Goal: Task Accomplishment & Management: Complete application form

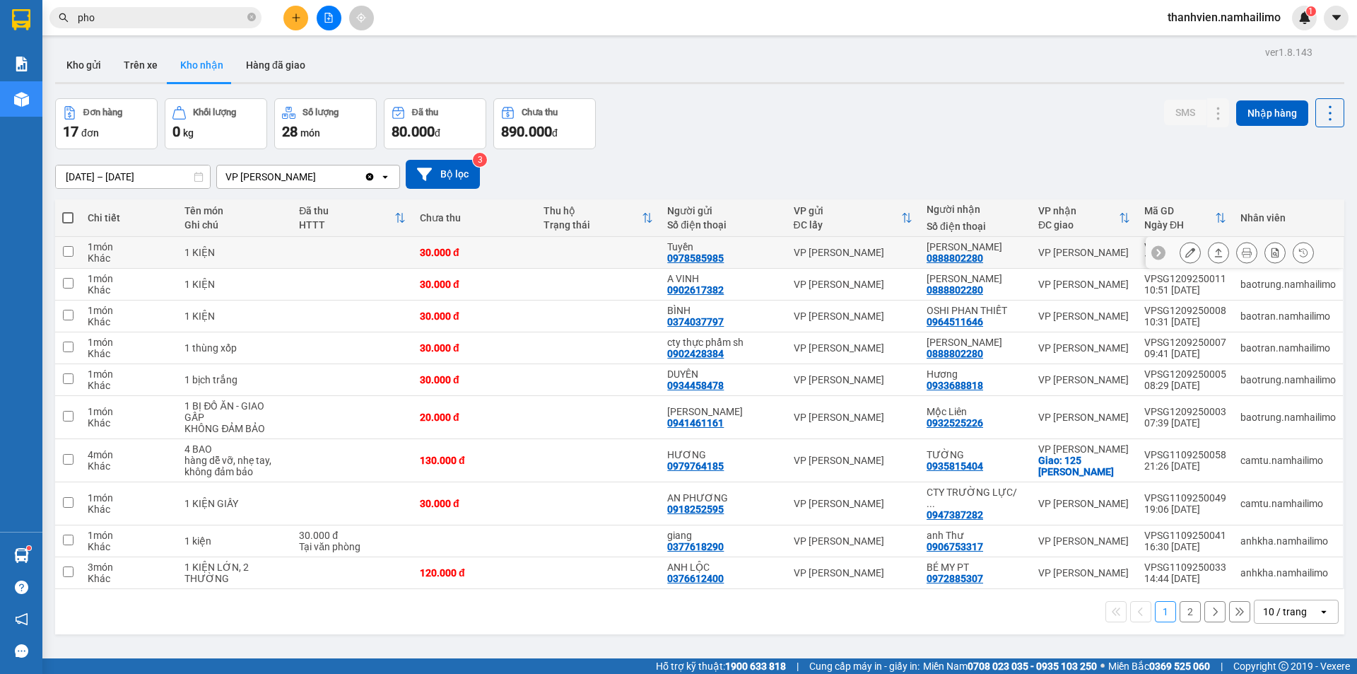
scroll to position [65, 0]
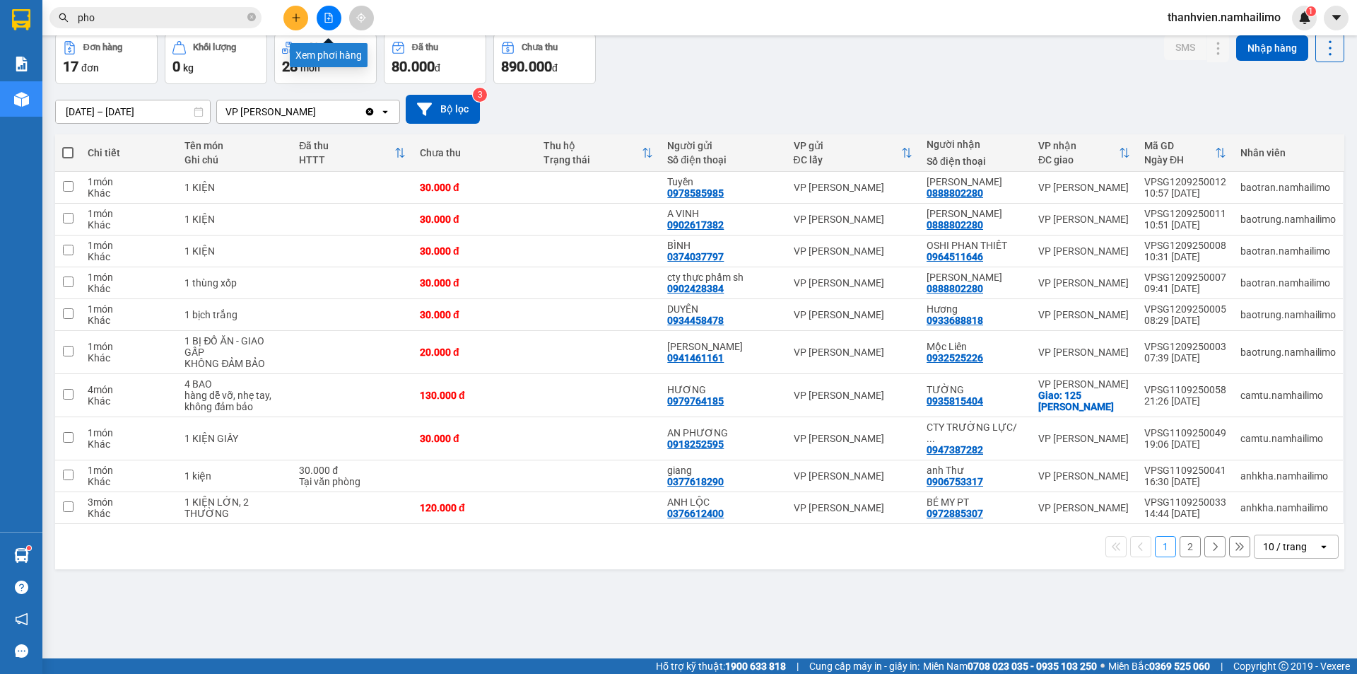
click at [319, 16] on button at bounding box center [329, 18] width 25 height 25
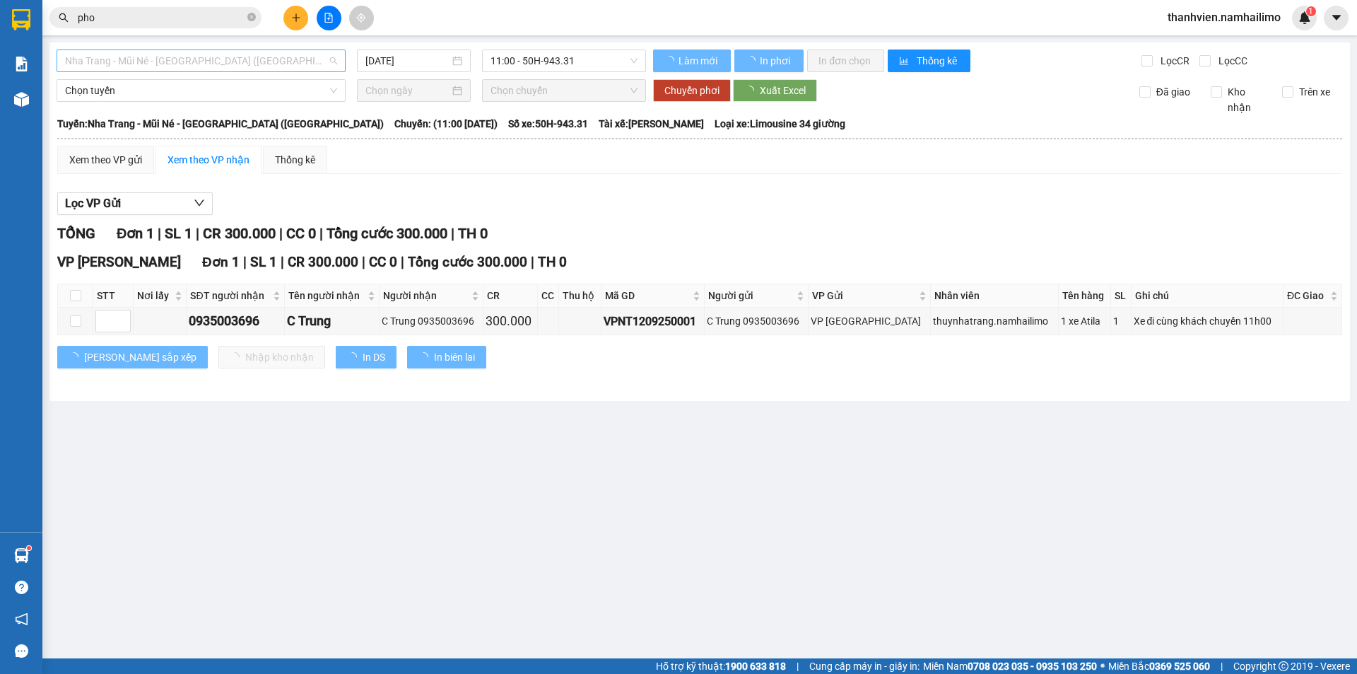
click at [251, 62] on span "Nha Trang - Mũi Né - [GEOGRAPHIC_DATA] ([GEOGRAPHIC_DATA])" at bounding box center [201, 60] width 272 height 21
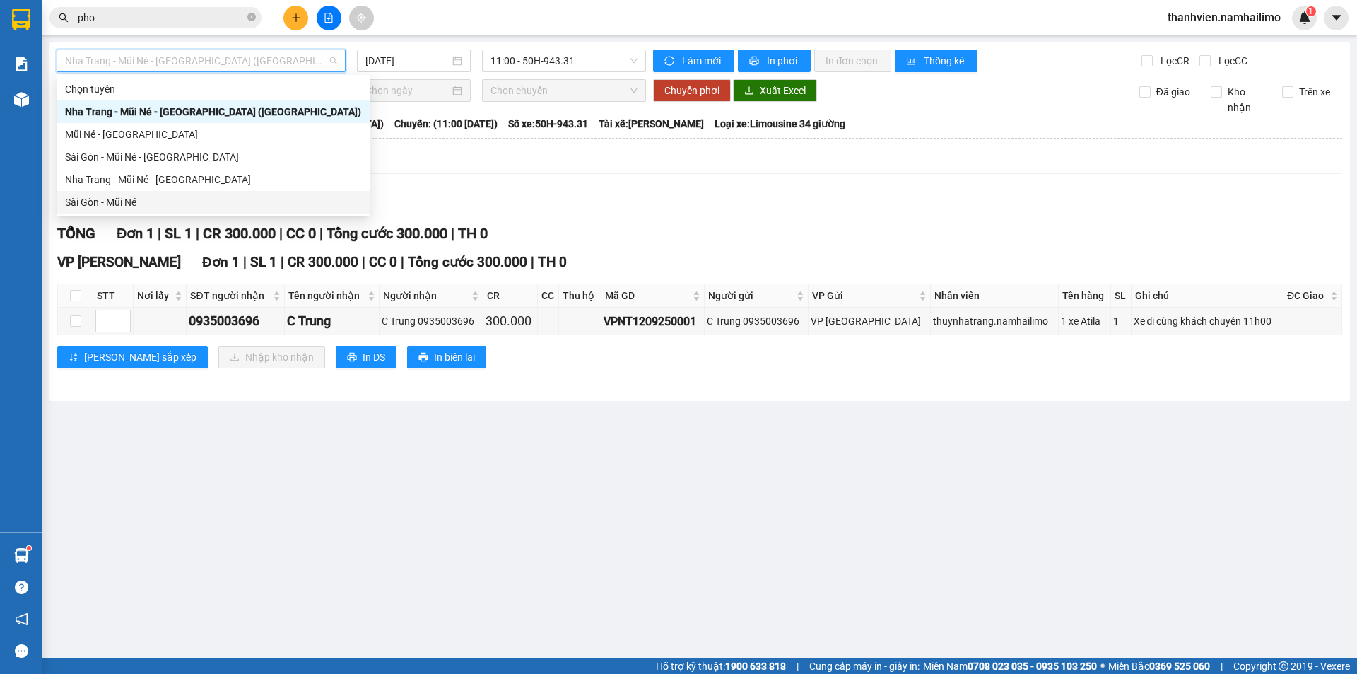
click at [119, 200] on div "Sài Gòn - Mũi Né" at bounding box center [213, 202] width 296 height 16
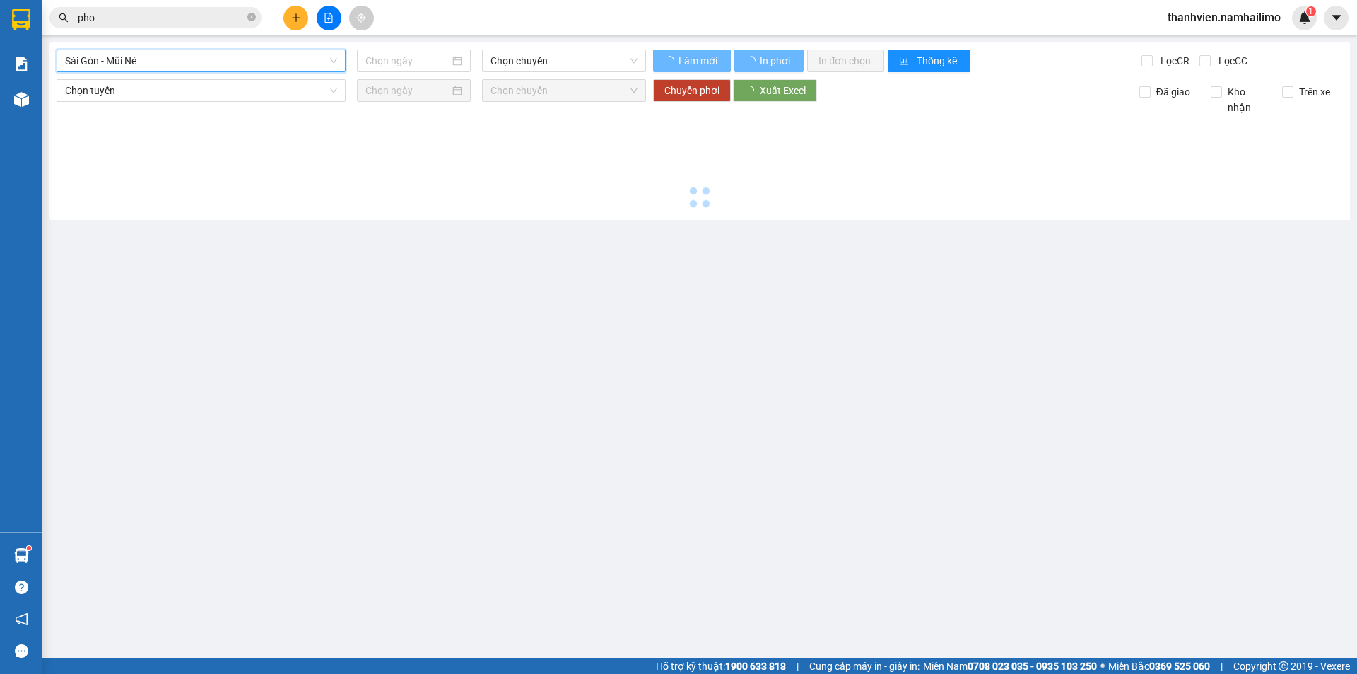
type input "12/09/2025"
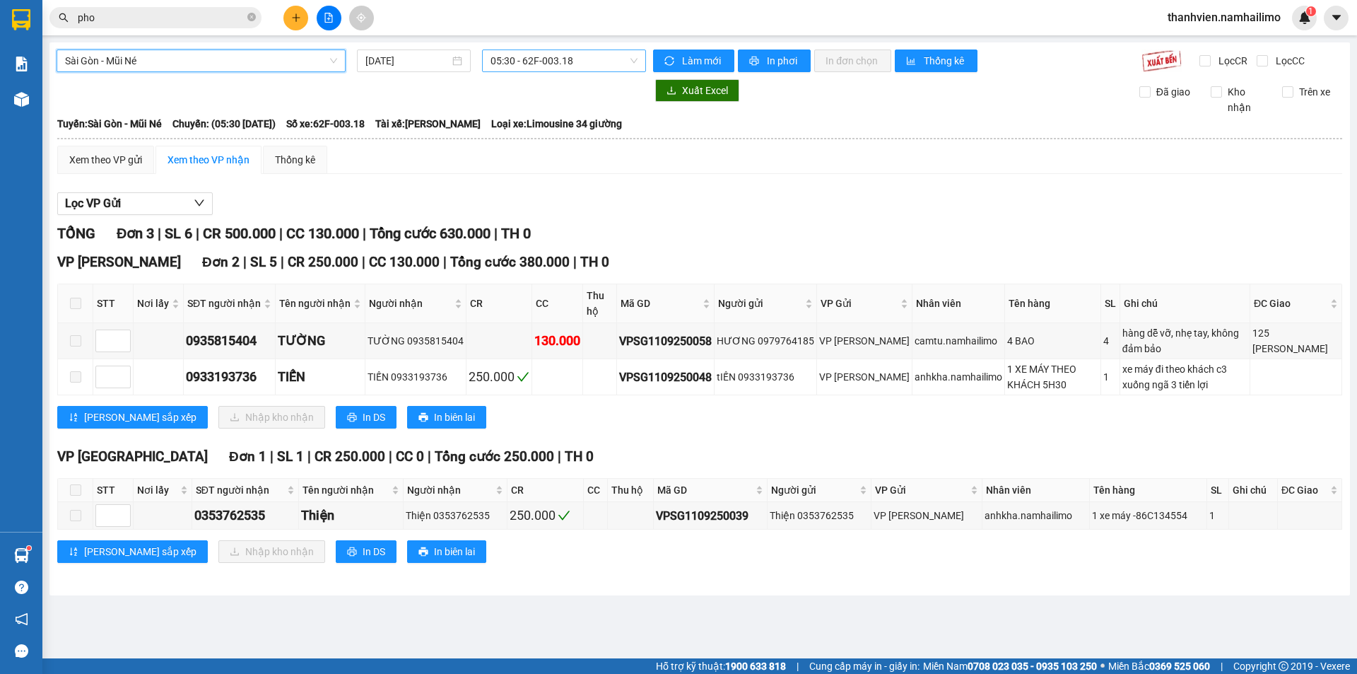
click at [579, 56] on span "05:30 - 62F-003.18" at bounding box center [564, 60] width 147 height 21
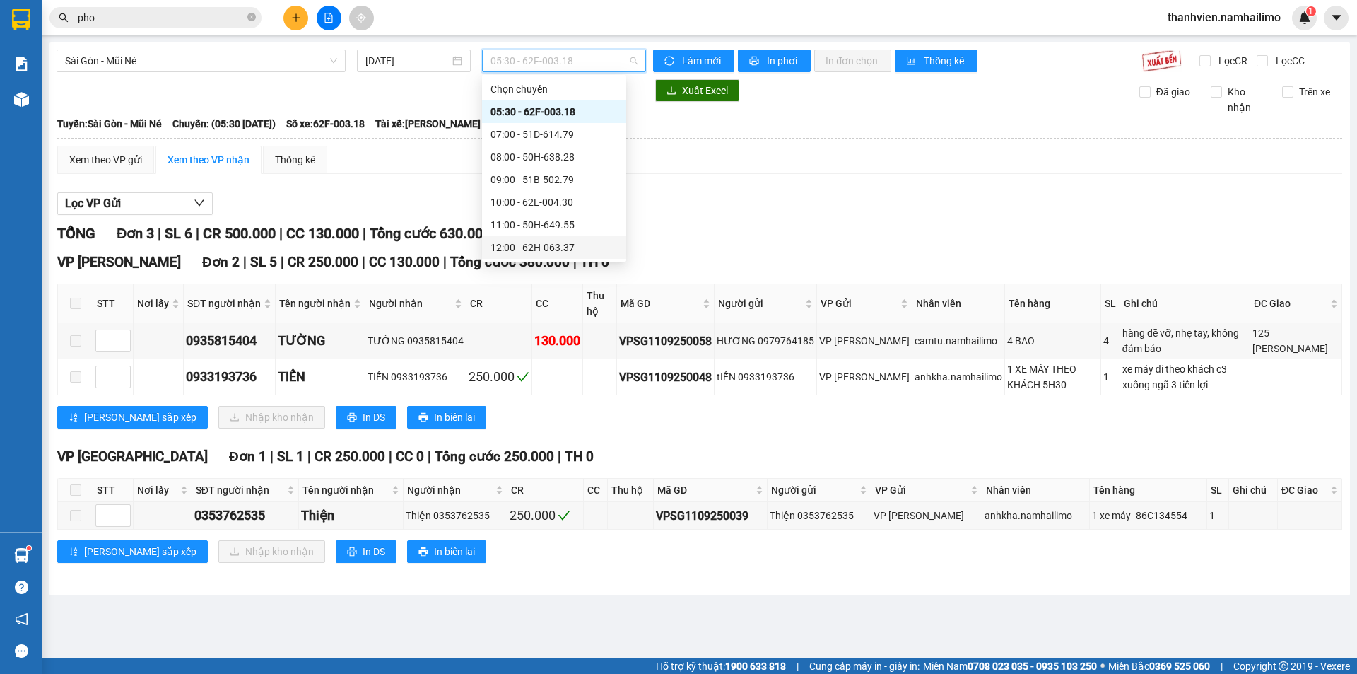
click at [578, 245] on div "12:00 - 62H-063.37" at bounding box center [554, 248] width 127 height 16
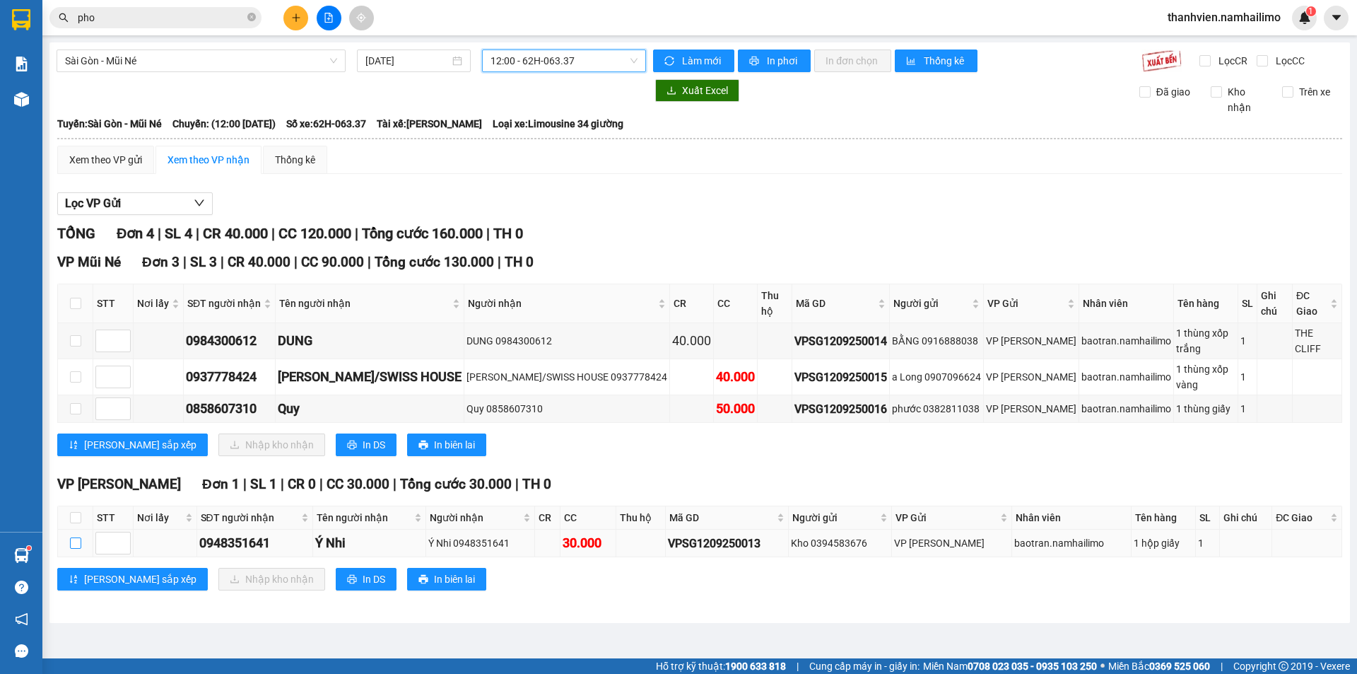
click at [70, 537] on input "checkbox" at bounding box center [75, 542] width 11 height 11
checkbox input "true"
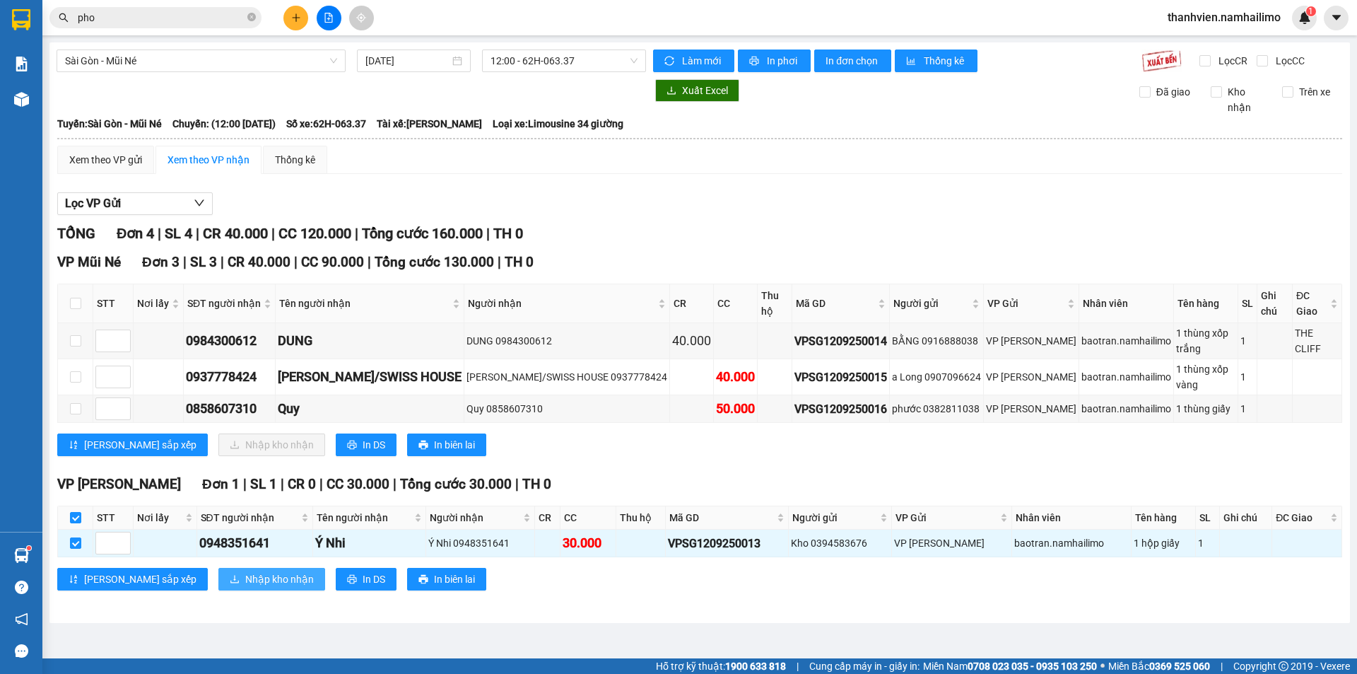
click at [245, 571] on span "Nhập kho nhận" at bounding box center [279, 579] width 69 height 16
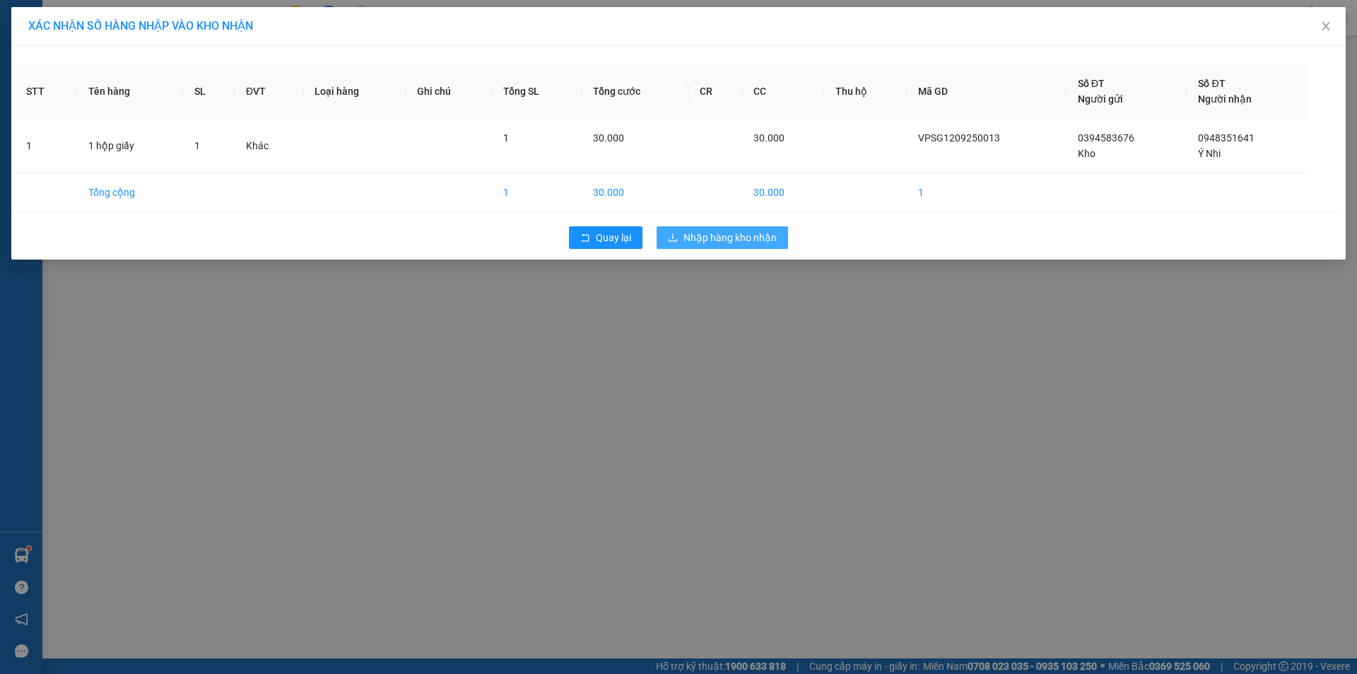
click at [749, 243] on span "Nhập hàng kho nhận" at bounding box center [730, 238] width 93 height 16
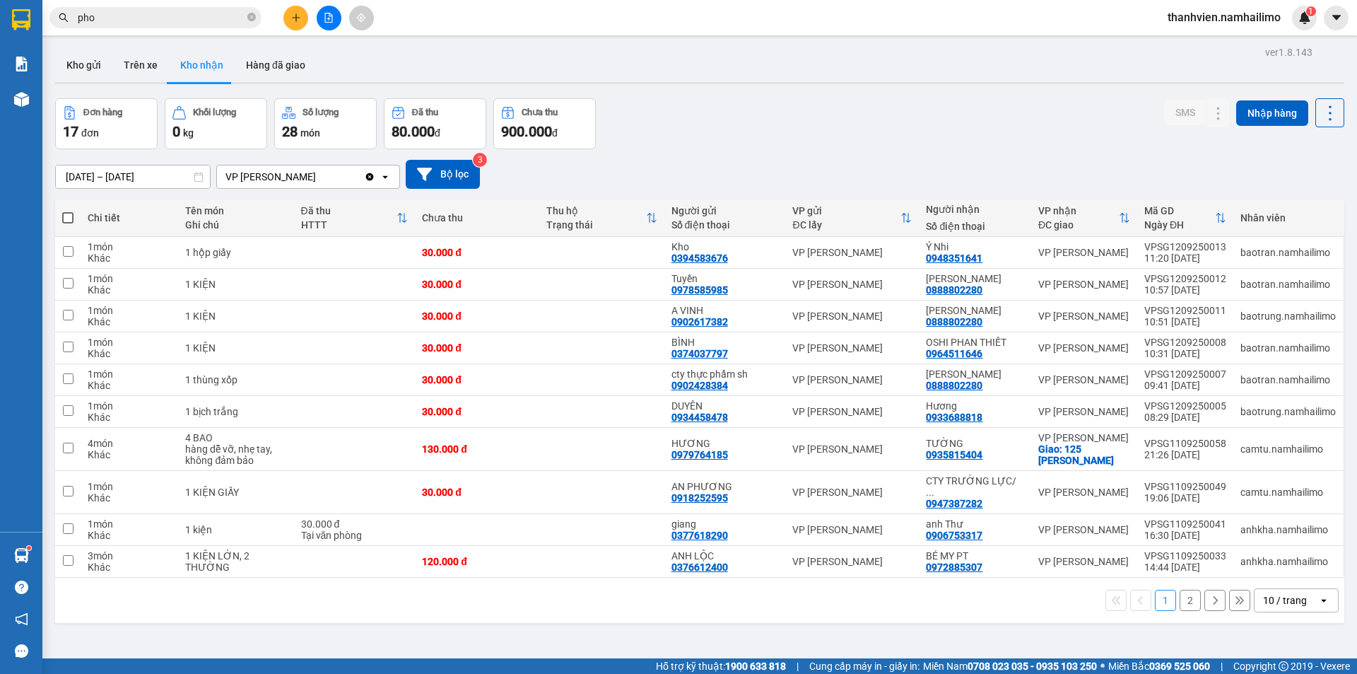
click at [1180, 590] on button "2" at bounding box center [1190, 600] width 21 height 21
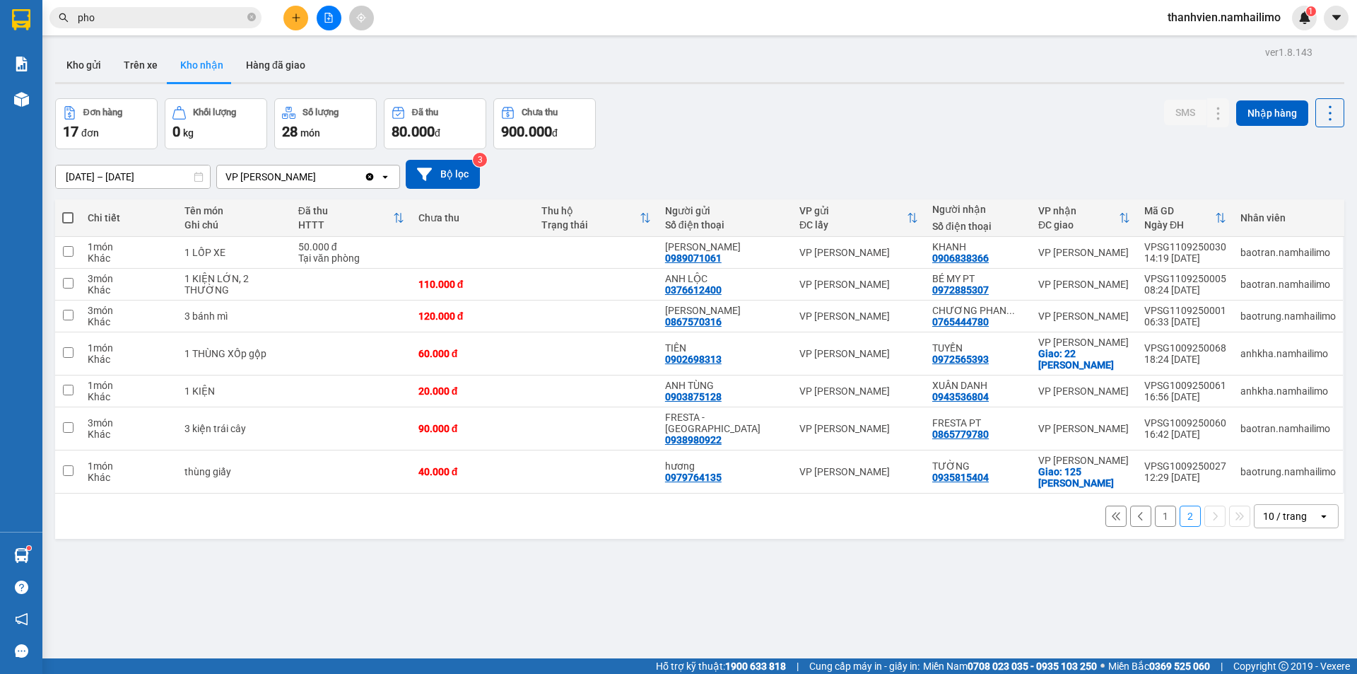
click at [1155, 505] on button "1" at bounding box center [1165, 515] width 21 height 21
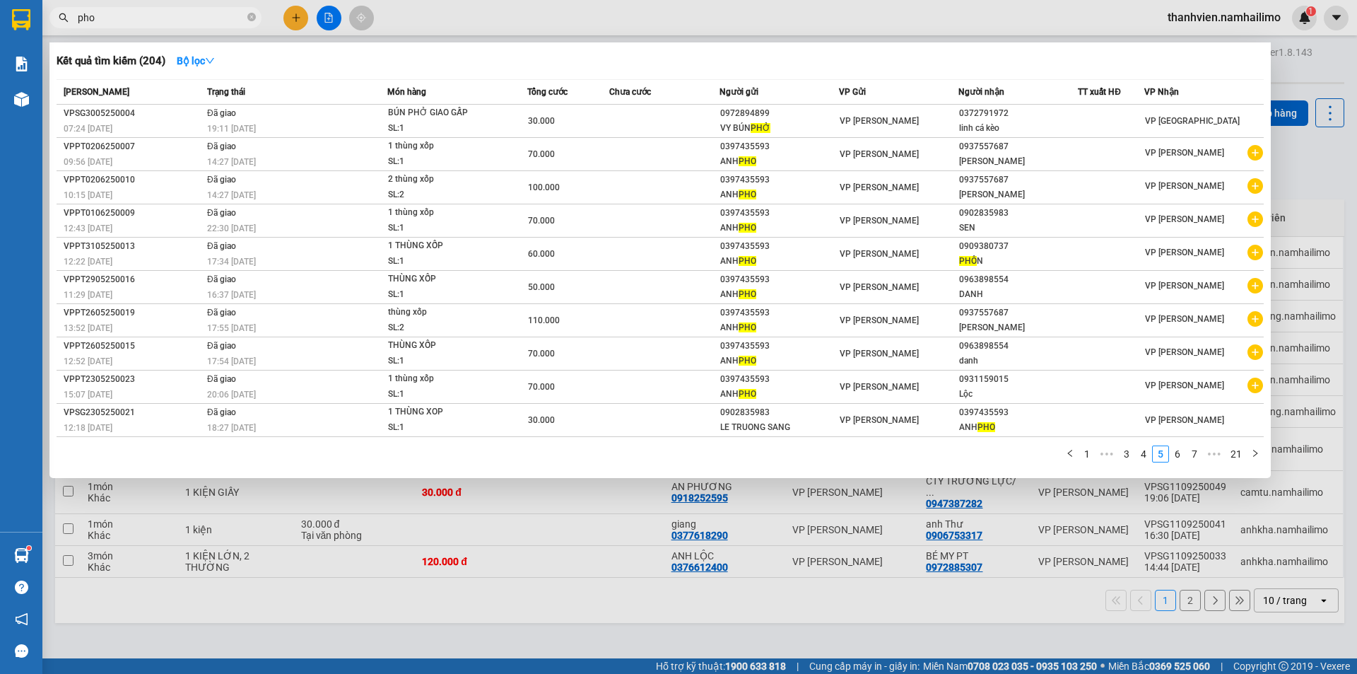
click at [136, 23] on input "pho" at bounding box center [161, 18] width 167 height 16
type input "p"
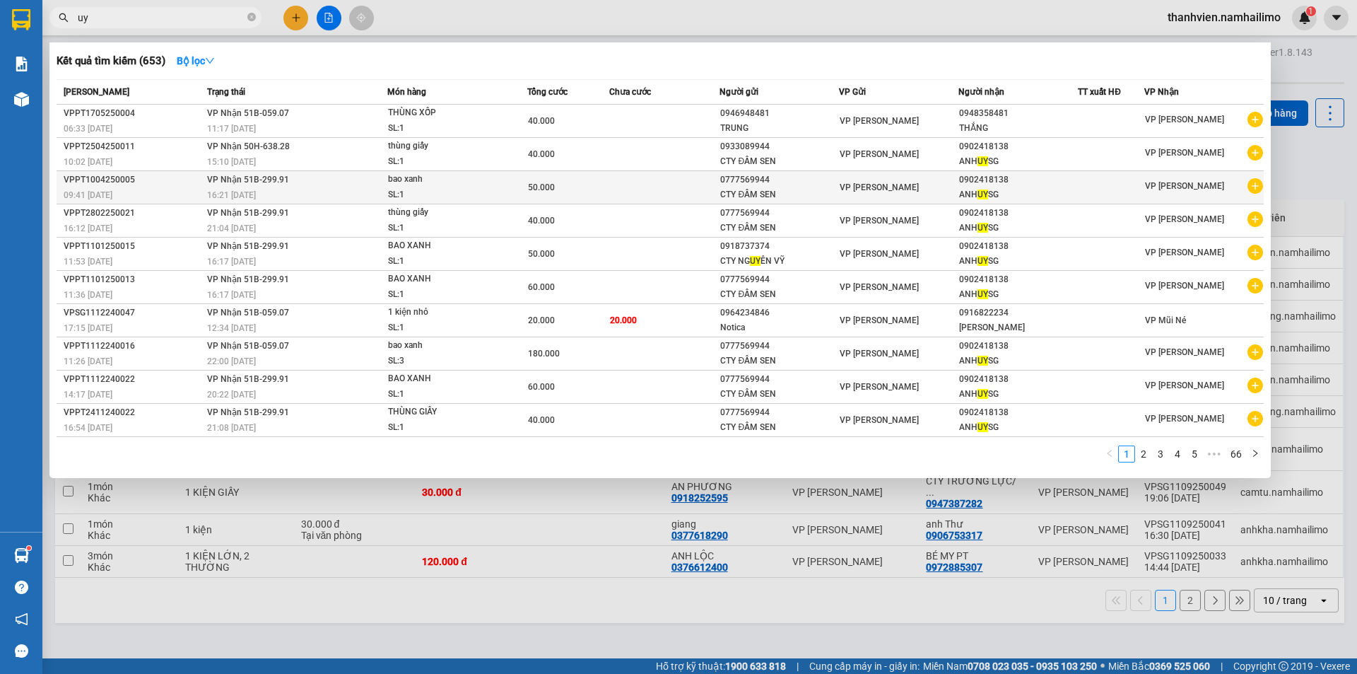
type input "uy"
click at [1262, 186] on icon "plus-circle" at bounding box center [1256, 186] width 16 height 16
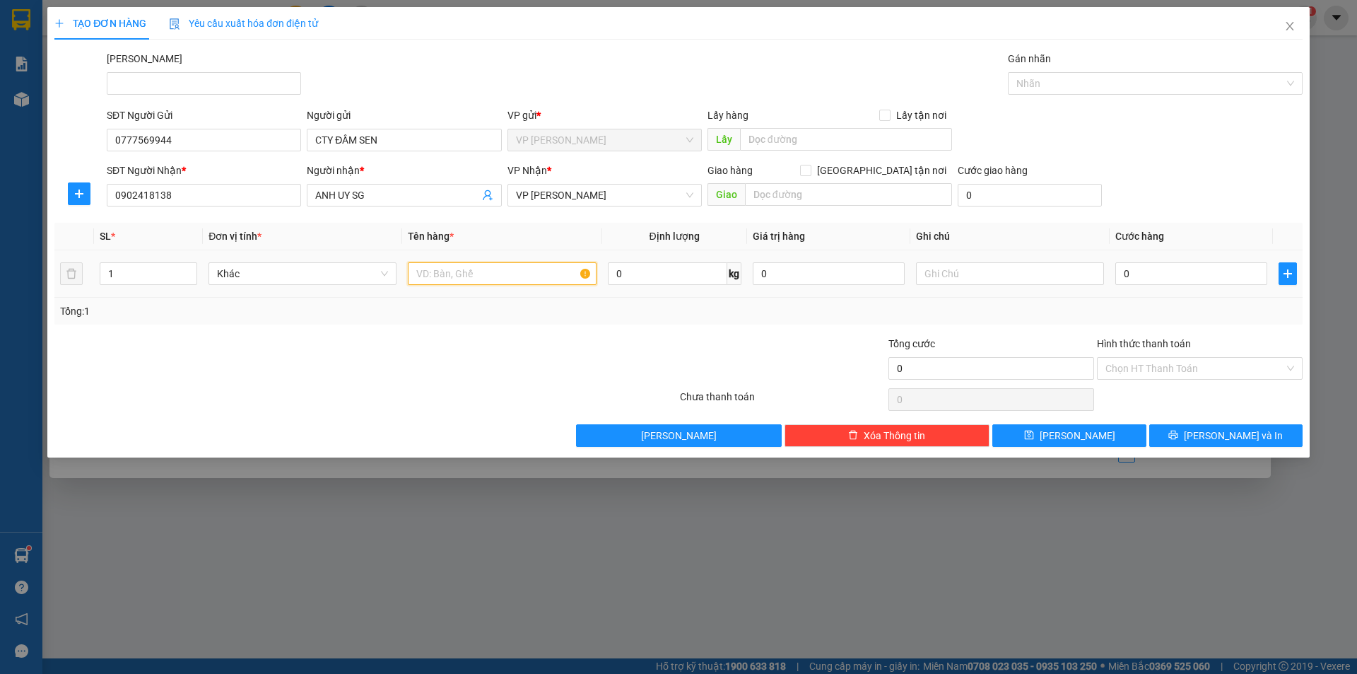
click at [458, 277] on input "text" at bounding box center [502, 273] width 188 height 23
type input "thùng giấy"
click at [1143, 272] on input "0" at bounding box center [1191, 273] width 152 height 23
type input "5"
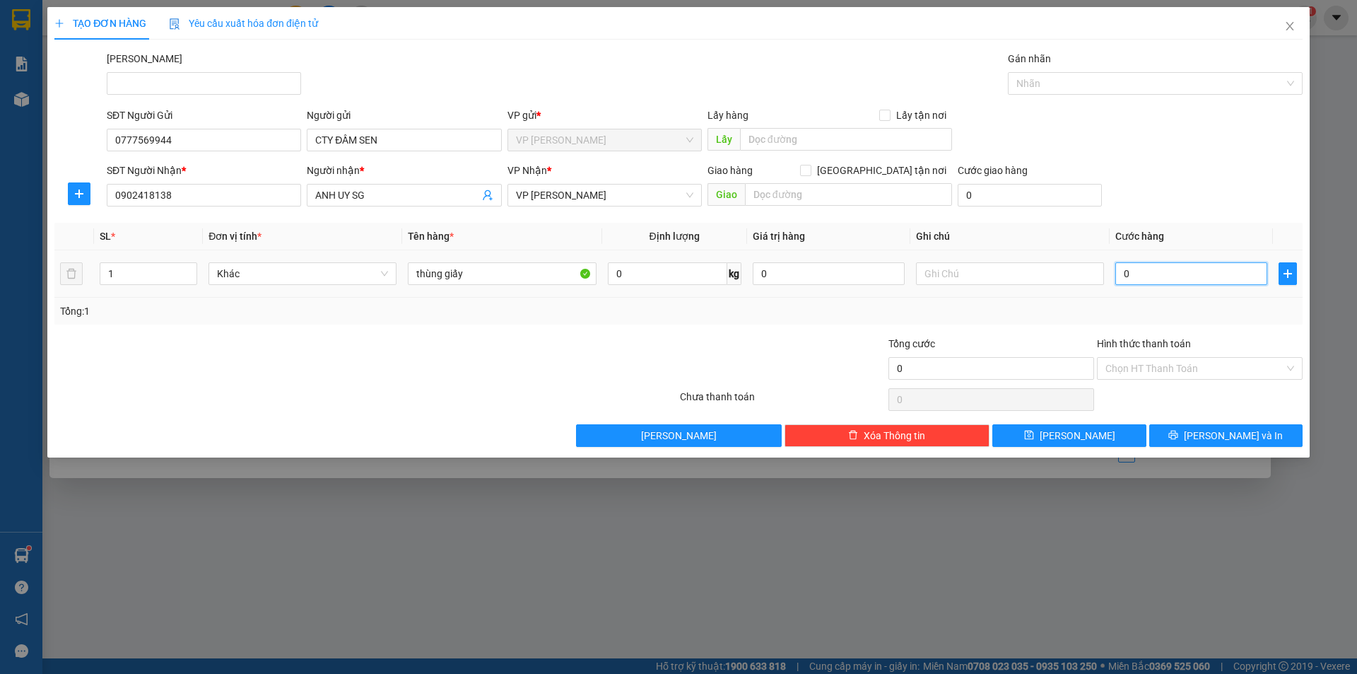
type input "5"
type input "50"
type input "50.000"
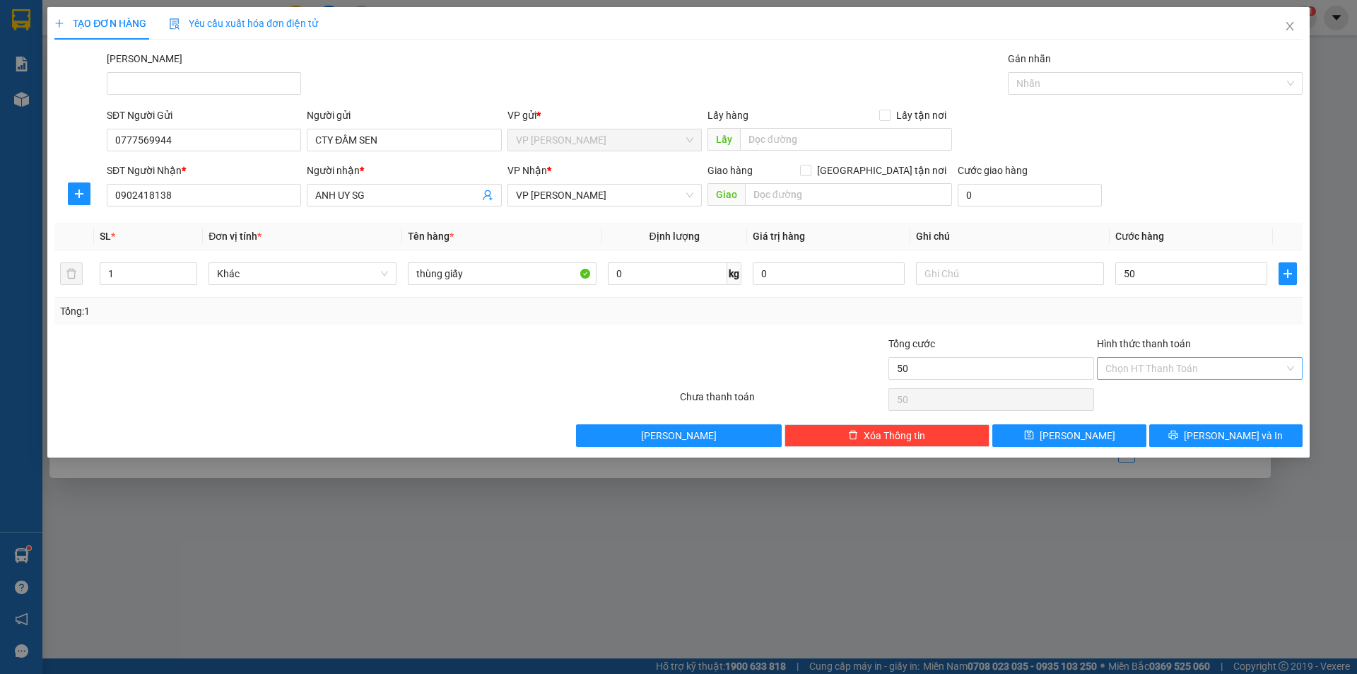
type input "50.000"
click at [1202, 369] on input "Hình thức thanh toán" at bounding box center [1195, 368] width 179 height 21
click at [1190, 404] on div "Tại văn phòng" at bounding box center [1200, 396] width 206 height 23
type input "0"
click at [1192, 433] on button "[PERSON_NAME] và In" at bounding box center [1225, 435] width 153 height 23
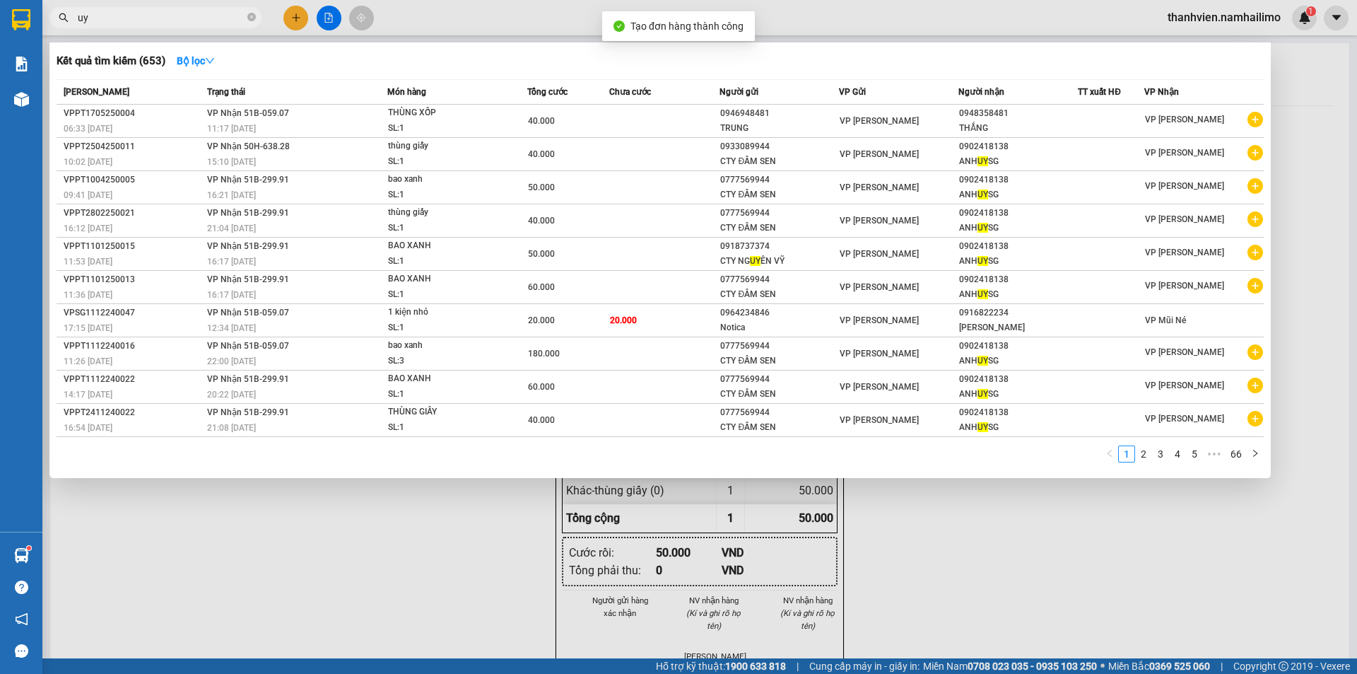
click at [971, 529] on div at bounding box center [678, 337] width 1357 height 674
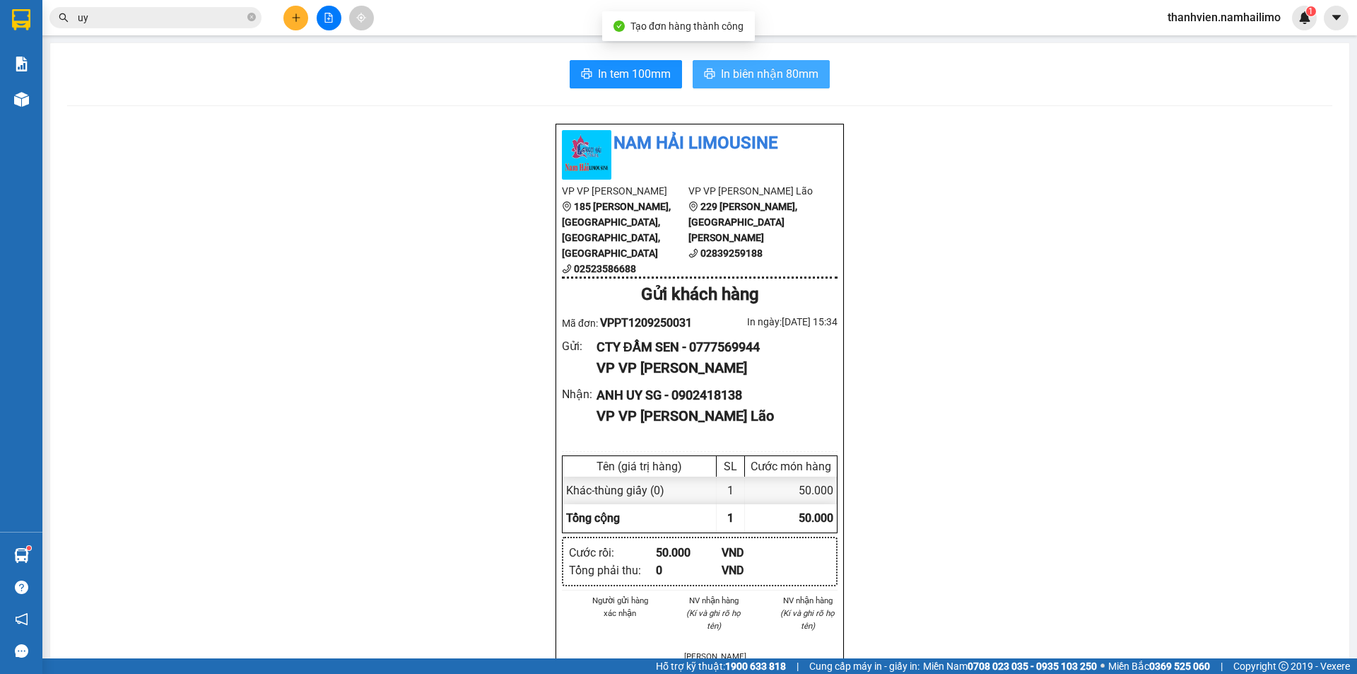
click at [773, 74] on span "In biên nhận 80mm" at bounding box center [770, 74] width 98 height 18
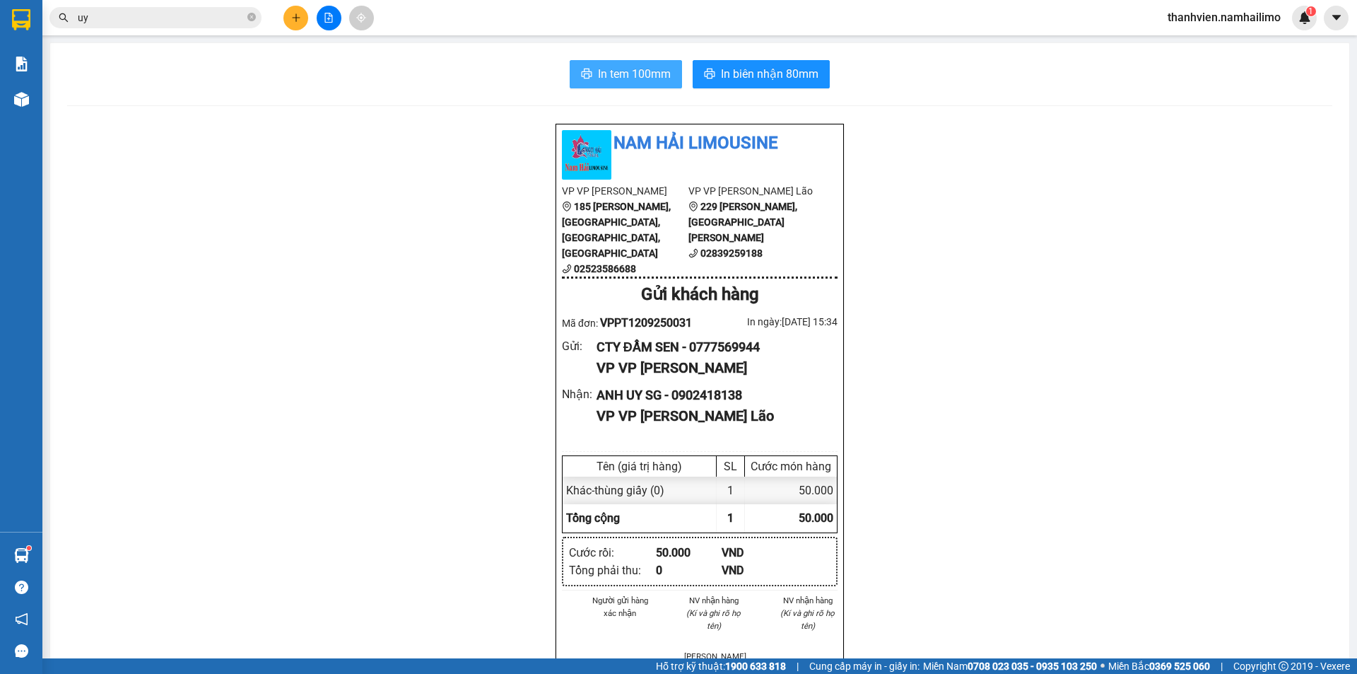
click at [659, 74] on span "In tem 100mm" at bounding box center [634, 74] width 73 height 18
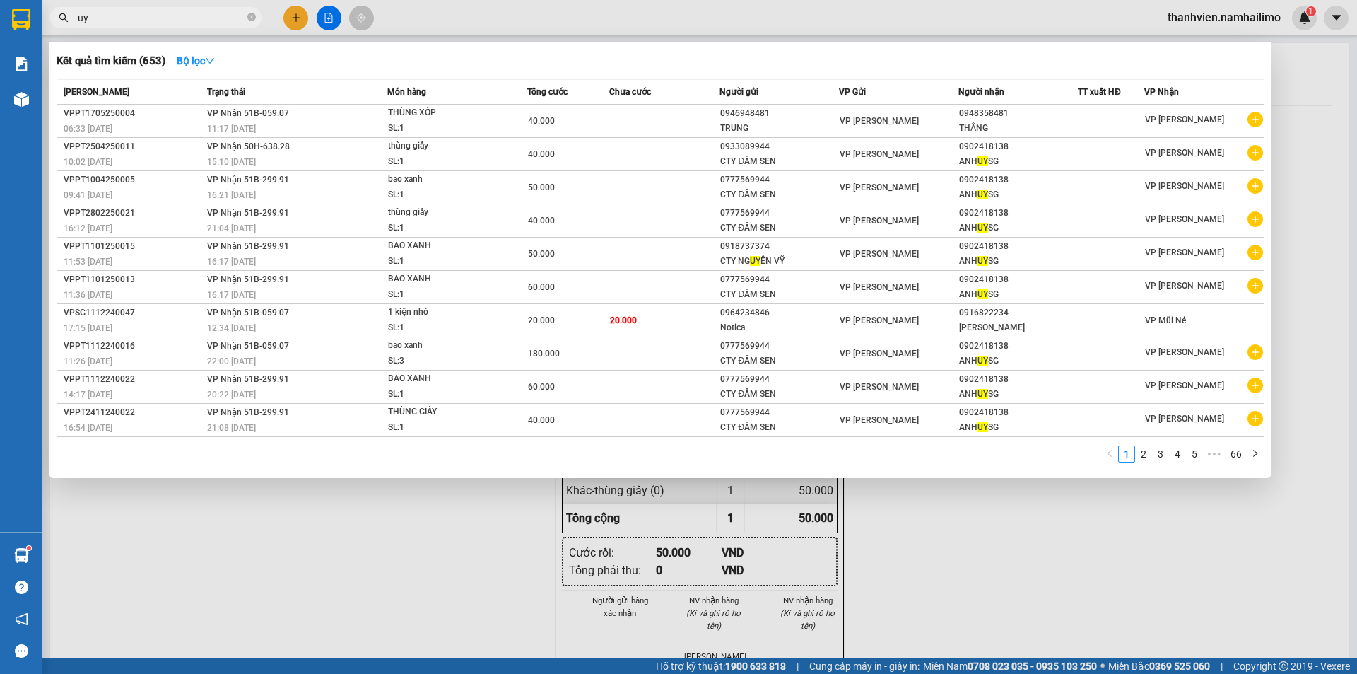
click at [194, 18] on input "uy" at bounding box center [161, 18] width 167 height 16
type input "u"
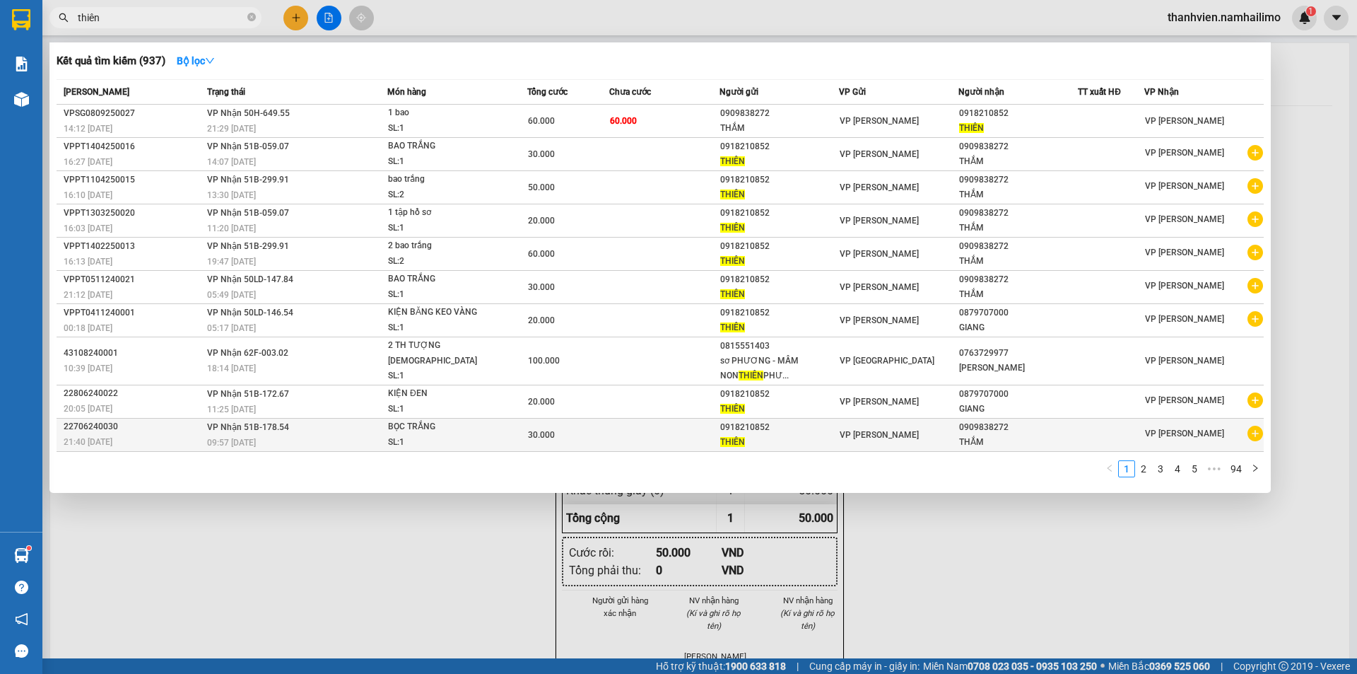
type input "thiên"
click at [1256, 433] on icon "plus-circle" at bounding box center [1256, 434] width 16 height 16
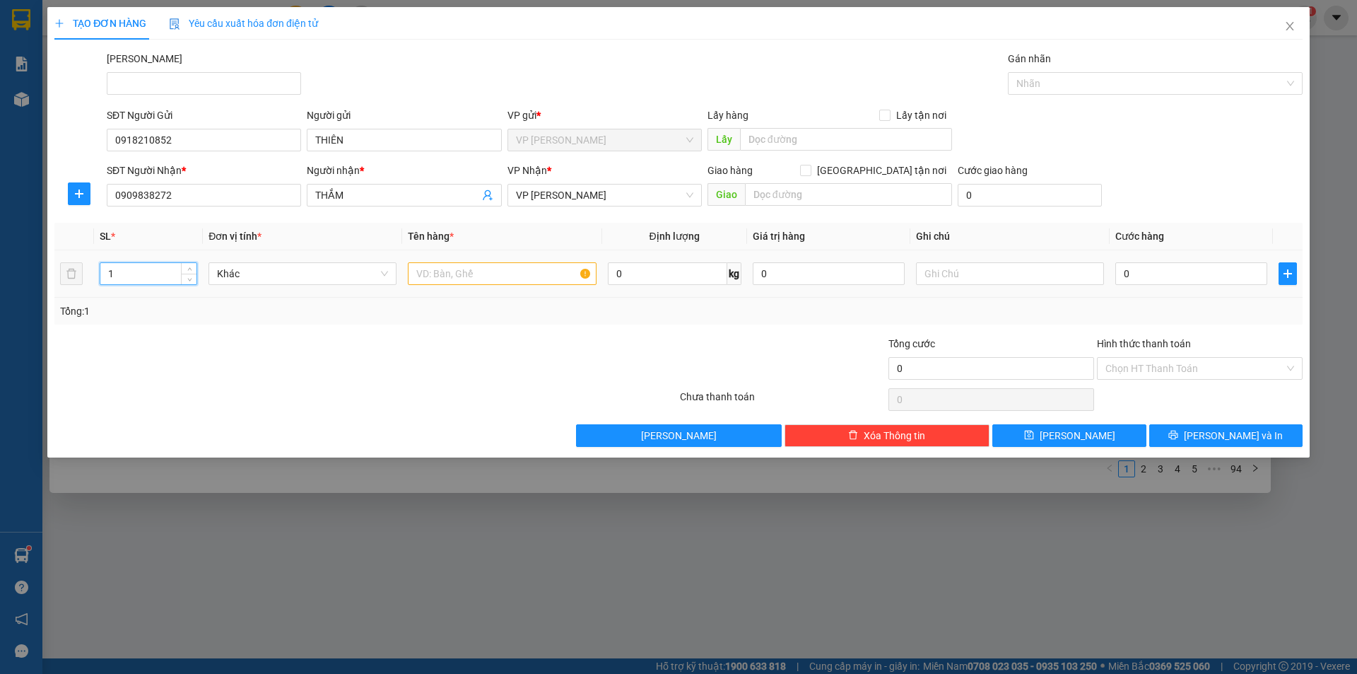
click at [130, 272] on input "1" at bounding box center [148, 273] width 96 height 21
type input "2"
click at [466, 269] on input "text" at bounding box center [502, 273] width 188 height 23
type input "bao trắng"
click at [1160, 271] on input "0" at bounding box center [1191, 273] width 152 height 23
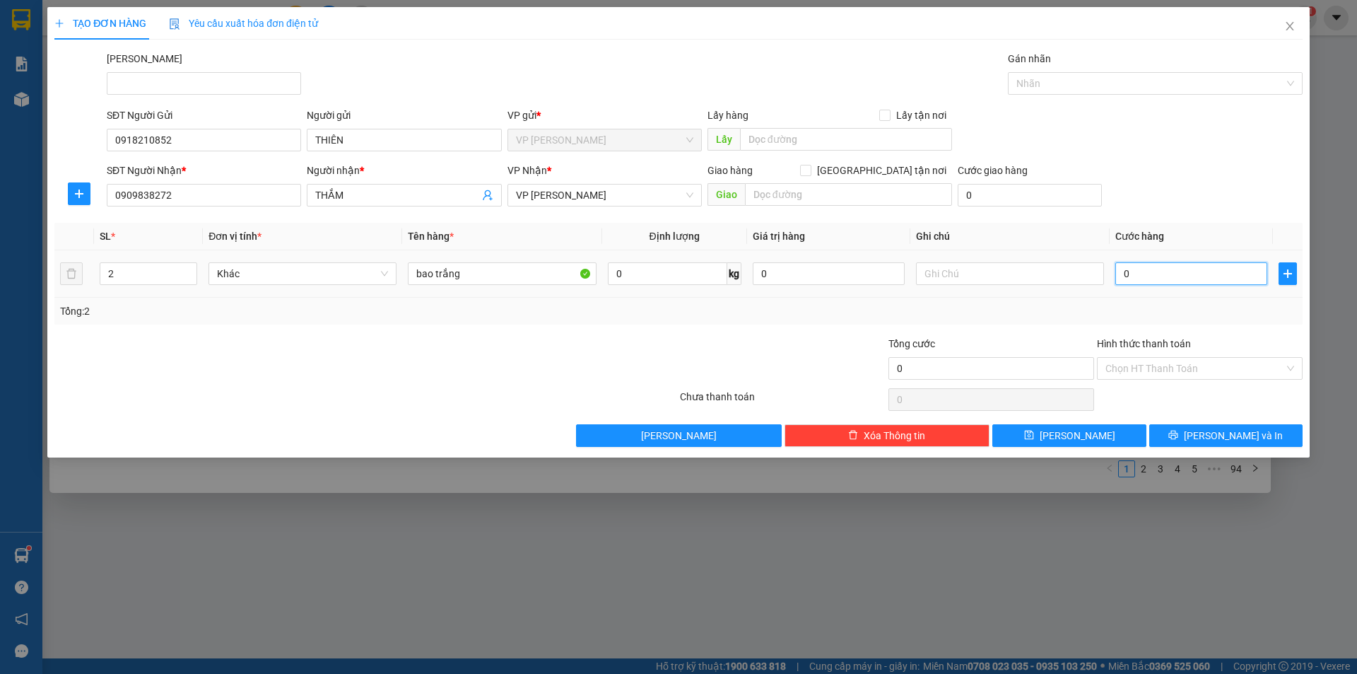
type input "8"
type input "80"
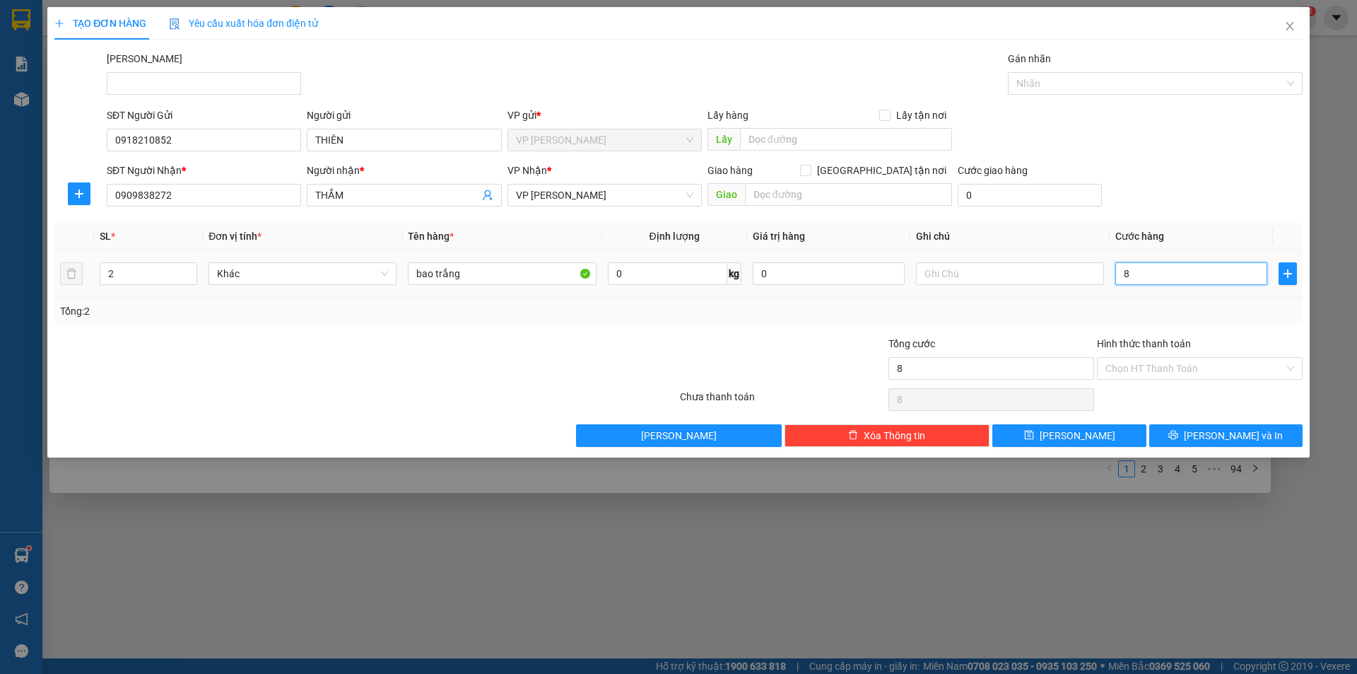
type input "80"
type input "80.000"
click at [1167, 365] on input "Hình thức thanh toán" at bounding box center [1195, 368] width 179 height 21
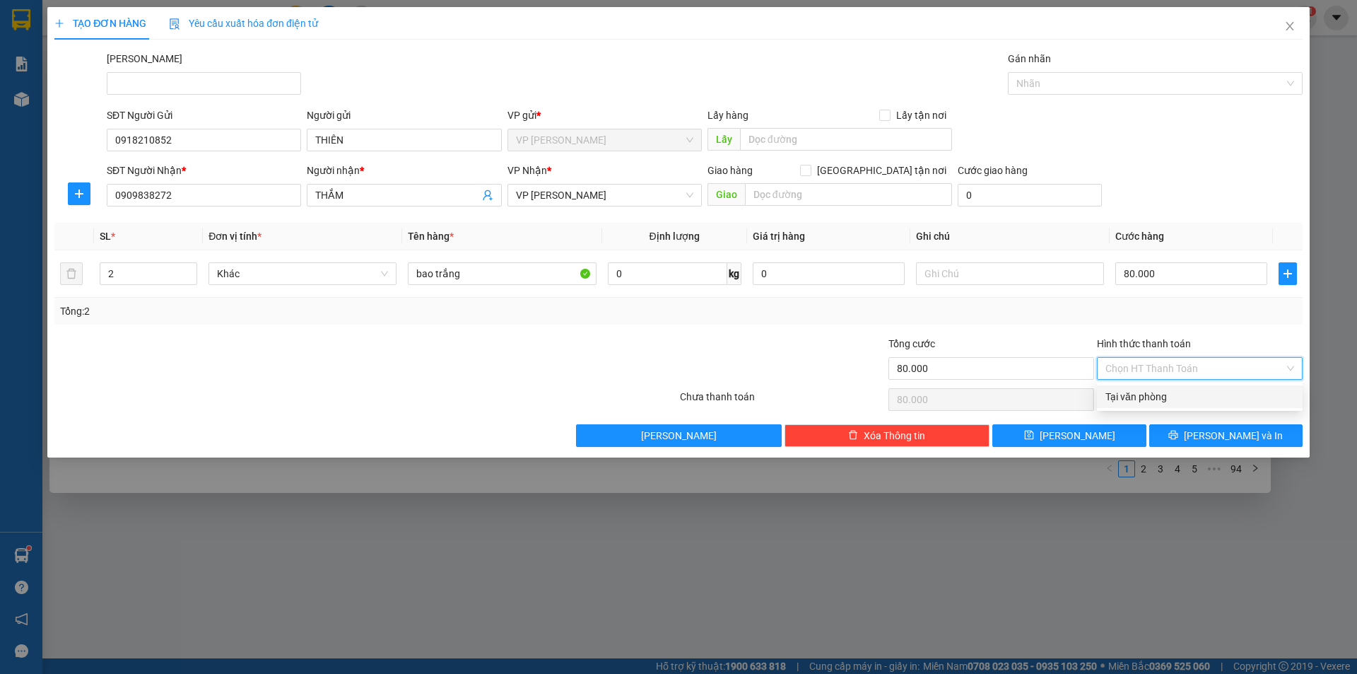
click at [1173, 396] on div "Tại văn phòng" at bounding box center [1200, 397] width 189 height 16
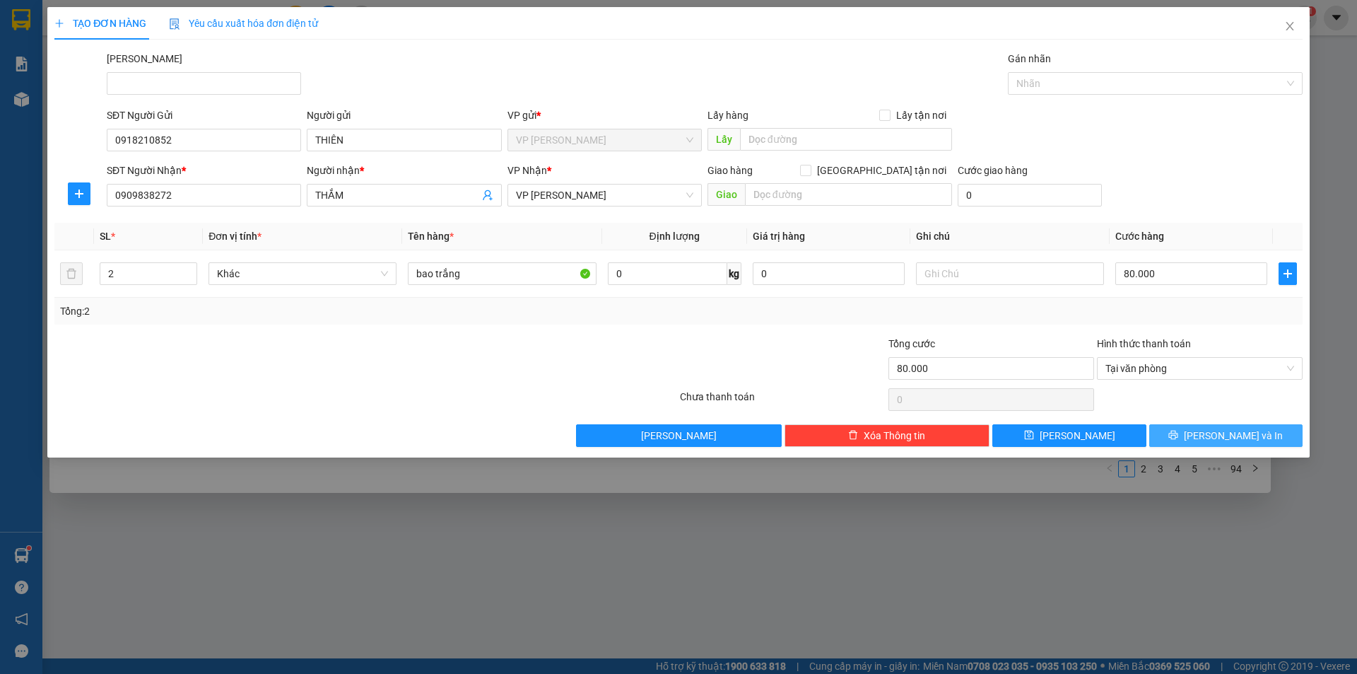
click at [1192, 436] on button "[PERSON_NAME] và In" at bounding box center [1225, 435] width 153 height 23
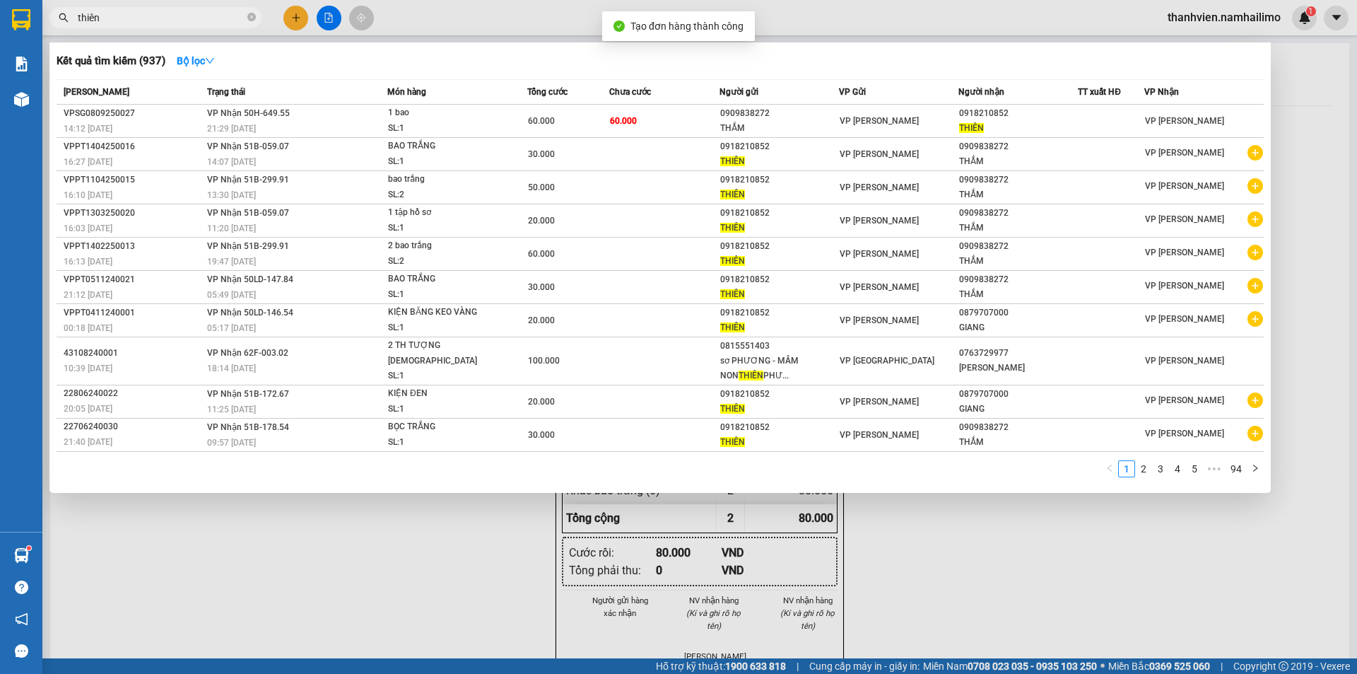
drag, startPoint x: 1058, startPoint y: 615, endPoint x: 990, endPoint y: 507, distance: 128.1
click at [1060, 614] on div at bounding box center [678, 337] width 1357 height 674
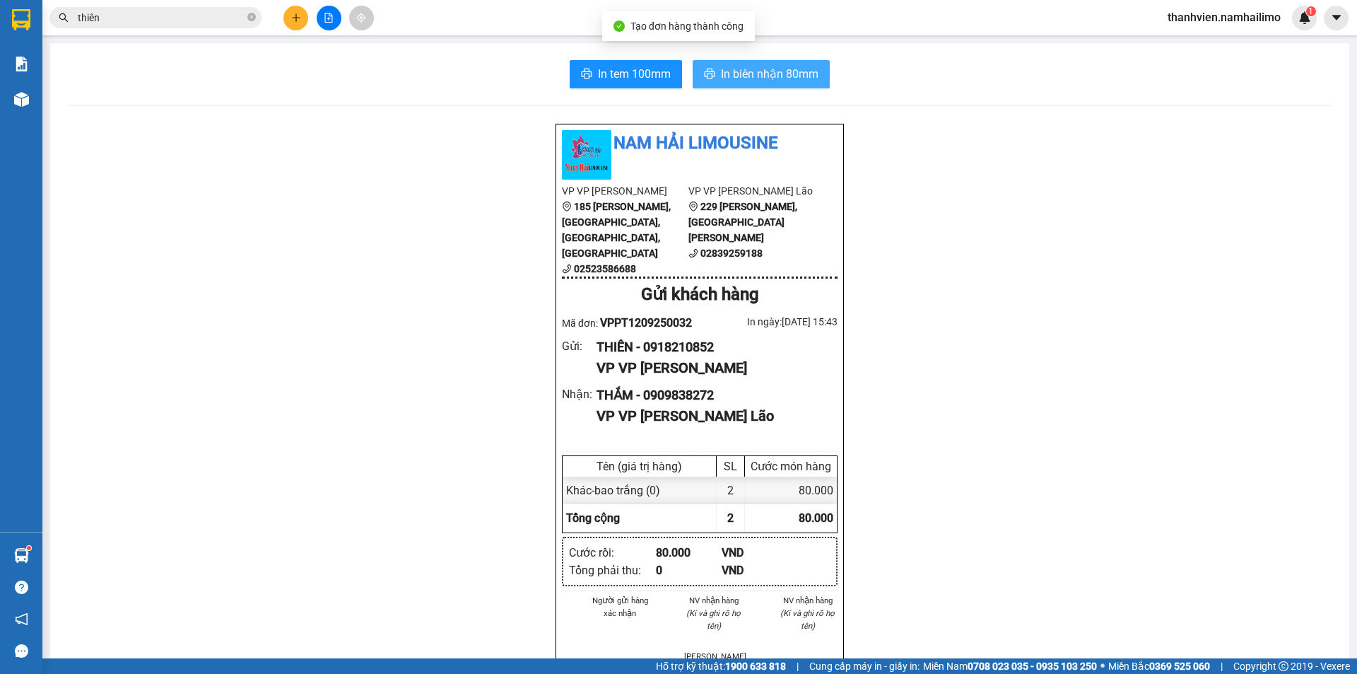
click at [800, 78] on span "In biên nhận 80mm" at bounding box center [770, 74] width 98 height 18
click at [1052, 576] on div "Nam Hải Limousine VP VP Phan Thiết 185 Tôn Đức Thắng, Phường Phú Thủy, Phan Thi…" at bounding box center [699, 687] width 1265 height 1129
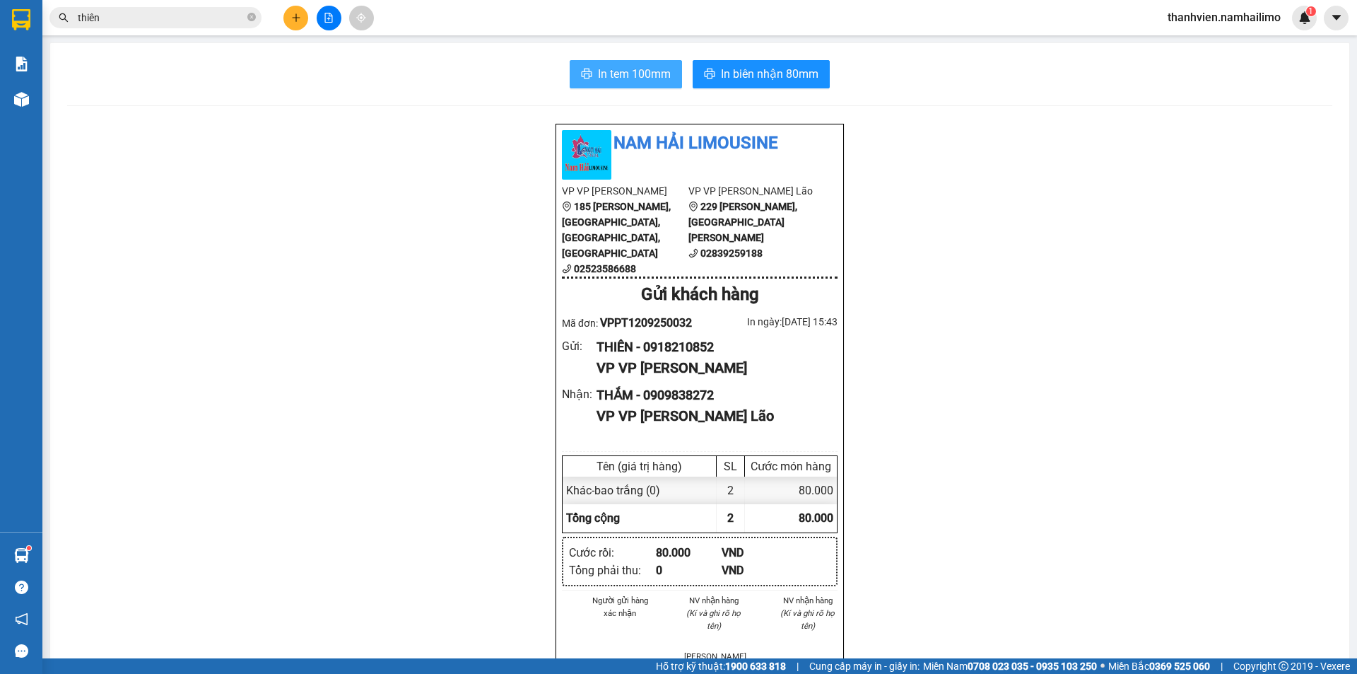
click at [661, 82] on span "In tem 100mm" at bounding box center [634, 74] width 73 height 18
click at [166, 558] on div "Nam Hải Limousine VP VP Phan Thiết 185 Tôn Đức Thắng, Phường Phú Thủy, Phan Thi…" at bounding box center [699, 687] width 1265 height 1129
click at [298, 20] on icon "plus" at bounding box center [296, 18] width 10 height 10
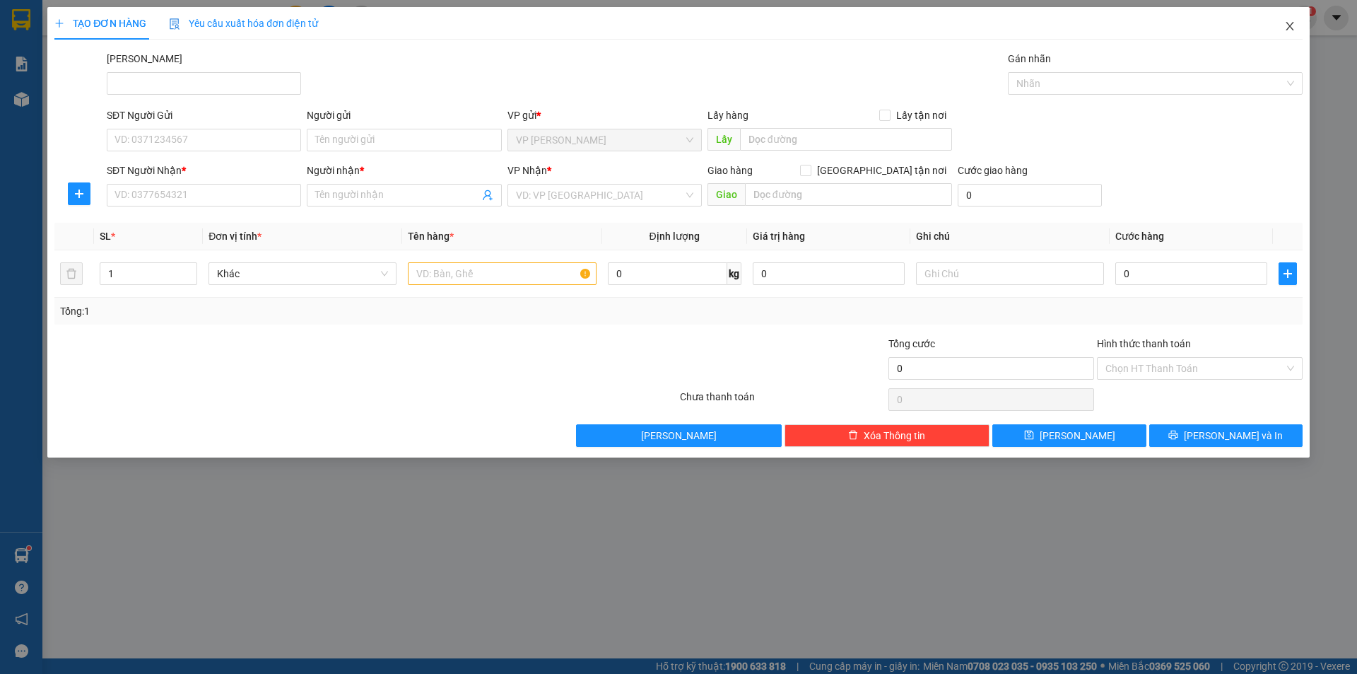
click at [1294, 26] on icon "close" at bounding box center [1289, 25] width 11 height 11
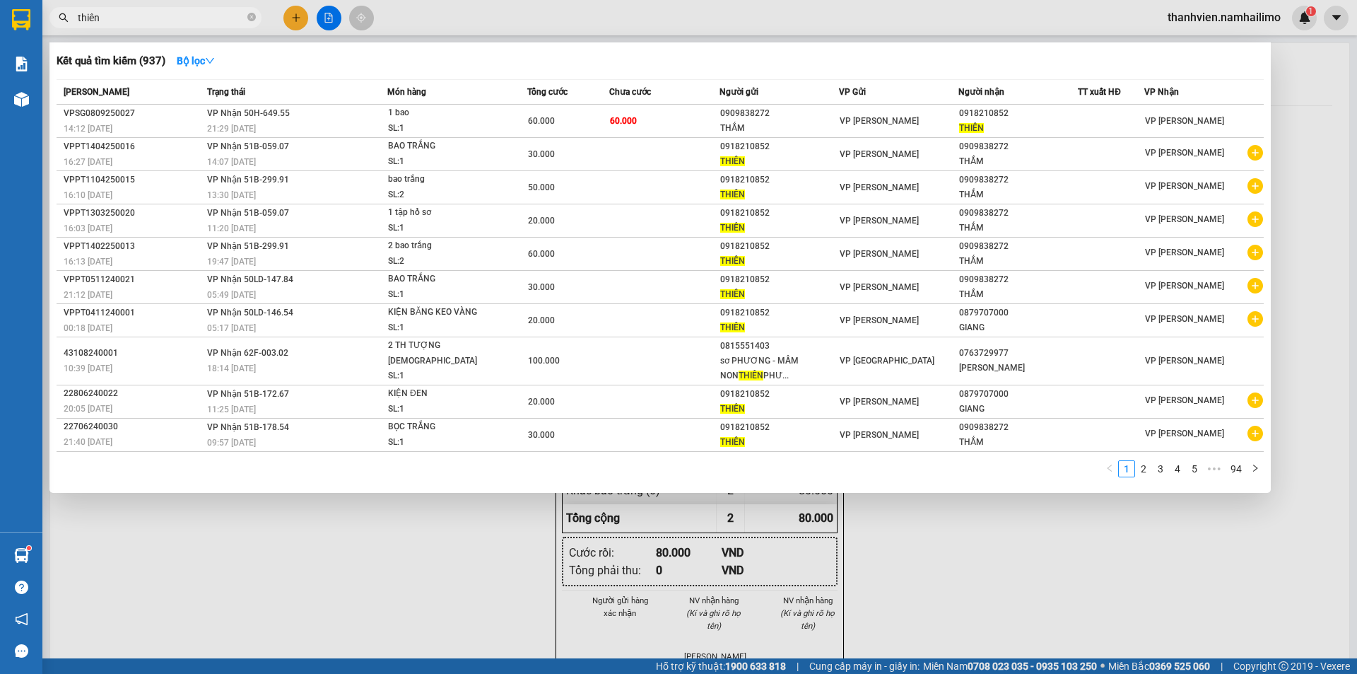
click at [147, 22] on input "thiên" at bounding box center [161, 18] width 167 height 16
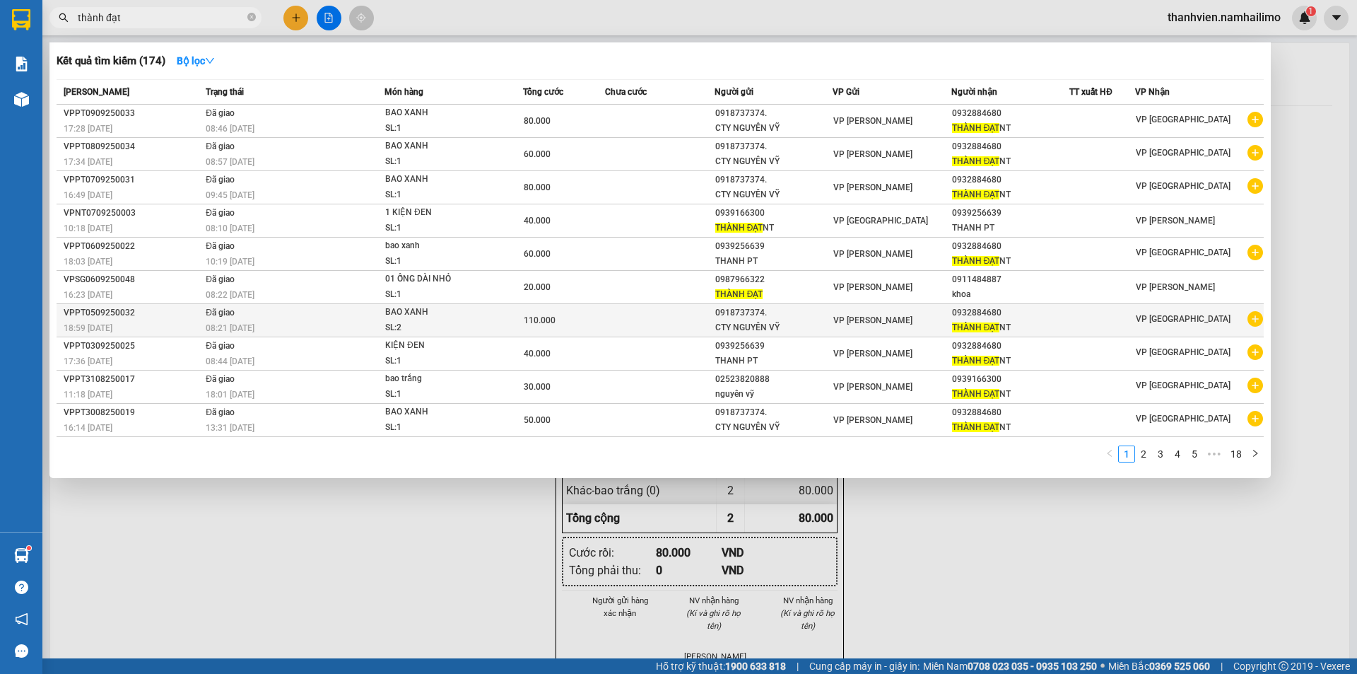
type input "thành đạt"
click at [1258, 324] on icon "plus-circle" at bounding box center [1256, 319] width 16 height 16
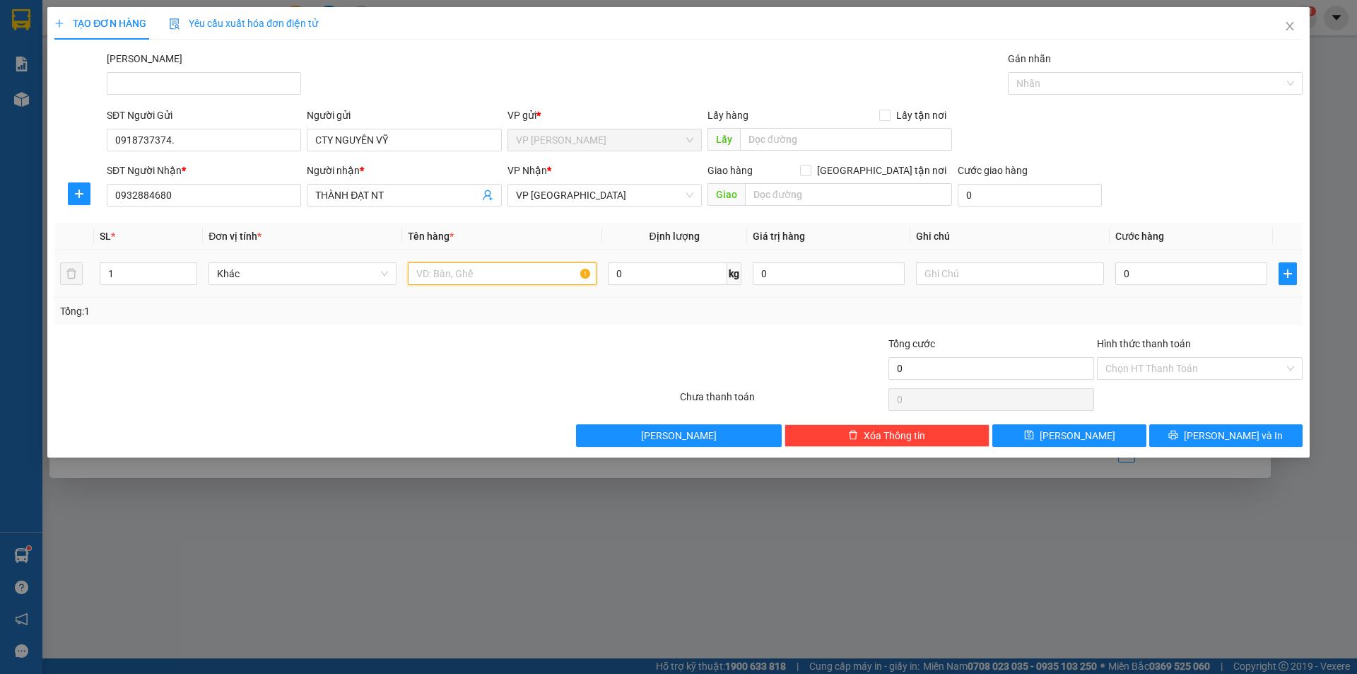
click at [513, 282] on input "text" at bounding box center [502, 273] width 188 height 23
type input "bao xanh"
click at [1147, 275] on input "0" at bounding box center [1191, 273] width 152 height 23
type input "7"
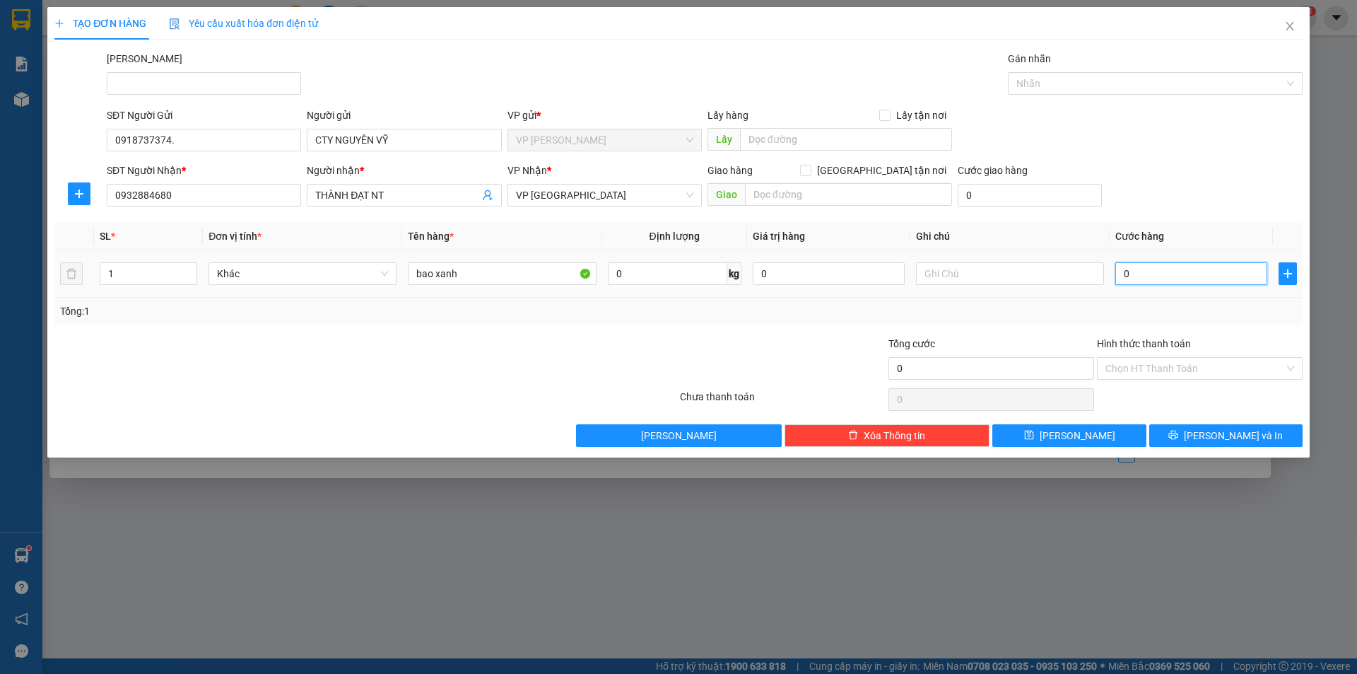
type input "7"
type input "70"
type input "70.000"
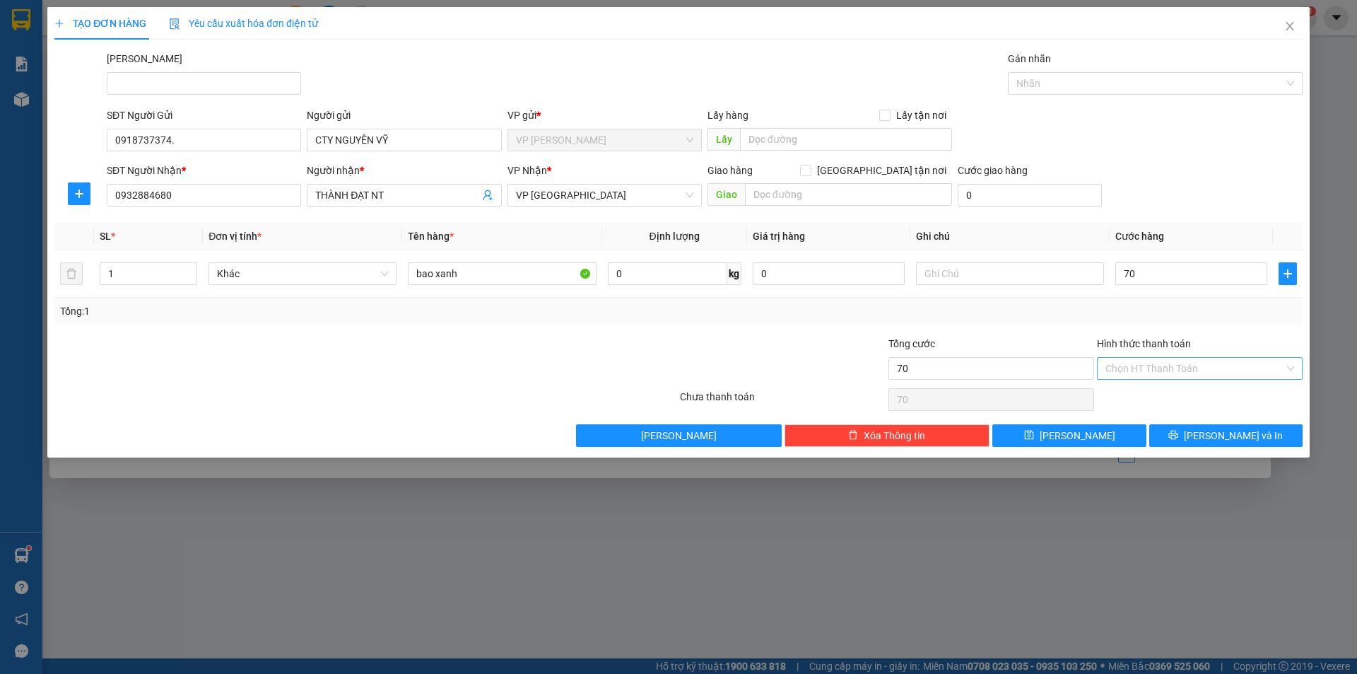
type input "70.000"
click at [1185, 363] on input "Hình thức thanh toán" at bounding box center [1195, 368] width 179 height 21
click at [1185, 394] on div "Tại văn phòng" at bounding box center [1200, 397] width 189 height 16
click at [1197, 426] on button "[PERSON_NAME] và In" at bounding box center [1225, 435] width 153 height 23
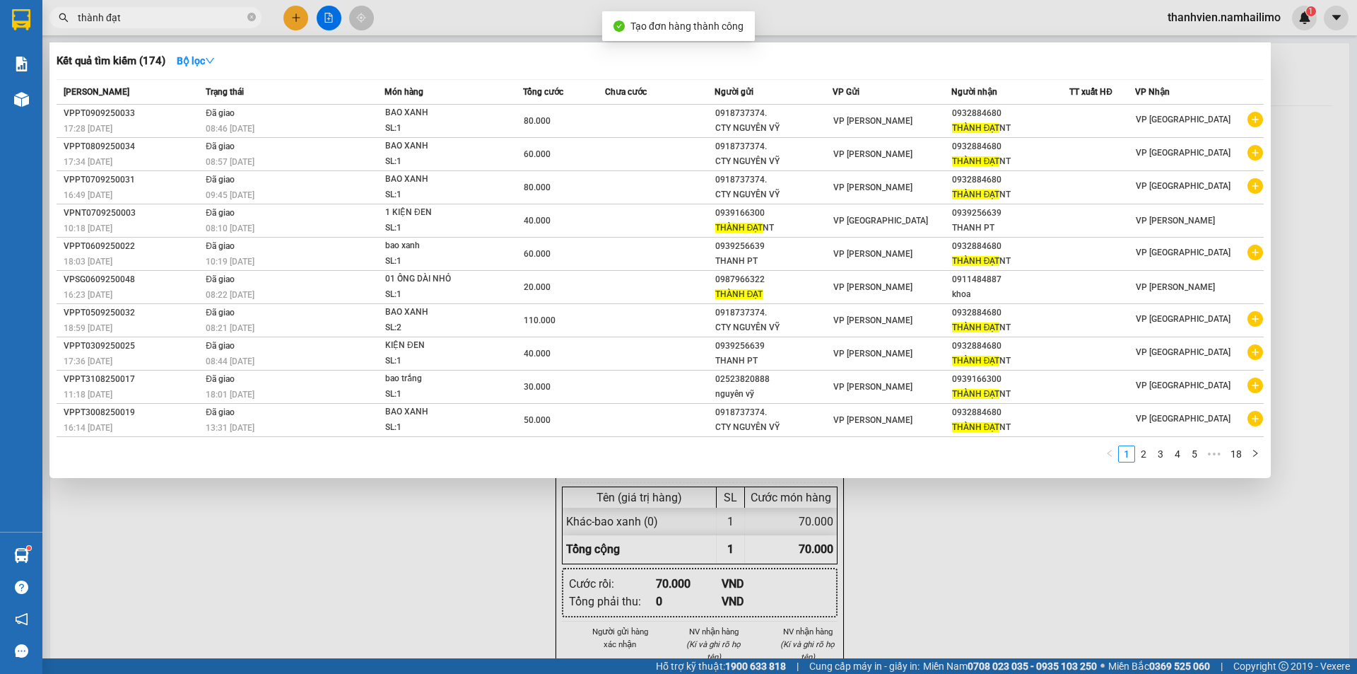
drag, startPoint x: 1074, startPoint y: 611, endPoint x: 1061, endPoint y: 621, distance: 15.7
click at [1073, 611] on div at bounding box center [678, 337] width 1357 height 674
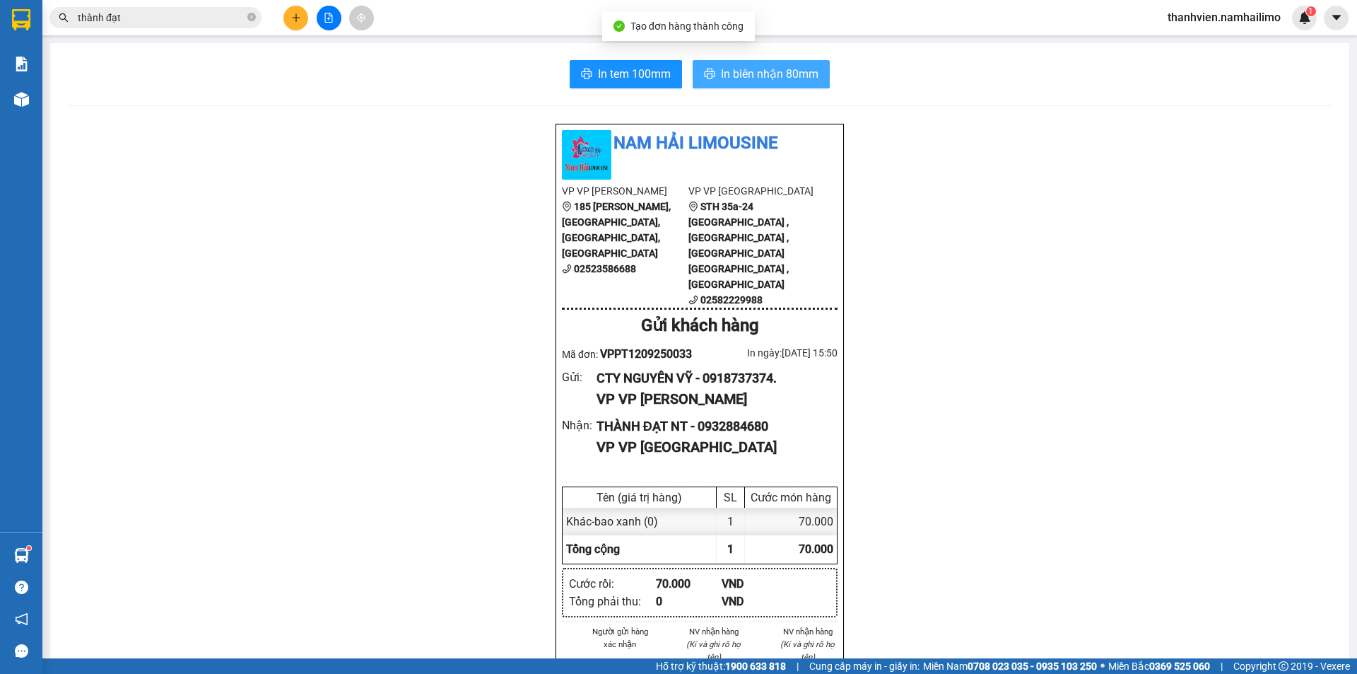
click at [782, 71] on span "In biên nhận 80mm" at bounding box center [770, 74] width 98 height 18
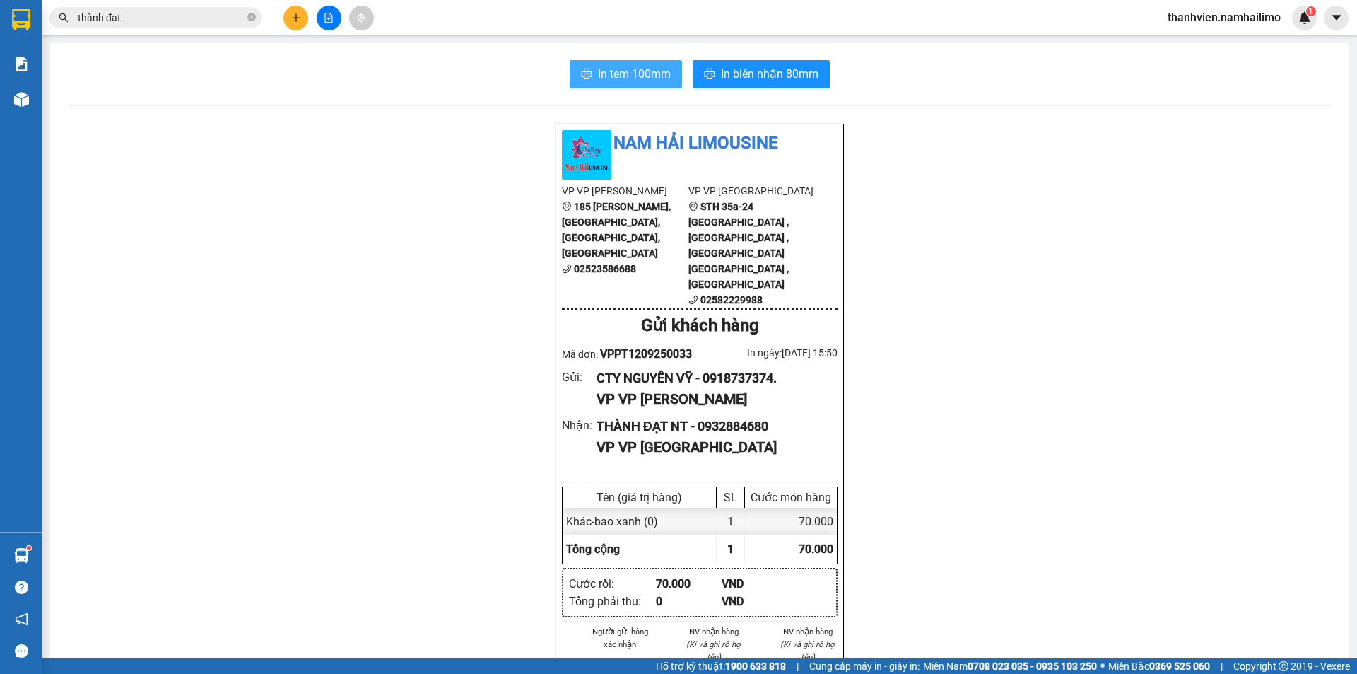
click at [646, 74] on span "In tem 100mm" at bounding box center [634, 74] width 73 height 18
click at [295, 16] on icon "plus" at bounding box center [296, 18] width 10 height 10
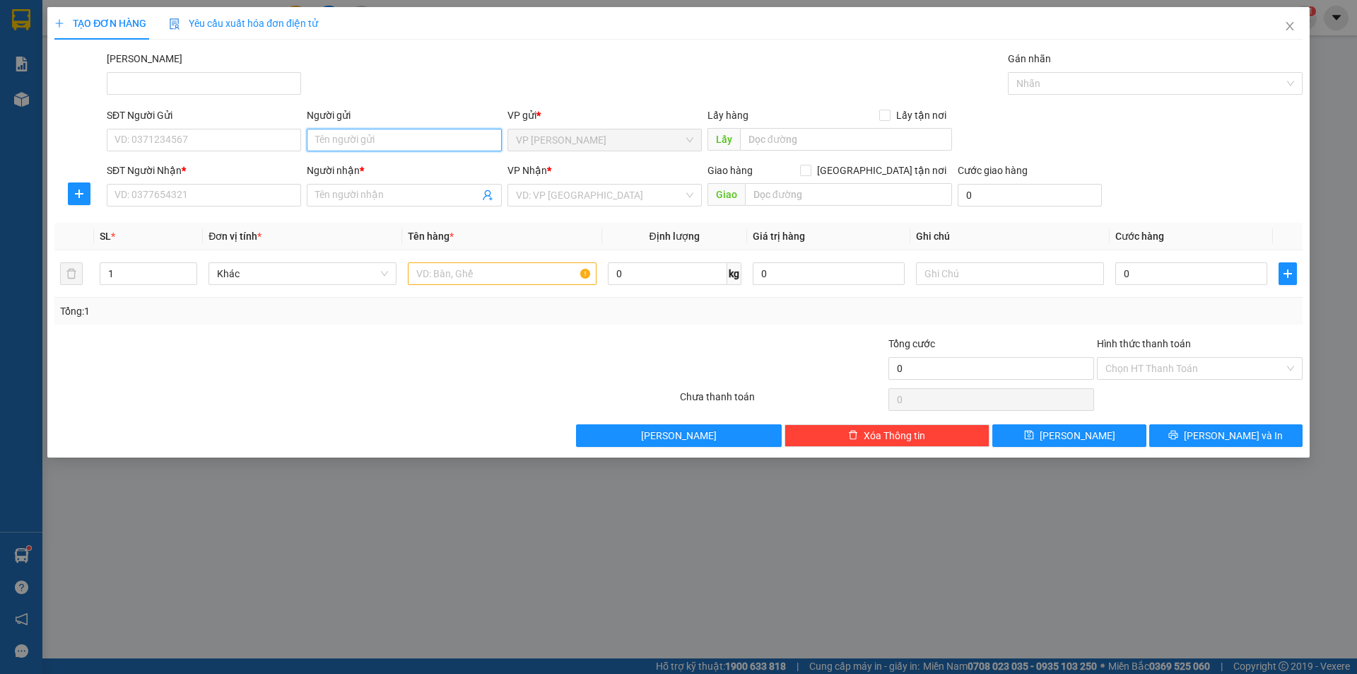
click at [363, 141] on input "Người gửi" at bounding box center [404, 140] width 194 height 23
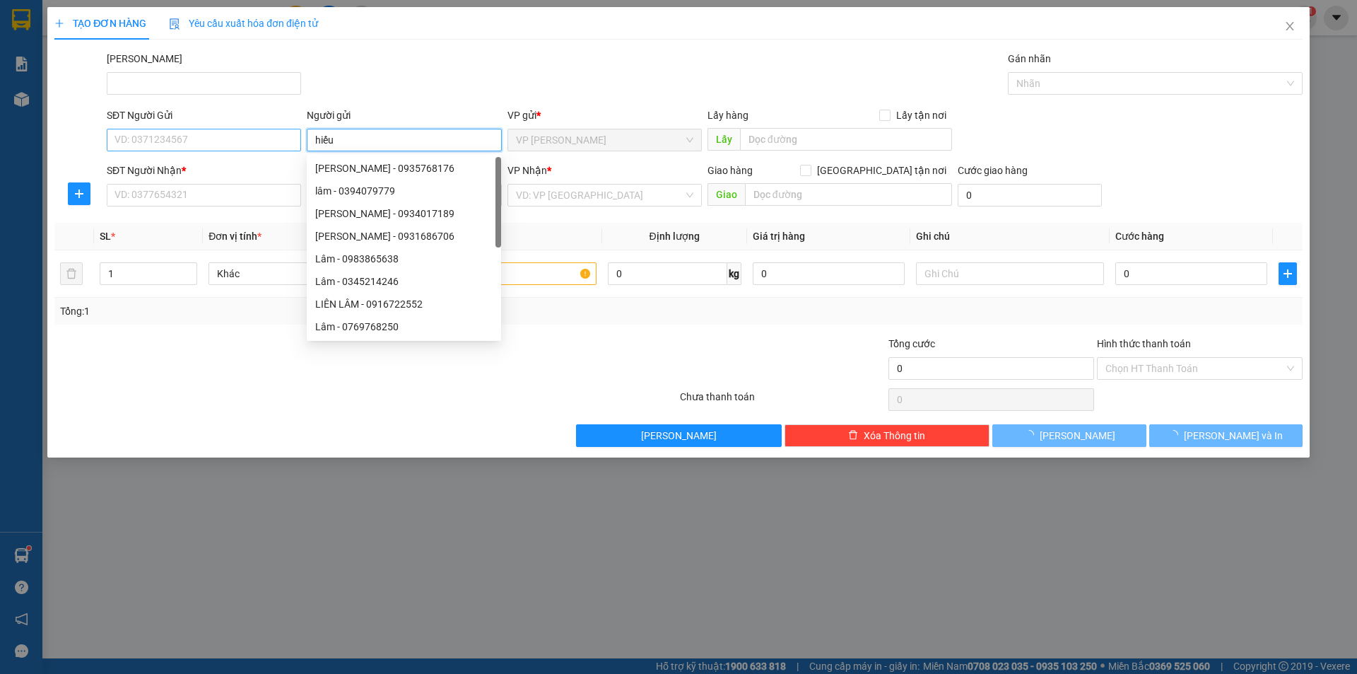
type input "hiếu"
click at [156, 139] on input "SĐT Người Gửi" at bounding box center [204, 140] width 194 height 23
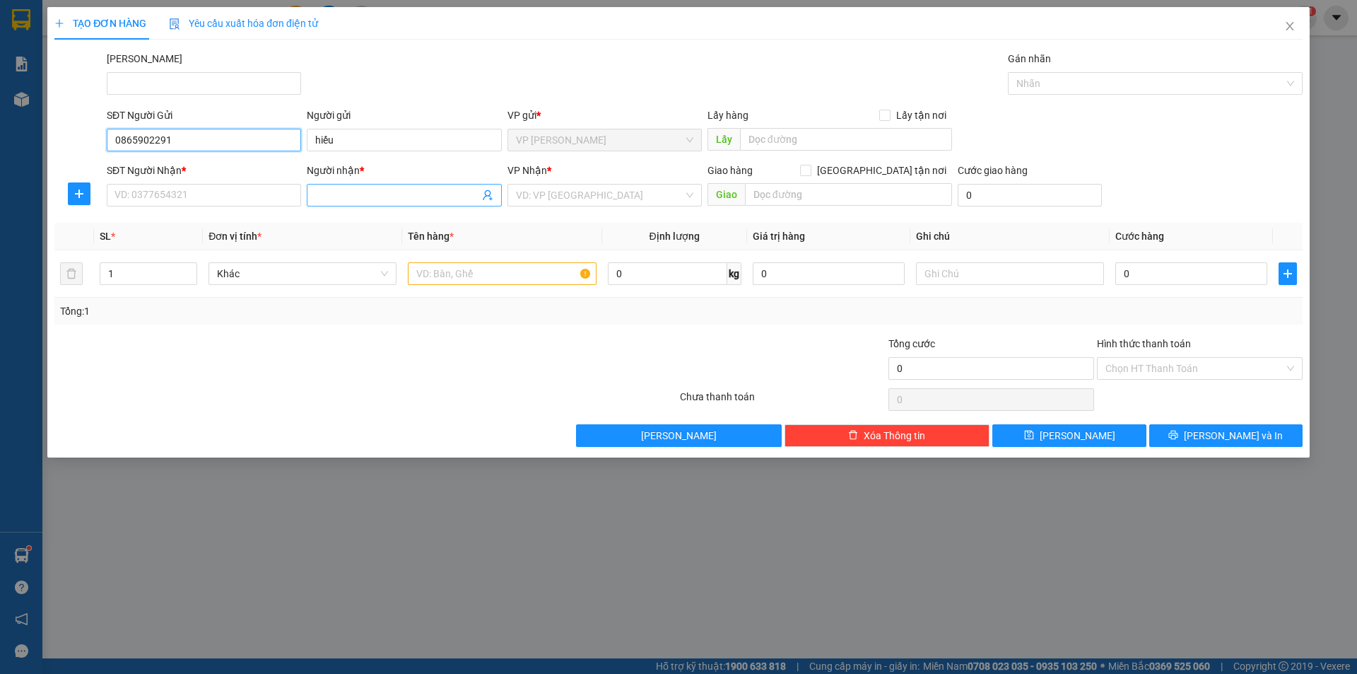
type input "0865902291"
click at [344, 201] on input "Người nhận *" at bounding box center [396, 195] width 163 height 16
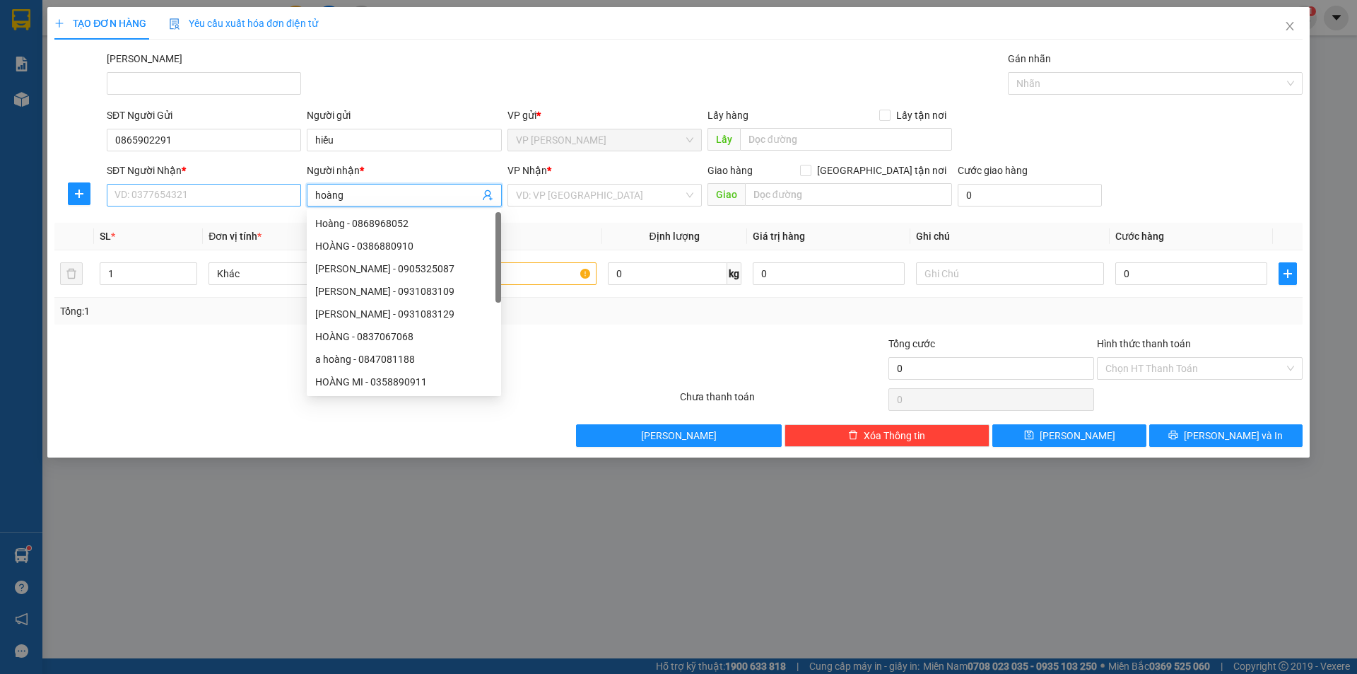
type input "hoàng"
click at [236, 196] on input "SĐT Người Nhận *" at bounding box center [204, 195] width 194 height 23
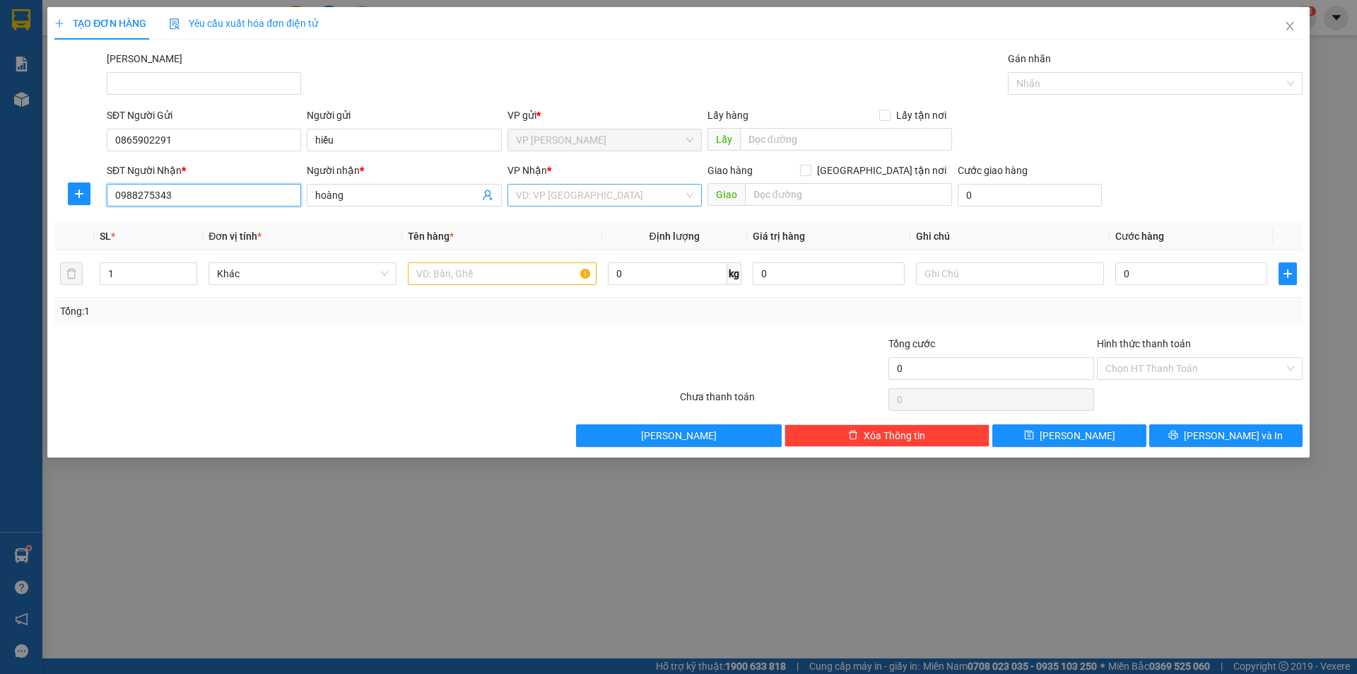
type input "0988275343"
click at [563, 187] on input "search" at bounding box center [600, 194] width 168 height 21
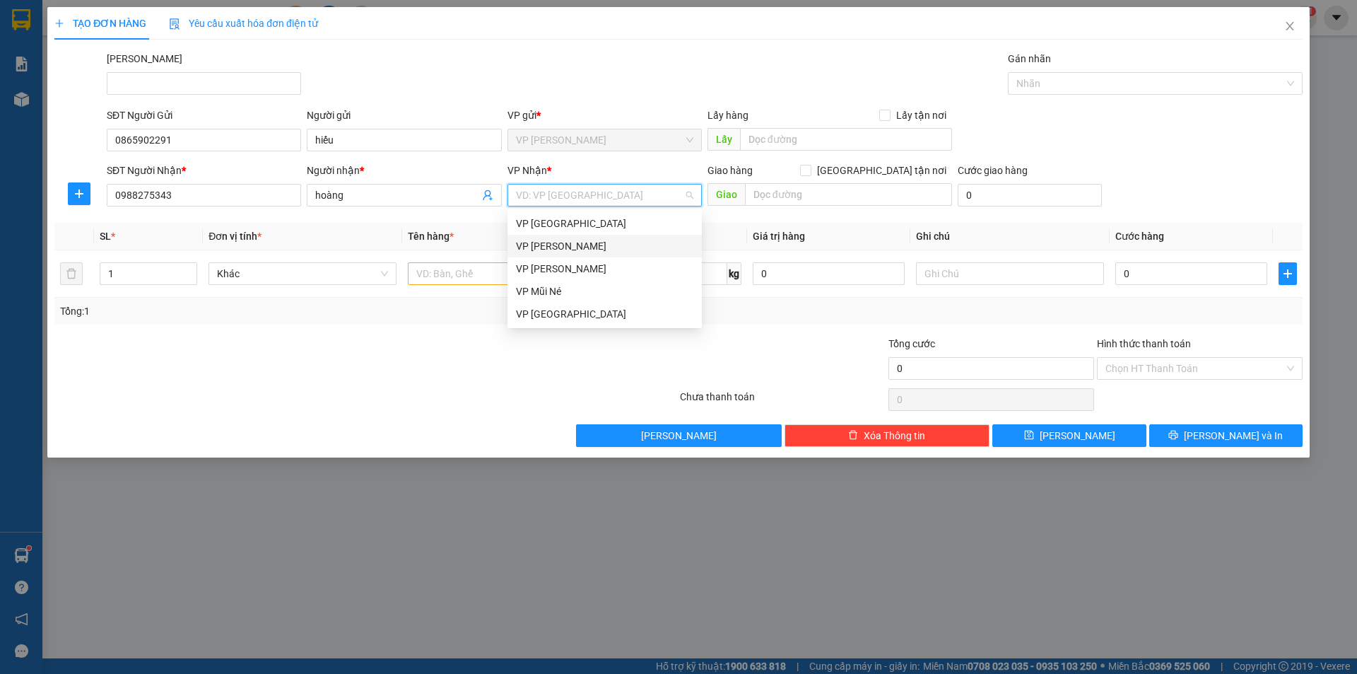
click at [573, 238] on div "VP [PERSON_NAME]" at bounding box center [605, 246] width 194 height 23
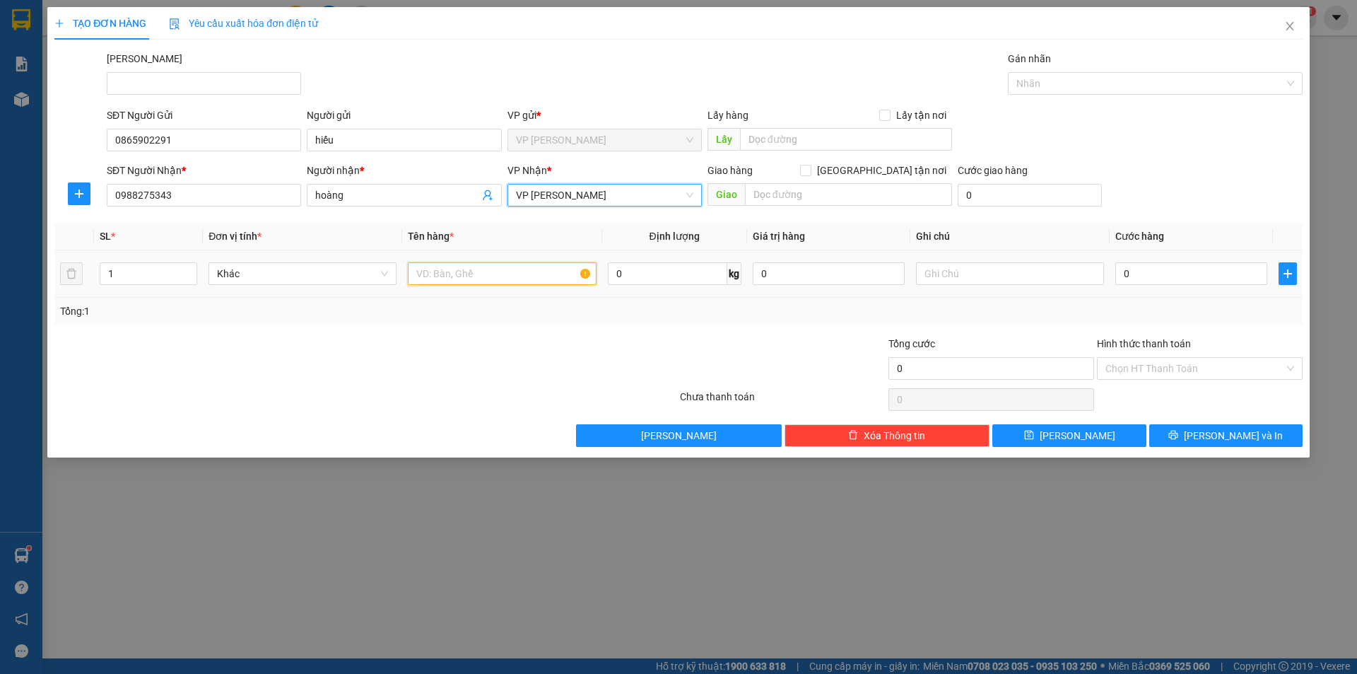
click at [455, 273] on input "text" at bounding box center [502, 273] width 188 height 23
type input "hộp giấy"
click at [1129, 270] on input "0" at bounding box center [1191, 273] width 152 height 23
type input "3"
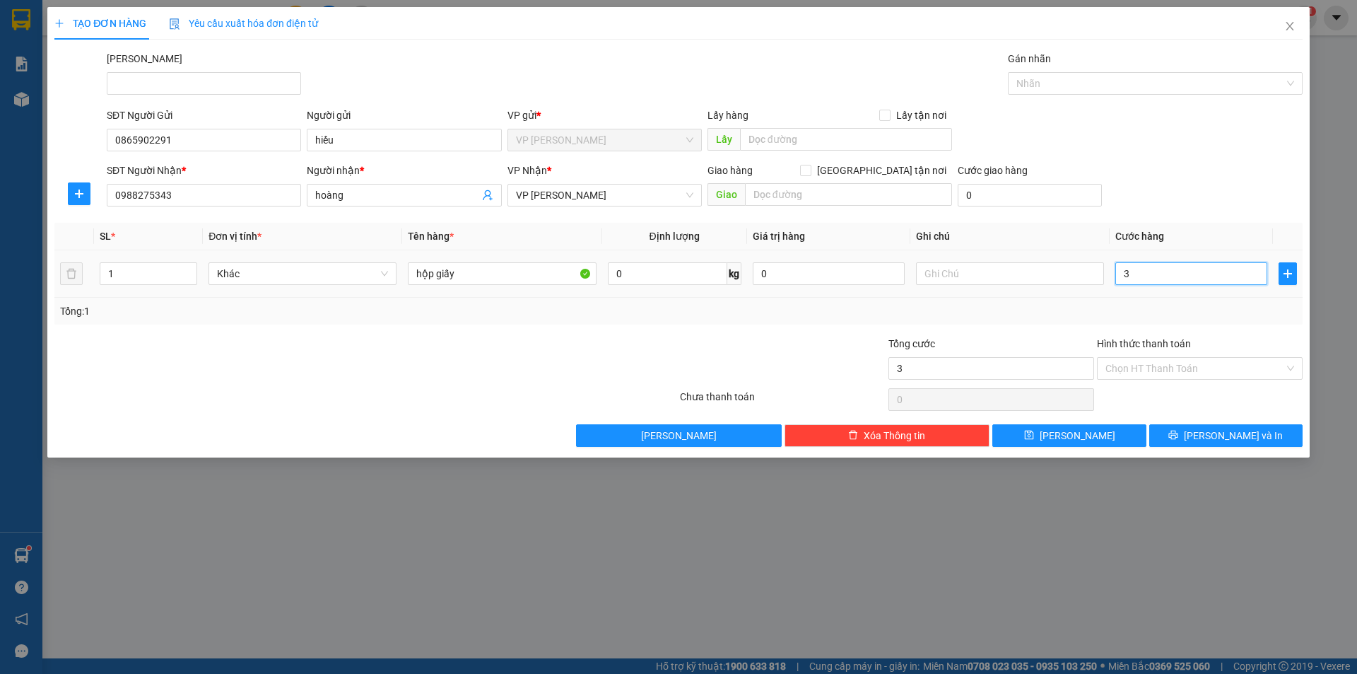
type input "3"
type input "30"
type input "30.000"
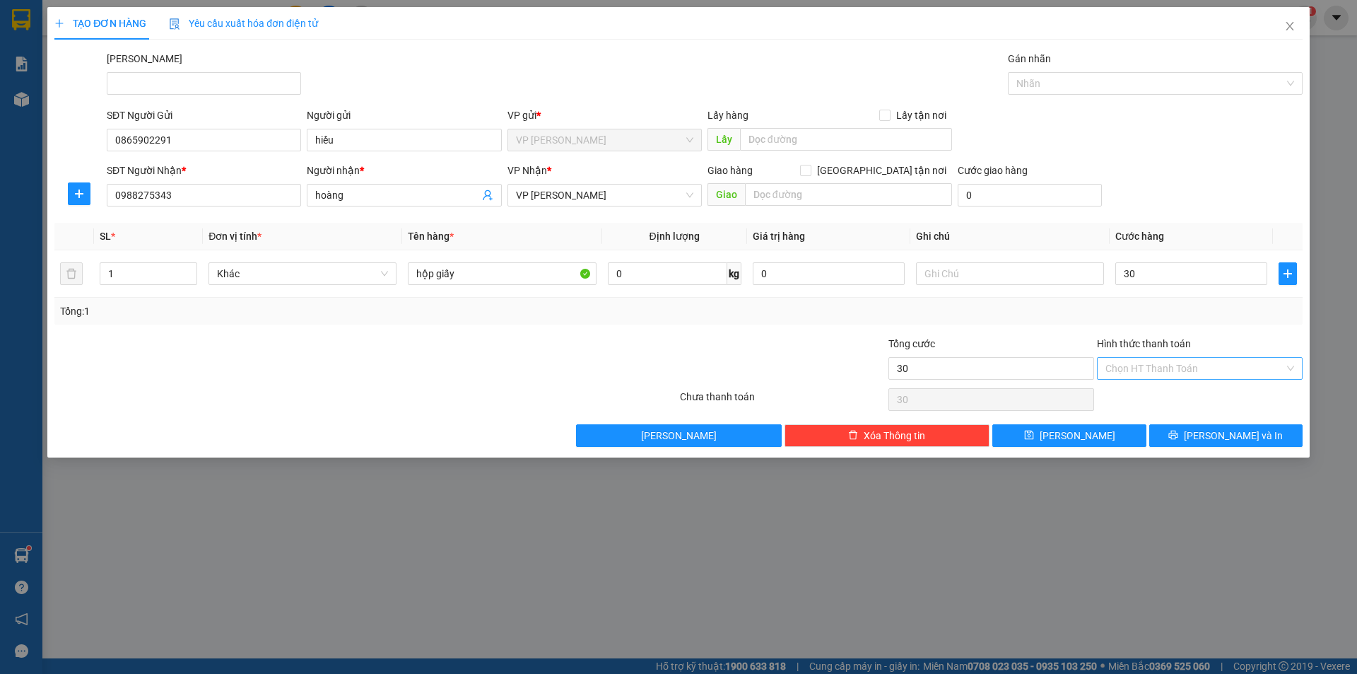
type input "30.000"
click at [1161, 365] on input "Hình thức thanh toán" at bounding box center [1195, 368] width 179 height 21
click at [1111, 315] on div "Tổng: 1" at bounding box center [678, 311] width 1237 height 16
click at [1178, 437] on icon "printer" at bounding box center [1173, 435] width 10 height 10
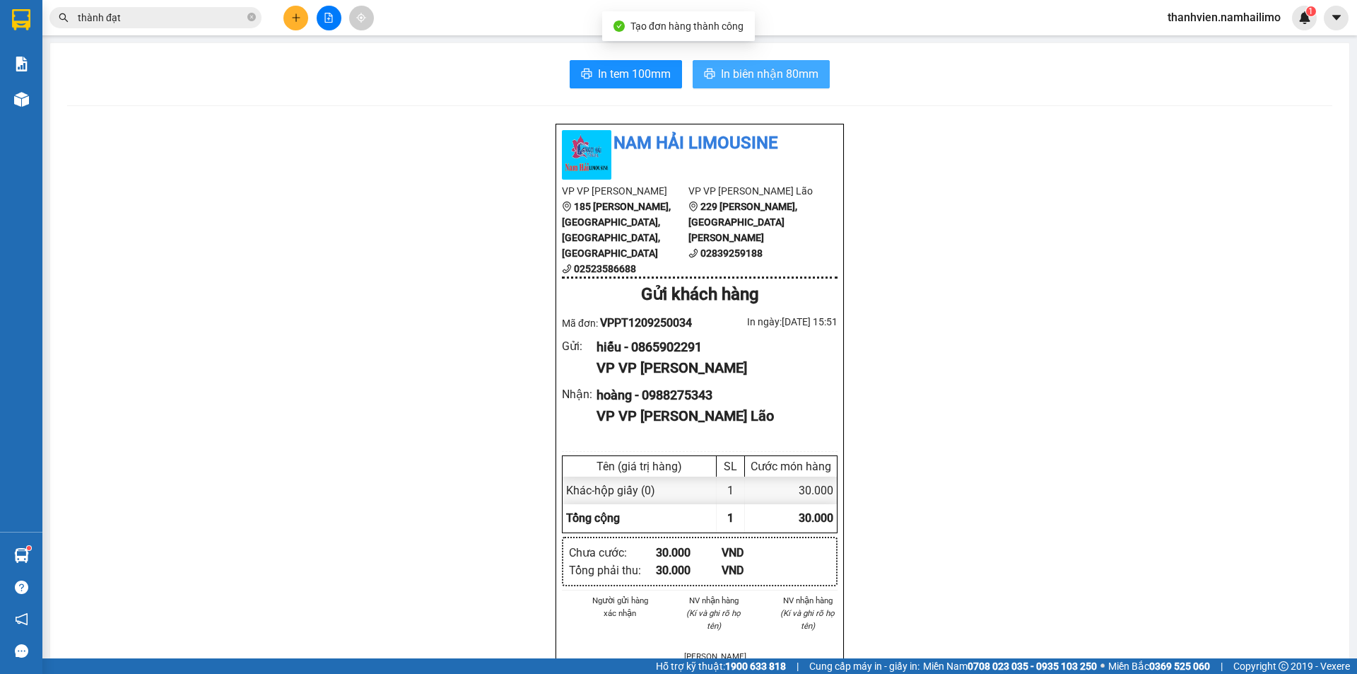
click at [797, 83] on button "In biên nhận 80mm" at bounding box center [761, 74] width 137 height 28
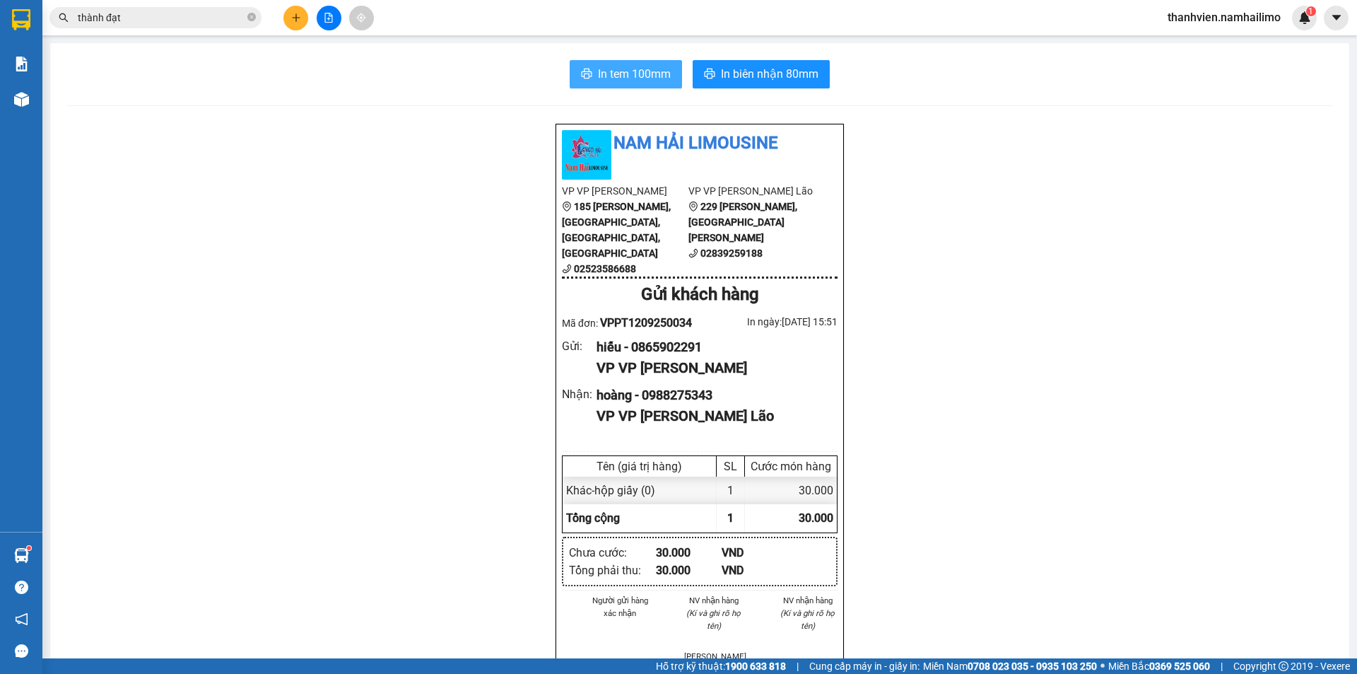
click at [635, 80] on span "In tem 100mm" at bounding box center [634, 74] width 73 height 18
click at [332, 20] on icon "file-add" at bounding box center [329, 18] width 10 height 10
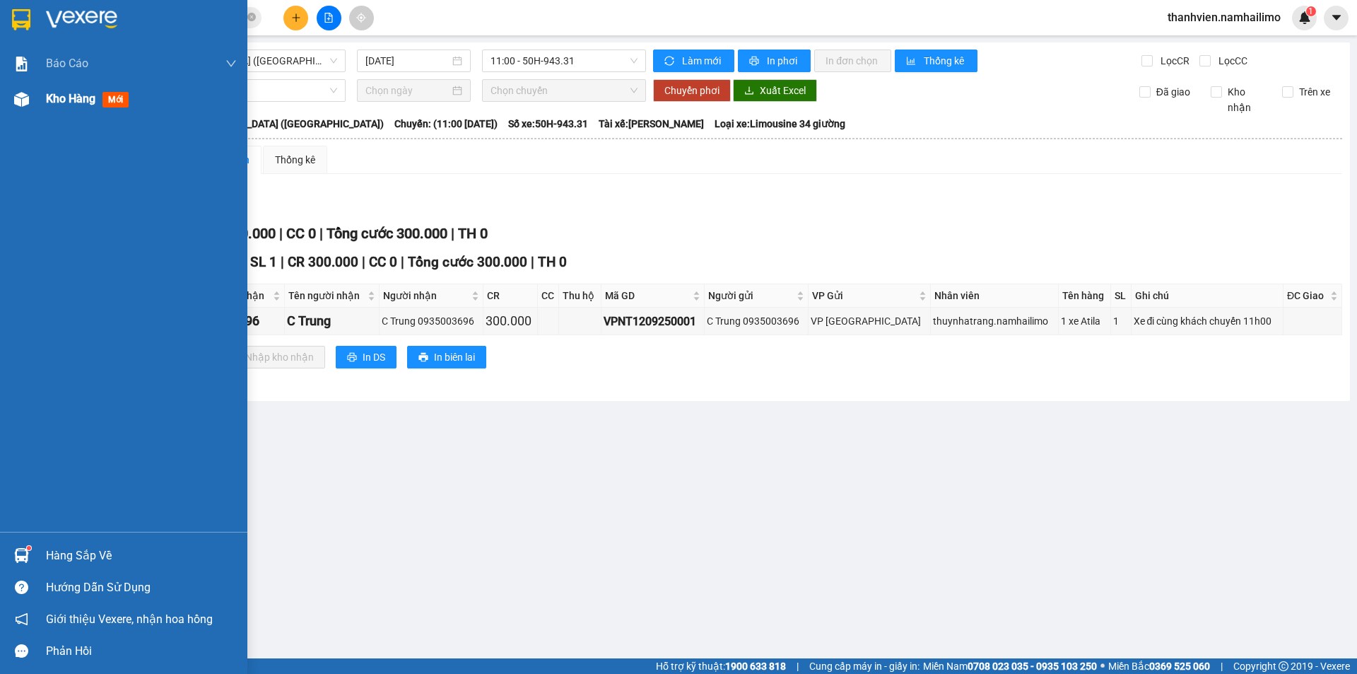
click at [49, 102] on span "Kho hàng" at bounding box center [70, 98] width 49 height 13
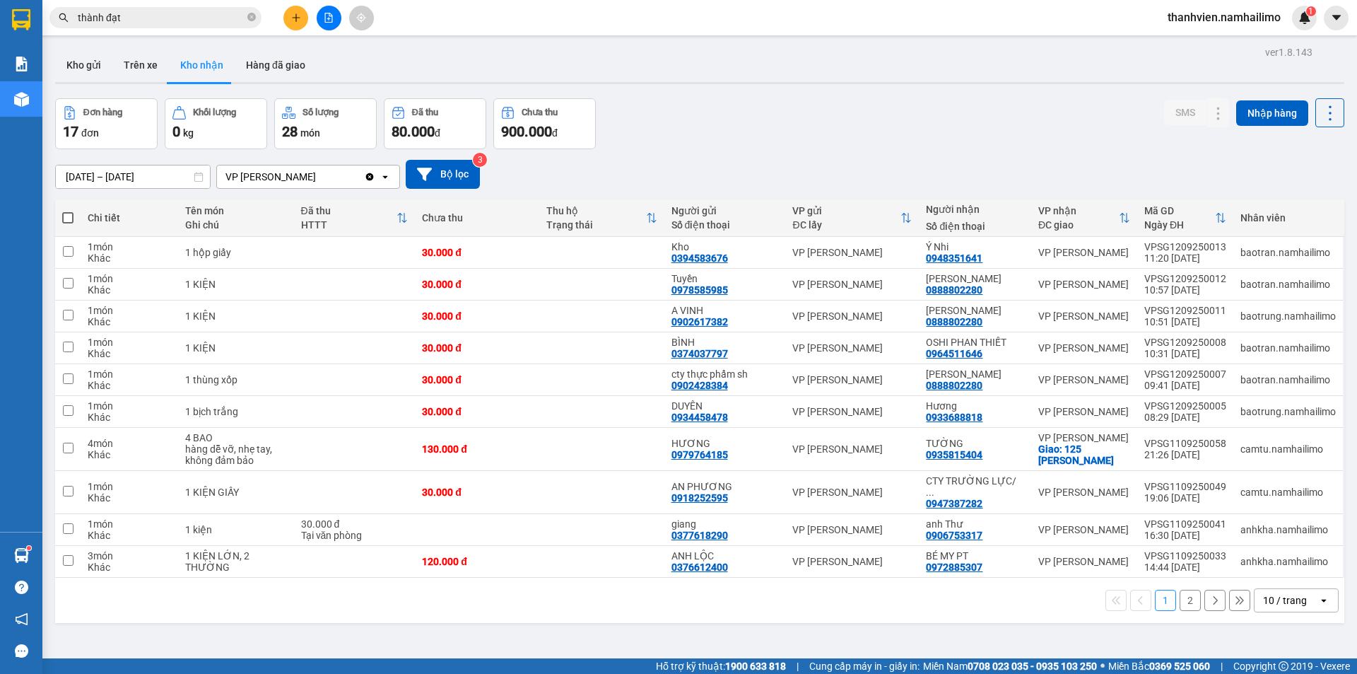
click at [1180, 590] on button "2" at bounding box center [1190, 600] width 21 height 21
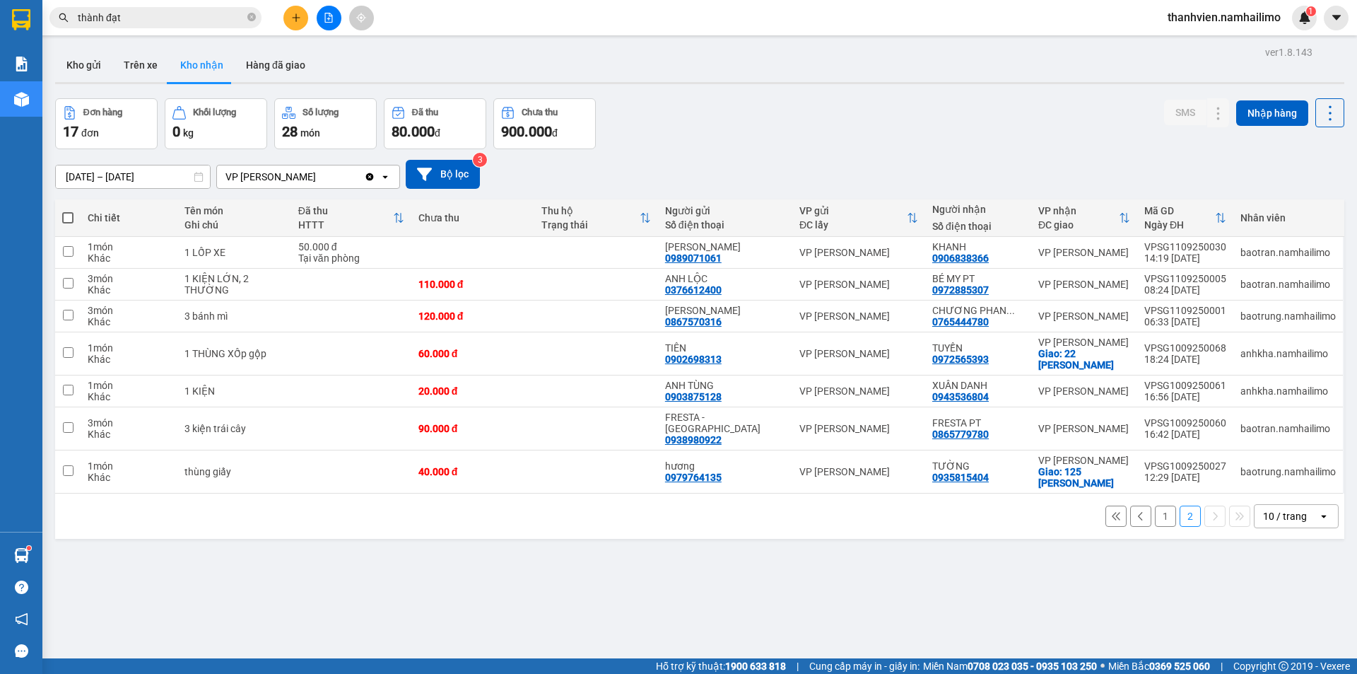
click at [1155, 505] on button "1" at bounding box center [1165, 515] width 21 height 21
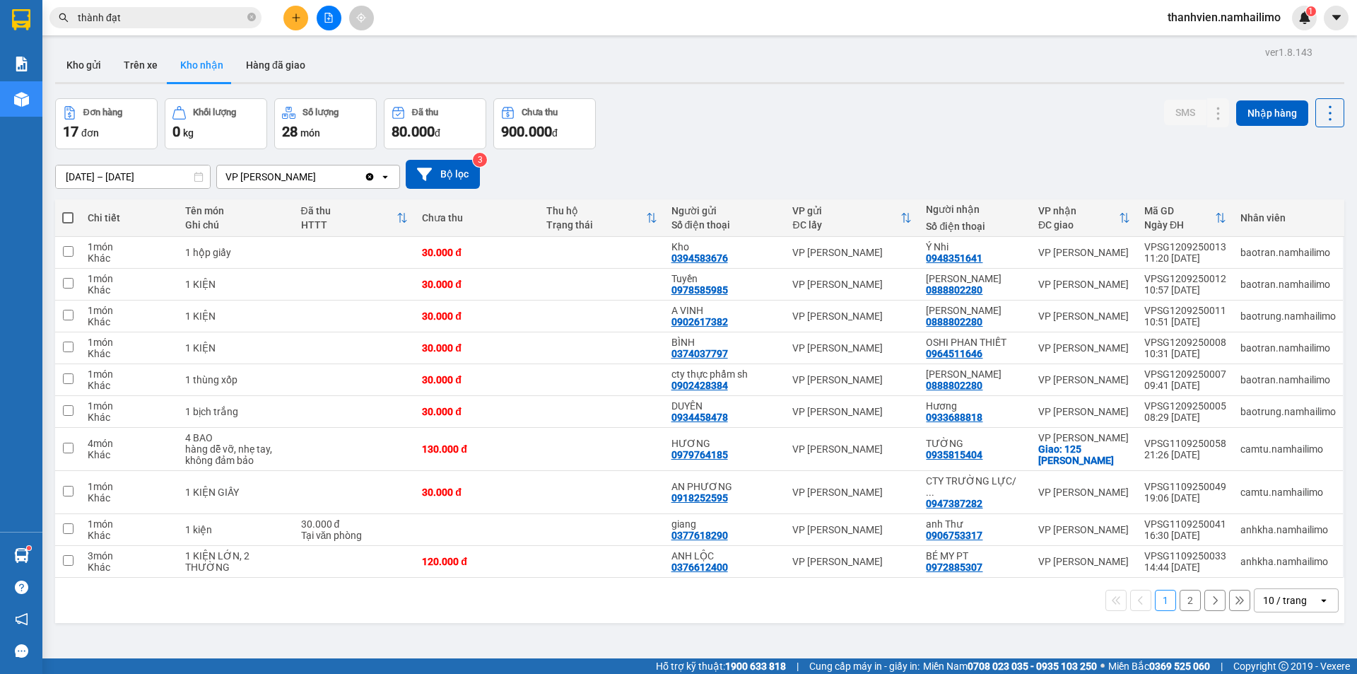
click at [1180, 590] on button "2" at bounding box center [1190, 600] width 21 height 21
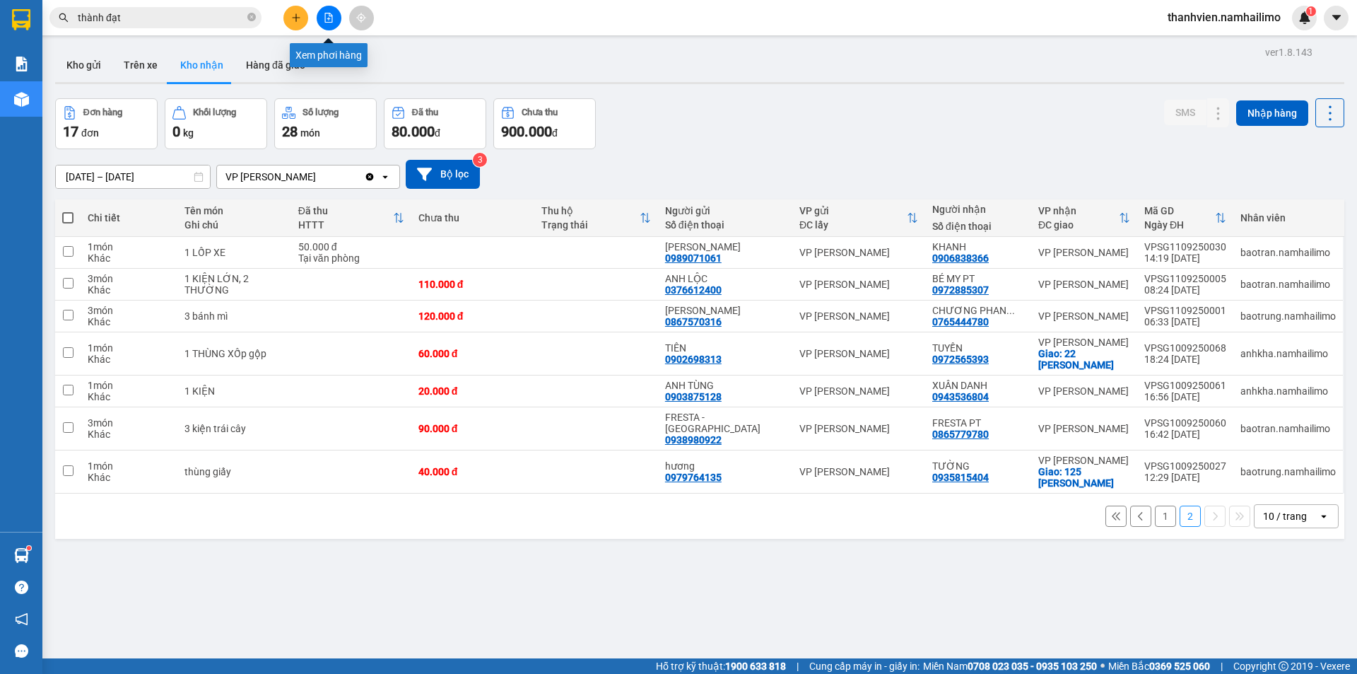
click at [324, 16] on icon "file-add" at bounding box center [329, 18] width 10 height 10
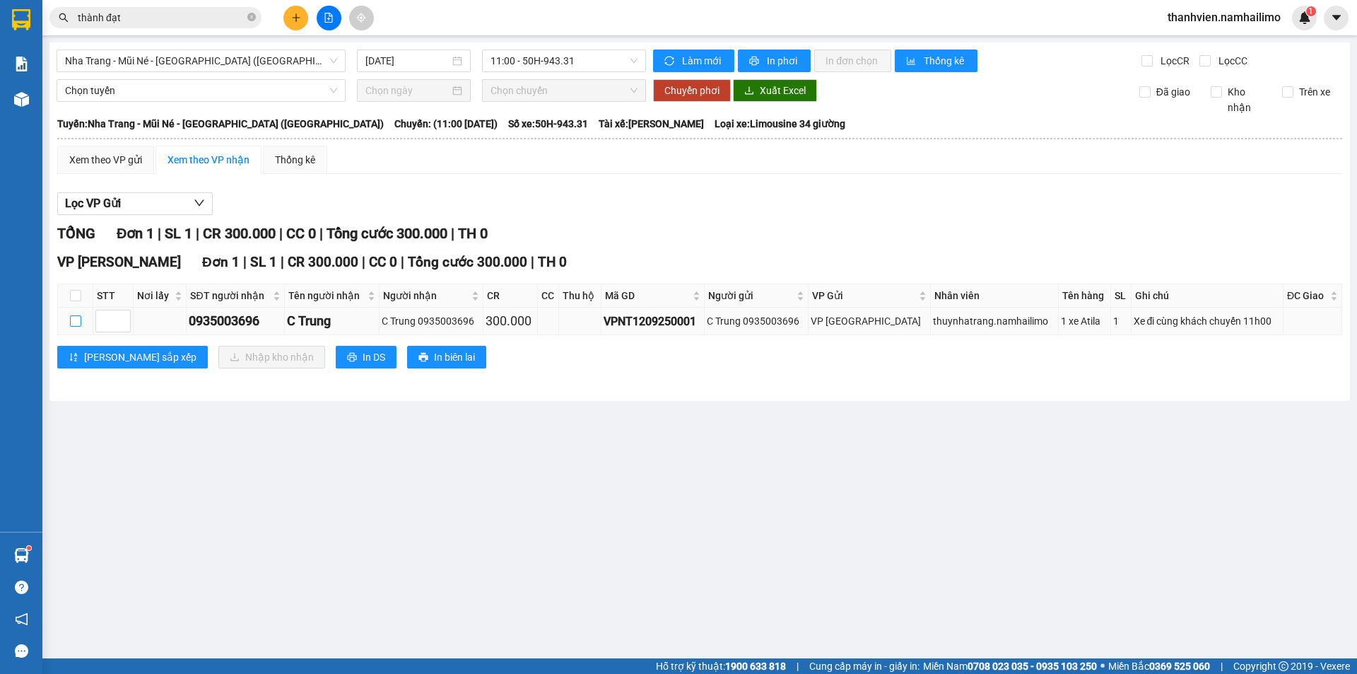
click at [76, 322] on input "checkbox" at bounding box center [75, 320] width 11 height 11
checkbox input "true"
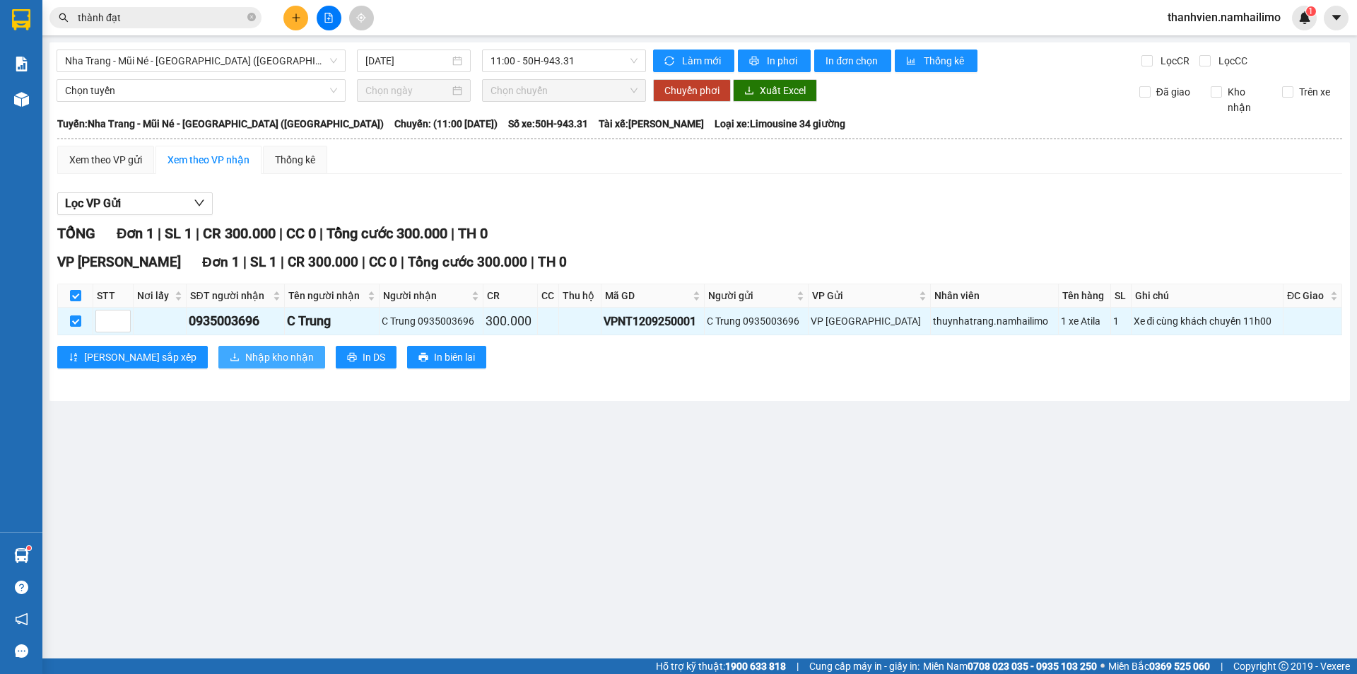
click at [245, 356] on span "Nhập kho nhận" at bounding box center [279, 357] width 69 height 16
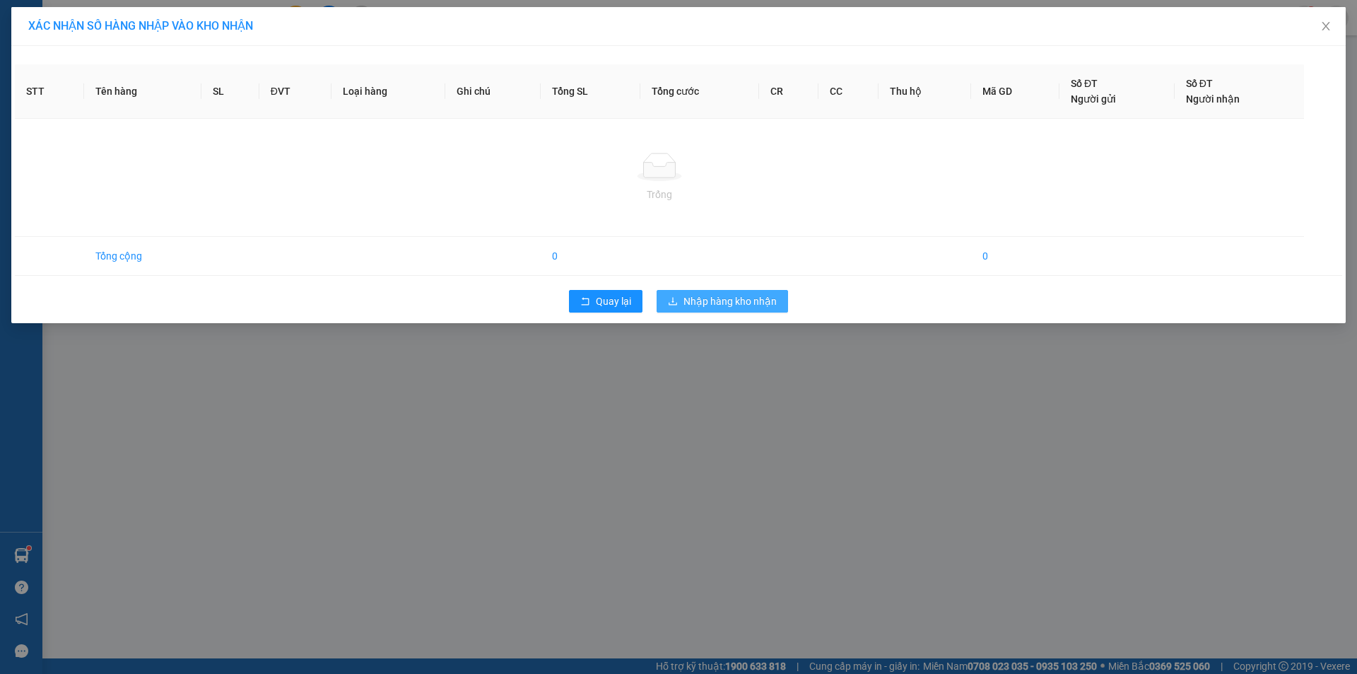
drag, startPoint x: 768, startPoint y: 295, endPoint x: 762, endPoint y: 457, distance: 162.0
click at [768, 303] on span "Nhập hàng kho nhận" at bounding box center [730, 301] width 93 height 16
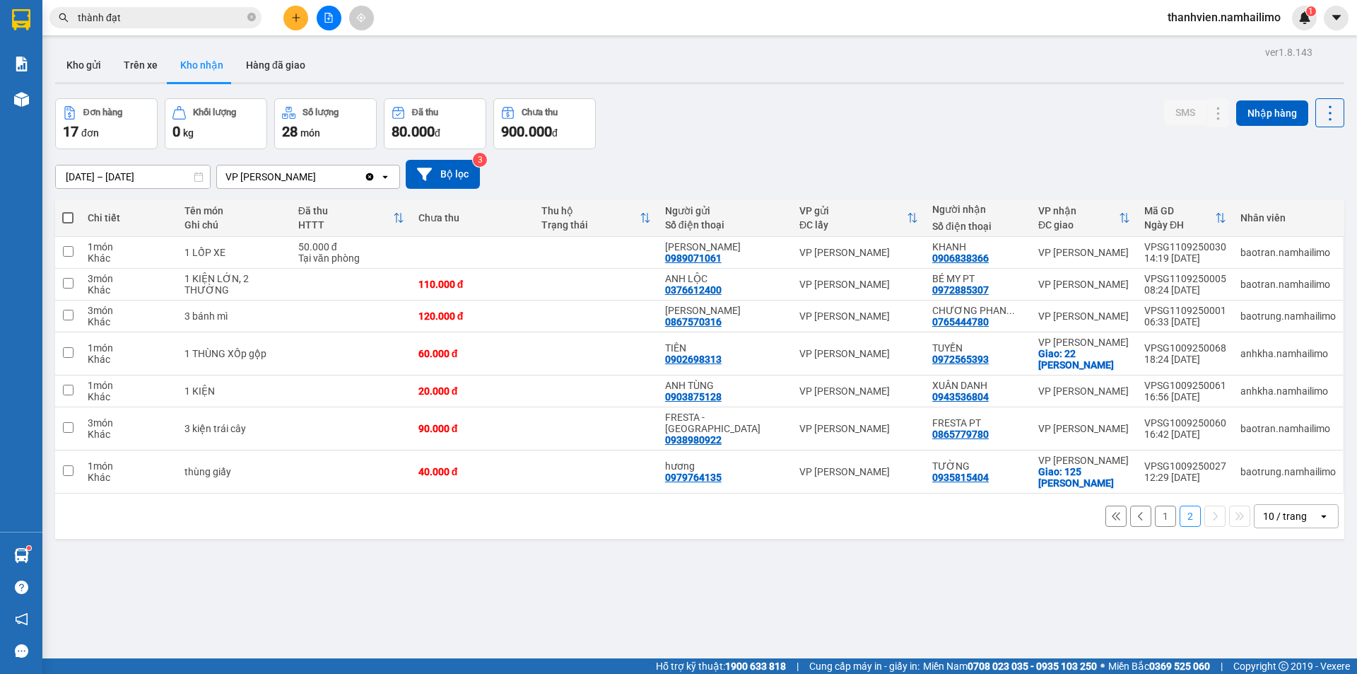
click at [1156, 509] on button "1" at bounding box center [1165, 515] width 21 height 21
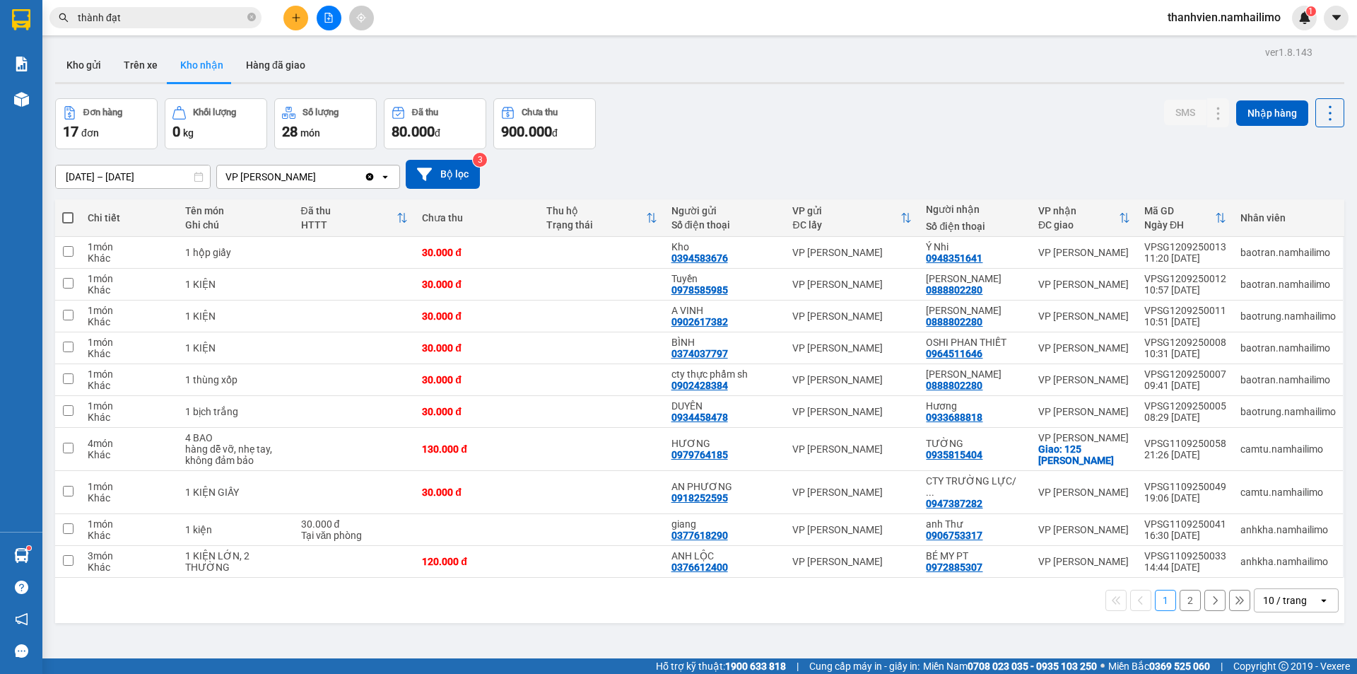
click at [1180, 590] on button "2" at bounding box center [1190, 600] width 21 height 21
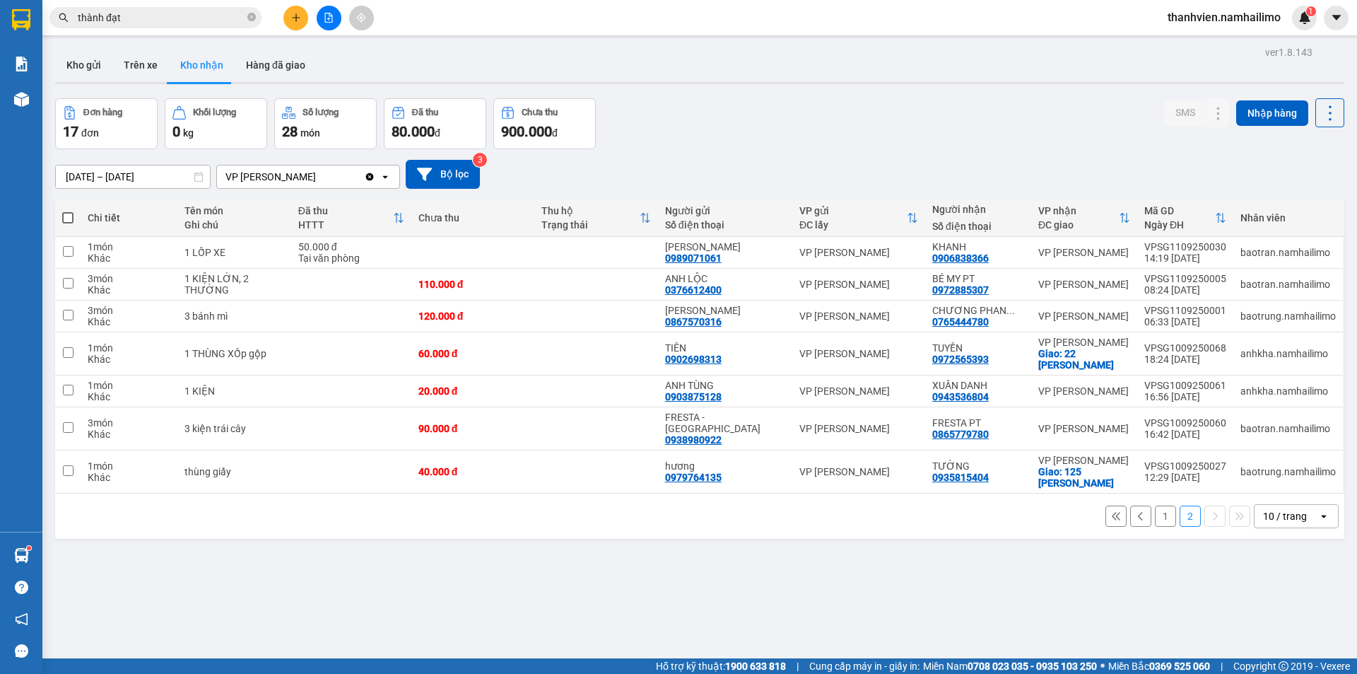
click at [1155, 505] on button "1" at bounding box center [1165, 515] width 21 height 21
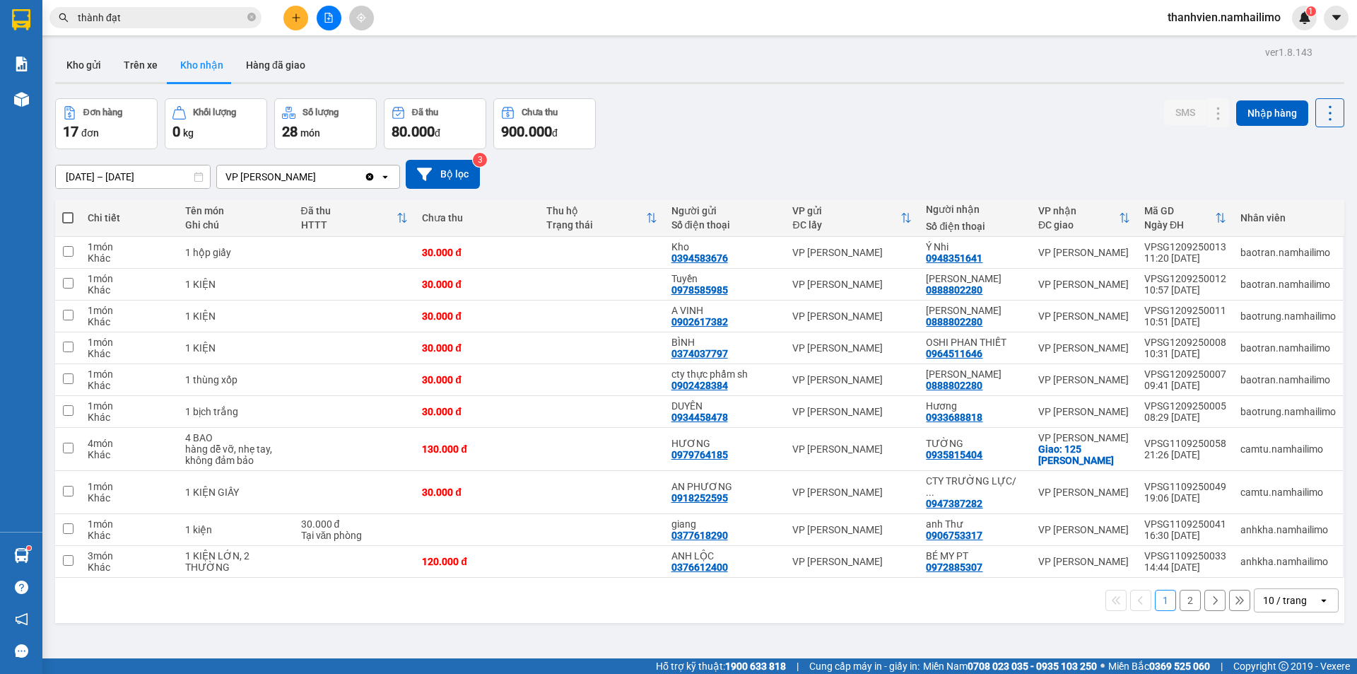
click at [1180, 590] on button "2" at bounding box center [1190, 600] width 21 height 21
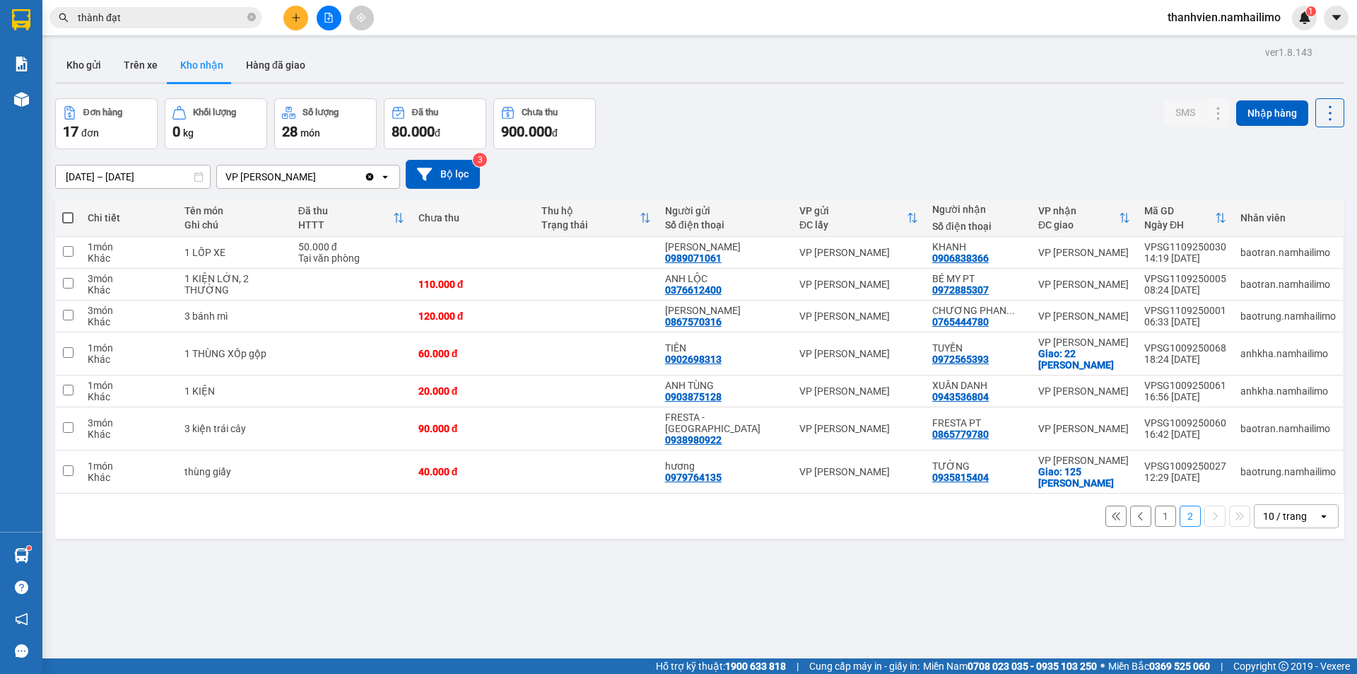
click at [1155, 505] on button "1" at bounding box center [1165, 515] width 21 height 21
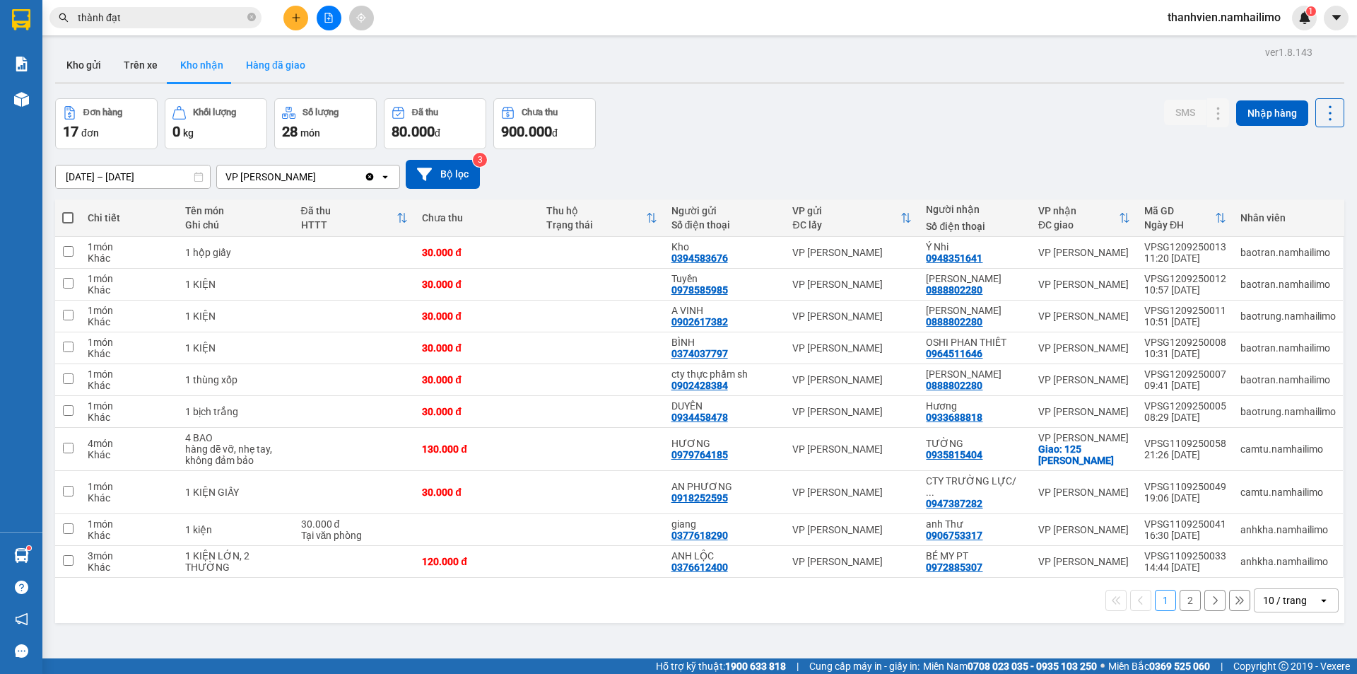
click at [268, 64] on button "Hàng đã giao" at bounding box center [276, 65] width 82 height 34
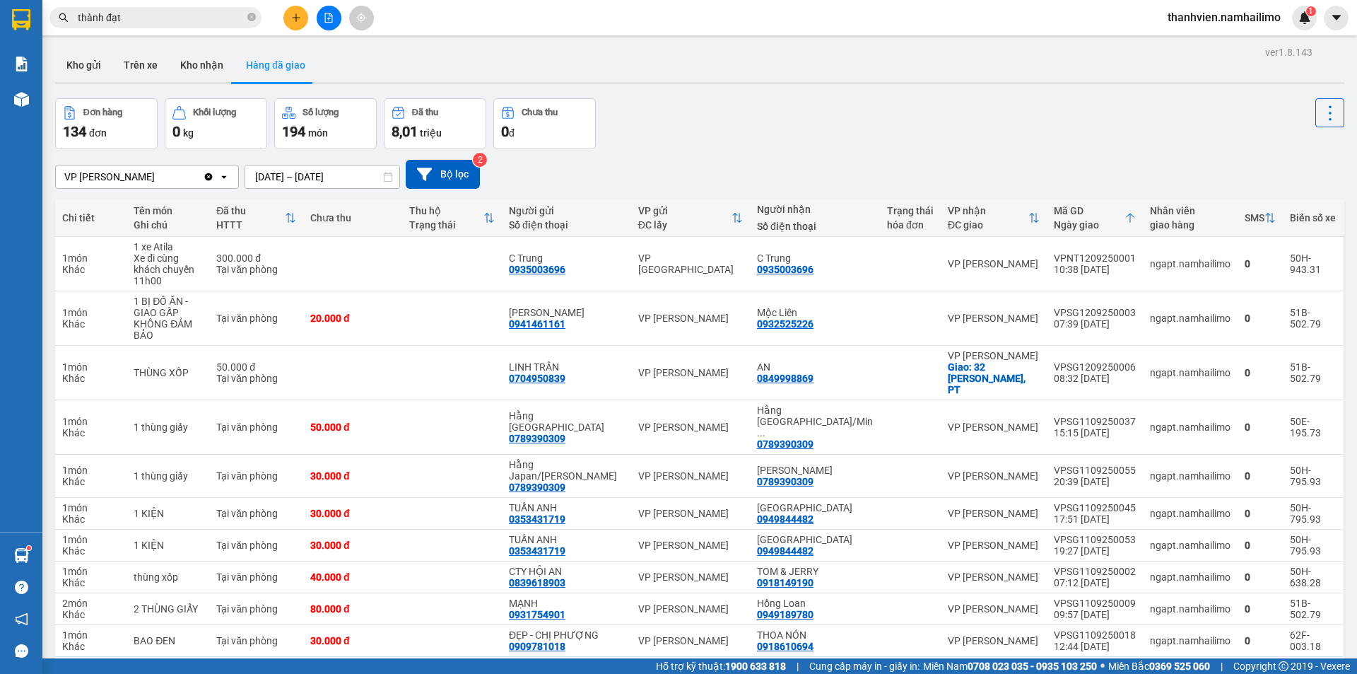
click at [1056, 669] on button "2" at bounding box center [1066, 679] width 21 height 21
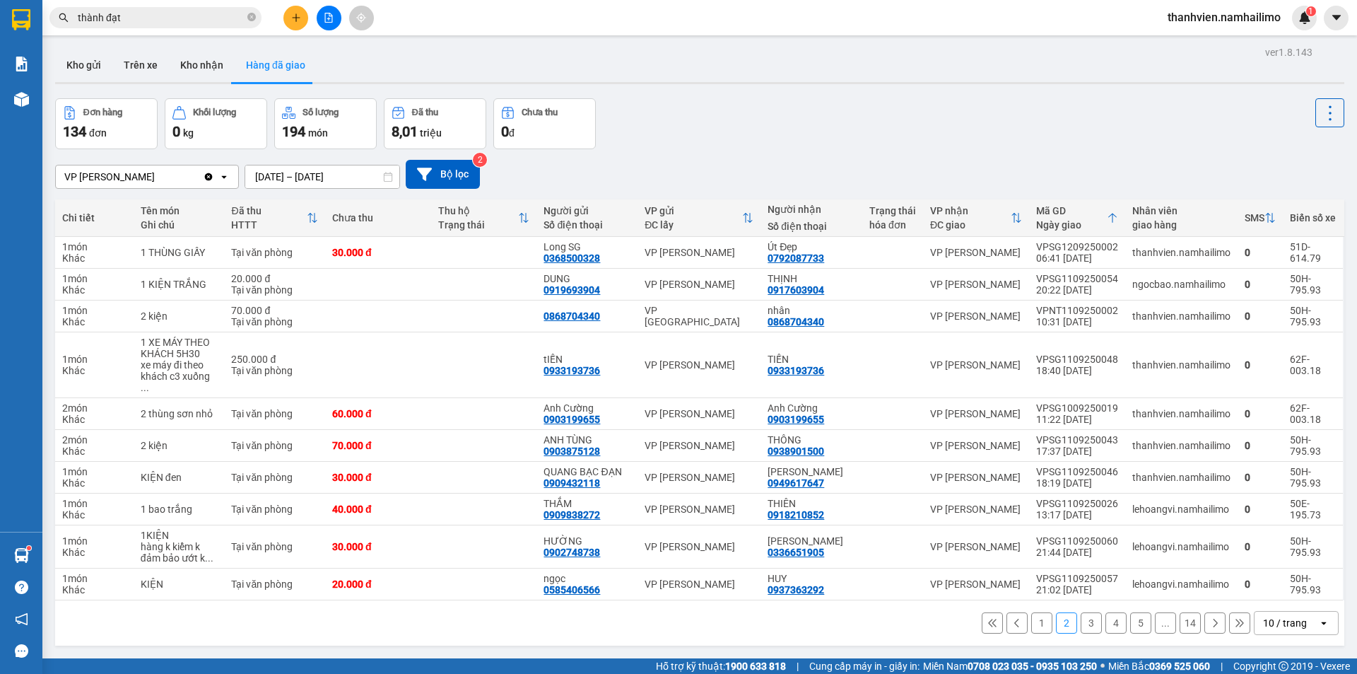
click at [1084, 612] on button "3" at bounding box center [1091, 622] width 21 height 21
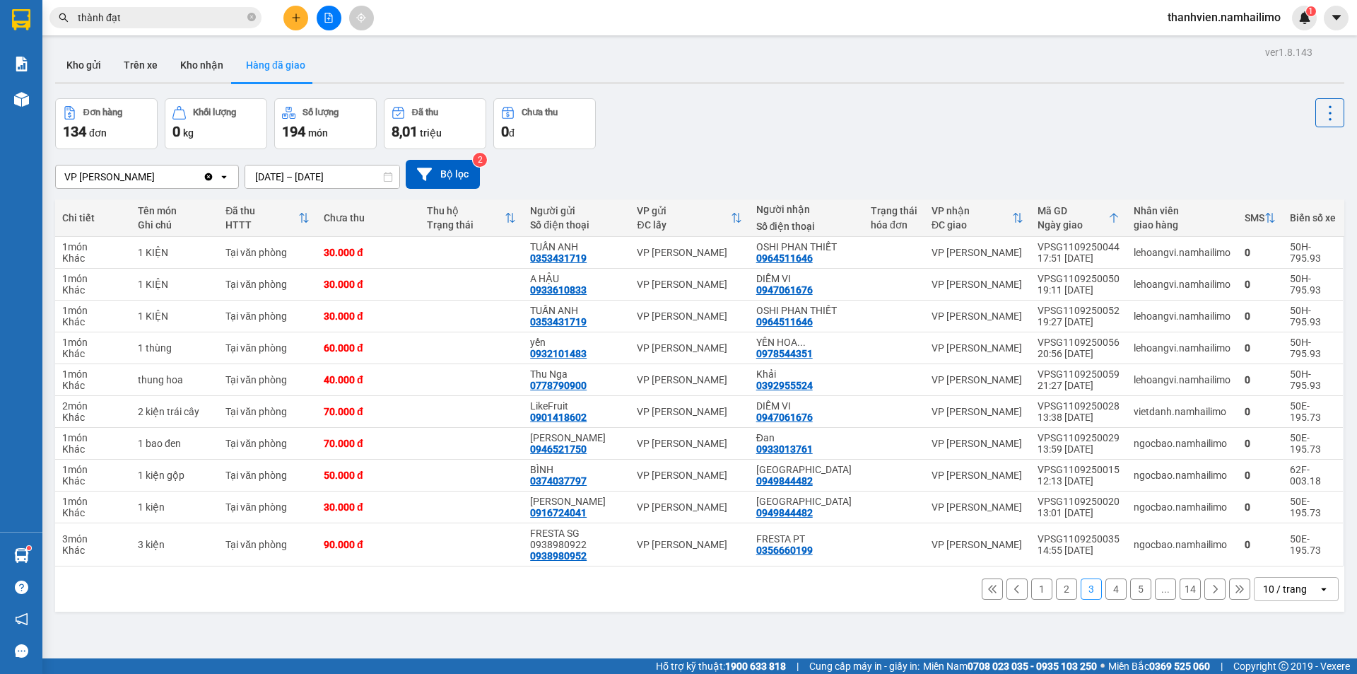
click at [1109, 578] on button "4" at bounding box center [1116, 588] width 21 height 21
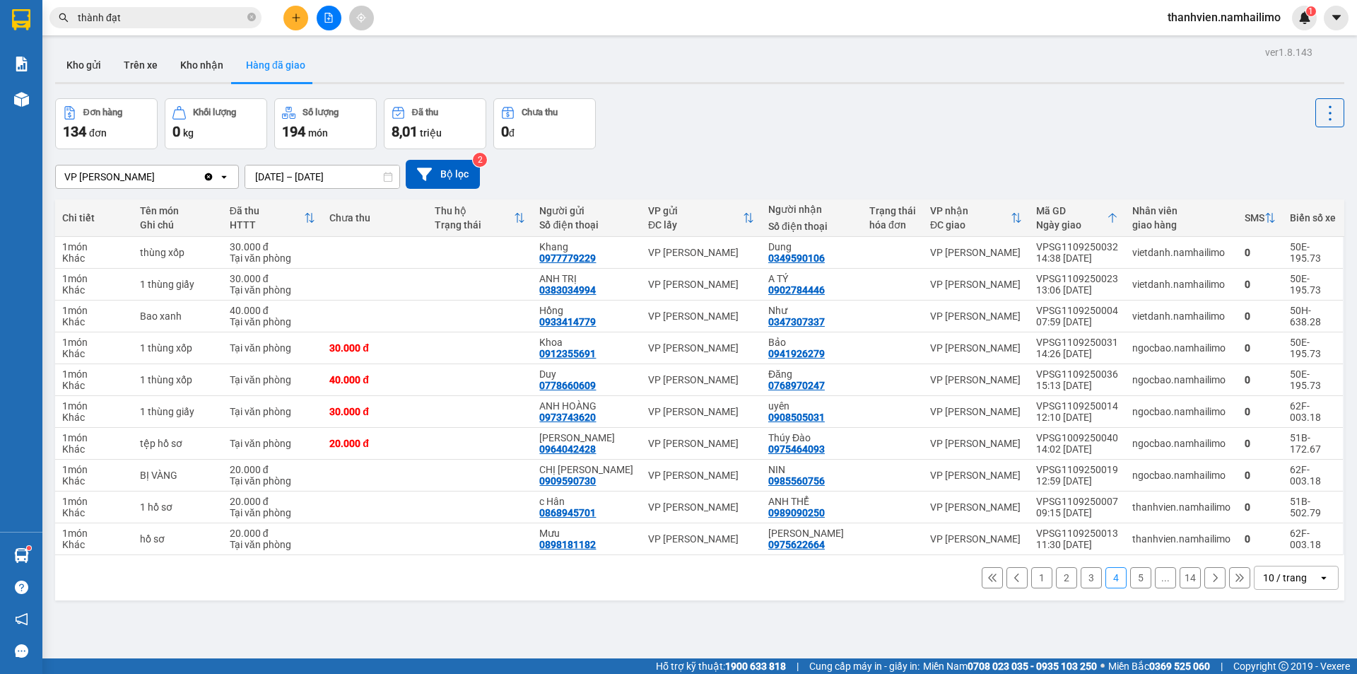
click at [1039, 567] on button "1" at bounding box center [1041, 577] width 21 height 21
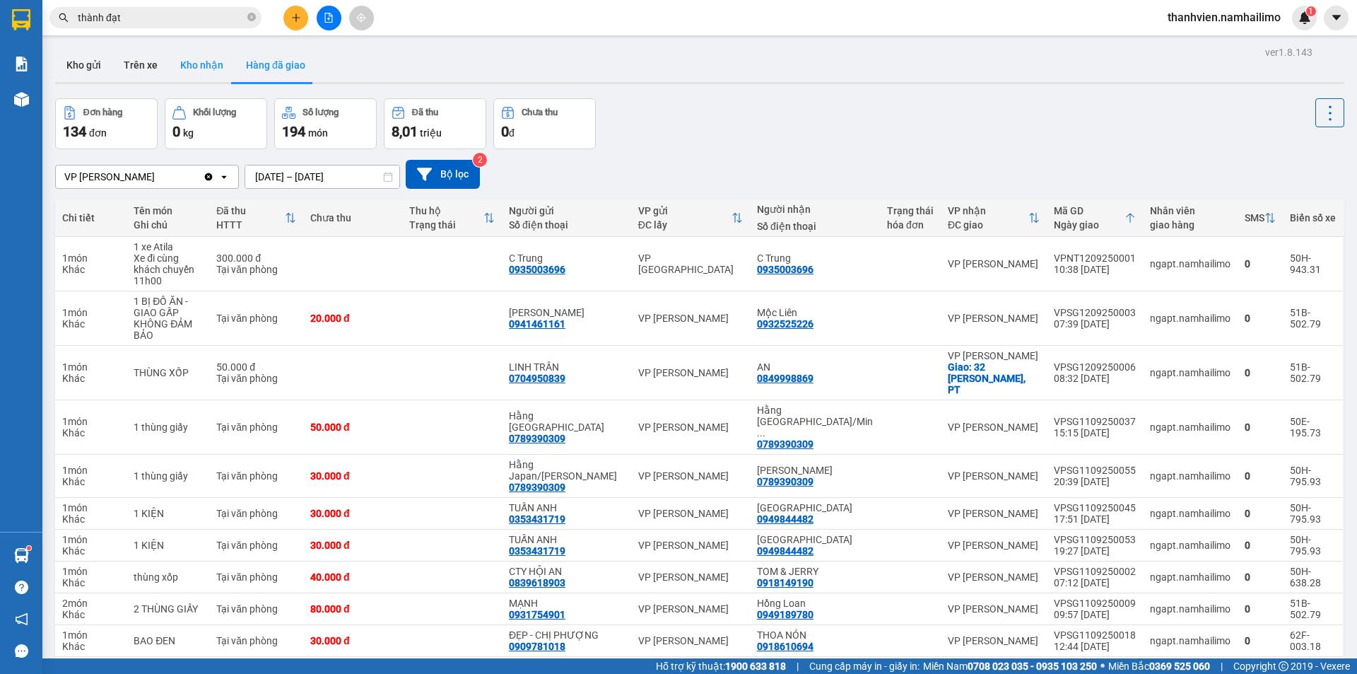
click at [211, 64] on button "Kho nhận" at bounding box center [202, 65] width 66 height 34
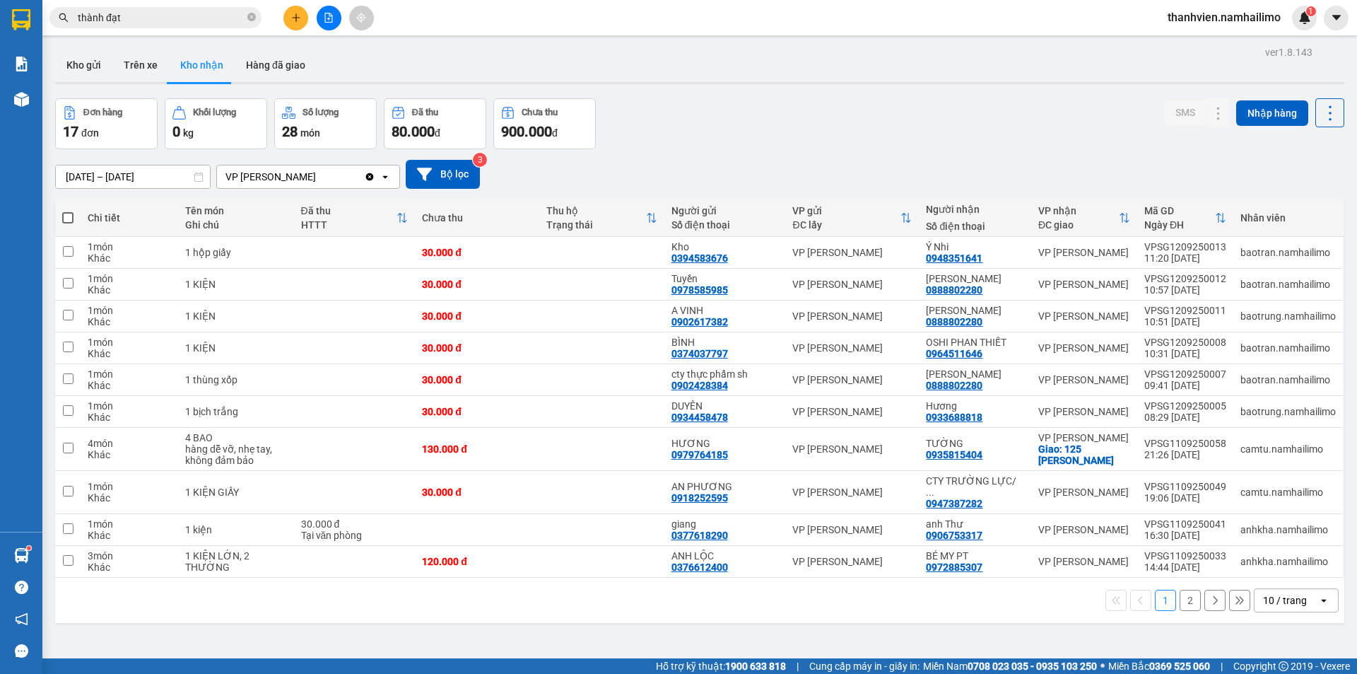
click at [1183, 593] on button "2" at bounding box center [1190, 600] width 21 height 21
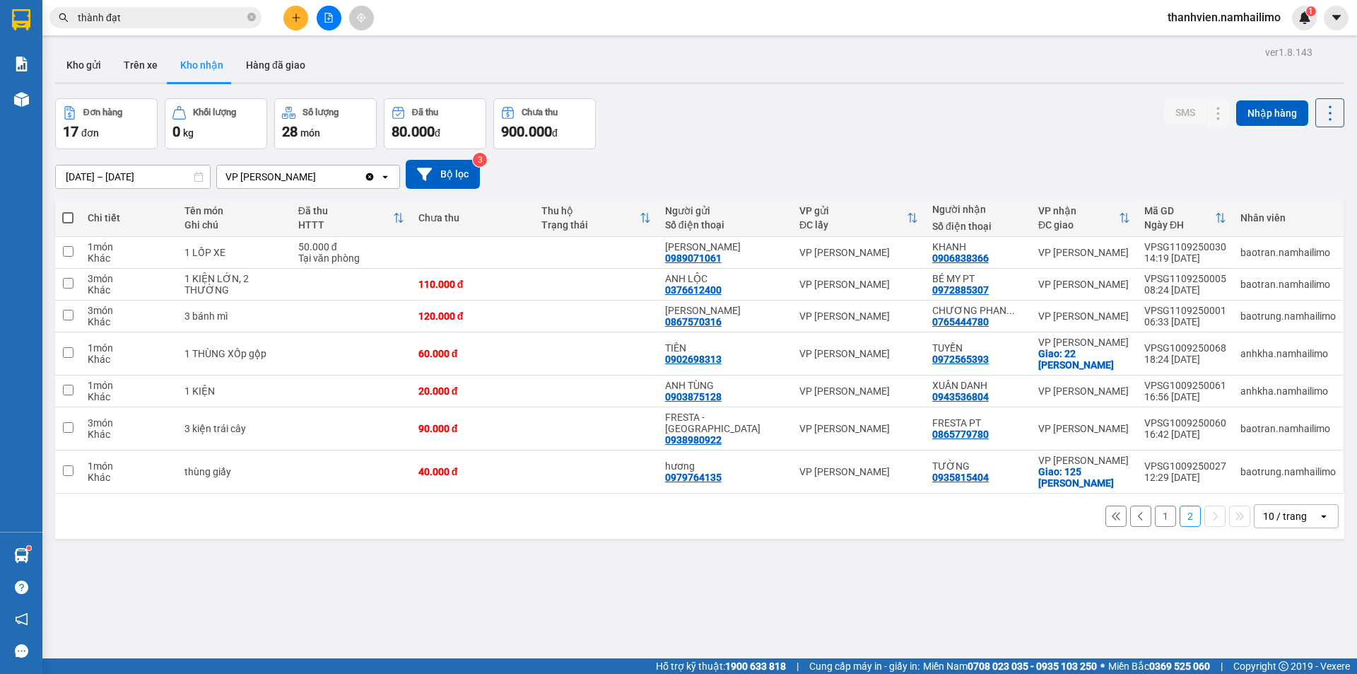
click at [1156, 506] on button "1" at bounding box center [1165, 515] width 21 height 21
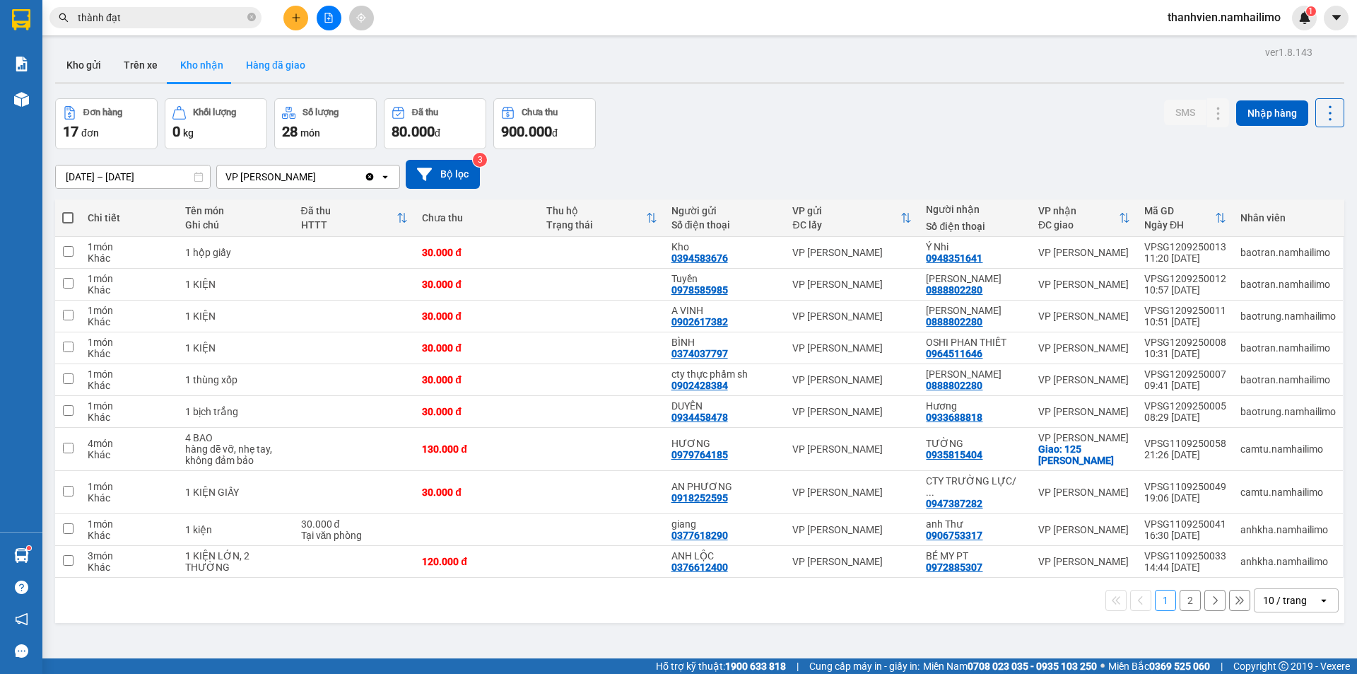
click at [265, 67] on button "Hàng đã giao" at bounding box center [276, 65] width 82 height 34
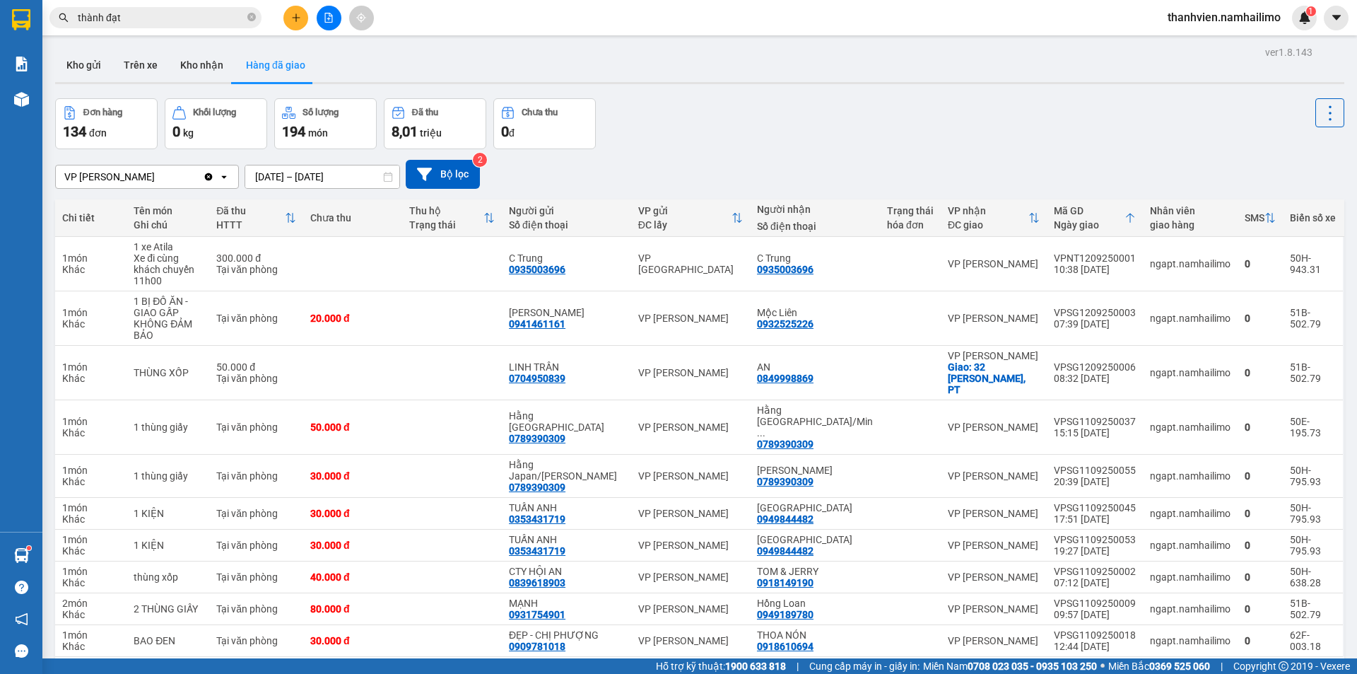
click at [1060, 669] on button "2" at bounding box center [1066, 679] width 21 height 21
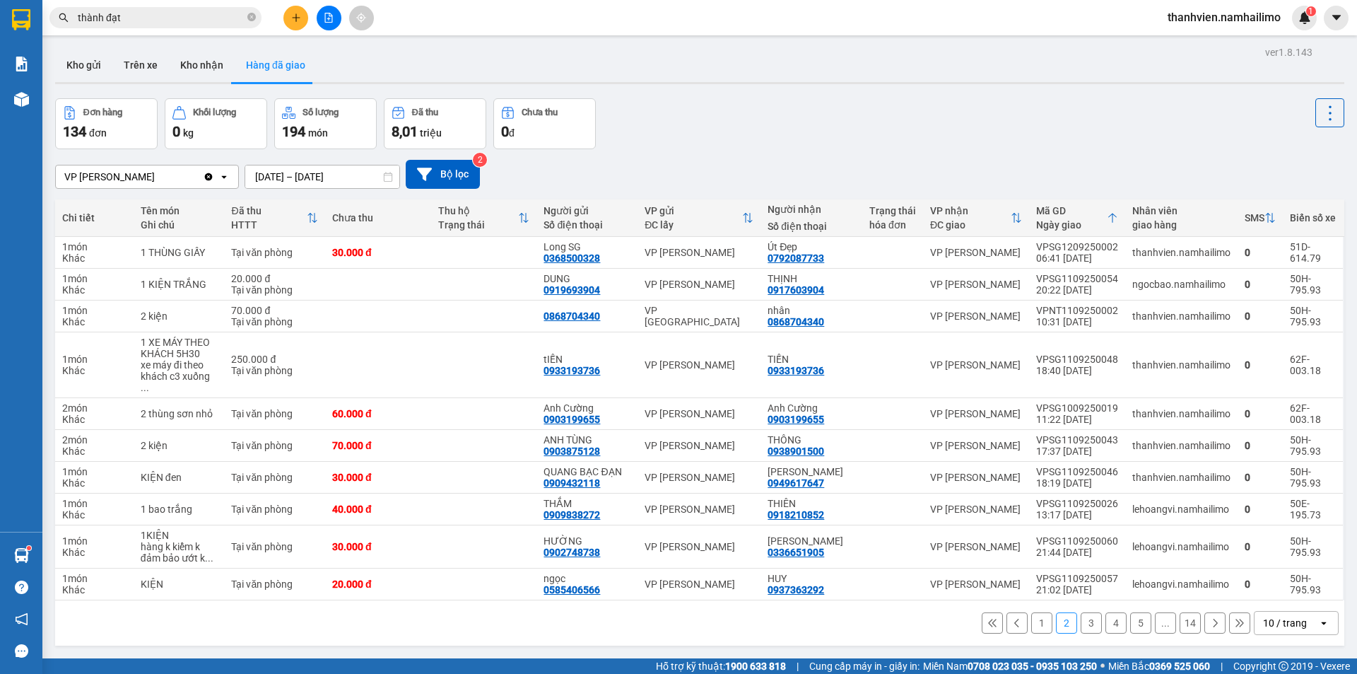
click at [1081, 617] on button "3" at bounding box center [1091, 622] width 21 height 21
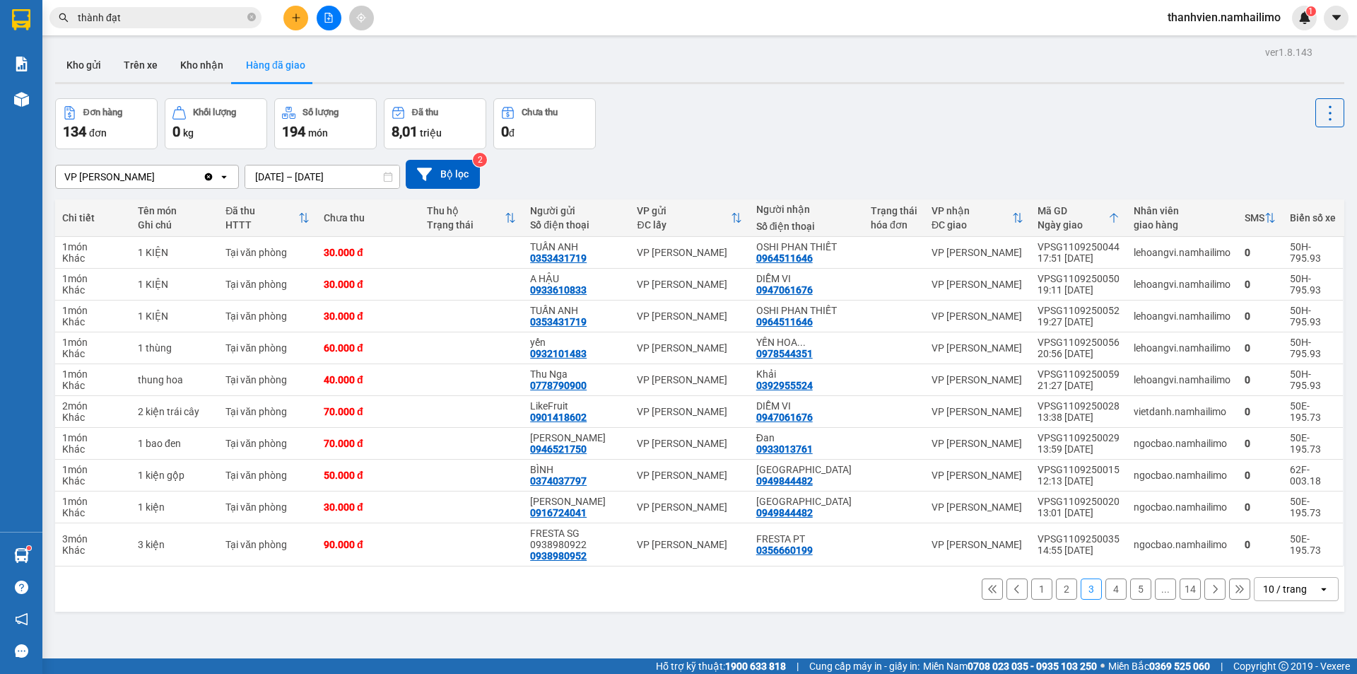
click at [1107, 585] on button "4" at bounding box center [1116, 588] width 21 height 21
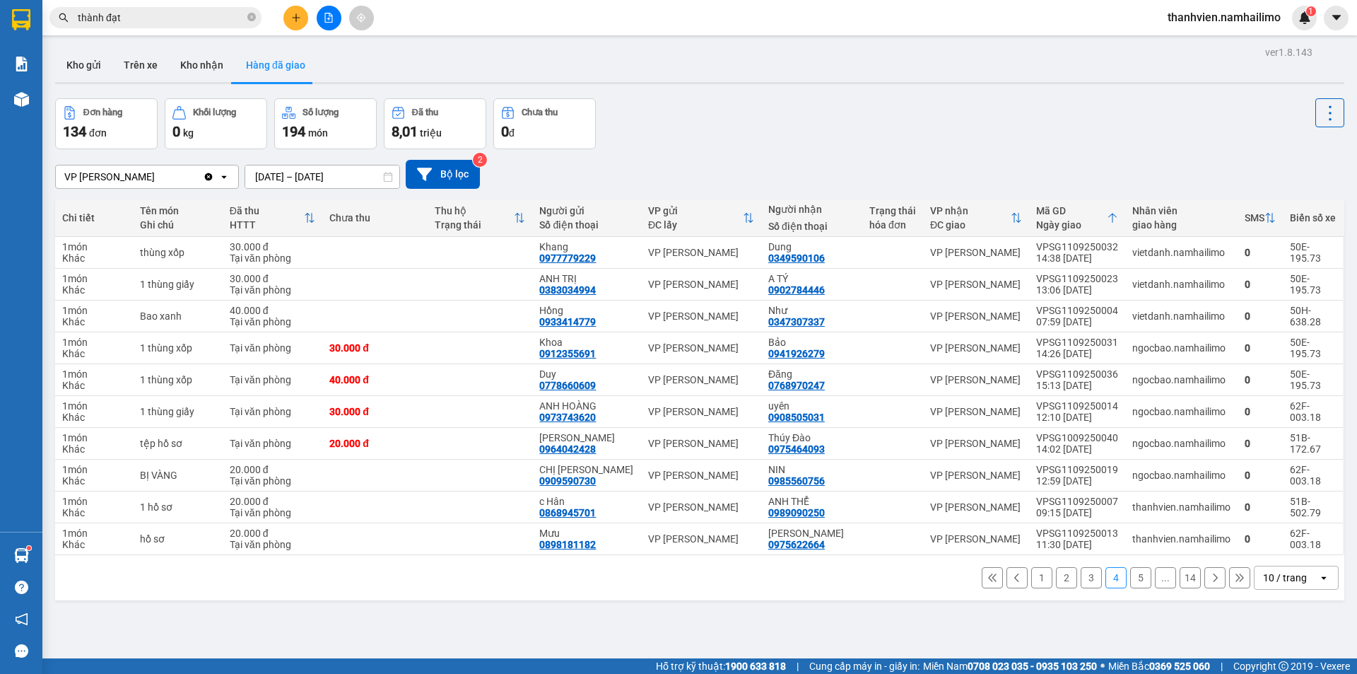
click at [1134, 575] on button "5" at bounding box center [1140, 577] width 21 height 21
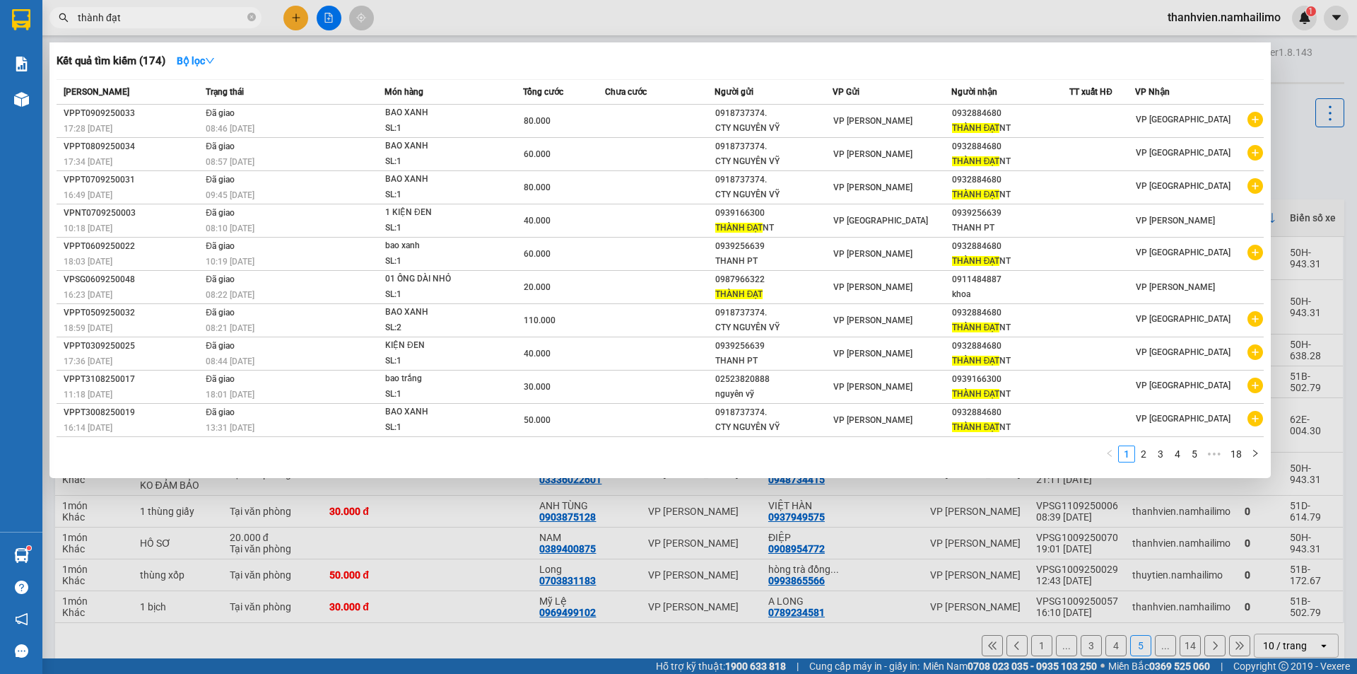
click at [122, 18] on input "thành đạt" at bounding box center [161, 18] width 167 height 16
type input "t"
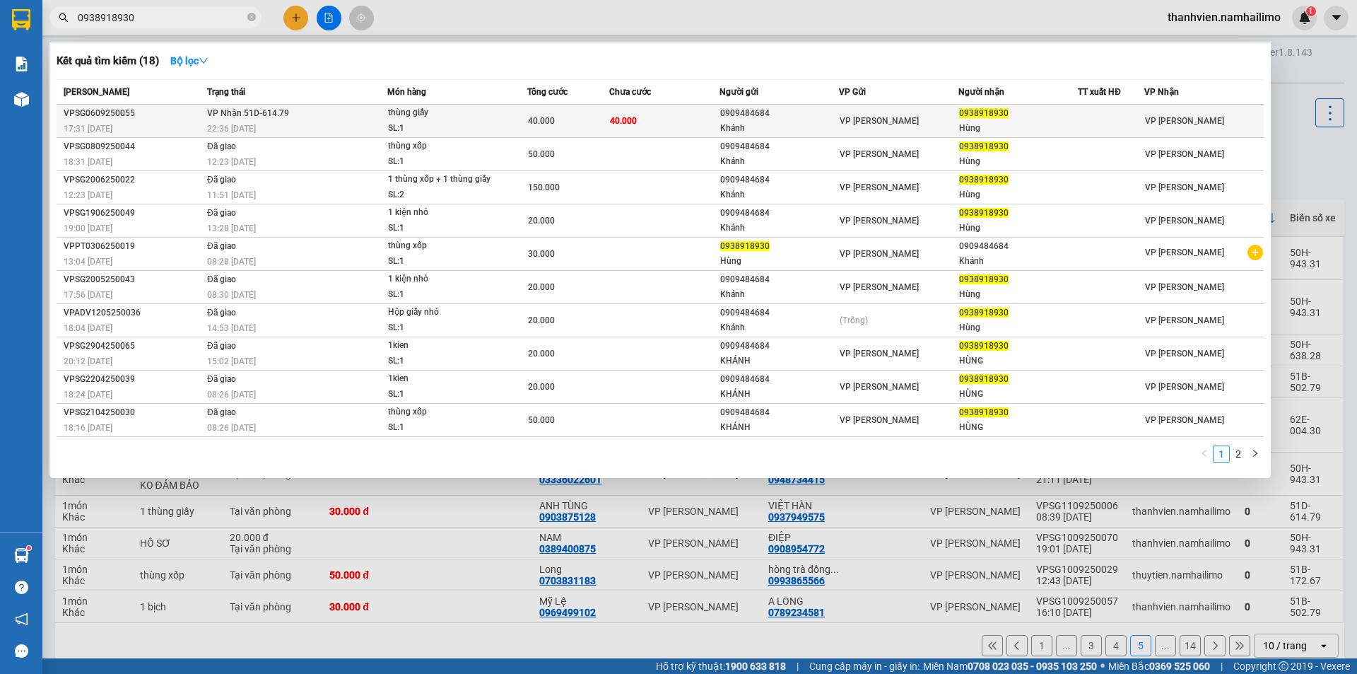
type input "0938918930"
click at [496, 115] on span "thùng giấy SL: 1" at bounding box center [457, 120] width 139 height 30
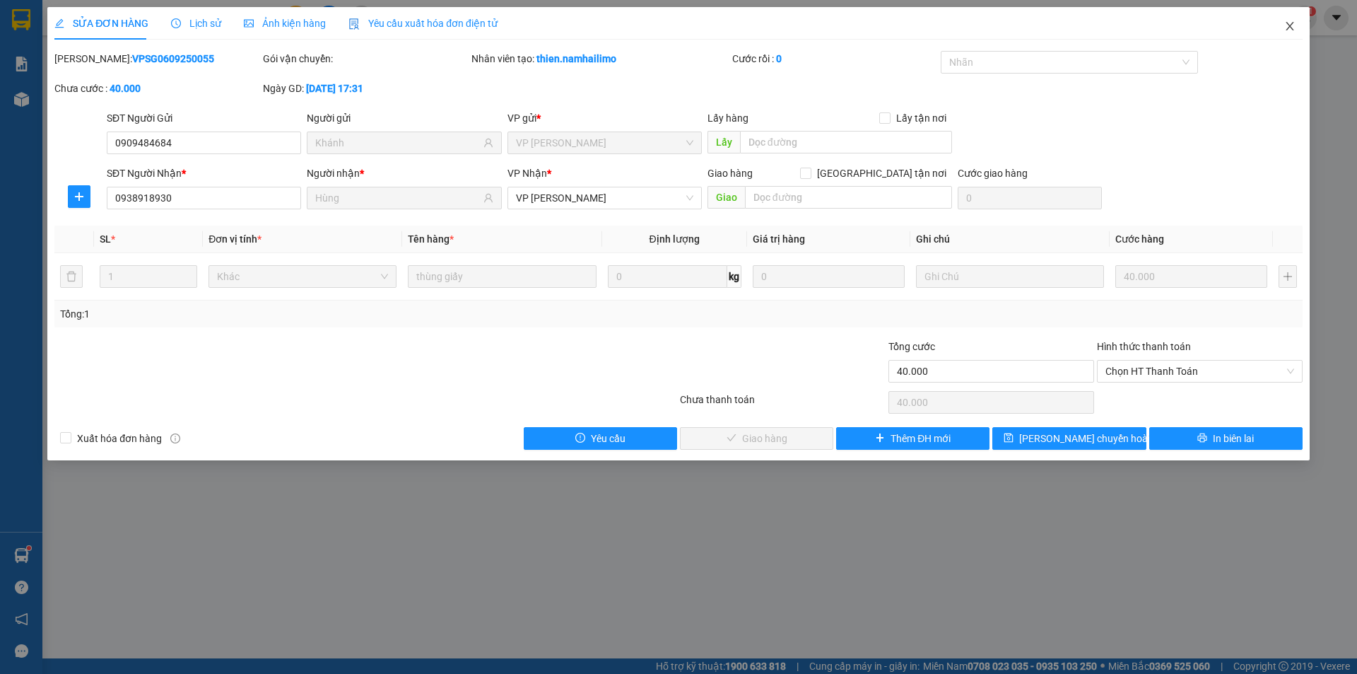
click at [1289, 28] on icon "close" at bounding box center [1290, 26] width 8 height 8
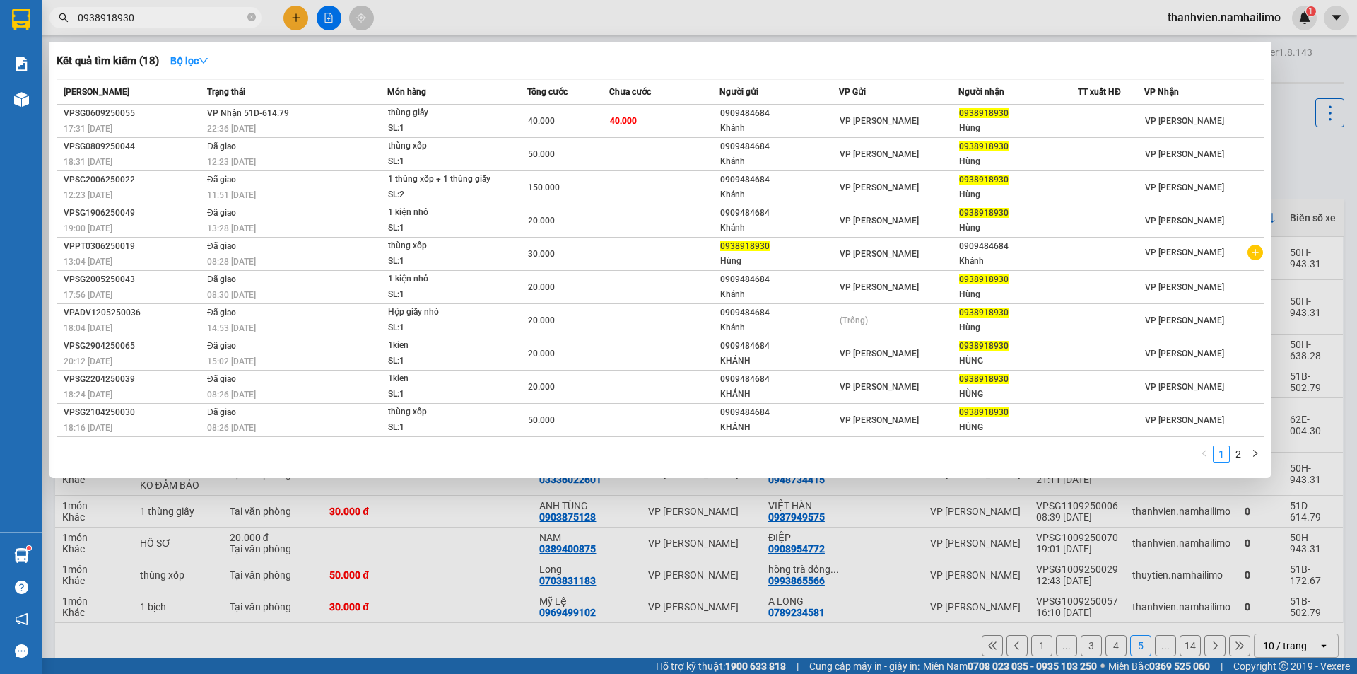
click at [177, 18] on input "0938918930" at bounding box center [161, 18] width 167 height 16
click at [515, 641] on div at bounding box center [678, 337] width 1357 height 674
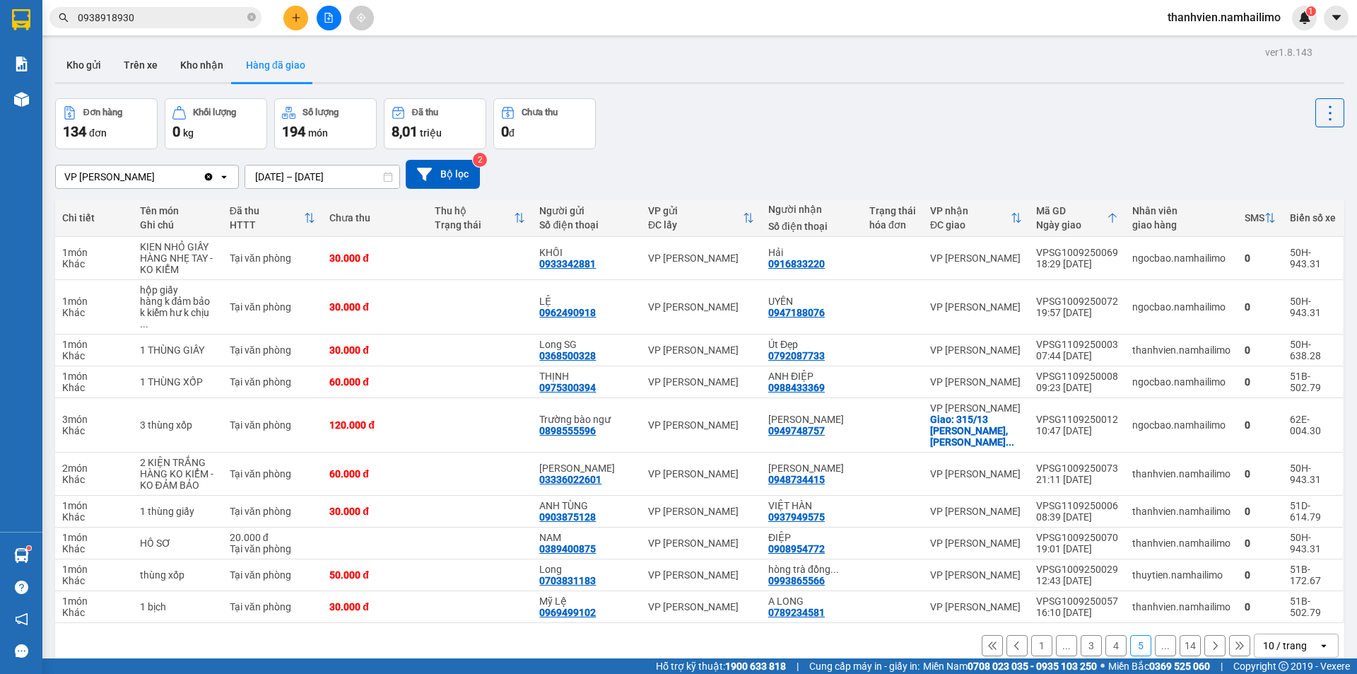
click at [1056, 635] on button "..." at bounding box center [1066, 645] width 21 height 21
click at [1031, 635] on button "1" at bounding box center [1041, 645] width 21 height 21
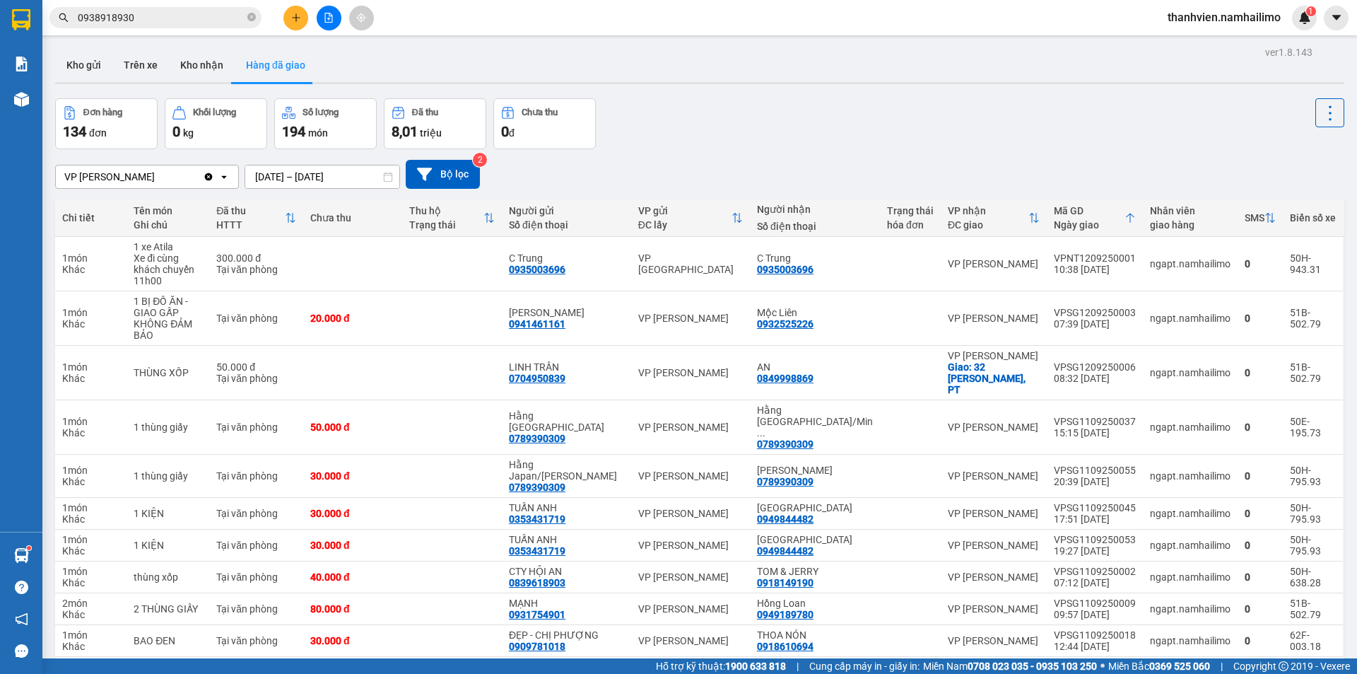
click at [1056, 669] on button "2" at bounding box center [1066, 679] width 21 height 21
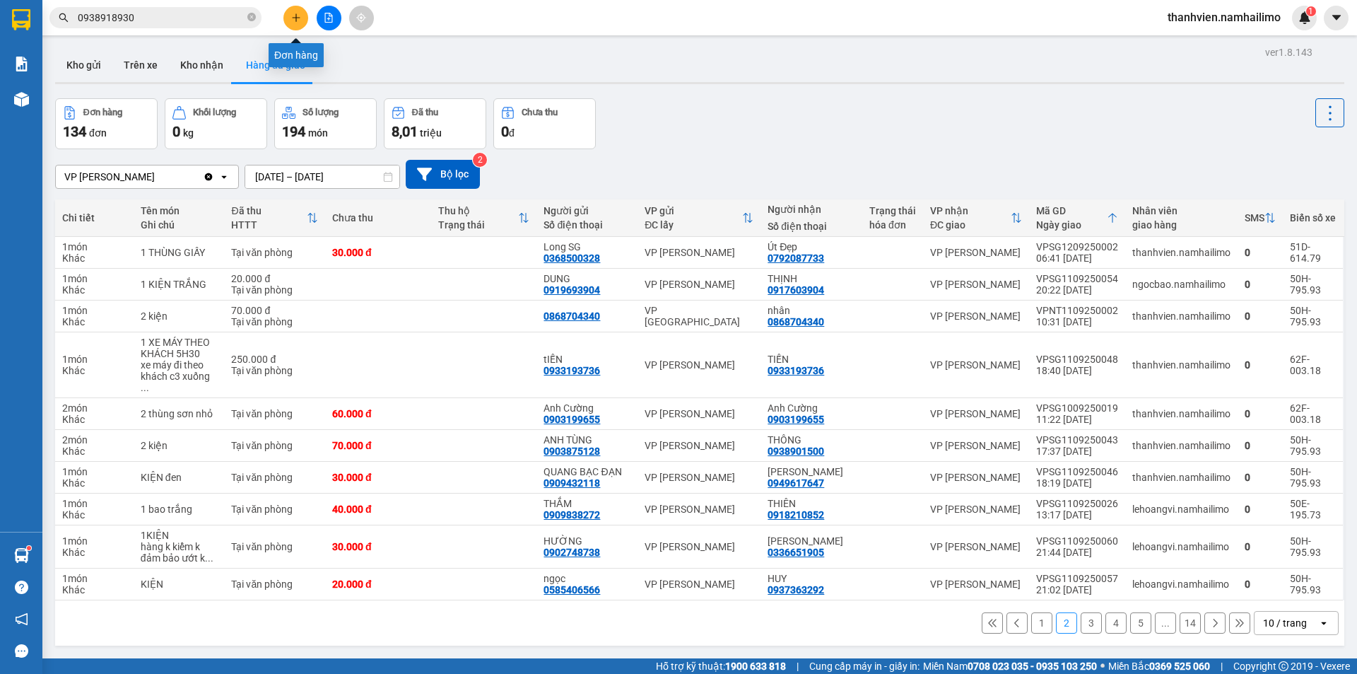
click at [298, 20] on icon "plus" at bounding box center [296, 18] width 10 height 10
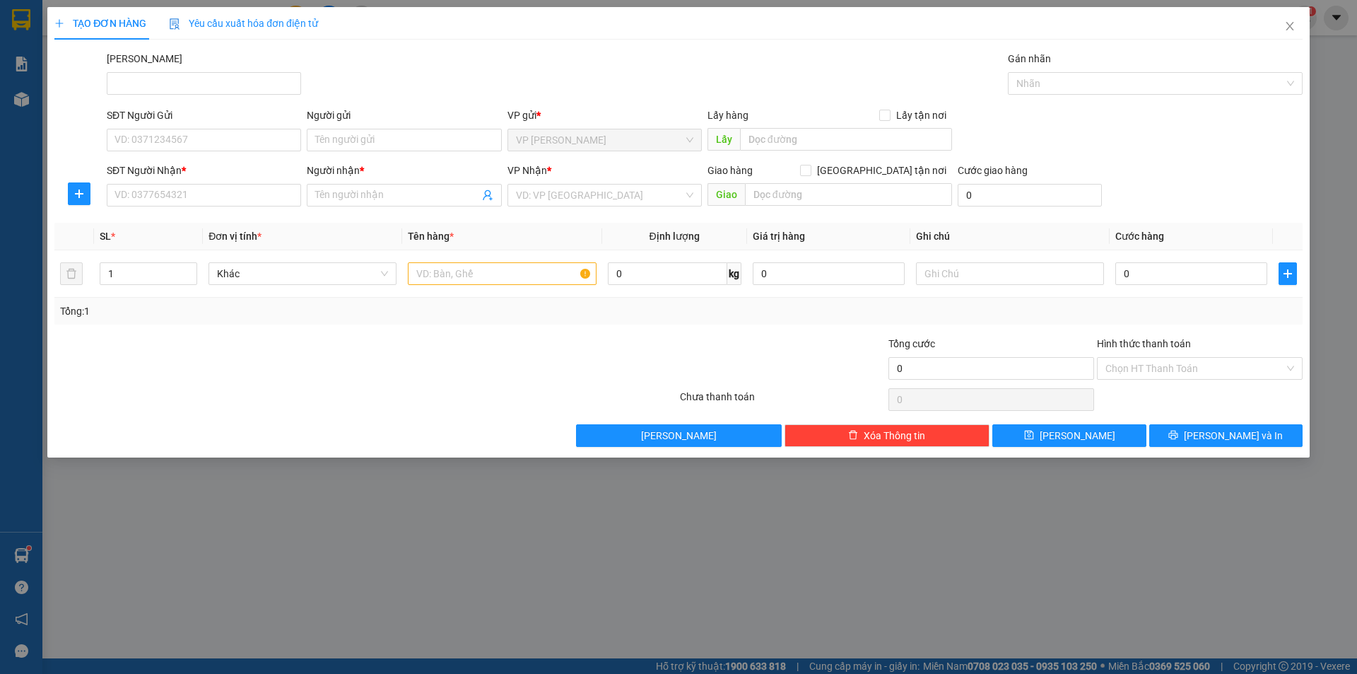
click at [368, 128] on div "Người gửi" at bounding box center [404, 117] width 194 height 21
click at [384, 136] on input "Người gửi" at bounding box center [404, 140] width 194 height 23
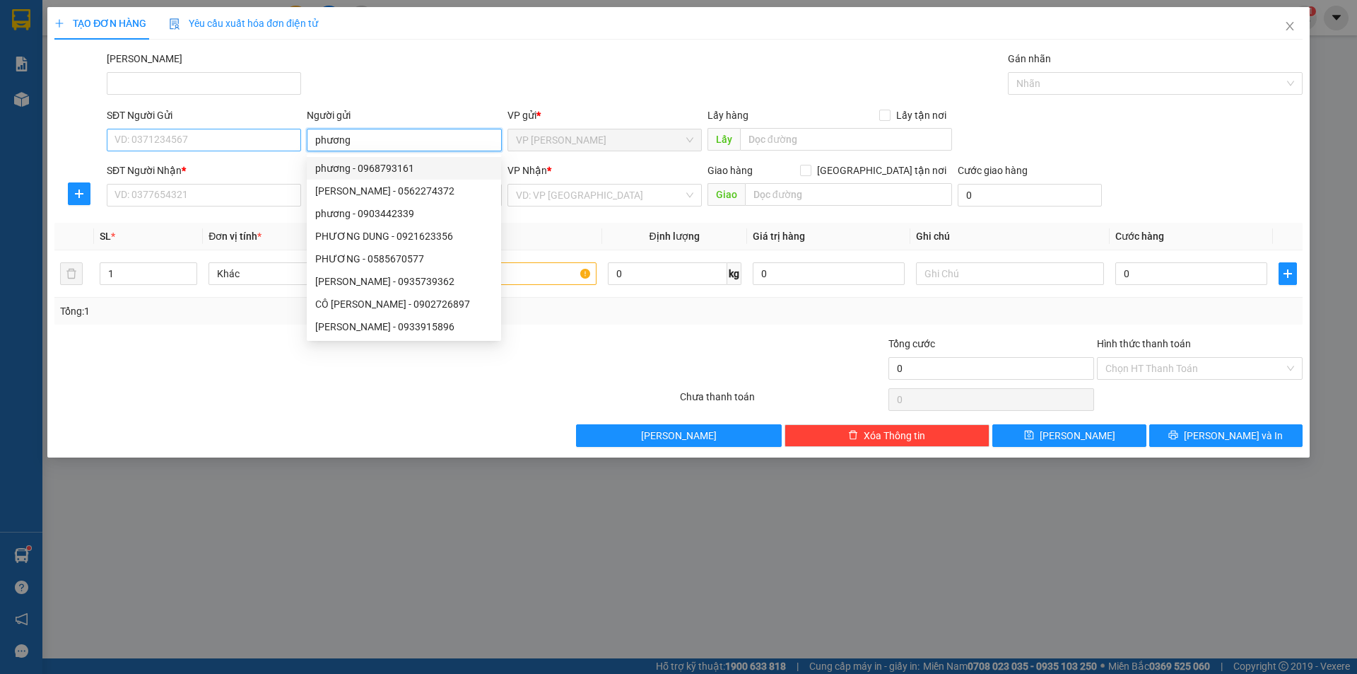
type input "phương"
click at [150, 141] on input "SĐT Người Gửi" at bounding box center [204, 140] width 194 height 23
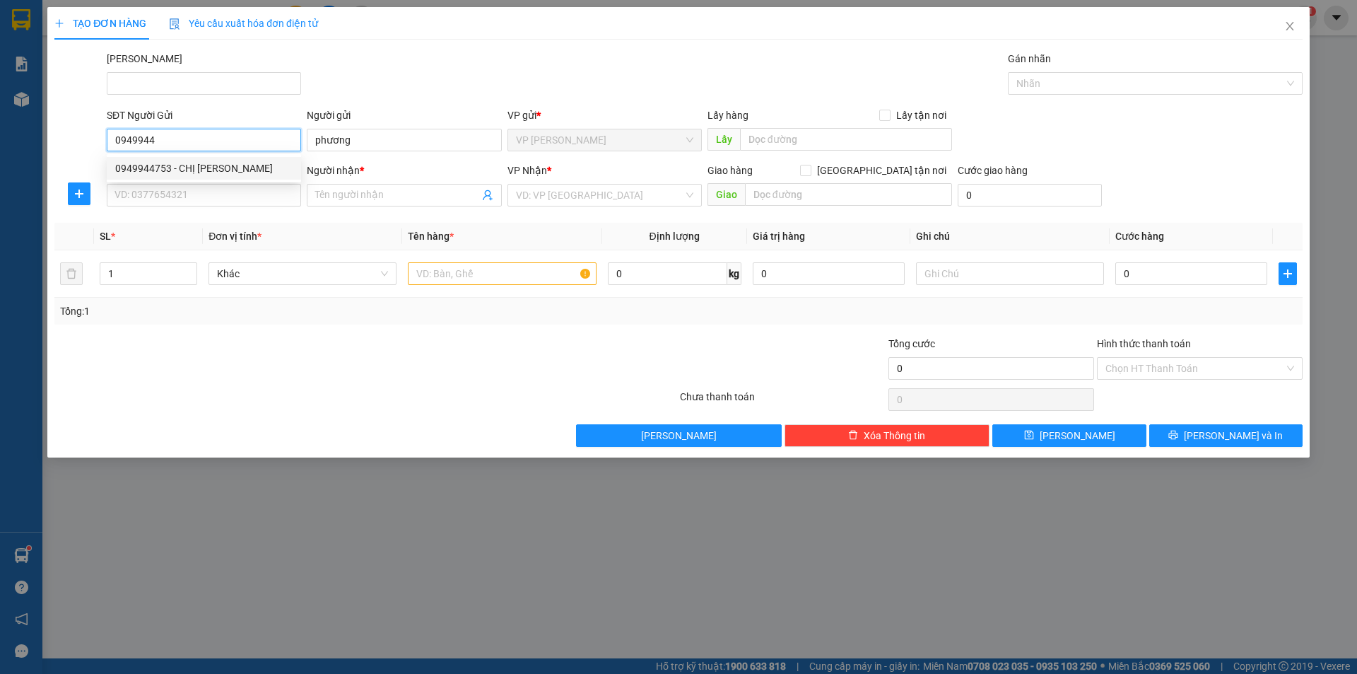
click at [146, 166] on div "0949944753 - CHỊ HƯƠNG" at bounding box center [203, 168] width 177 height 16
type input "0949944753"
type input "CHỊ HƯƠNG"
type input "0376963083"
type input "ANH PHONG"
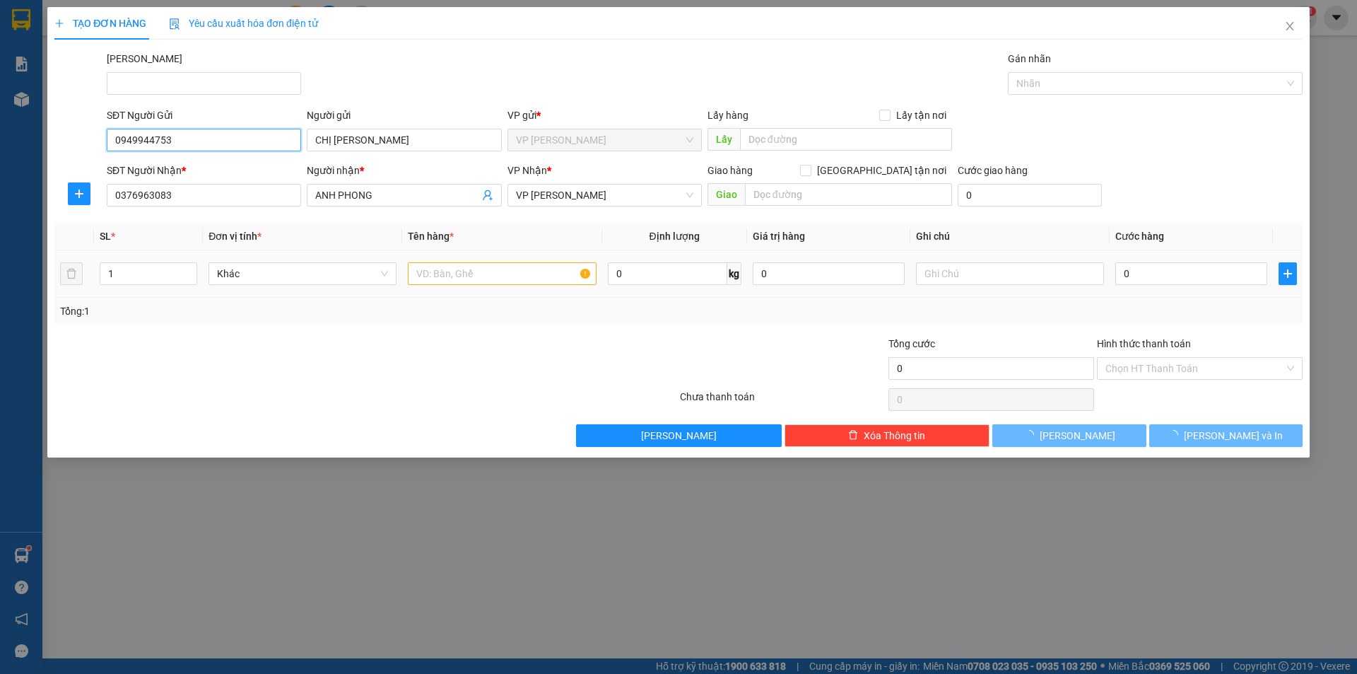
type input "0949944753"
click at [450, 275] on input "text" at bounding box center [502, 273] width 188 height 23
type input "30.000"
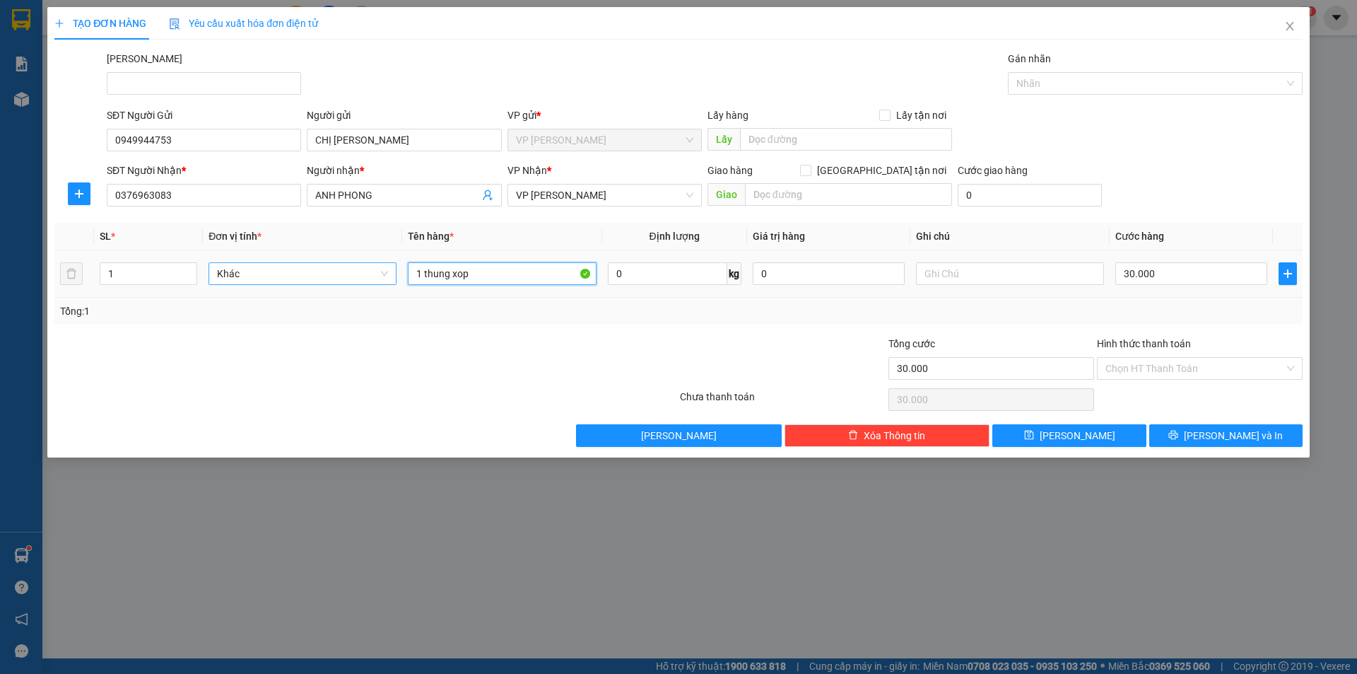
drag, startPoint x: 486, startPoint y: 274, endPoint x: 375, endPoint y: 273, distance: 111.7
click at [375, 273] on tr "1 Khác 1 thung xop 0 kg 0 30.000" at bounding box center [678, 273] width 1248 height 47
type input "bịch đen"
click at [1159, 271] on input "30.000" at bounding box center [1191, 273] width 152 height 23
type input "2"
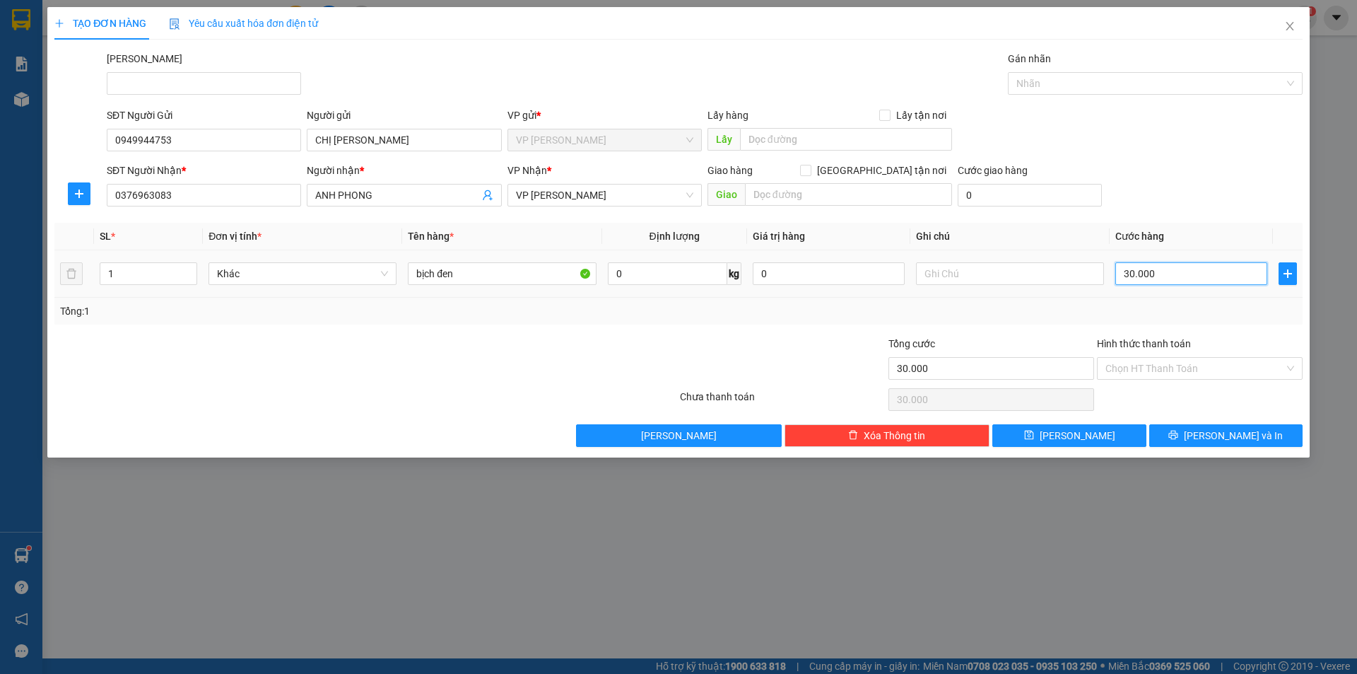
type input "2"
type input "20"
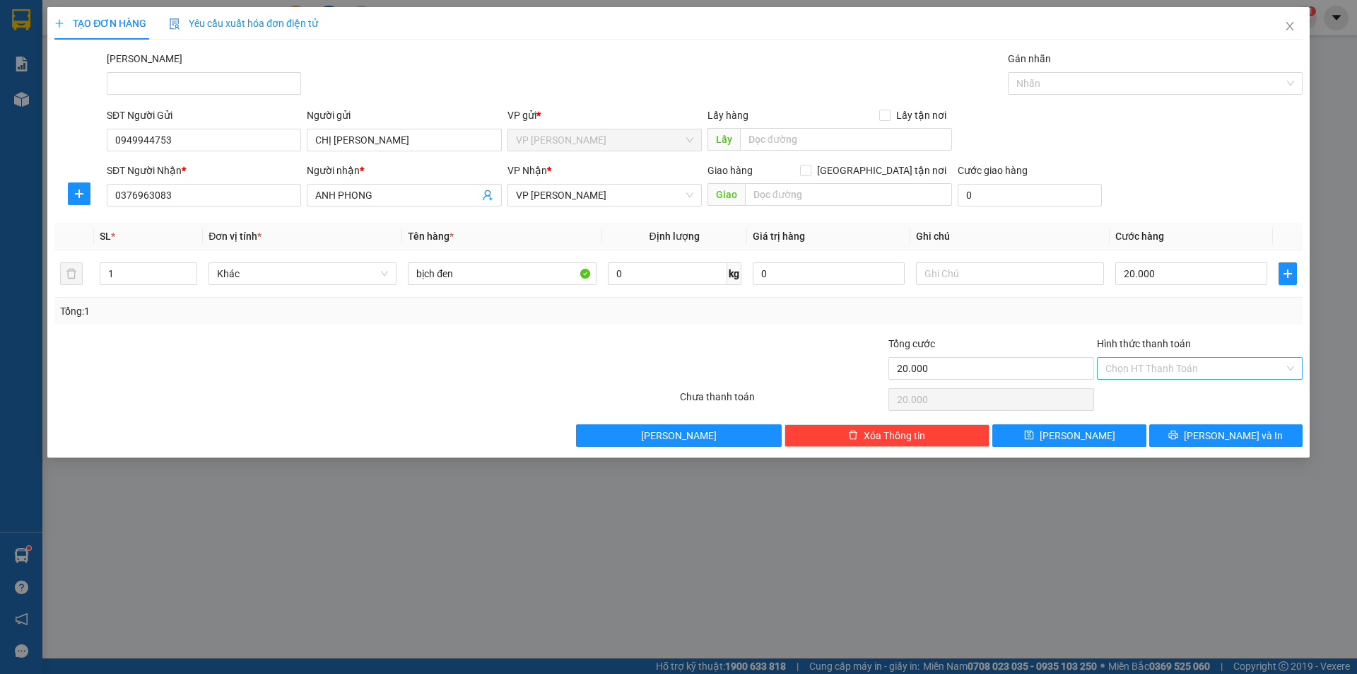
click at [1184, 367] on input "Hình thức thanh toán" at bounding box center [1195, 368] width 179 height 21
click at [1178, 402] on div "Tại văn phòng" at bounding box center [1200, 397] width 189 height 16
click at [1187, 437] on button "[PERSON_NAME] và In" at bounding box center [1225, 435] width 153 height 23
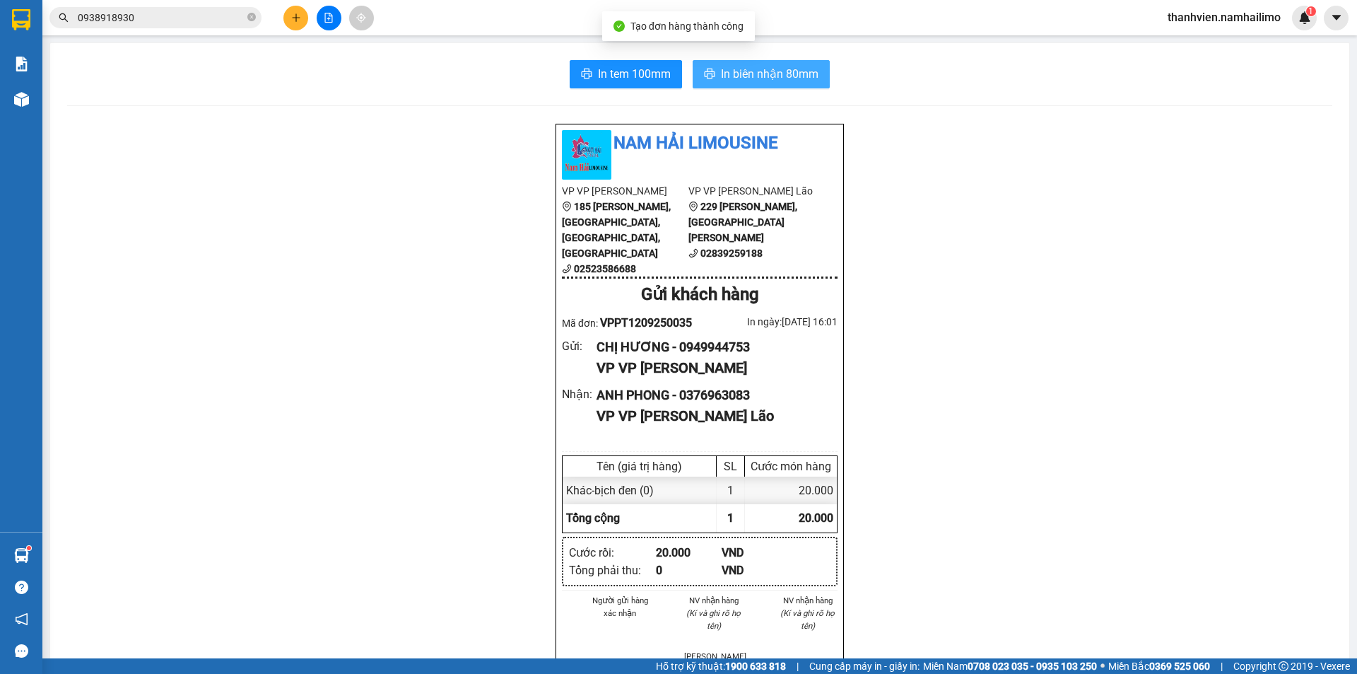
click at [797, 78] on span "In biên nhận 80mm" at bounding box center [770, 74] width 98 height 18
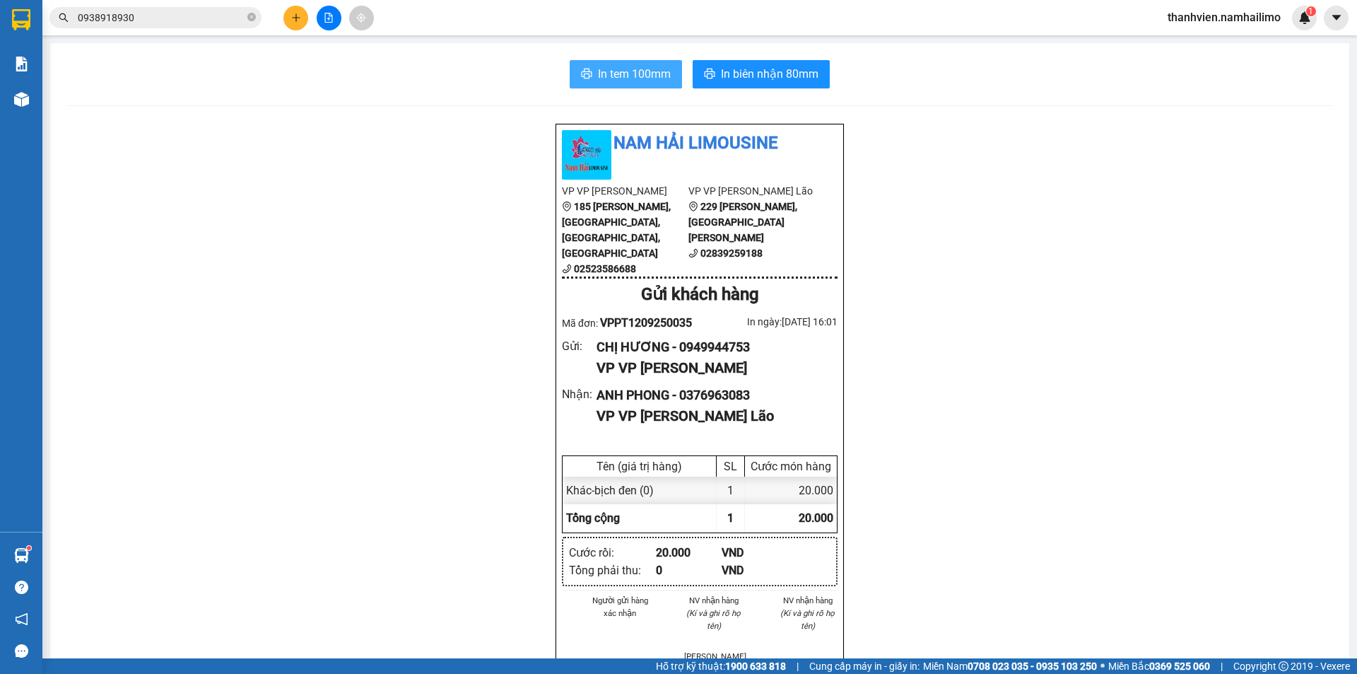
click at [661, 73] on span "In tem 100mm" at bounding box center [634, 74] width 73 height 18
click at [334, 22] on button at bounding box center [329, 18] width 25 height 25
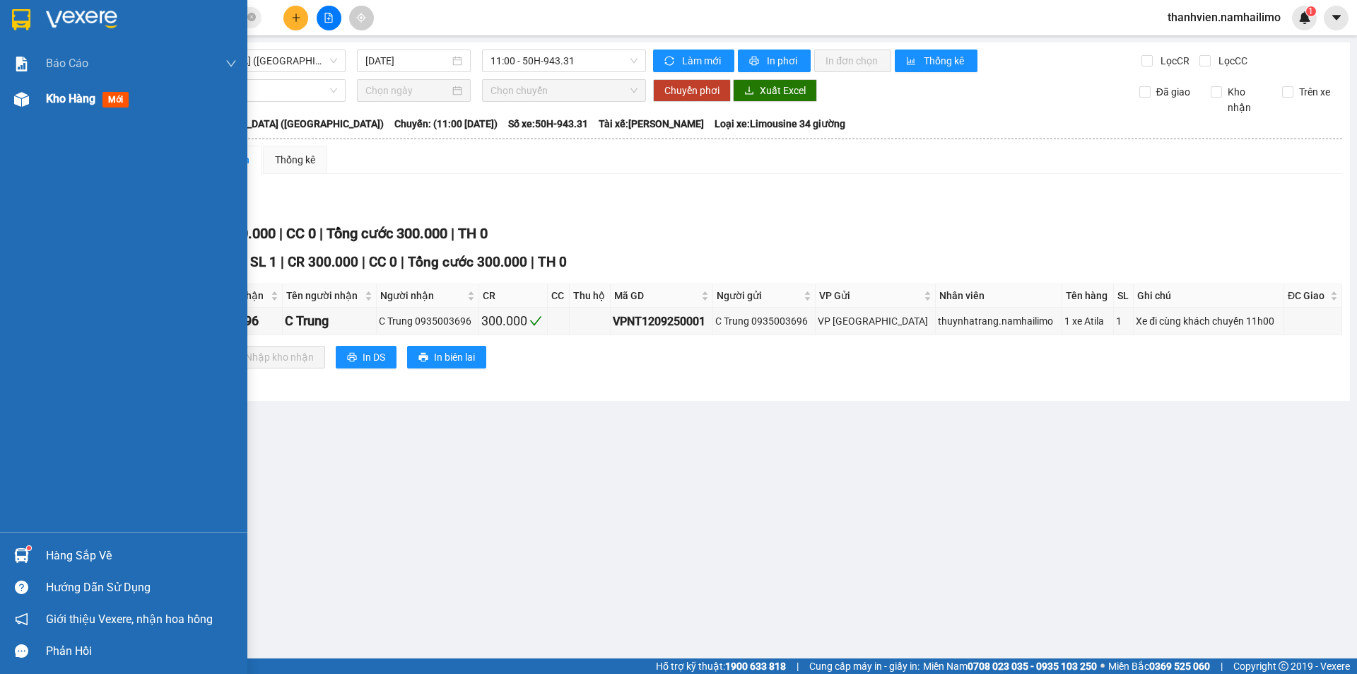
click at [83, 103] on span "Kho hàng" at bounding box center [70, 98] width 49 height 13
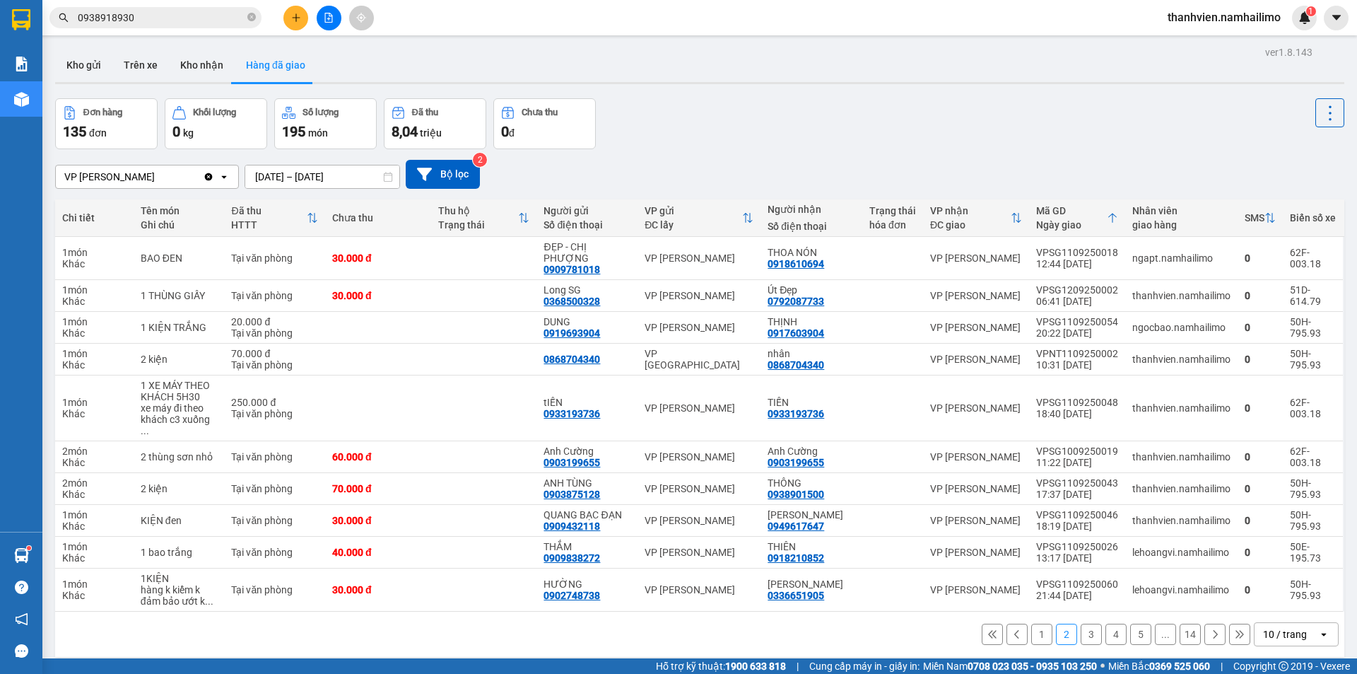
click at [1031, 622] on div "1 2 3 4 5 ... 14 10 / trang open" at bounding box center [700, 634] width 1278 height 24
click at [191, 67] on button "Kho nhận" at bounding box center [202, 65] width 66 height 34
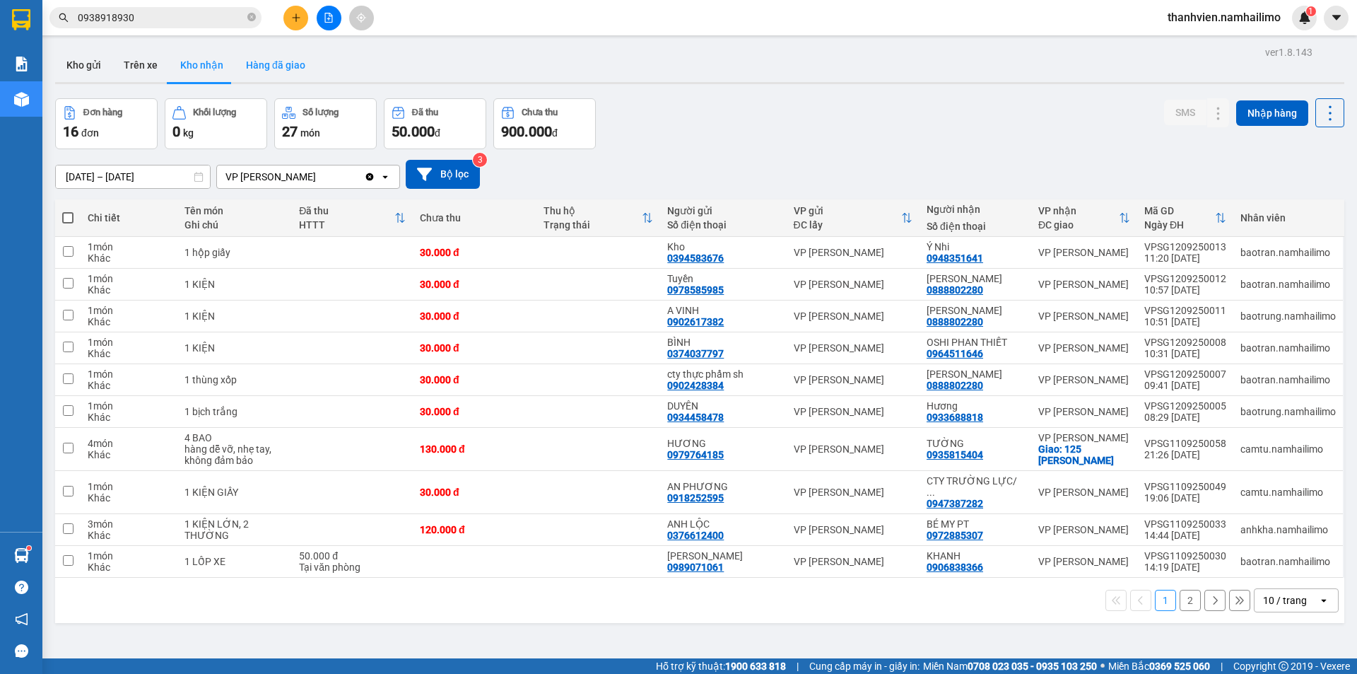
click at [288, 69] on button "Hàng đã giao" at bounding box center [276, 65] width 82 height 34
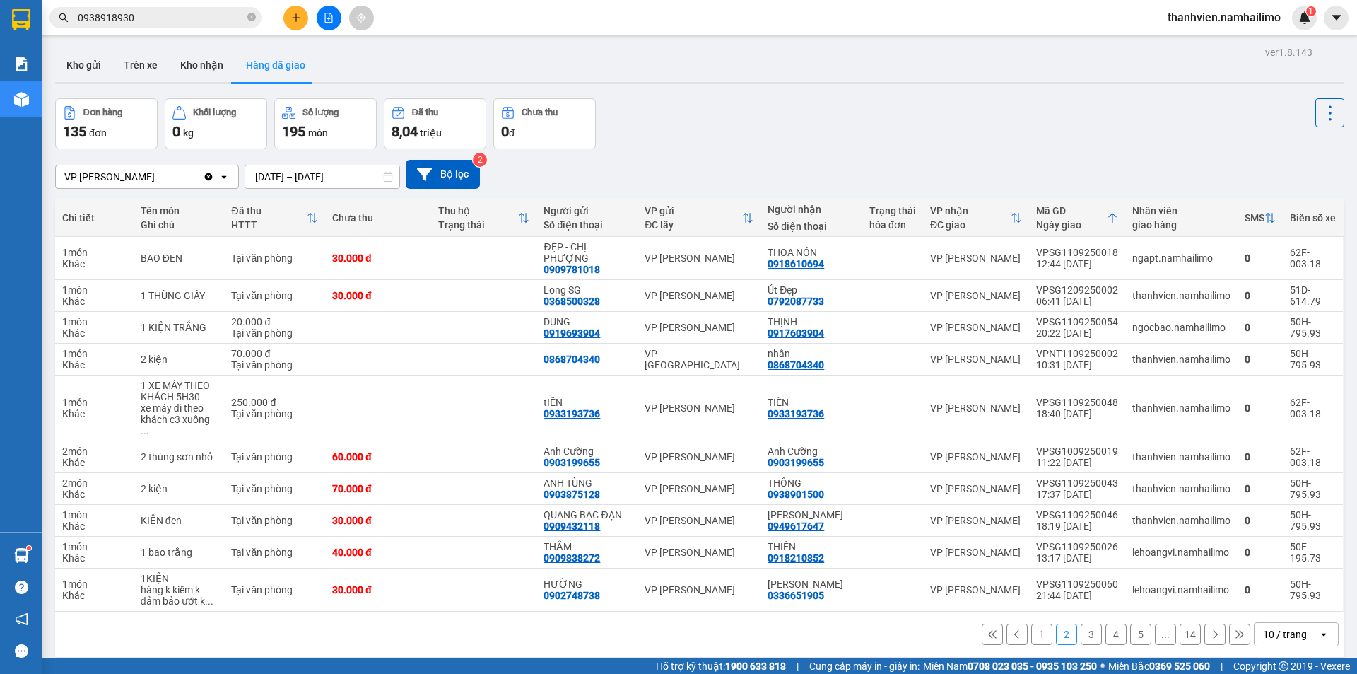
click at [1033, 623] on button "1" at bounding box center [1041, 633] width 21 height 21
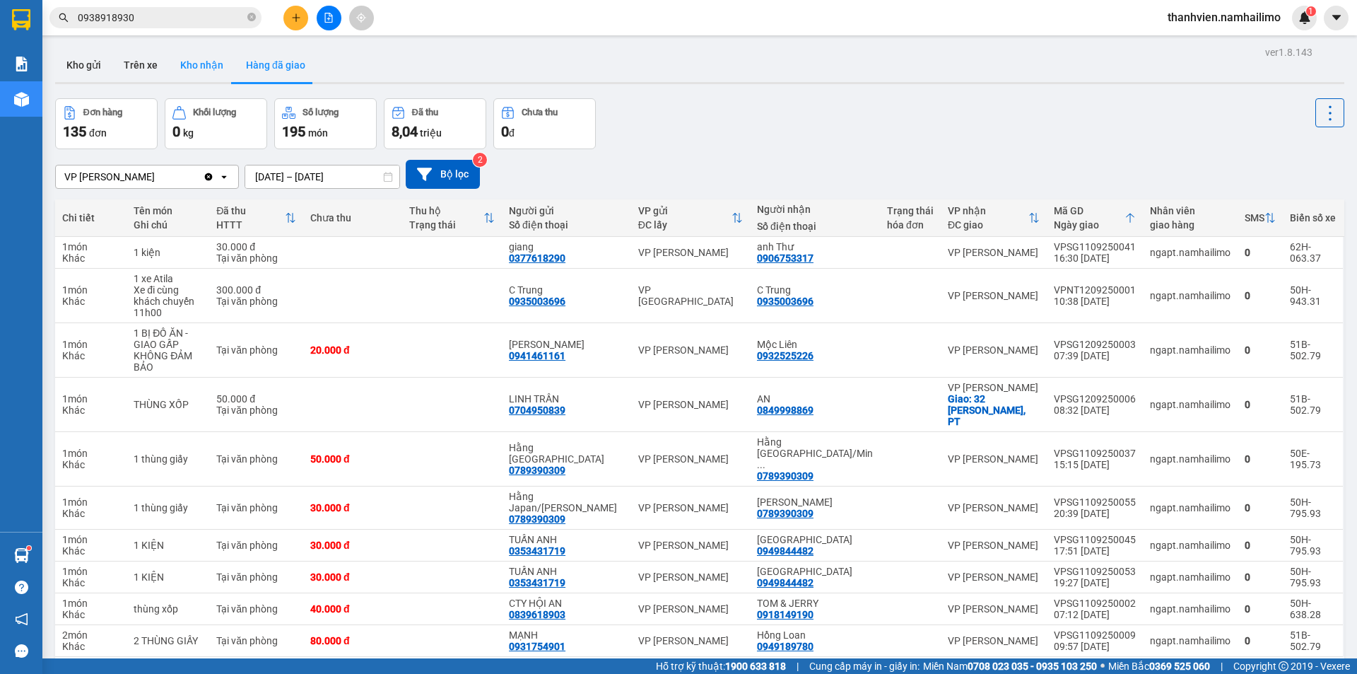
click at [184, 67] on button "Kho nhận" at bounding box center [202, 65] width 66 height 34
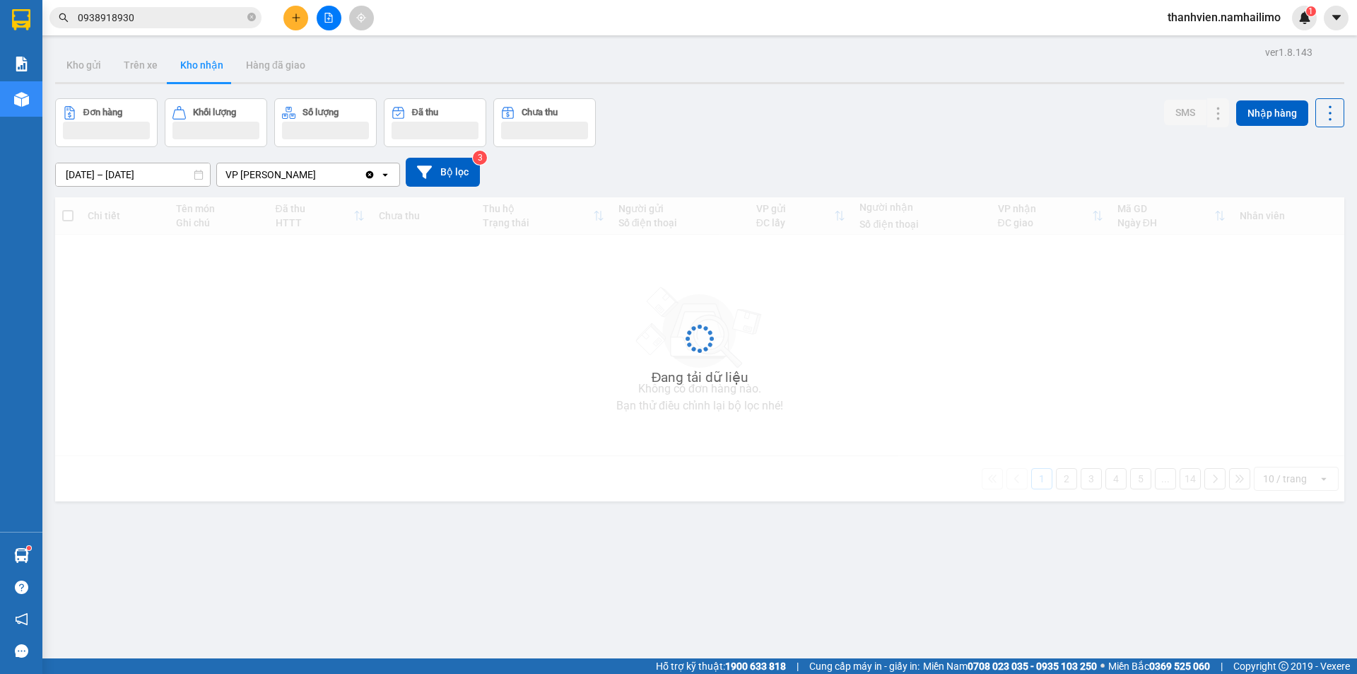
click at [184, 67] on button "Kho nhận" at bounding box center [202, 65] width 66 height 34
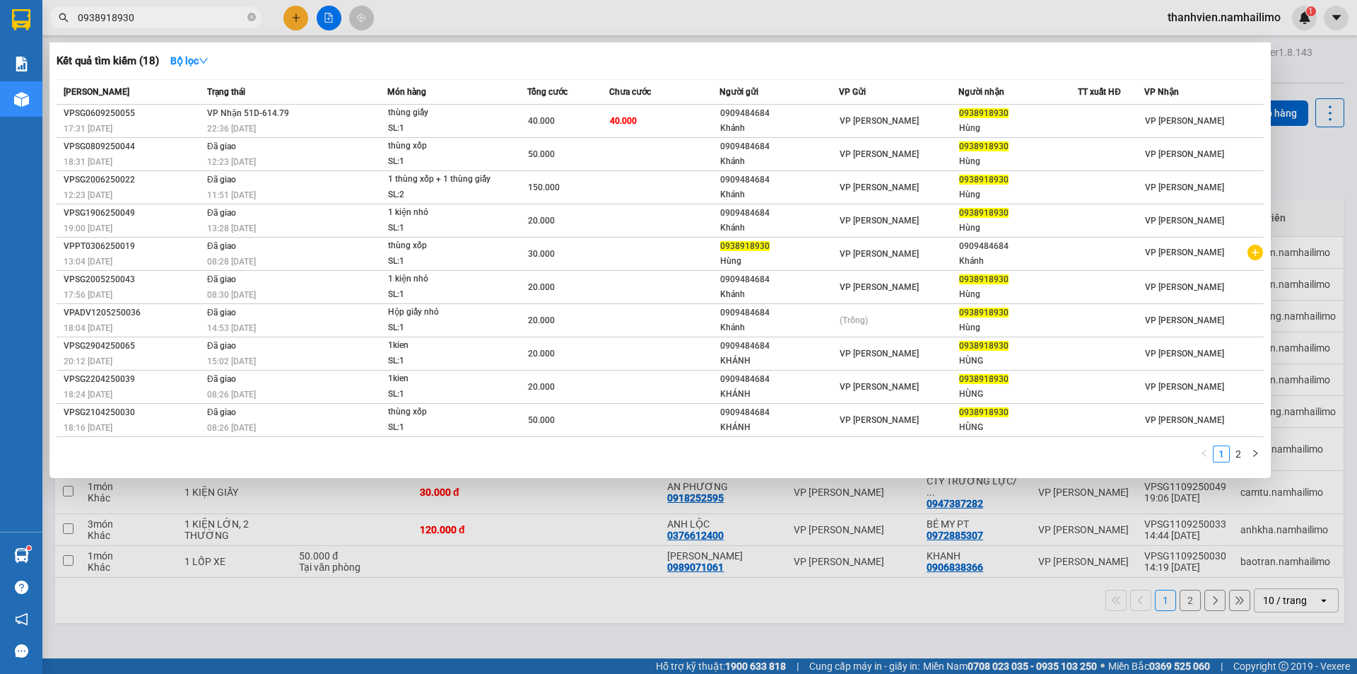
click at [182, 19] on input "0938918930" at bounding box center [161, 18] width 167 height 16
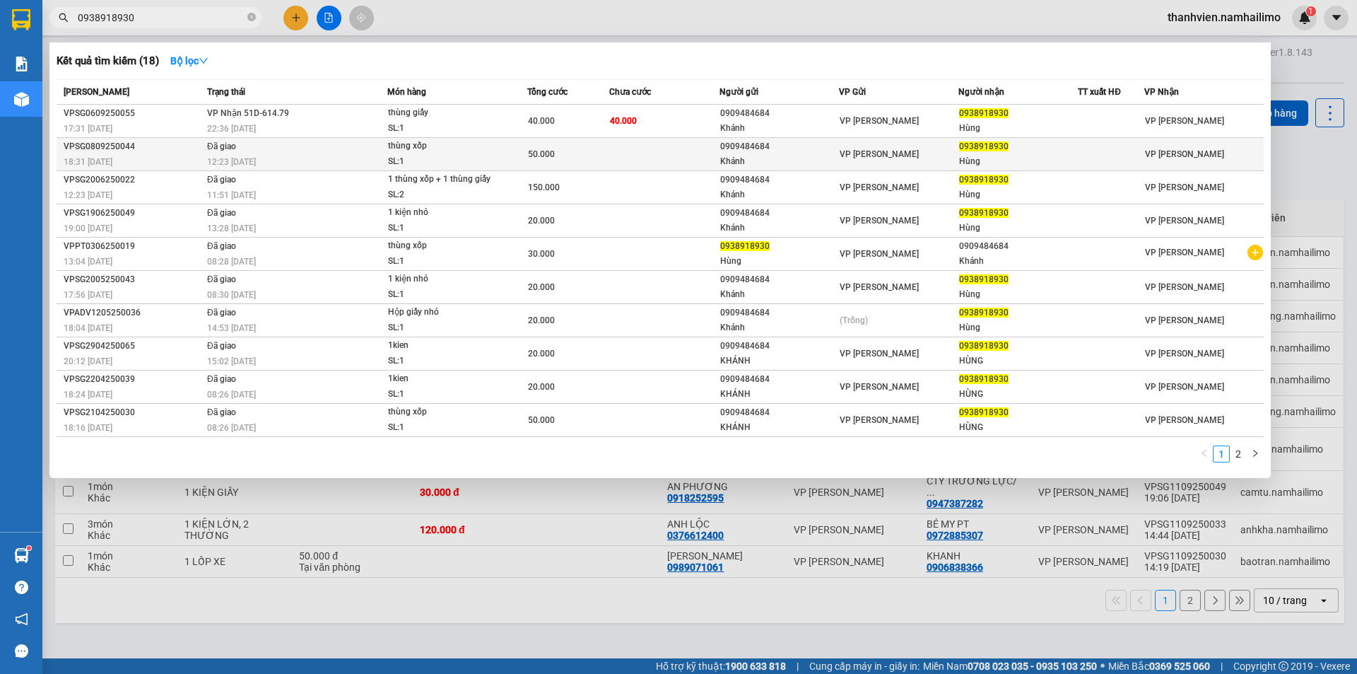
click at [439, 153] on div "thùng xốp" at bounding box center [441, 147] width 106 height 16
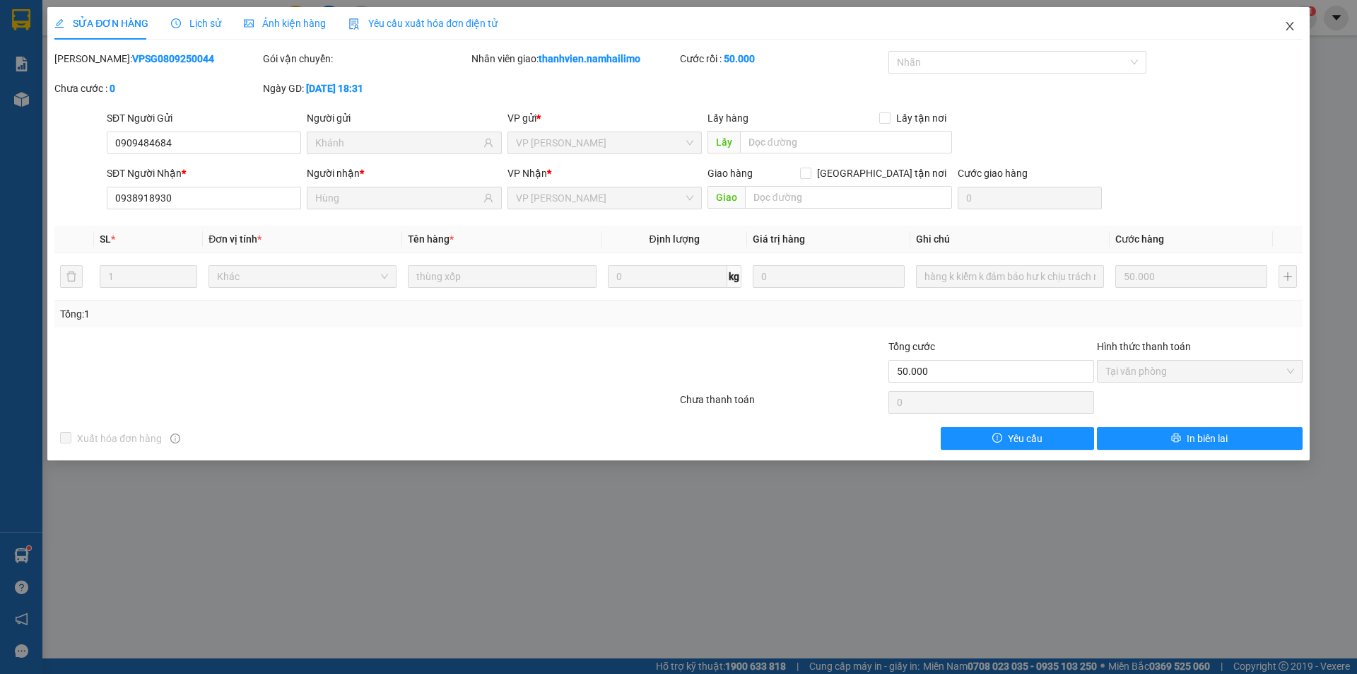
click at [1291, 30] on icon "close" at bounding box center [1289, 25] width 11 height 11
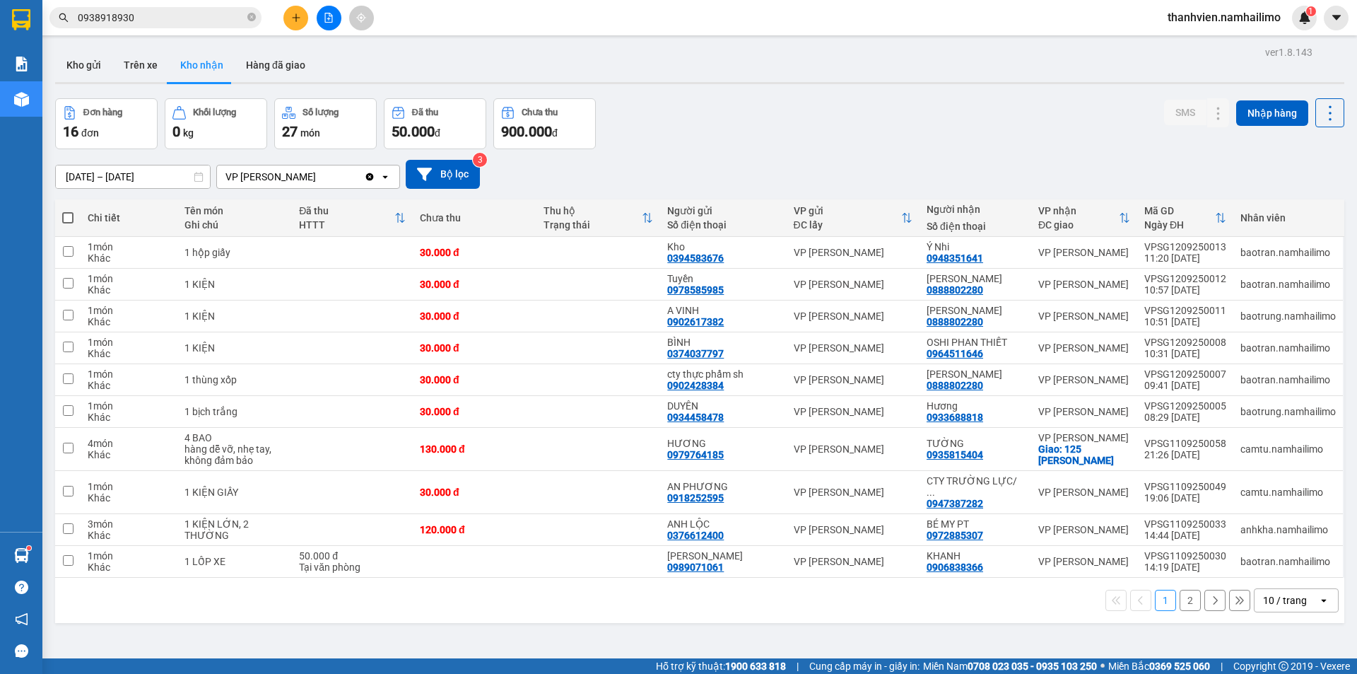
click at [170, 13] on input "0938918930" at bounding box center [161, 18] width 167 height 16
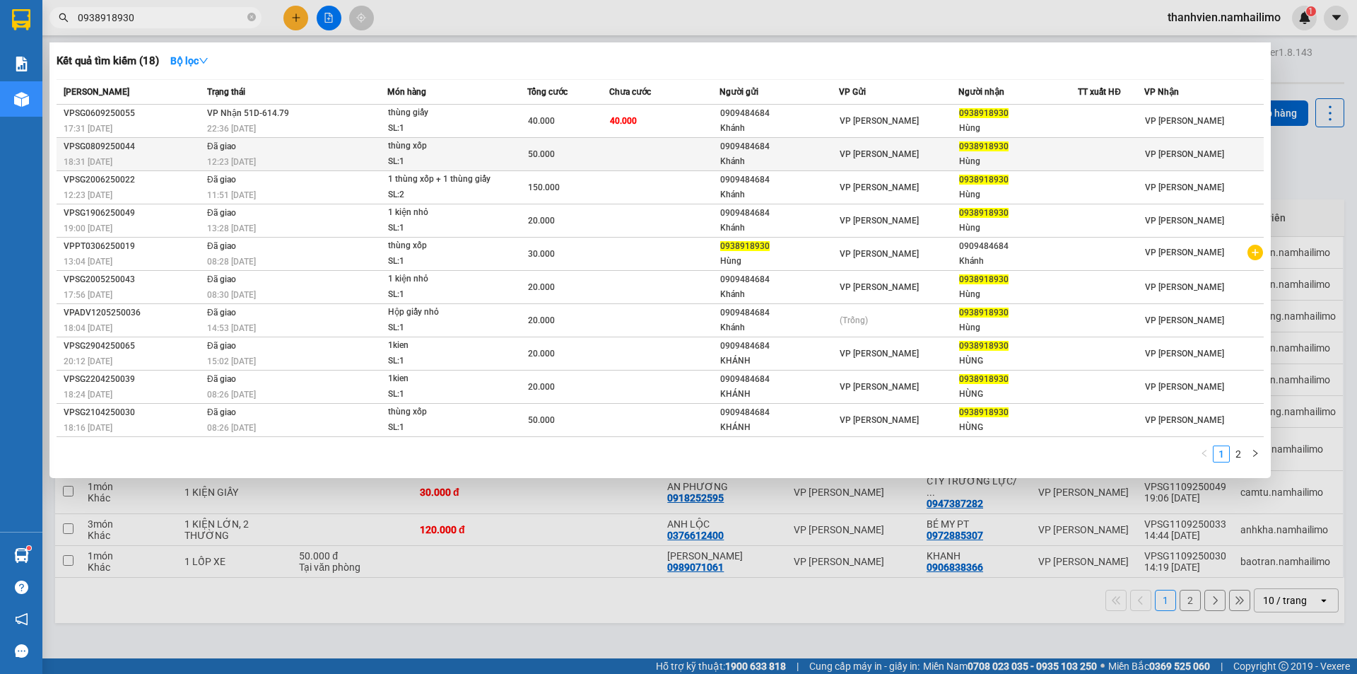
click at [1035, 157] on div "Hùng" at bounding box center [1018, 161] width 118 height 15
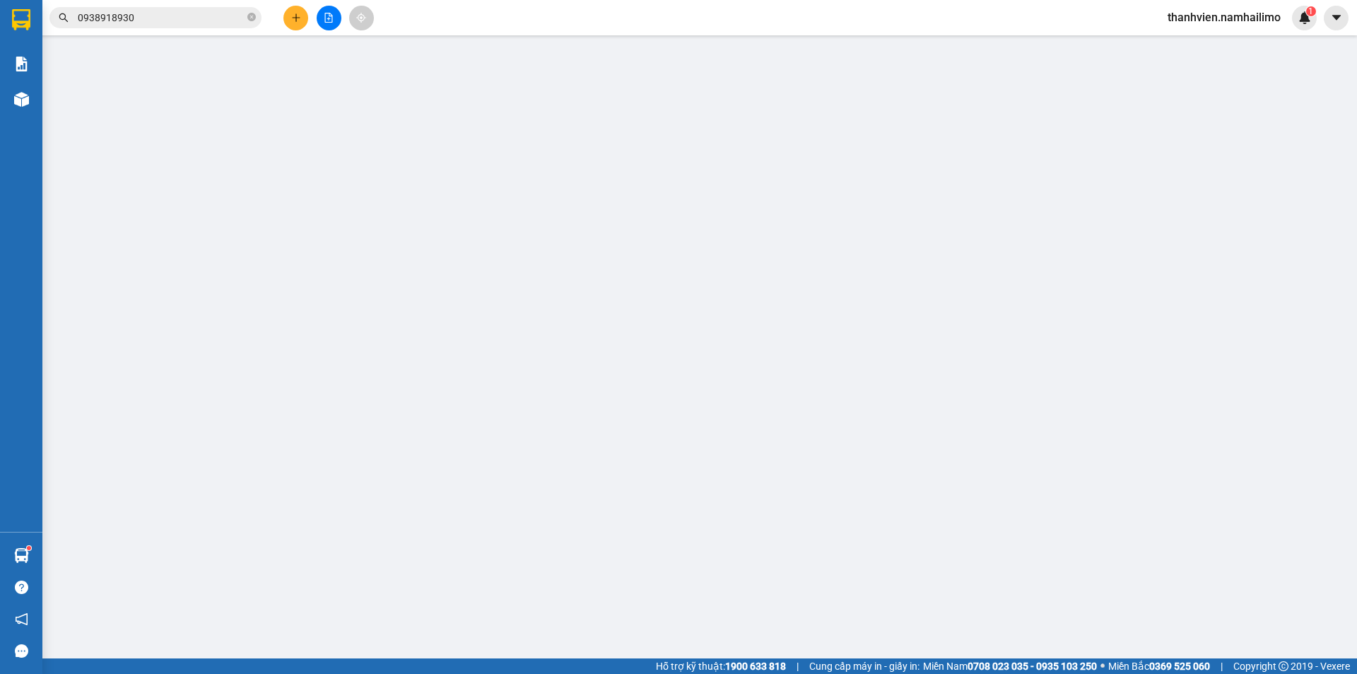
click at [1035, 157] on div "SĐT Người Gửi VD: 0371234567 Người gửi VP gửi * VP Phan Thiết Lấy hàng Lấy tận …" at bounding box center [705, 134] width 1202 height 49
type input "0909484684"
type input "Khánh"
type input "0938918930"
type input "Hùng"
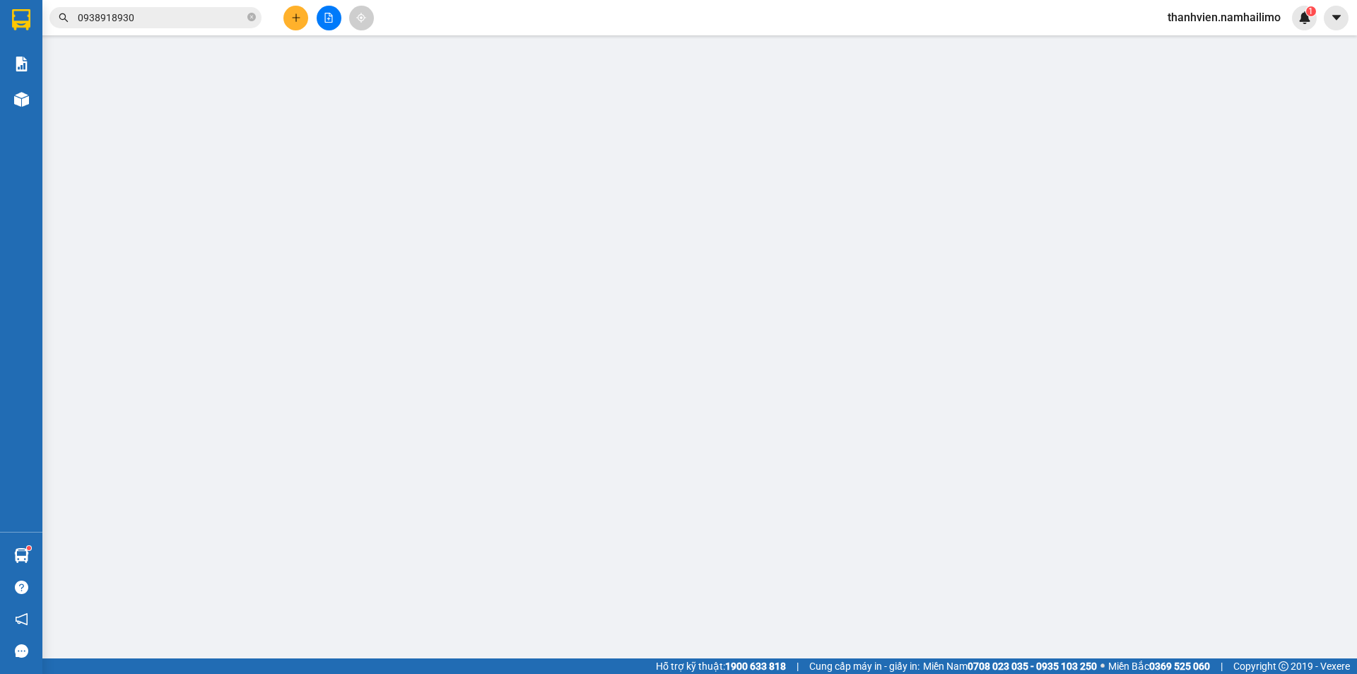
type input "50.000"
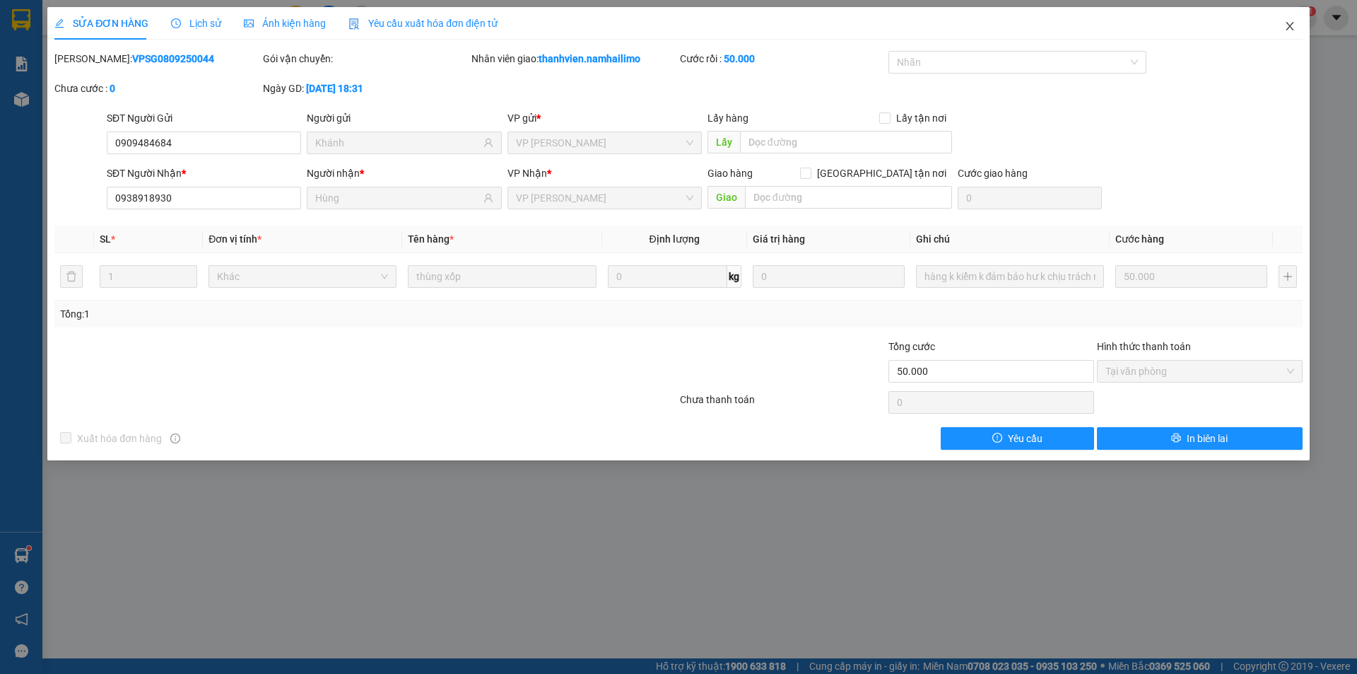
click at [1289, 24] on icon "close" at bounding box center [1289, 25] width 11 height 11
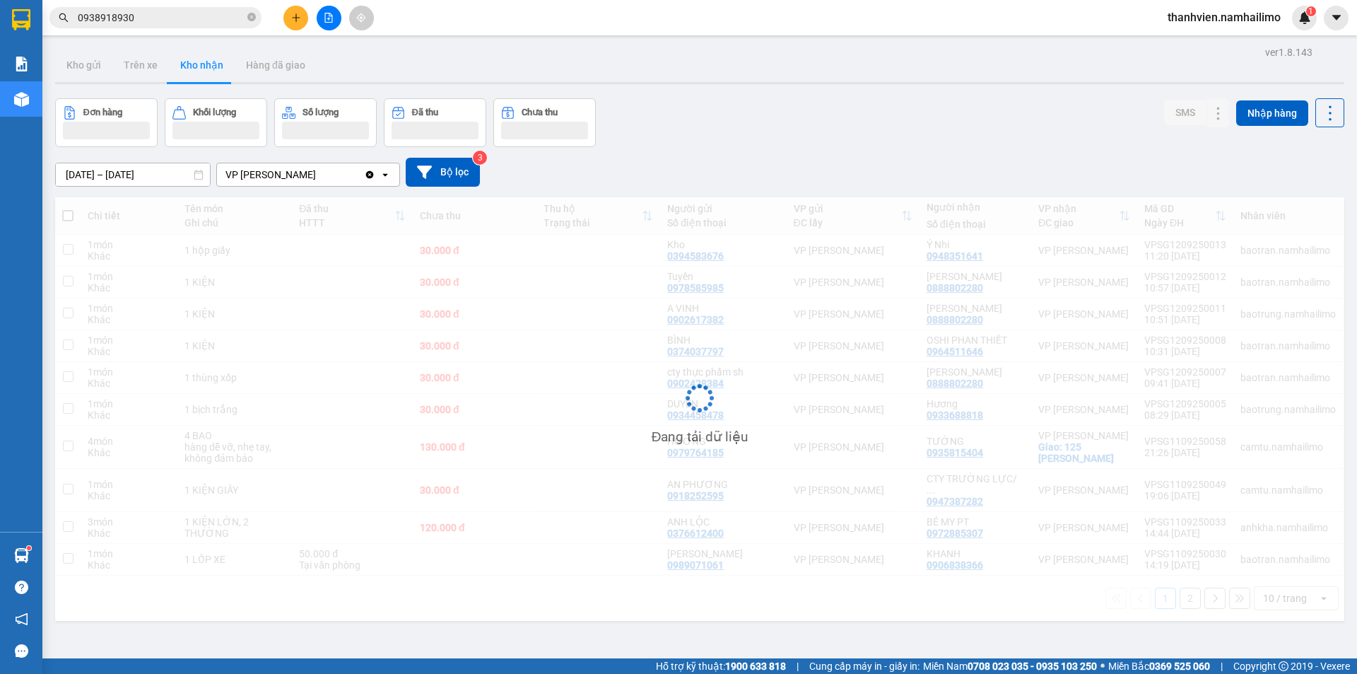
click at [1289, 24] on span "thanhvien.namhailimo" at bounding box center [1224, 17] width 136 height 18
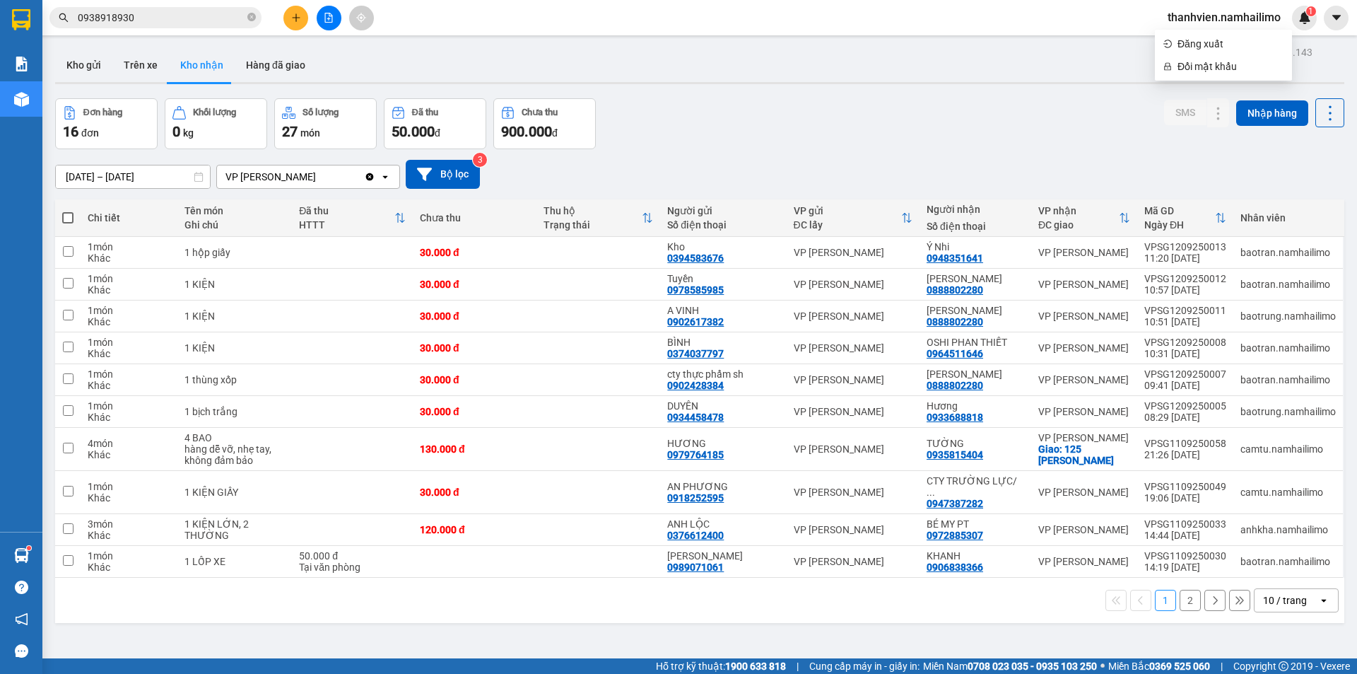
drag, startPoint x: 874, startPoint y: 128, endPoint x: 872, endPoint y: 214, distance: 86.2
click at [878, 148] on div "Đơn hàng 16 đơn Khối lượng 0 kg Số lượng 27 món Đã thu 50.000 đ Chưa thu 900.00…" at bounding box center [699, 123] width 1289 height 51
click at [943, 498] on div "0947387282" at bounding box center [955, 503] width 57 height 11
click at [1183, 481] on button at bounding box center [1190, 492] width 20 height 25
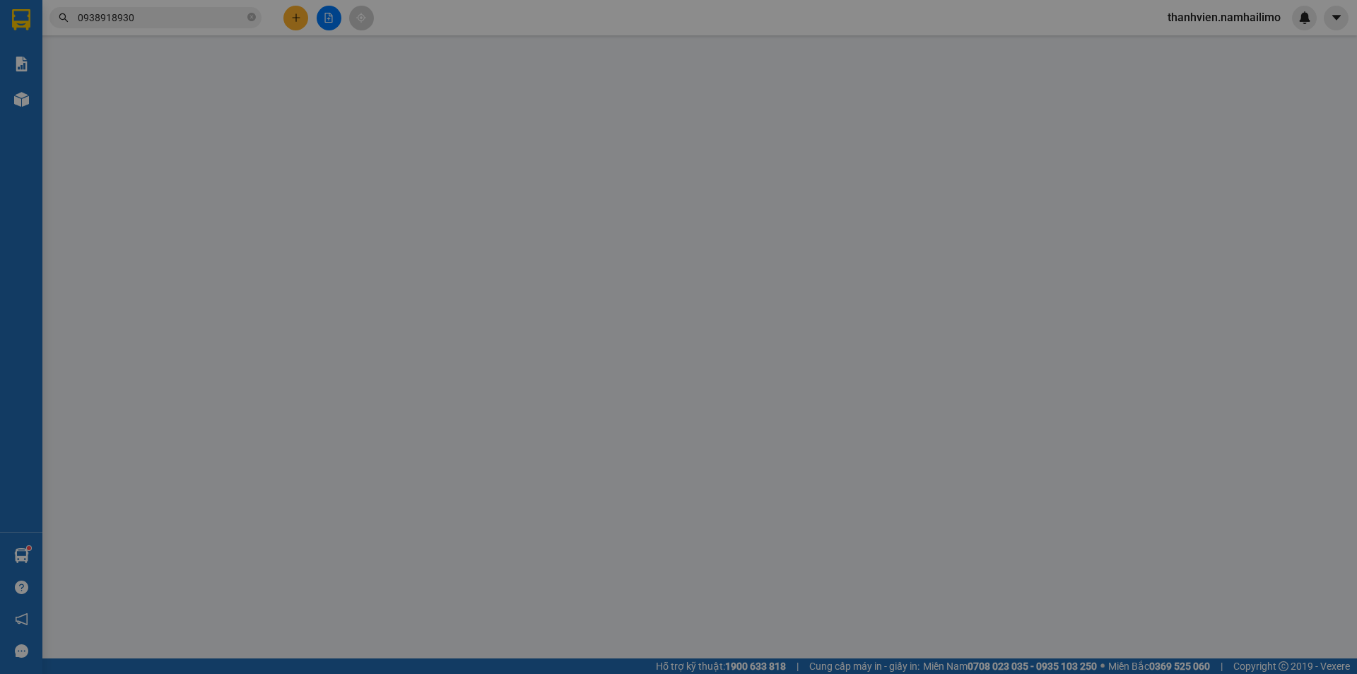
type input "0918252595"
type input "AN PHƯƠNG"
type input "0947387282"
type input "CTY TRƯỜNG LỰC/c Loan"
type input "30.000"
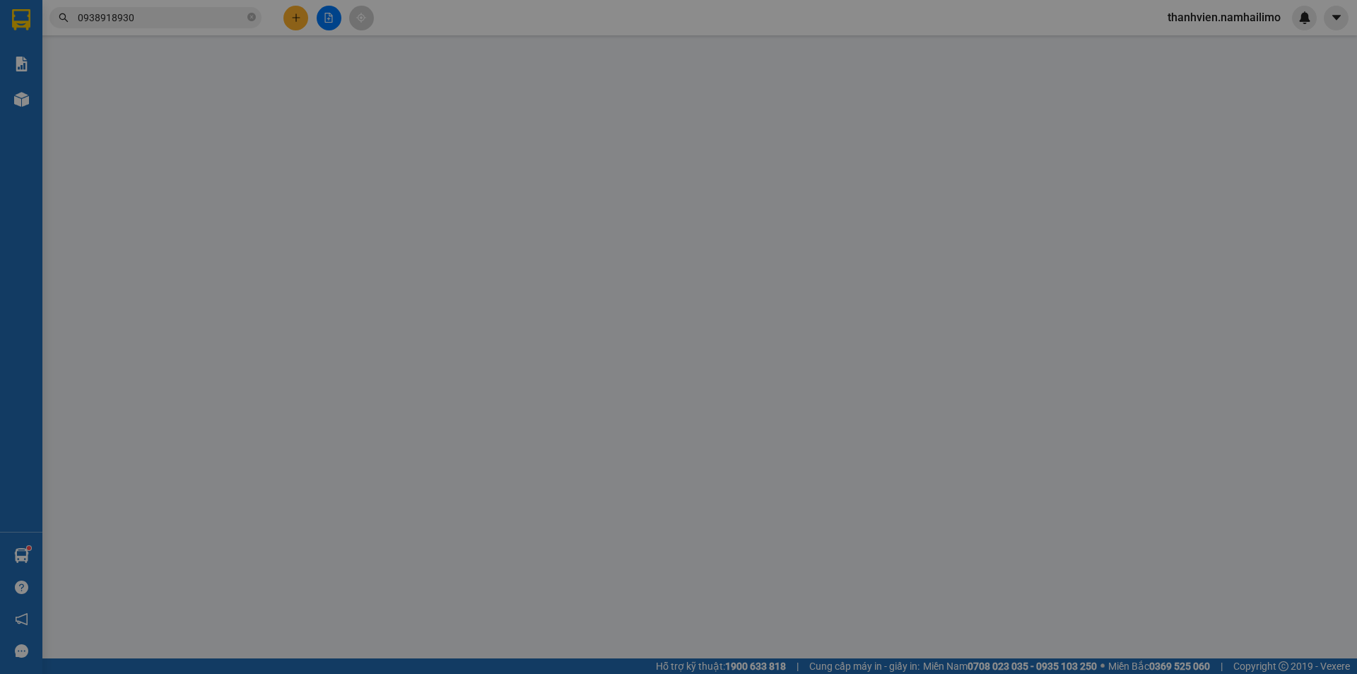
type input "30.000"
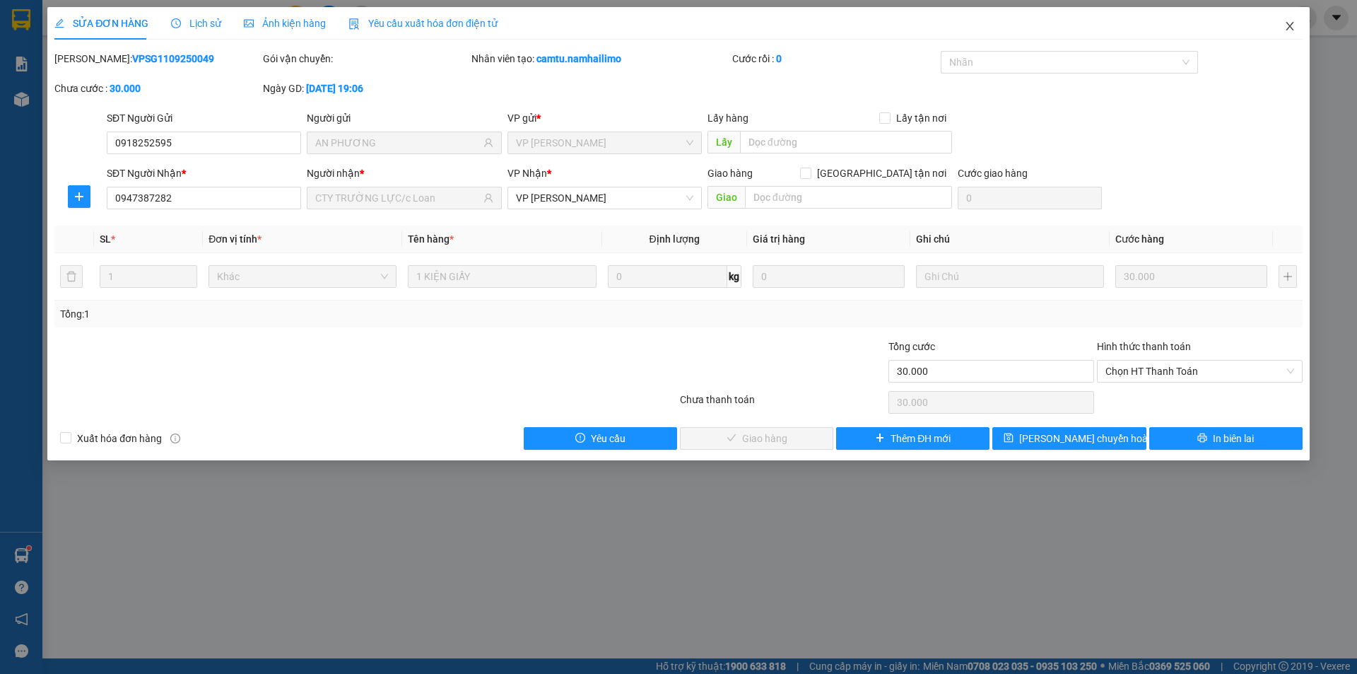
click at [1292, 28] on icon "close" at bounding box center [1289, 25] width 11 height 11
click at [1292, 28] on div "thanhvien.namhailimo" at bounding box center [1236, 18] width 160 height 25
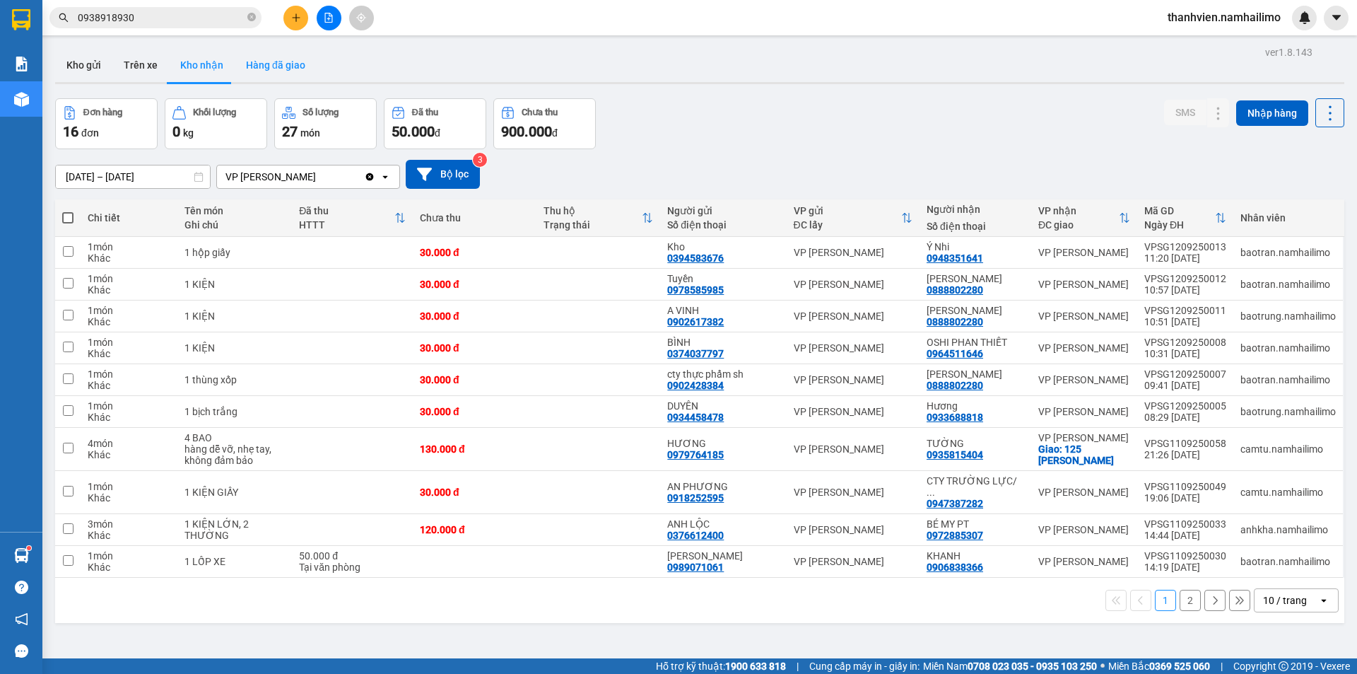
click at [285, 66] on button "Hàng đã giao" at bounding box center [276, 65] width 82 height 34
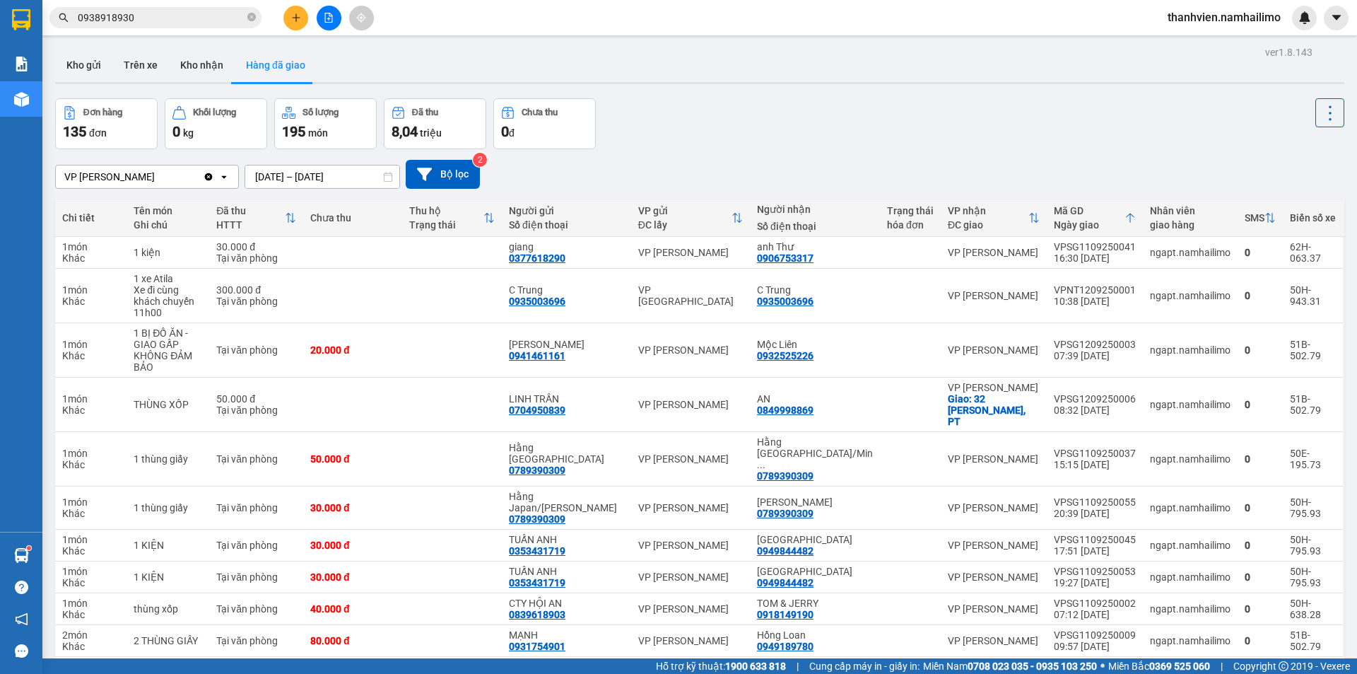
click at [1066, 669] on button "2" at bounding box center [1066, 679] width 21 height 21
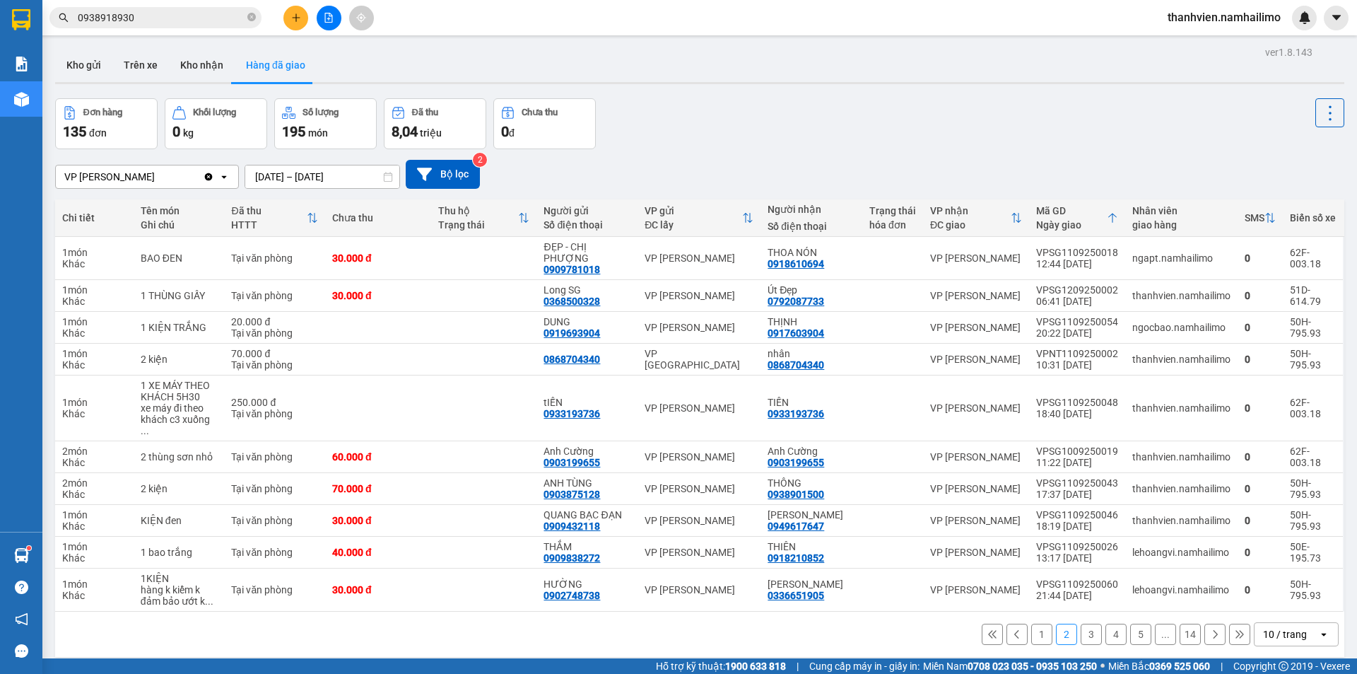
click at [1033, 623] on button "1" at bounding box center [1041, 633] width 21 height 21
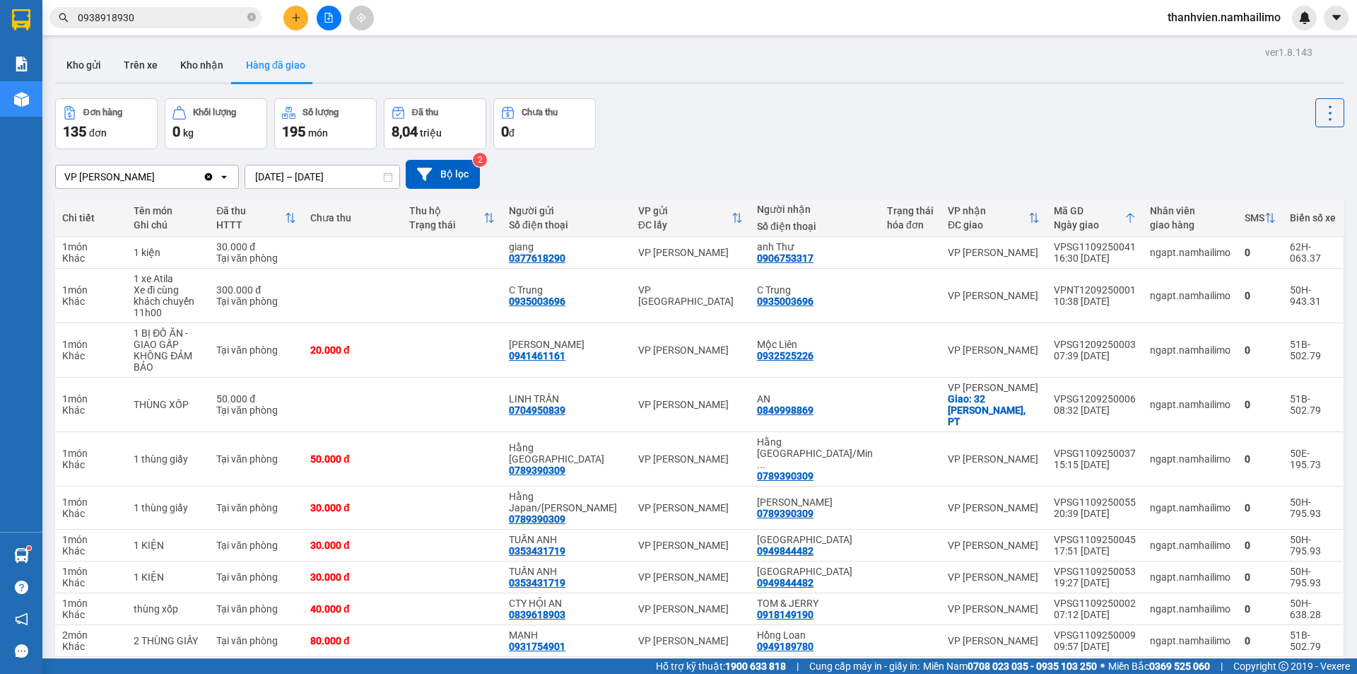
click at [1060, 669] on button "2" at bounding box center [1066, 679] width 21 height 21
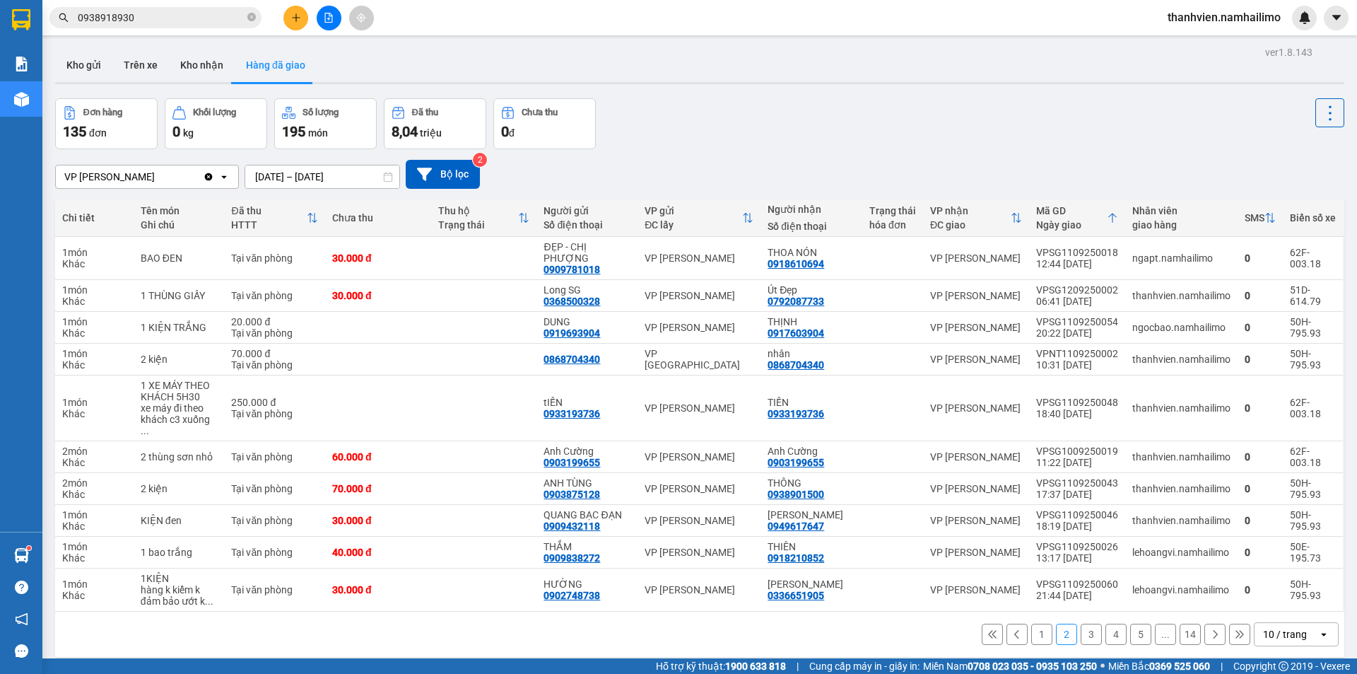
click at [1031, 623] on button "1" at bounding box center [1041, 633] width 21 height 21
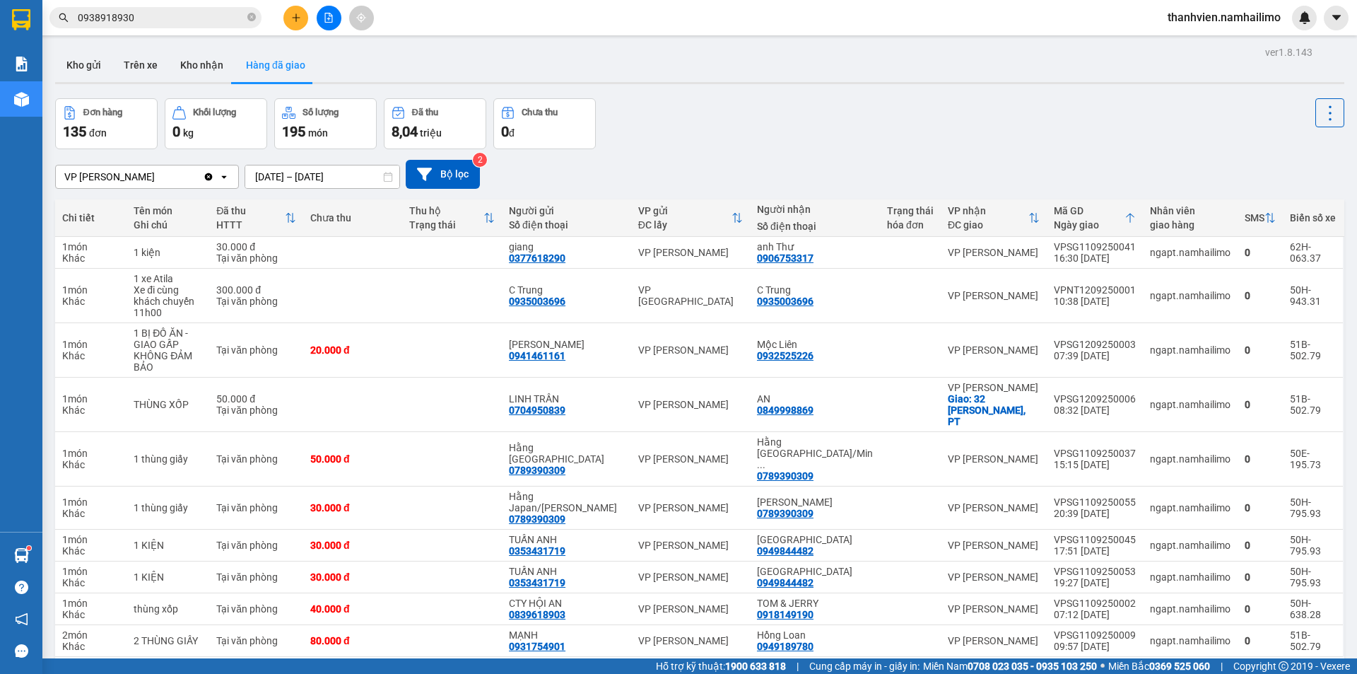
click at [1057, 669] on button "2" at bounding box center [1066, 679] width 21 height 21
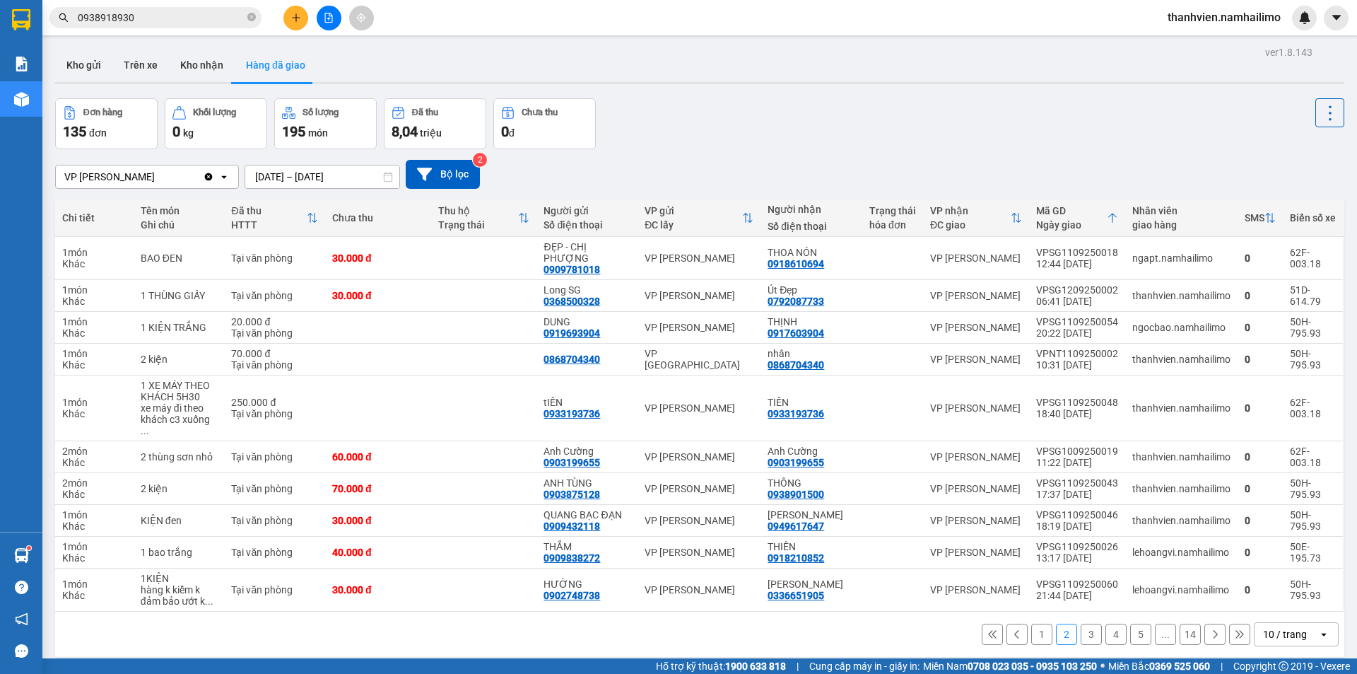
click at [1082, 623] on button "3" at bounding box center [1091, 633] width 21 height 21
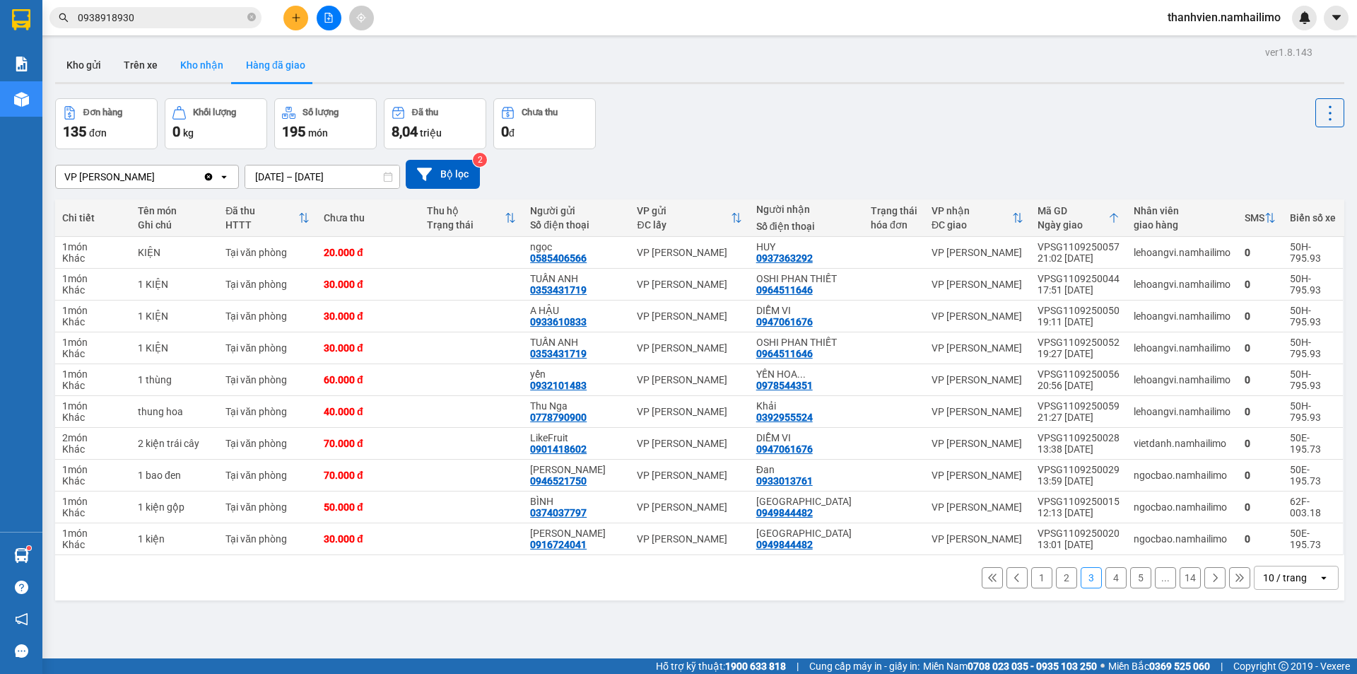
click at [202, 61] on button "Kho nhận" at bounding box center [202, 65] width 66 height 34
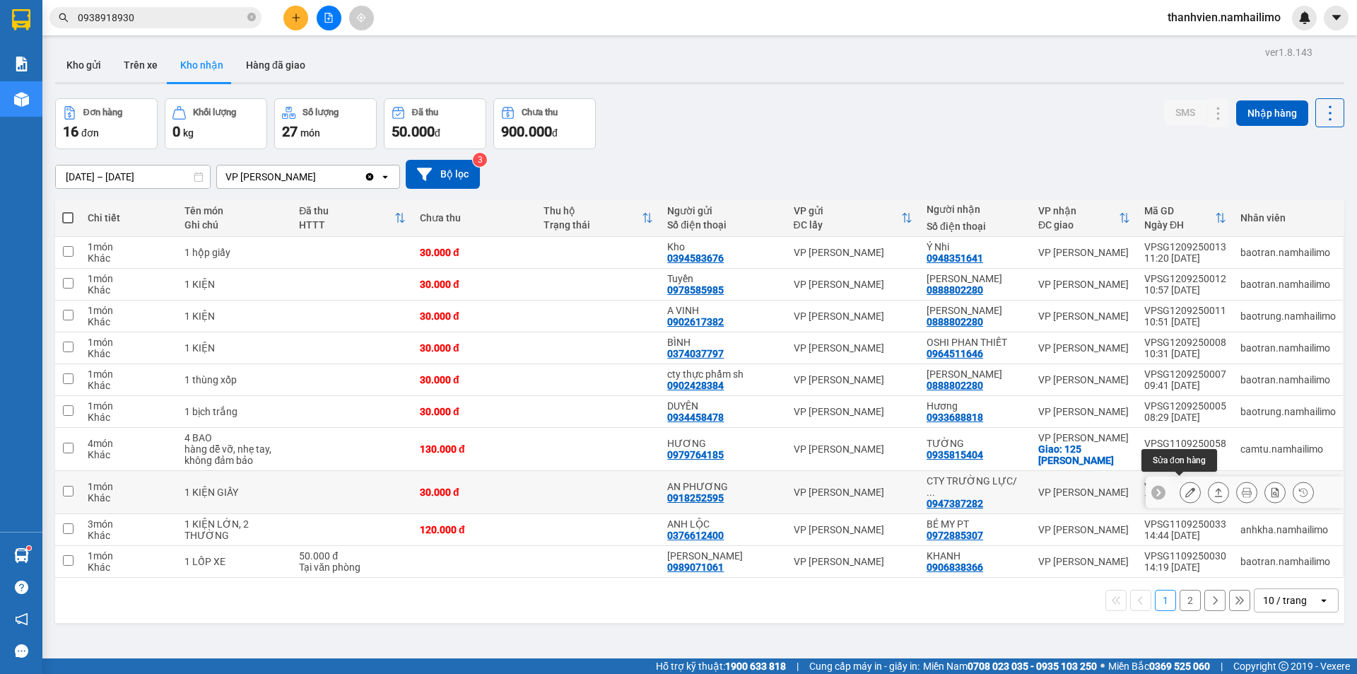
click at [1185, 488] on icon at bounding box center [1190, 492] width 10 height 10
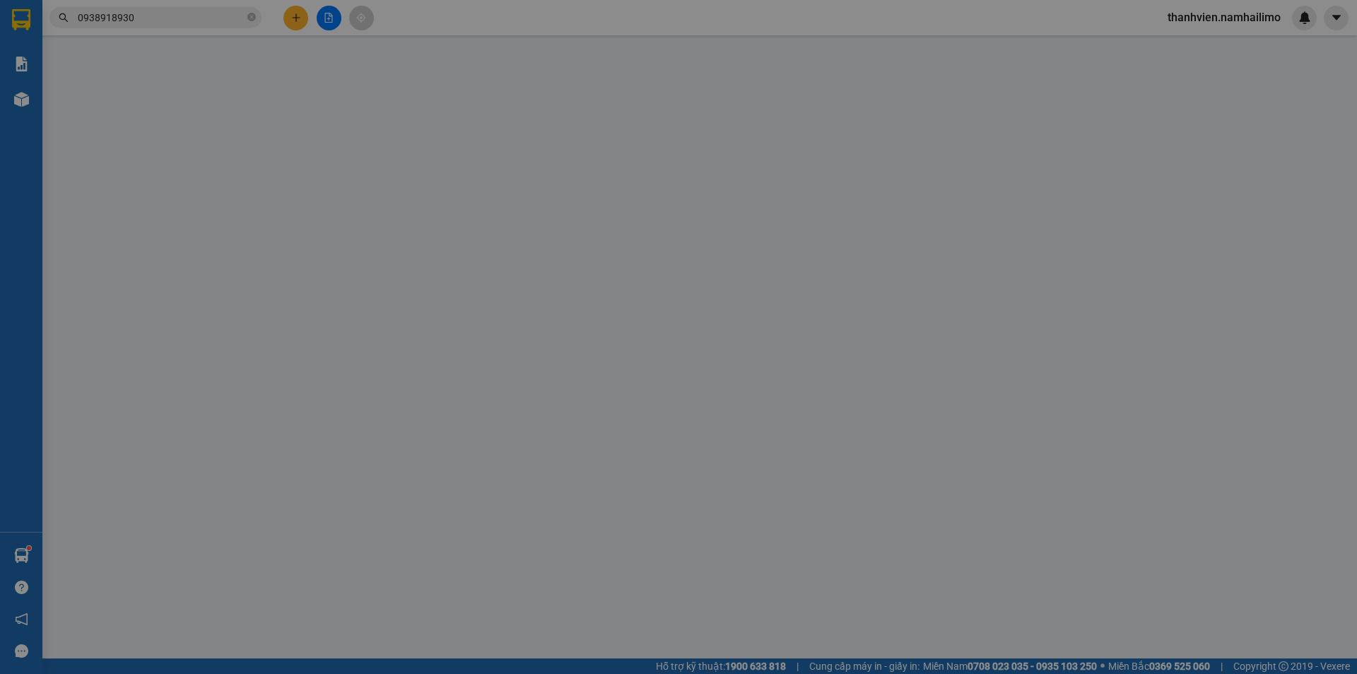
type input "0918252595"
type input "AN PHƯƠNG"
type input "0947387282"
type input "CTY TRƯỜNG LỰC/c Loan"
type input "30.000"
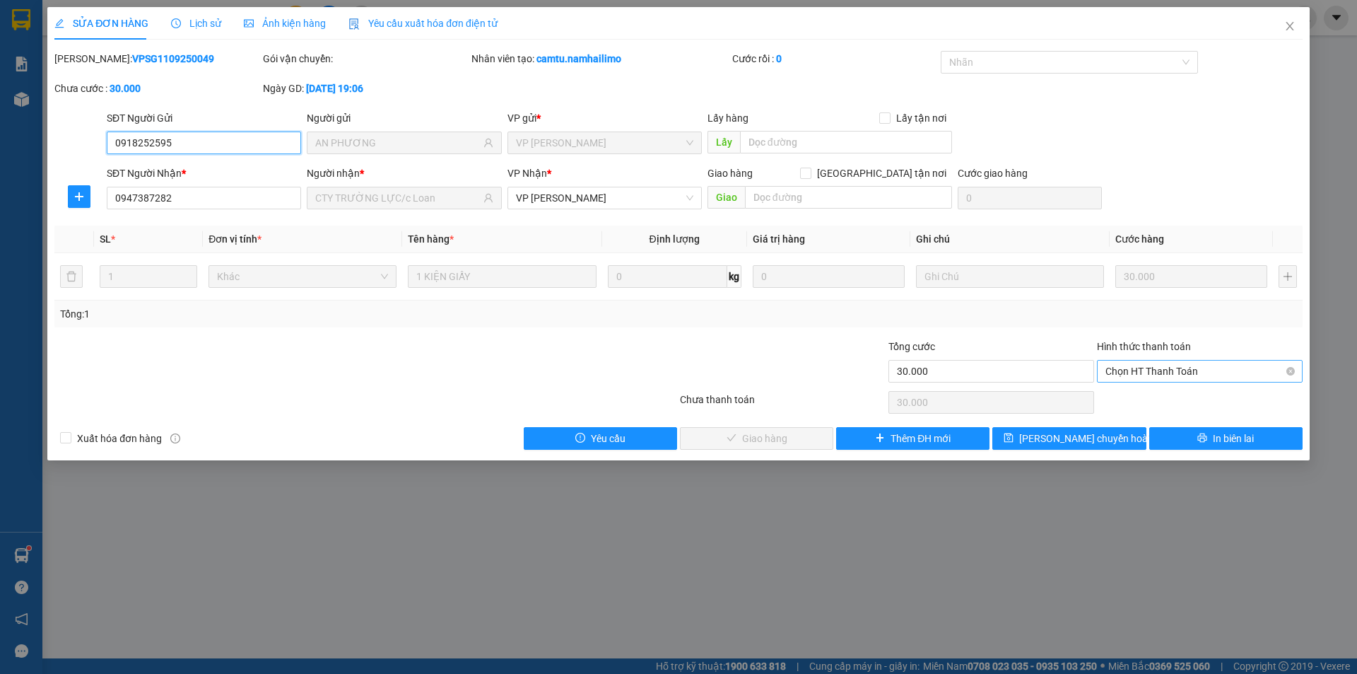
click at [1179, 370] on span "Chọn HT Thanh Toán" at bounding box center [1200, 371] width 189 height 21
click at [1172, 402] on div "Tại văn phòng" at bounding box center [1200, 400] width 189 height 16
type input "0"
click at [769, 433] on span "Giao hàng" at bounding box center [764, 438] width 45 height 16
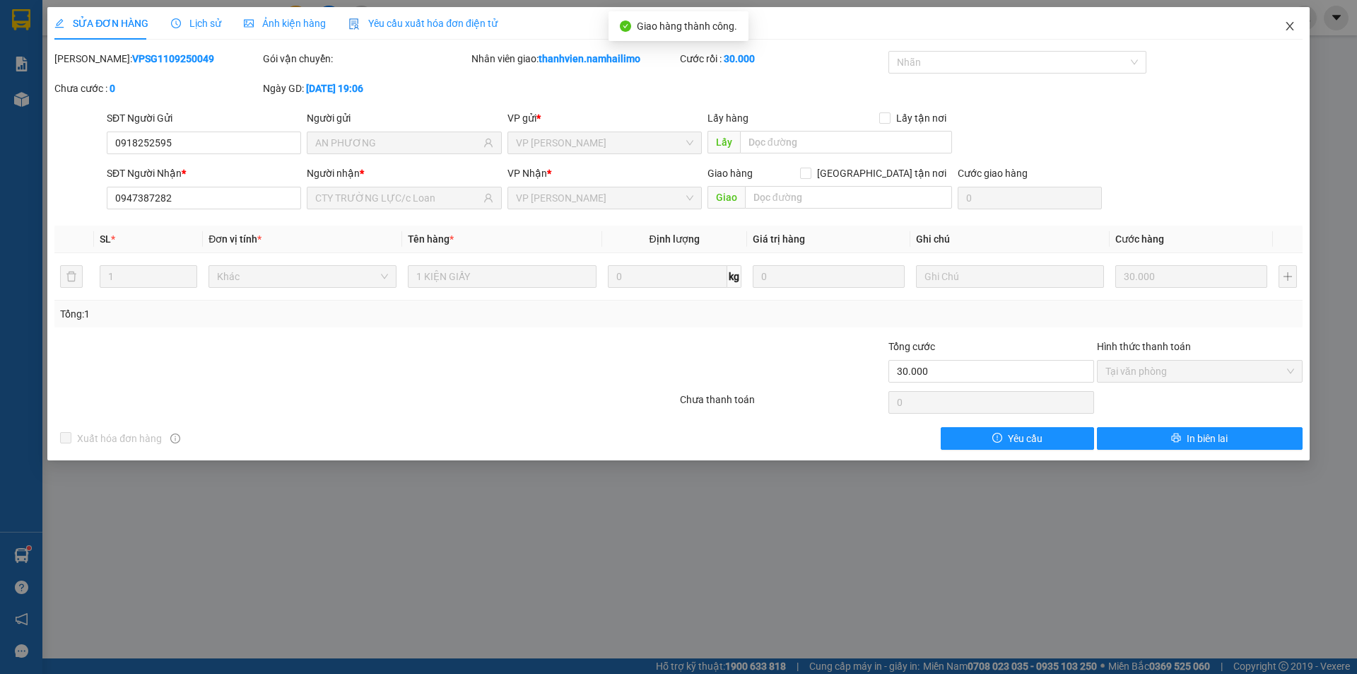
click at [1291, 28] on icon "close" at bounding box center [1289, 25] width 11 height 11
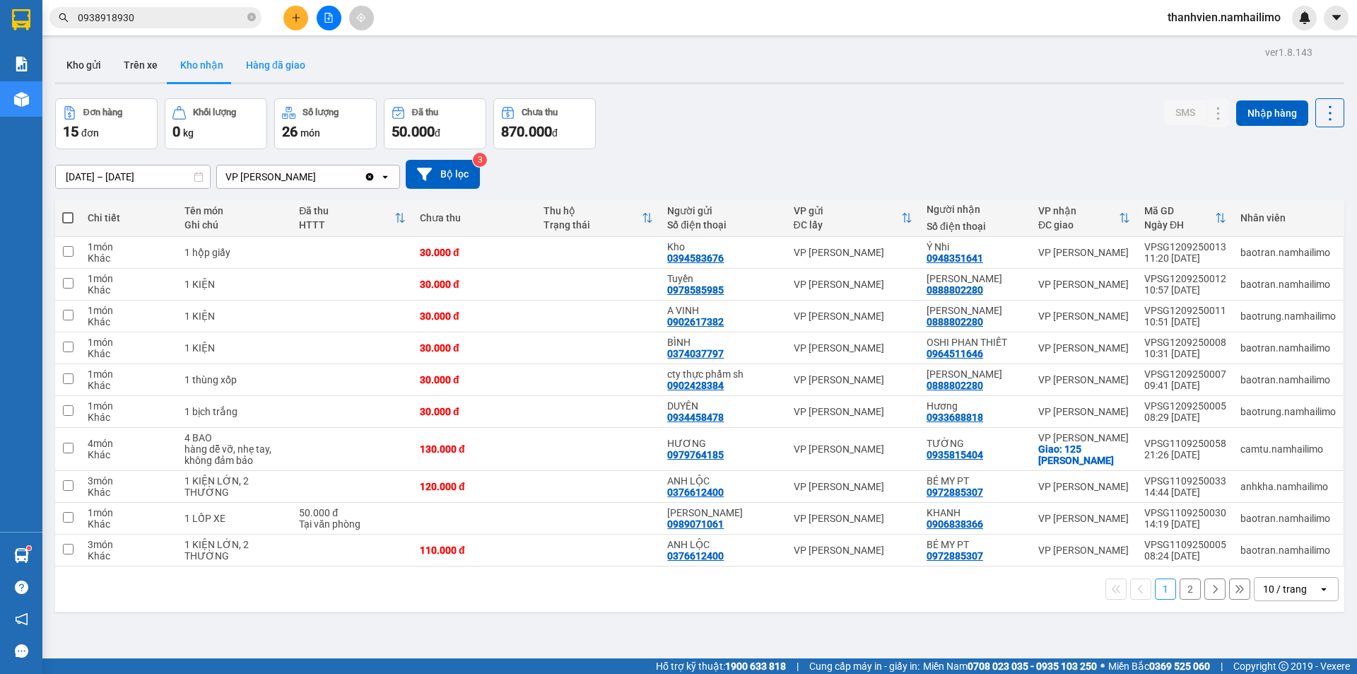
click at [306, 66] on button "Hàng đã giao" at bounding box center [276, 65] width 82 height 34
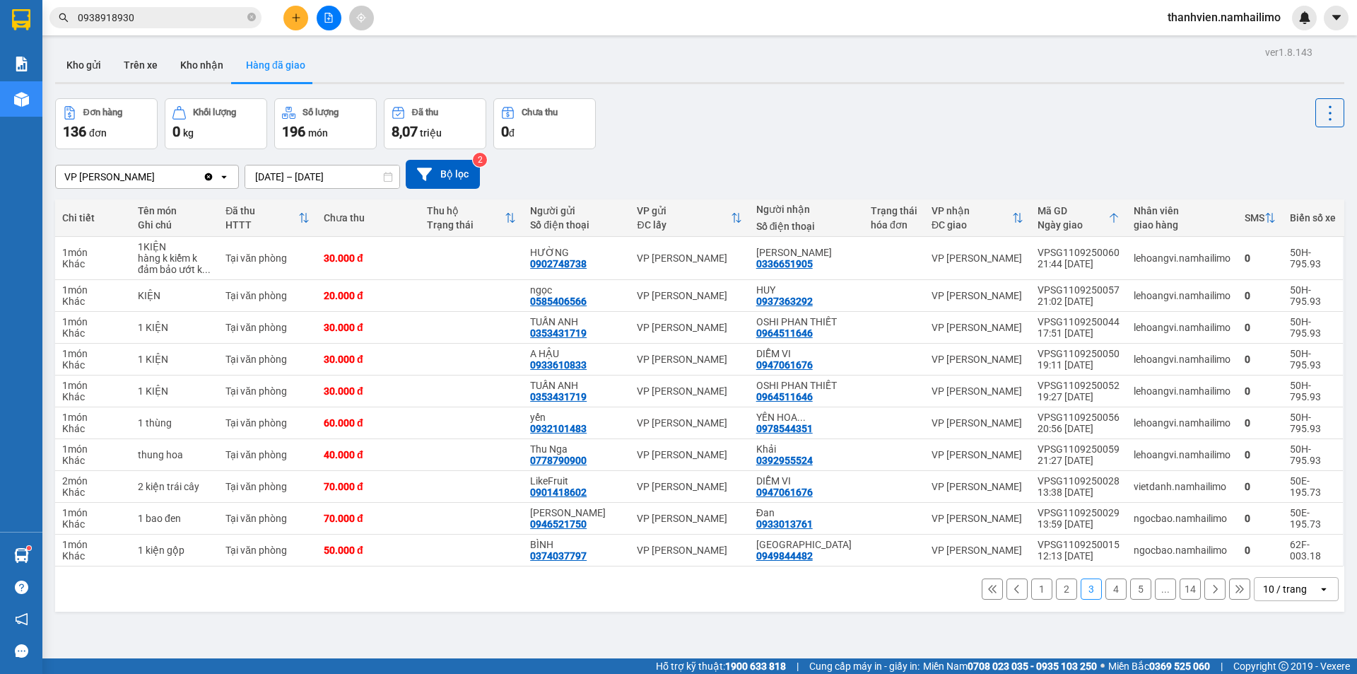
click at [1036, 581] on button "1" at bounding box center [1041, 588] width 21 height 21
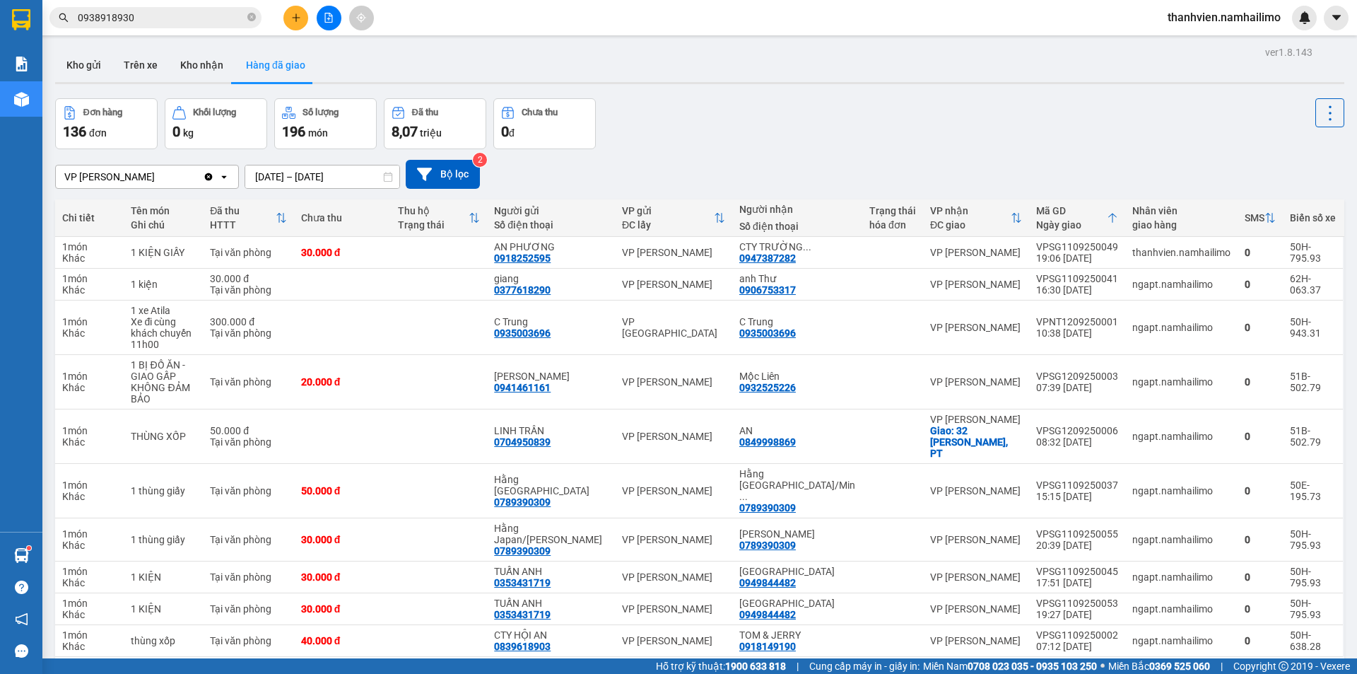
click at [178, 17] on input "0938918930" at bounding box center [161, 18] width 167 height 16
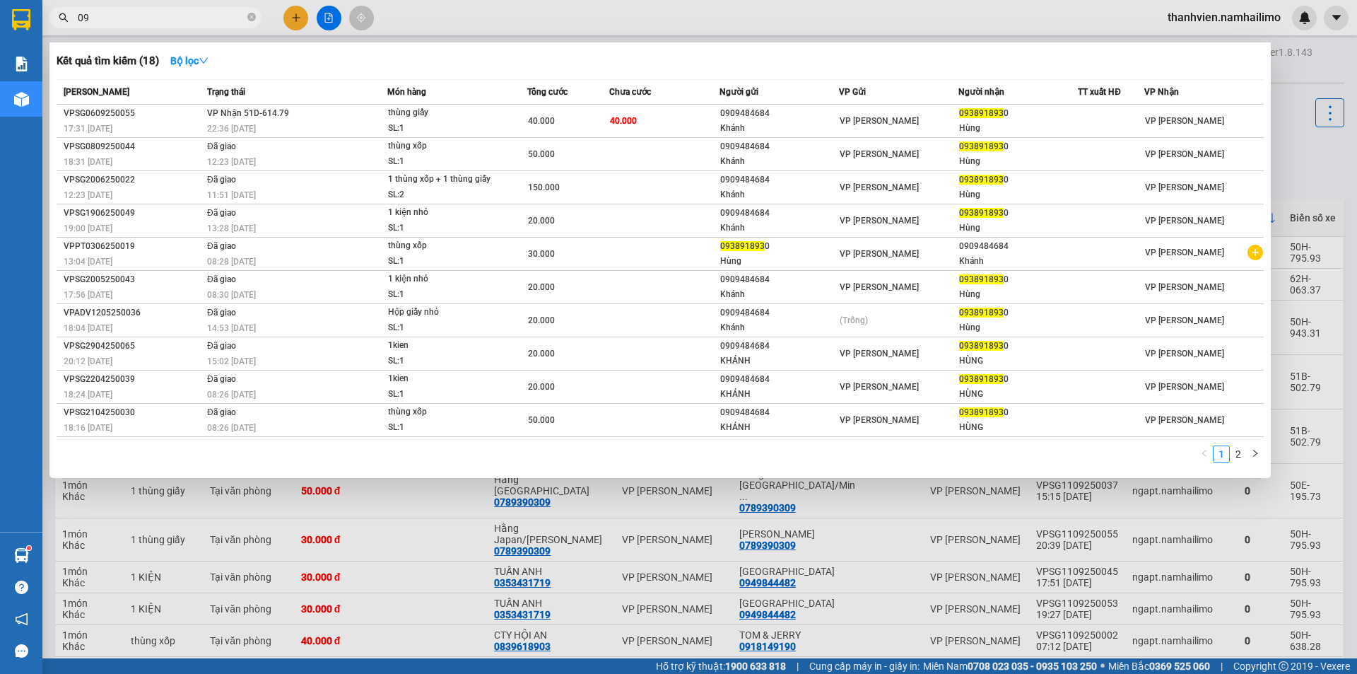
type input "0"
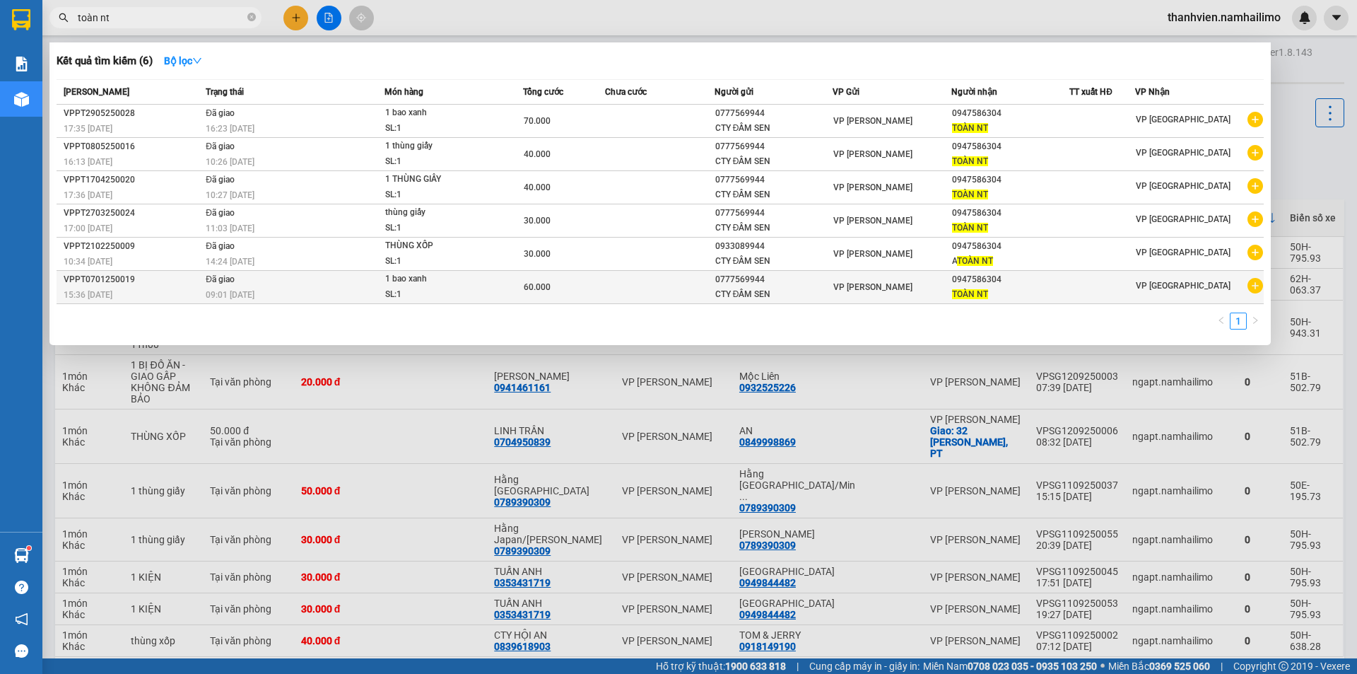
type input "toàn nt"
click at [1258, 286] on icon "plus-circle" at bounding box center [1256, 286] width 16 height 16
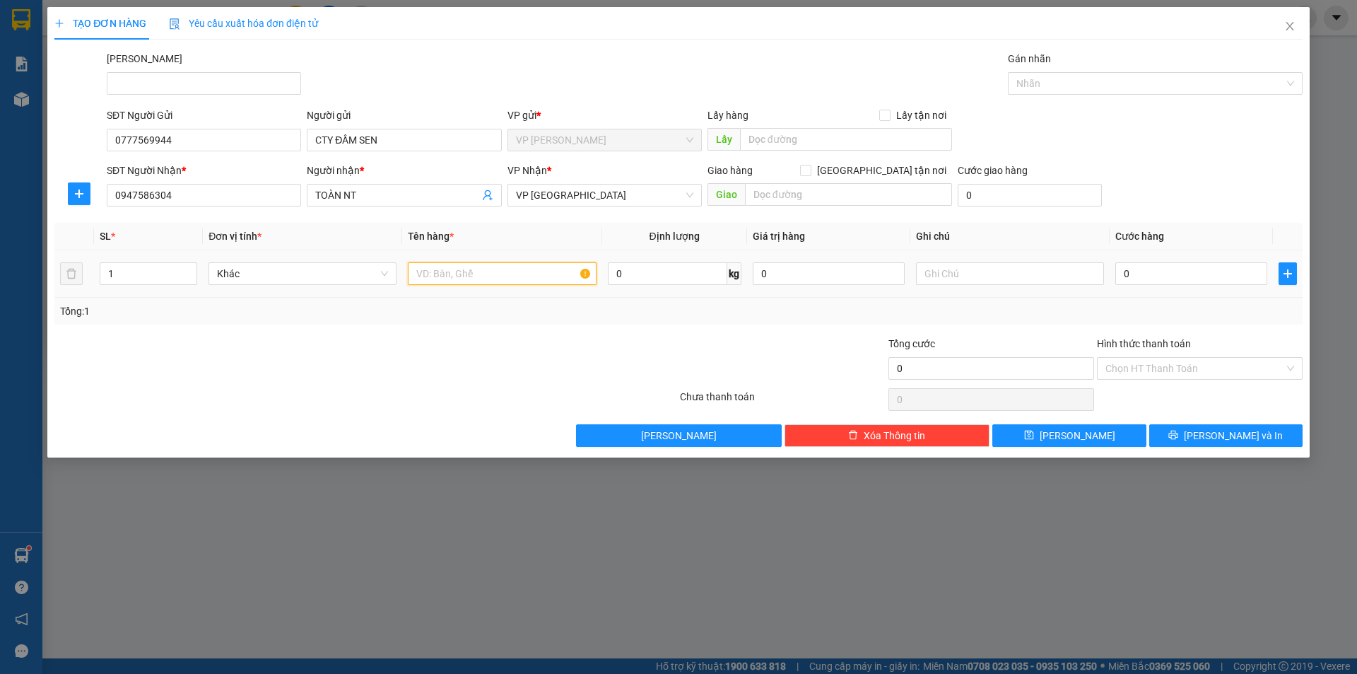
click at [465, 270] on input "text" at bounding box center [502, 273] width 188 height 23
type input "thùng giấy"
click at [1144, 283] on input "0" at bounding box center [1191, 273] width 152 height 23
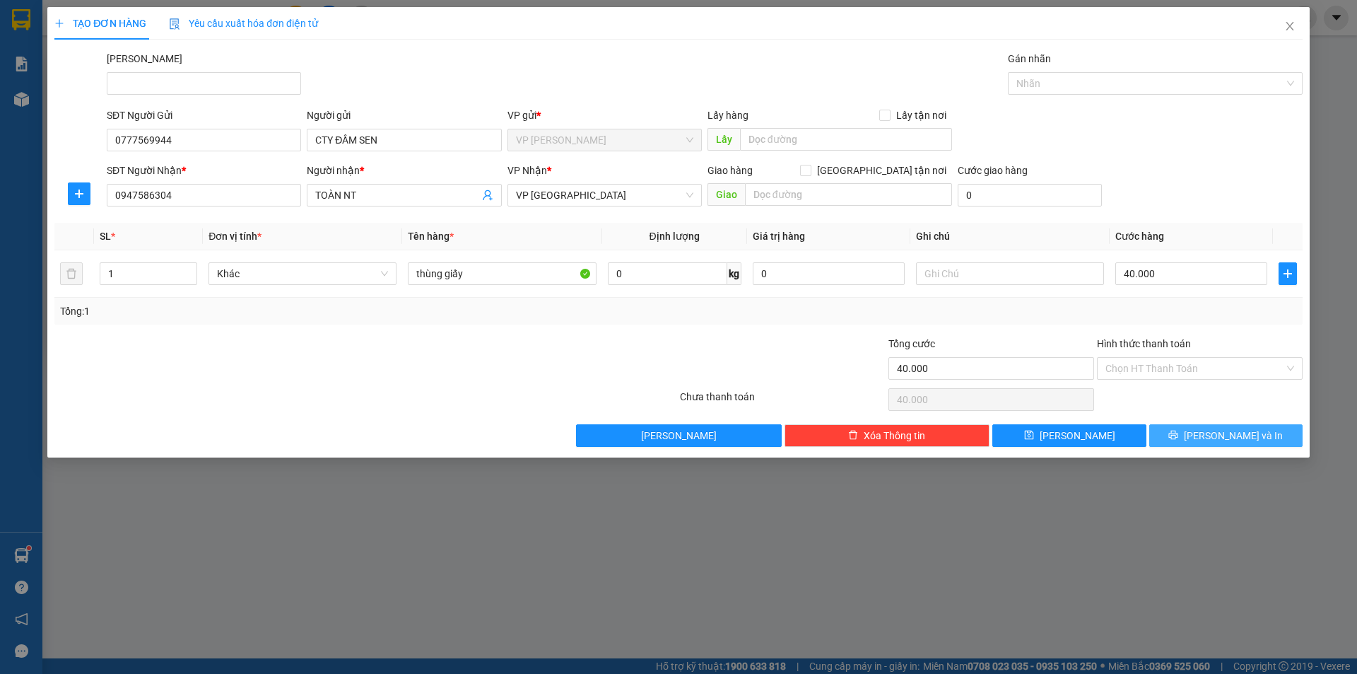
click at [1178, 429] on button "[PERSON_NAME] và In" at bounding box center [1225, 435] width 153 height 23
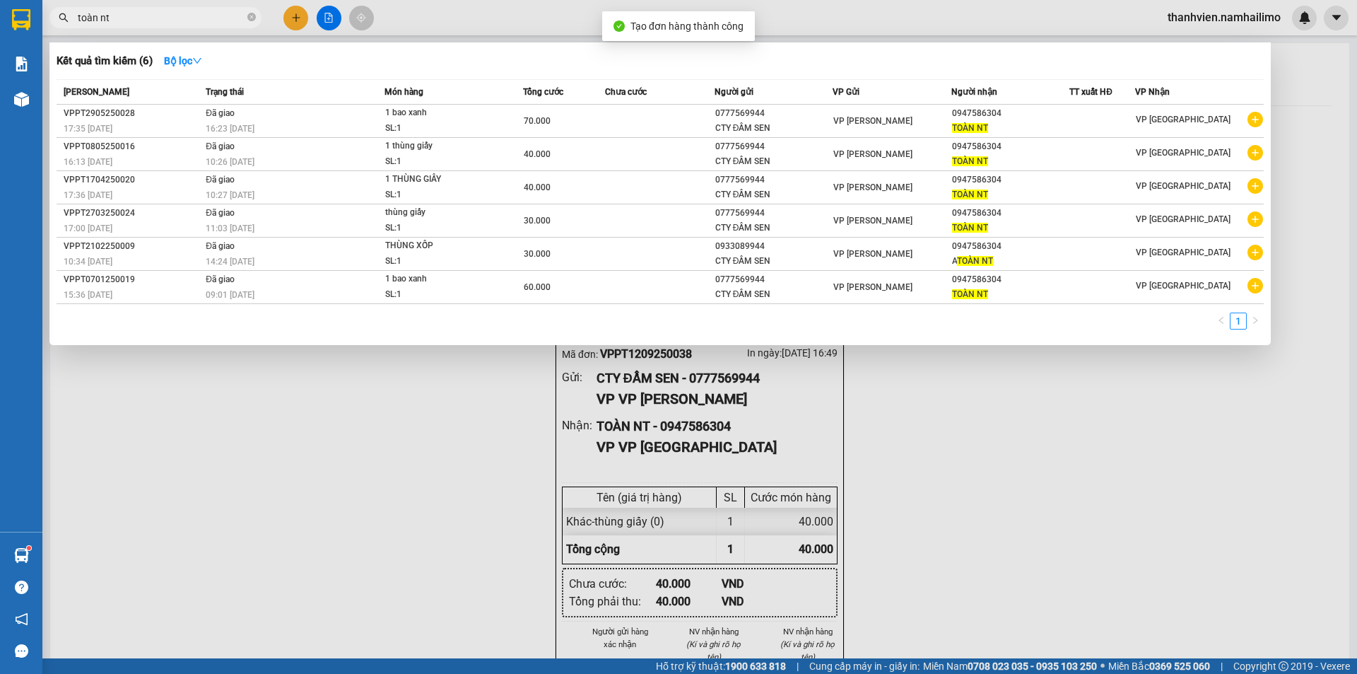
click at [978, 479] on div at bounding box center [678, 337] width 1357 height 674
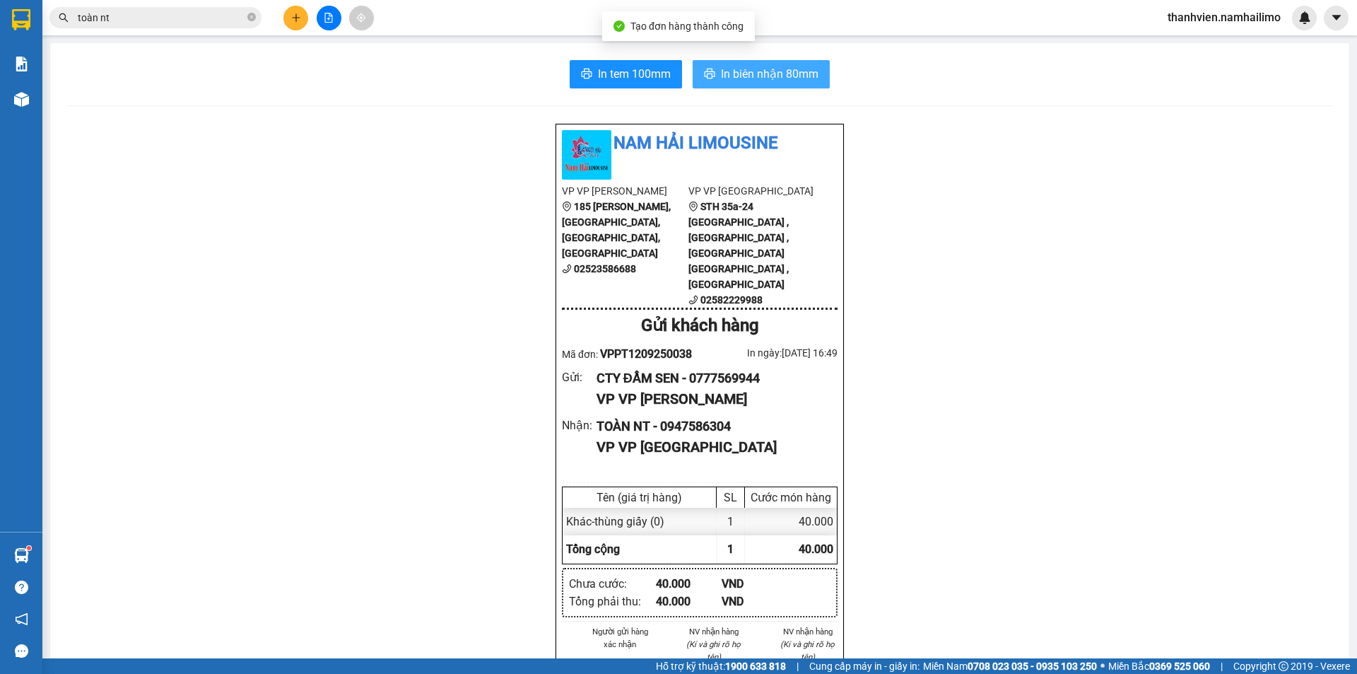
click at [797, 78] on span "In biên nhận 80mm" at bounding box center [770, 74] width 98 height 18
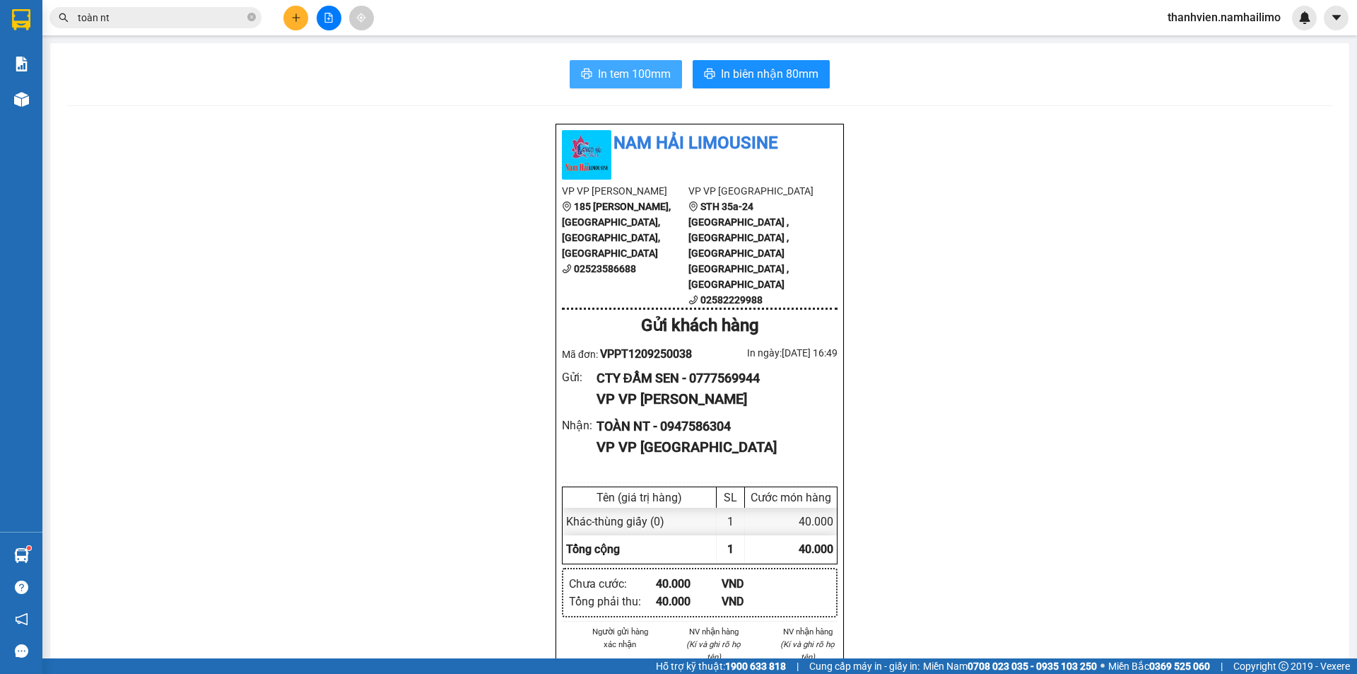
click at [634, 73] on span "In tem 100mm" at bounding box center [634, 74] width 73 height 18
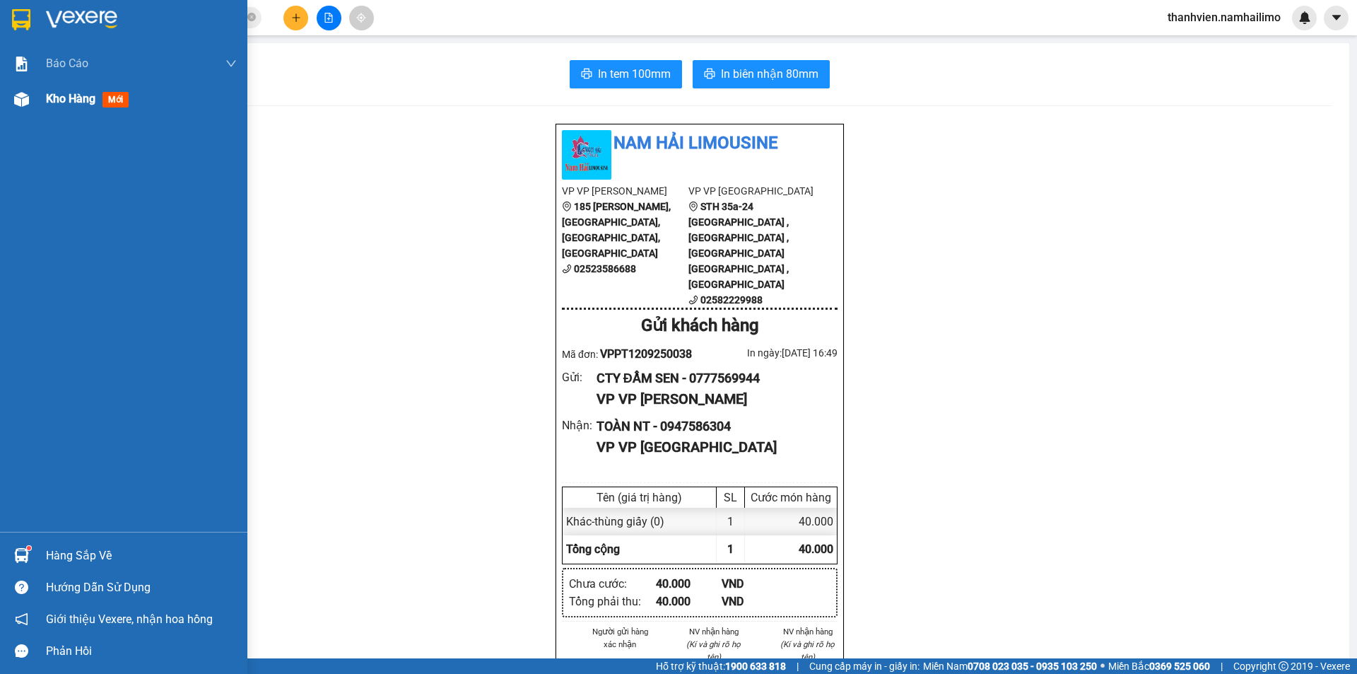
click at [107, 105] on span "mới" at bounding box center [115, 100] width 26 height 16
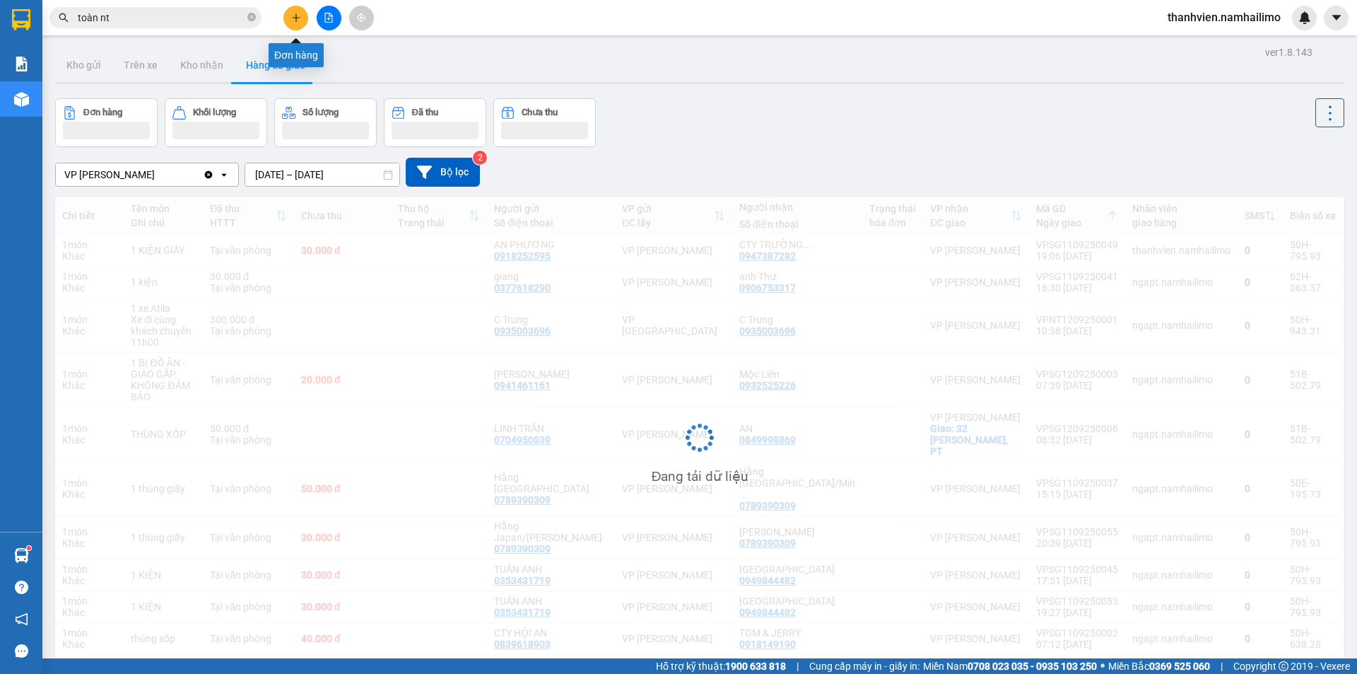
click at [290, 20] on button at bounding box center [295, 18] width 25 height 25
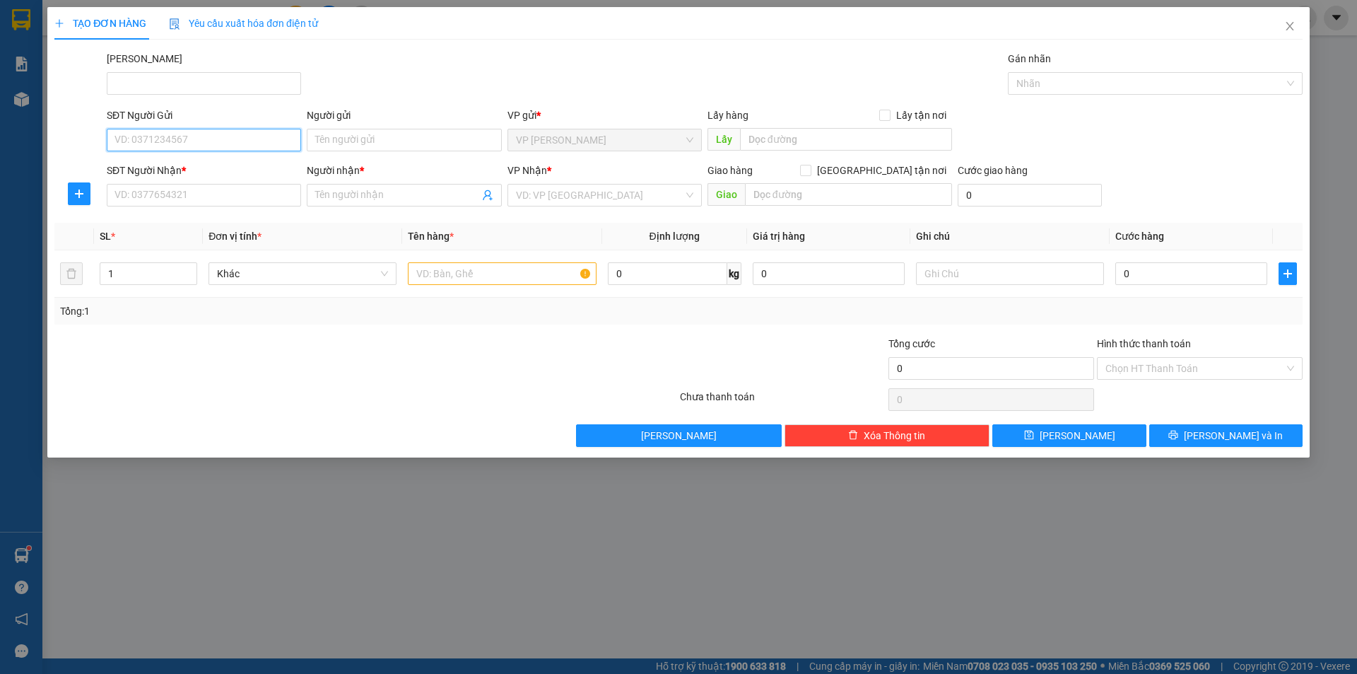
click at [262, 140] on input "SĐT Người Gửi" at bounding box center [204, 140] width 194 height 23
click at [139, 141] on input "0913186669" at bounding box center [204, 140] width 194 height 23
type input "0913186669"
click at [349, 138] on input "Người gửi" at bounding box center [404, 140] width 194 height 23
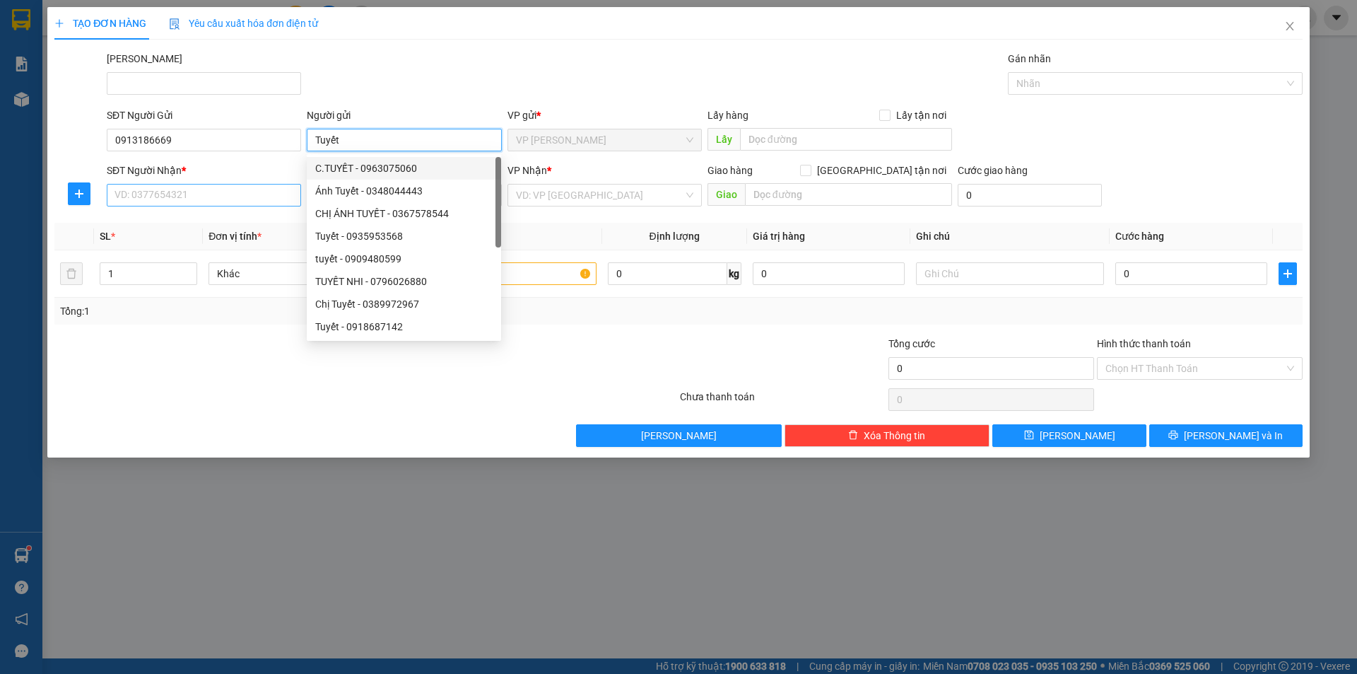
type input "Tuyết"
click at [252, 198] on input "SĐT Người Nhận *" at bounding box center [204, 195] width 194 height 23
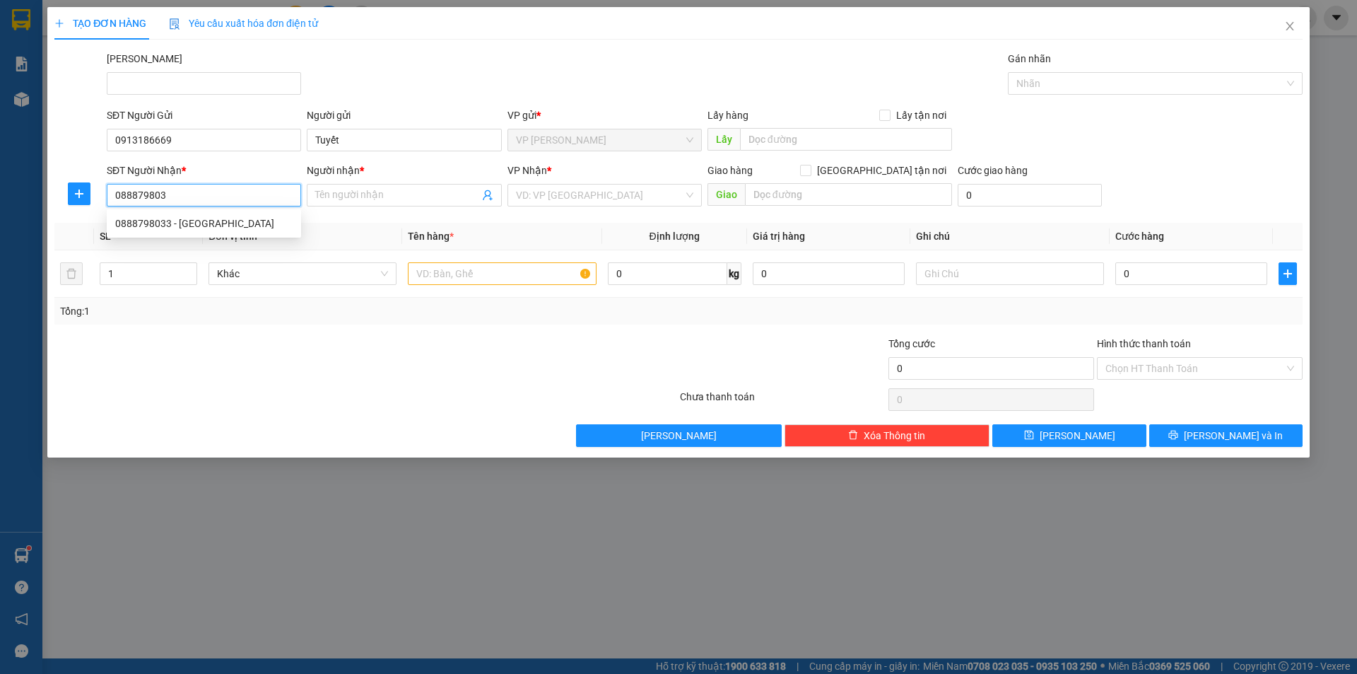
type input "0888798033"
click at [276, 220] on div "0888798033 - Nhật" at bounding box center [203, 224] width 177 height 16
type input "Nhật"
type input "40.000"
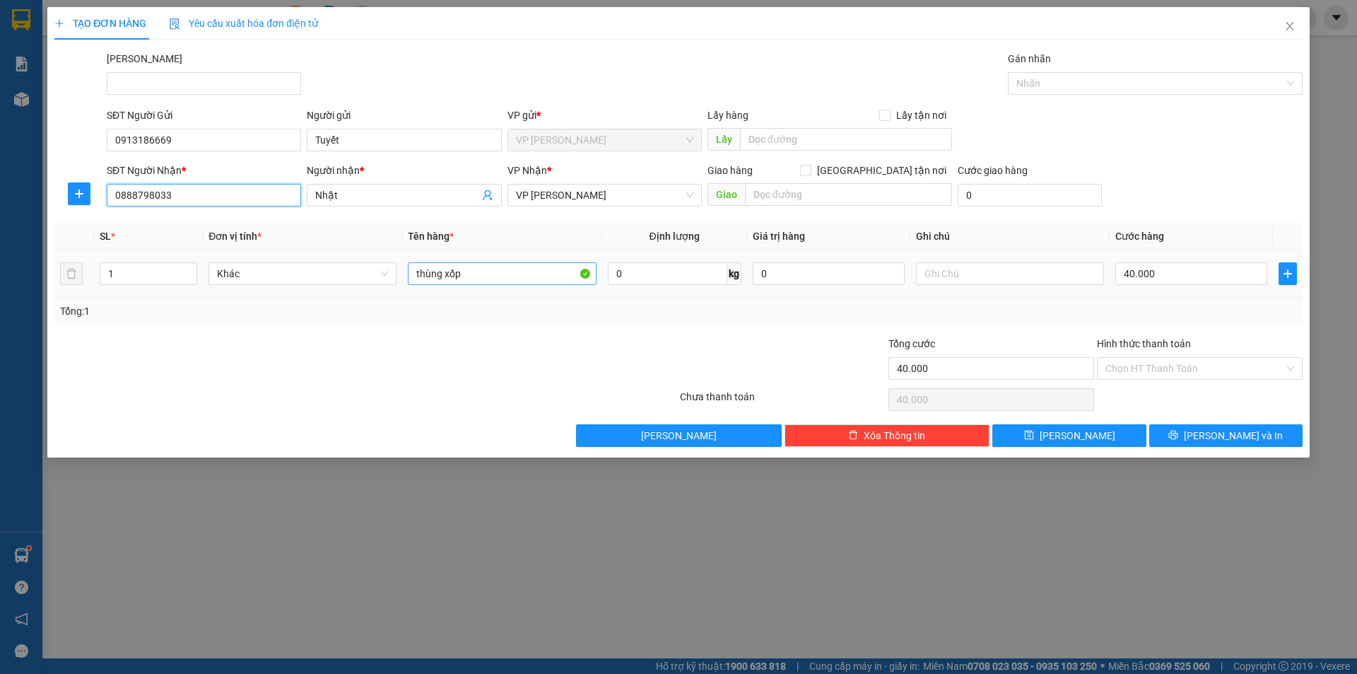
type input "0888798033"
click at [476, 263] on input "thùng xốp" at bounding box center [502, 273] width 188 height 23
click at [488, 280] on input "thùng xốp" at bounding box center [502, 273] width 188 height 23
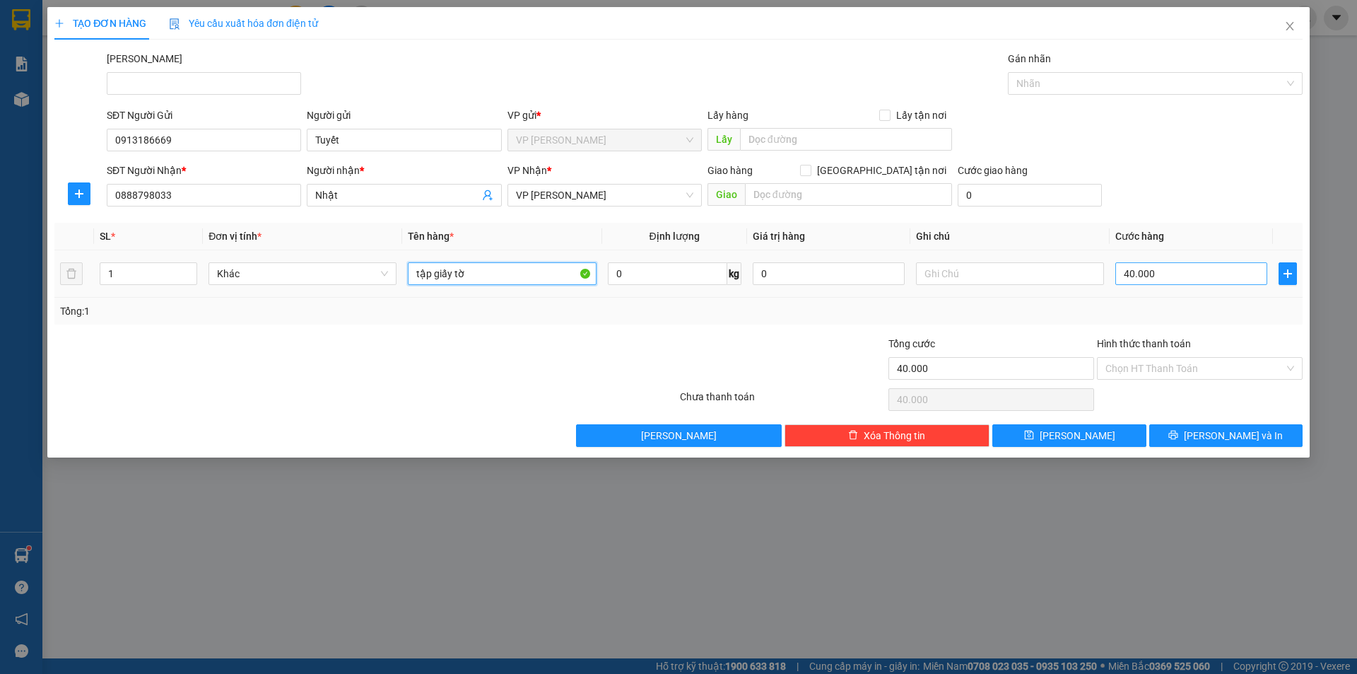
type input "tập giấy tờ"
click at [1160, 278] on input "40.000" at bounding box center [1191, 273] width 152 height 23
type input "2"
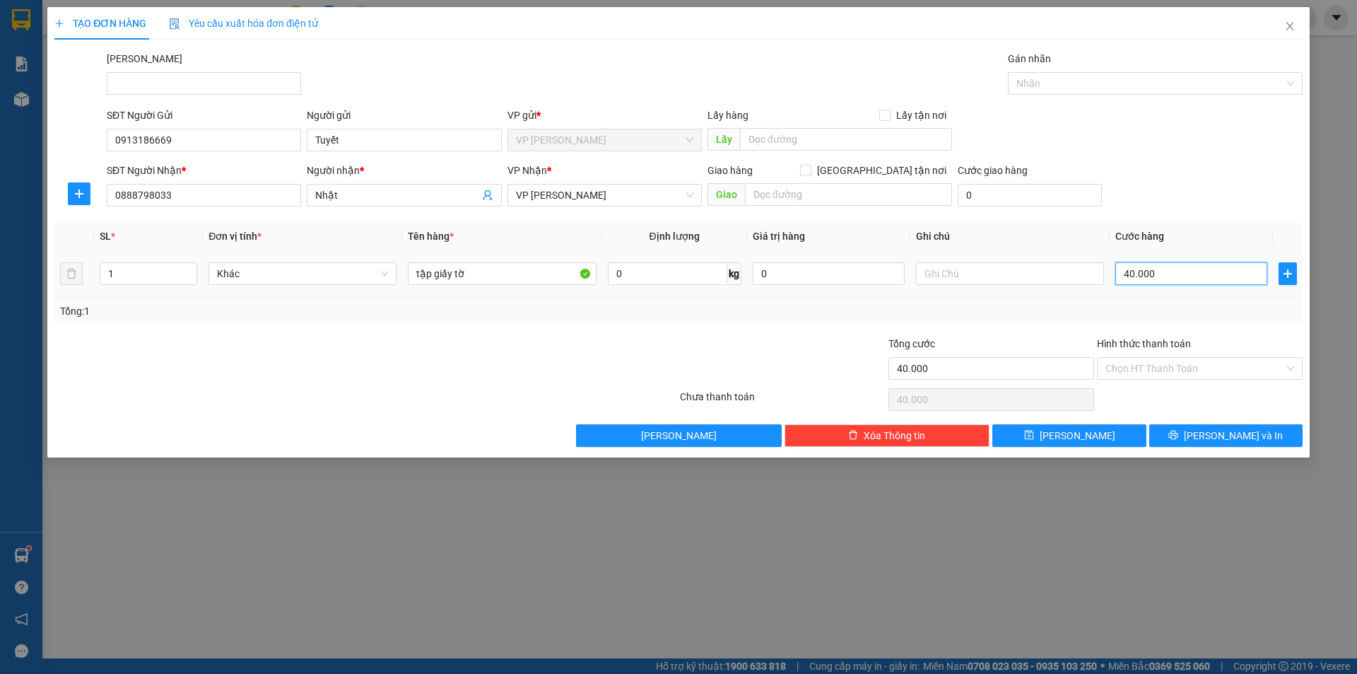
type input "2"
type input "20"
click at [695, 341] on div at bounding box center [783, 360] width 209 height 49
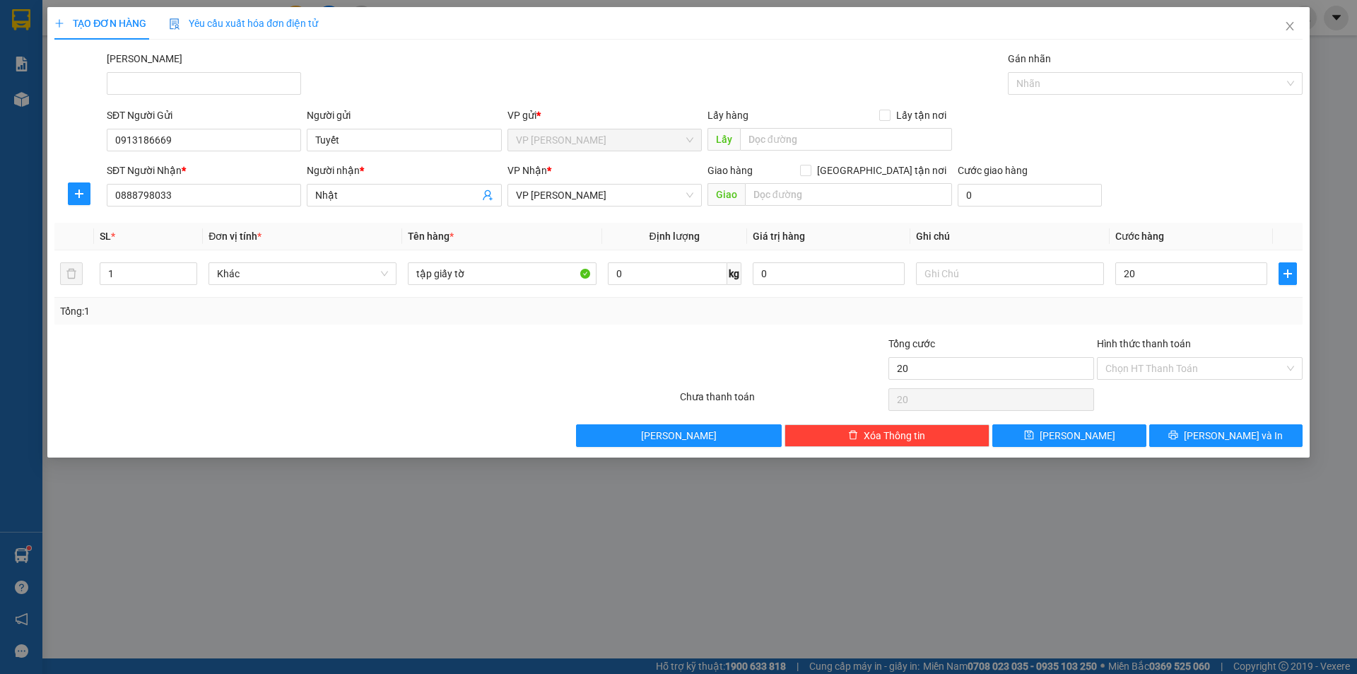
type input "20.000"
click at [1239, 364] on input "Hình thức thanh toán" at bounding box center [1195, 368] width 179 height 21
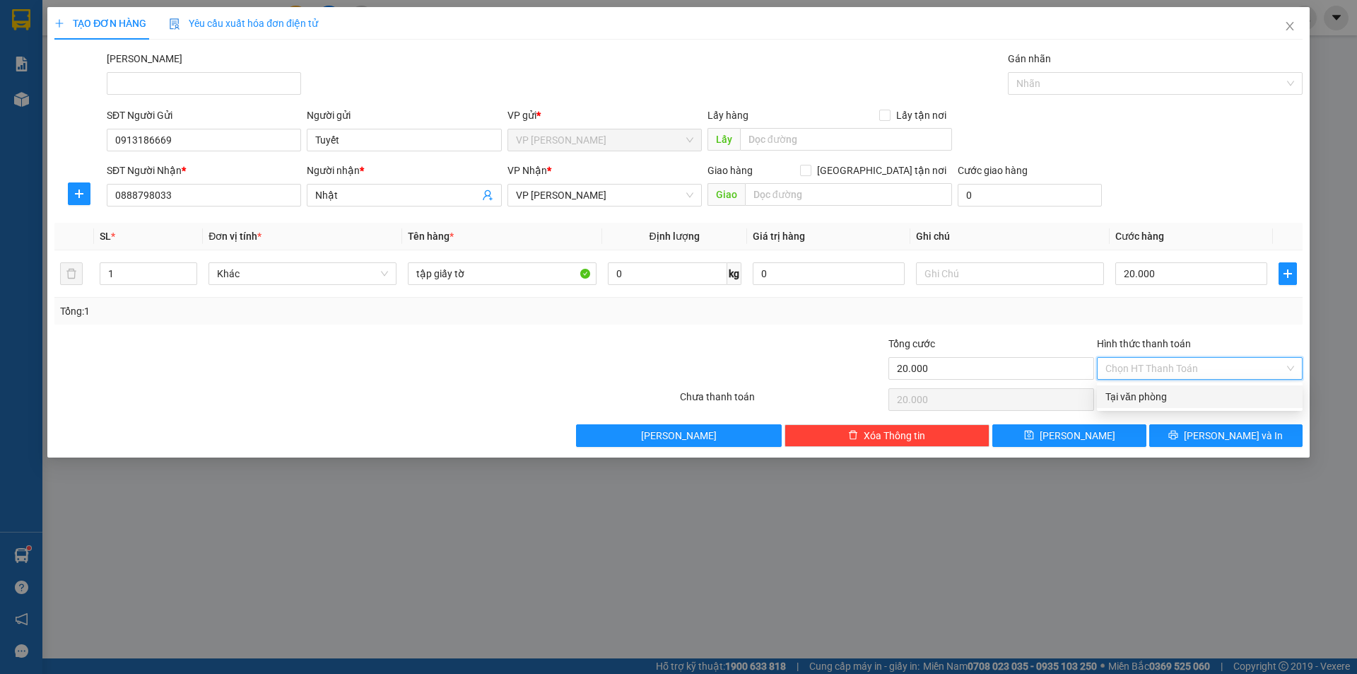
click at [1190, 393] on div "Tại văn phòng" at bounding box center [1200, 397] width 189 height 16
type input "0"
click at [1212, 438] on button "[PERSON_NAME] và In" at bounding box center [1225, 435] width 153 height 23
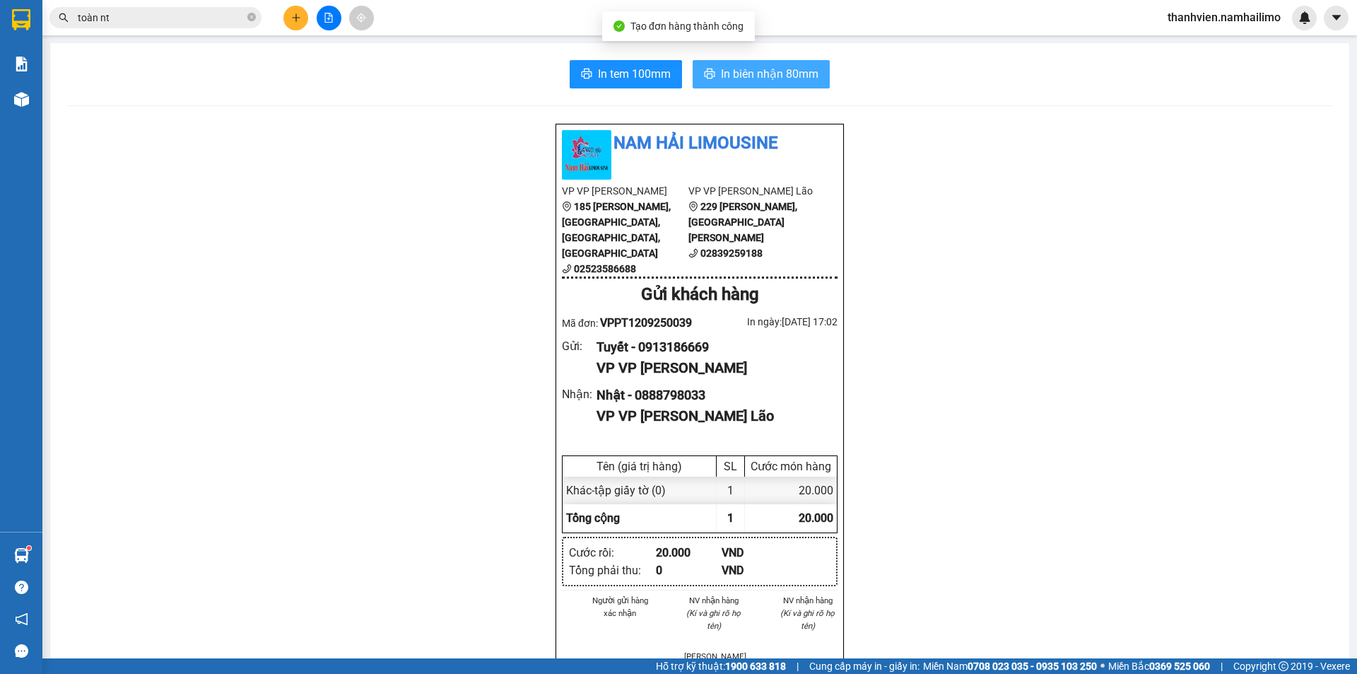
click at [763, 84] on button "In biên nhận 80mm" at bounding box center [761, 74] width 137 height 28
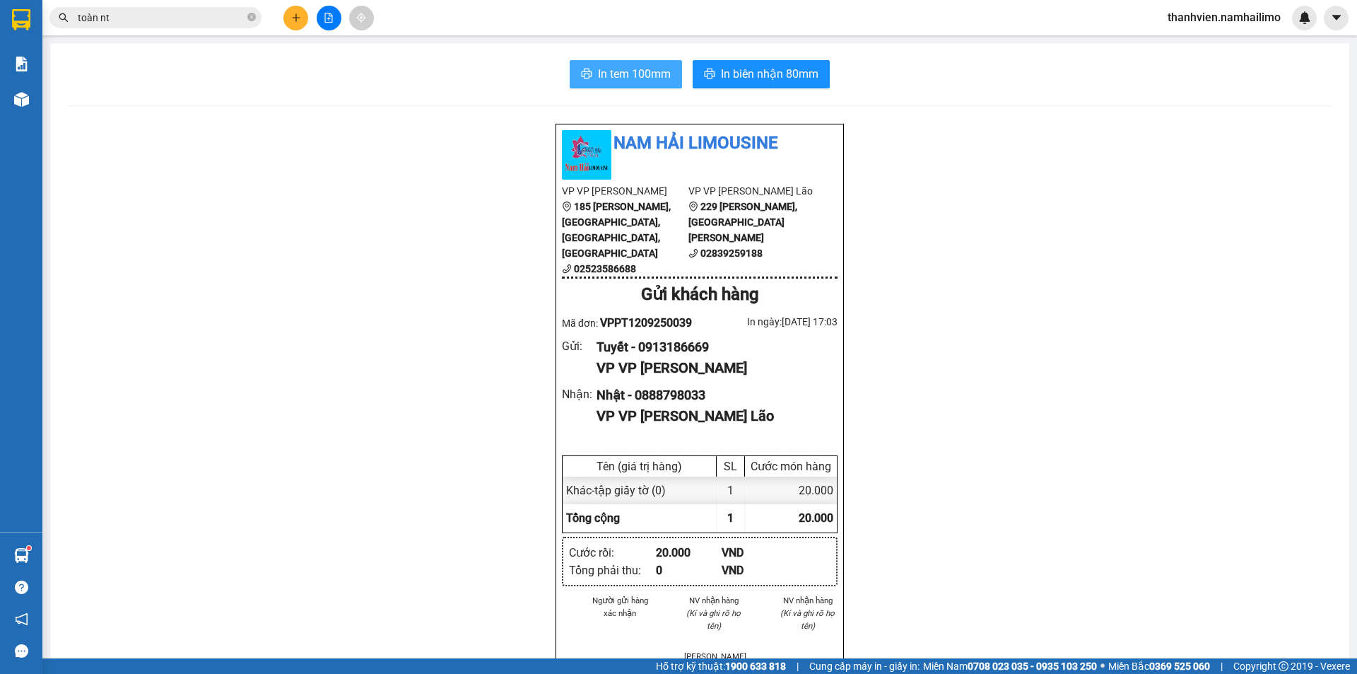
click at [619, 74] on span "In tem 100mm" at bounding box center [634, 74] width 73 height 18
click at [1224, 17] on span "thanhvien.namhailimo" at bounding box center [1224, 17] width 136 height 18
click at [1231, 49] on span "Đăng xuất" at bounding box center [1231, 44] width 106 height 16
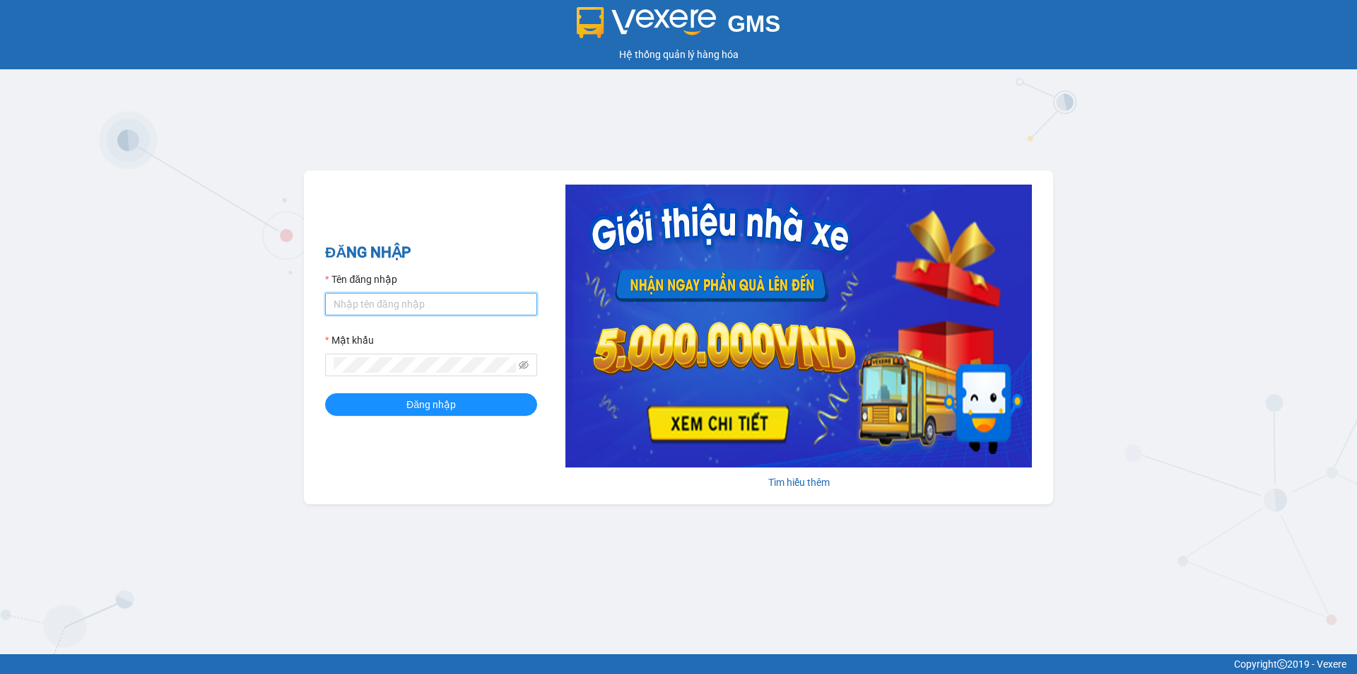
click at [435, 299] on input "Tên đăng nhập" at bounding box center [431, 304] width 212 height 23
type input "ngapt.namhailimo"
click at [325, 393] on button "Đăng nhập" at bounding box center [431, 404] width 212 height 23
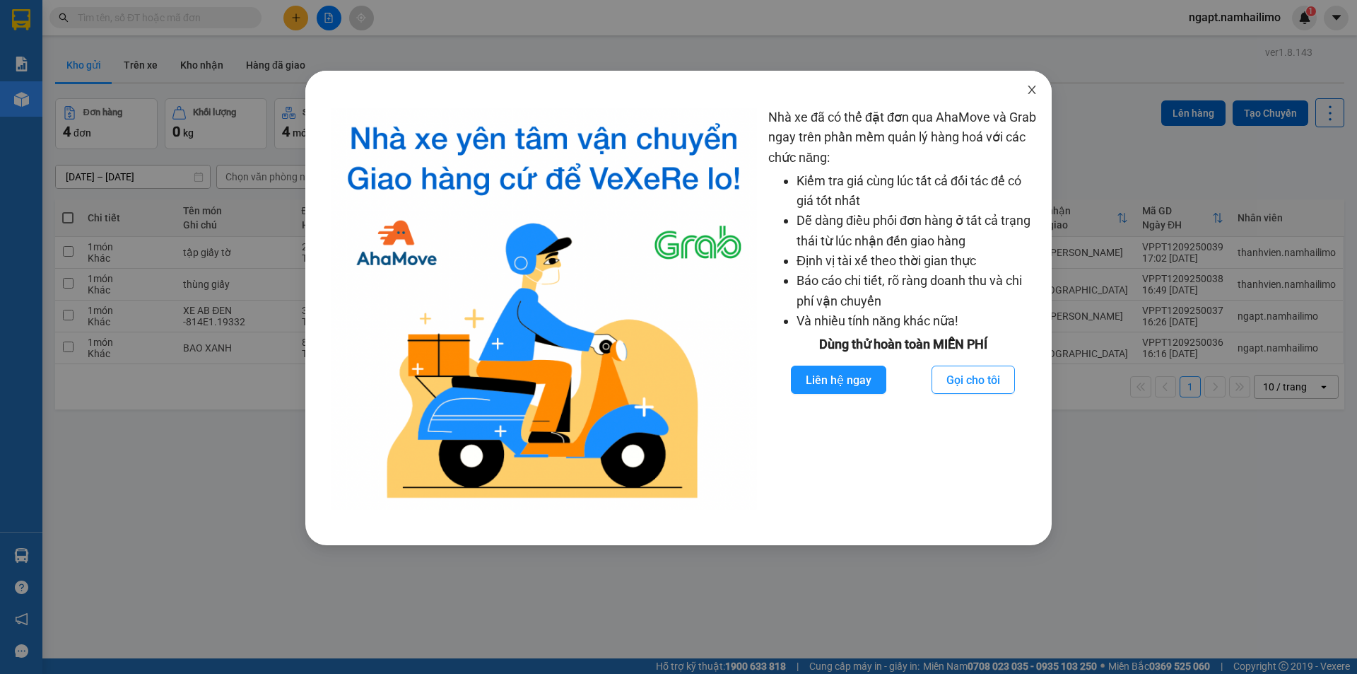
click at [1031, 91] on icon "close" at bounding box center [1032, 90] width 8 height 8
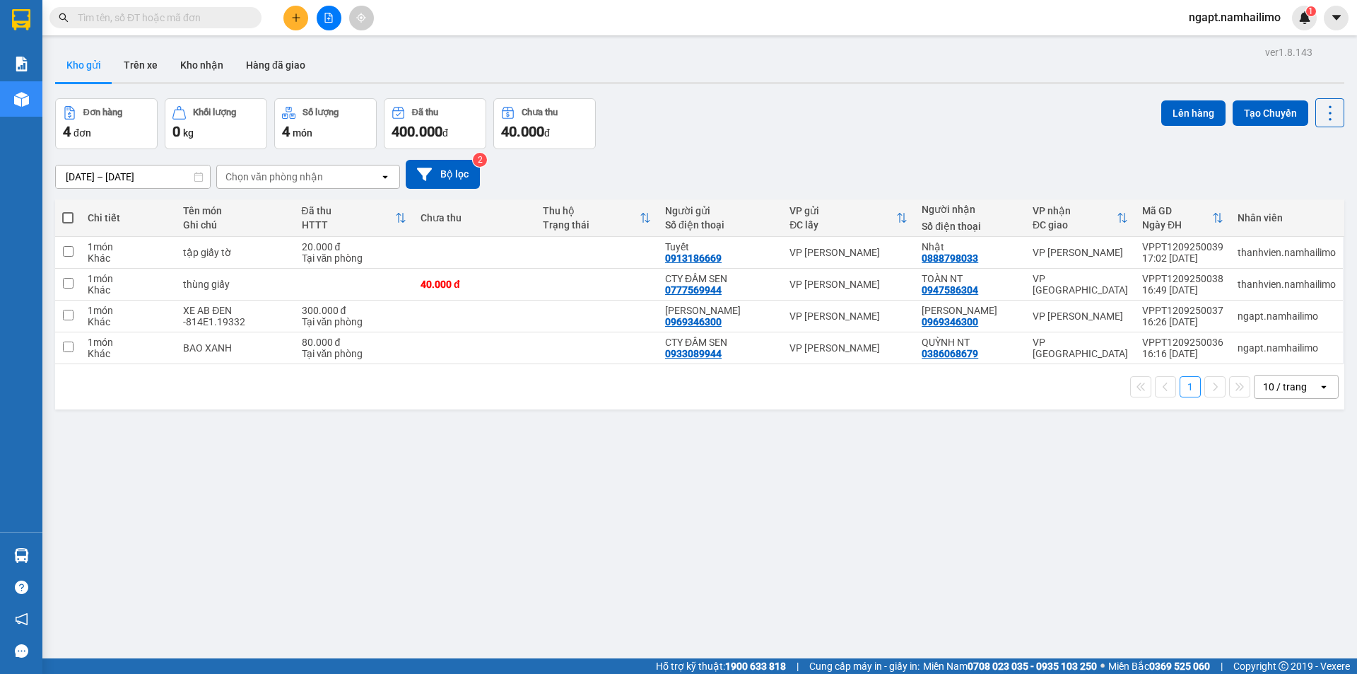
click at [329, 26] on button at bounding box center [329, 18] width 25 height 25
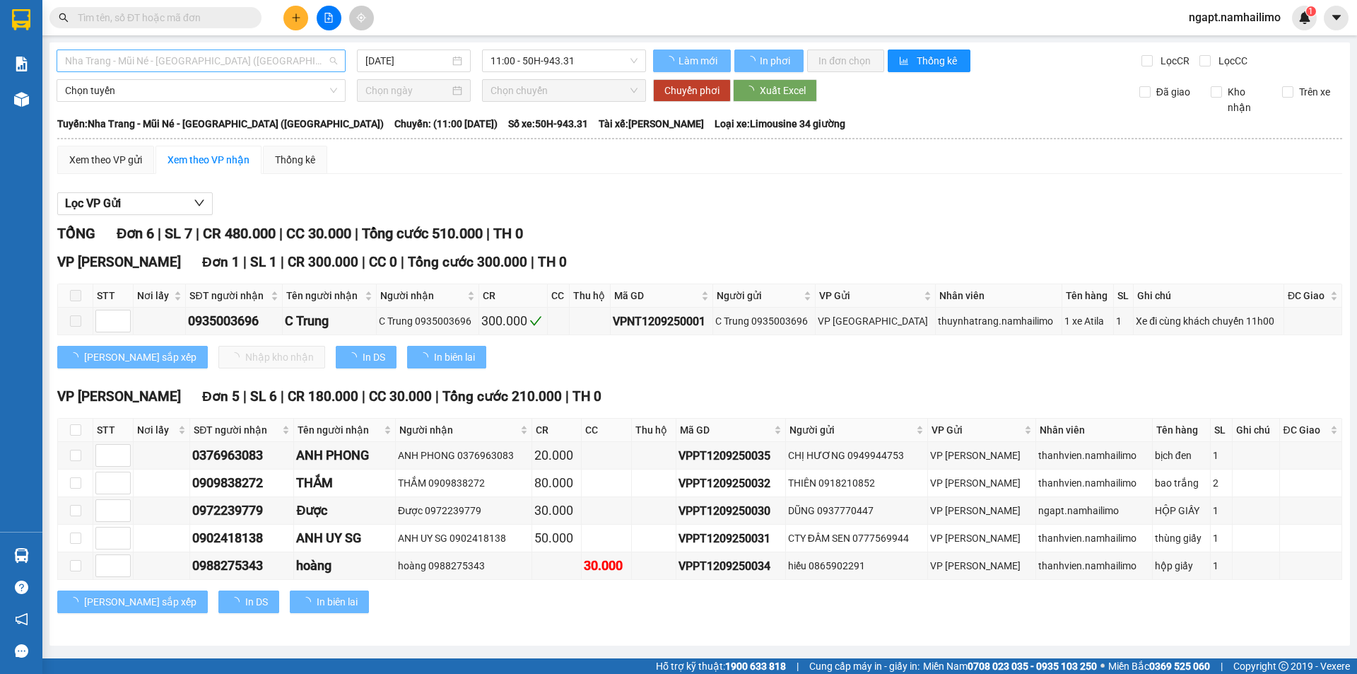
click at [168, 61] on span "Nha Trang - Mũi Né - Sài Gòn (Sáng)" at bounding box center [201, 60] width 272 height 21
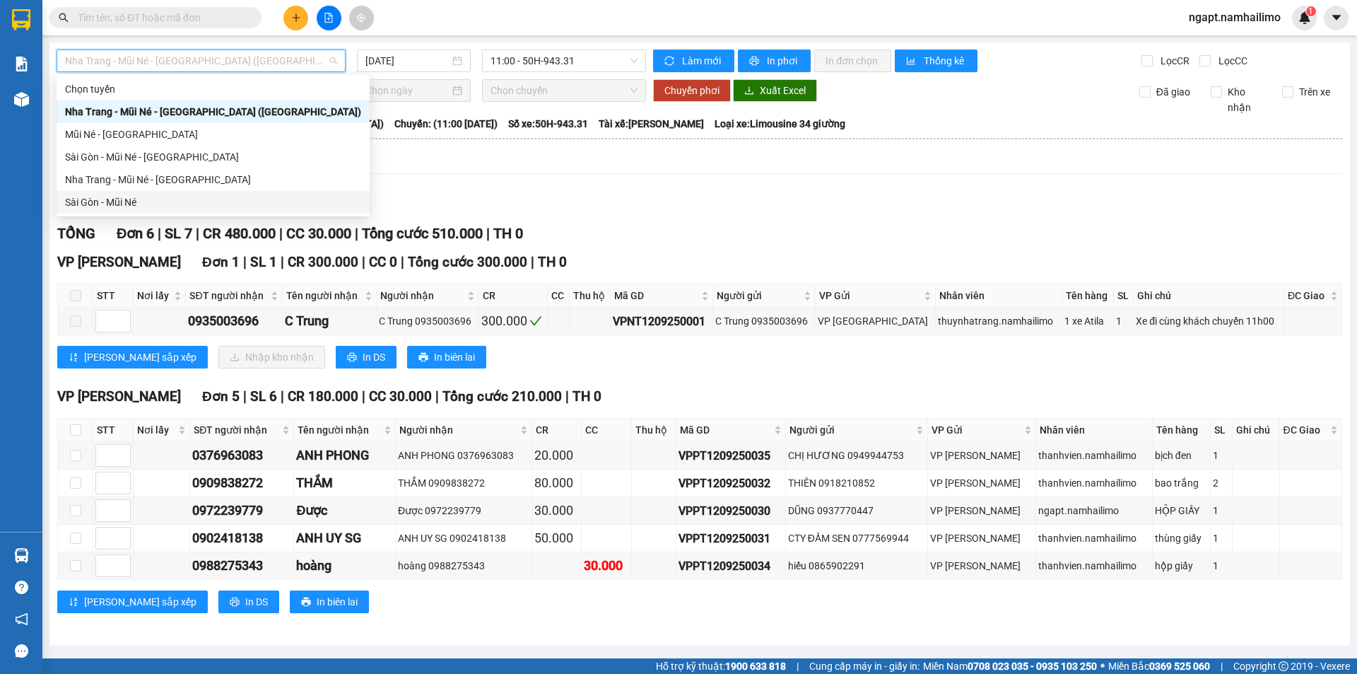
click at [129, 201] on div "Sài Gòn - Mũi Né" at bounding box center [213, 202] width 296 height 16
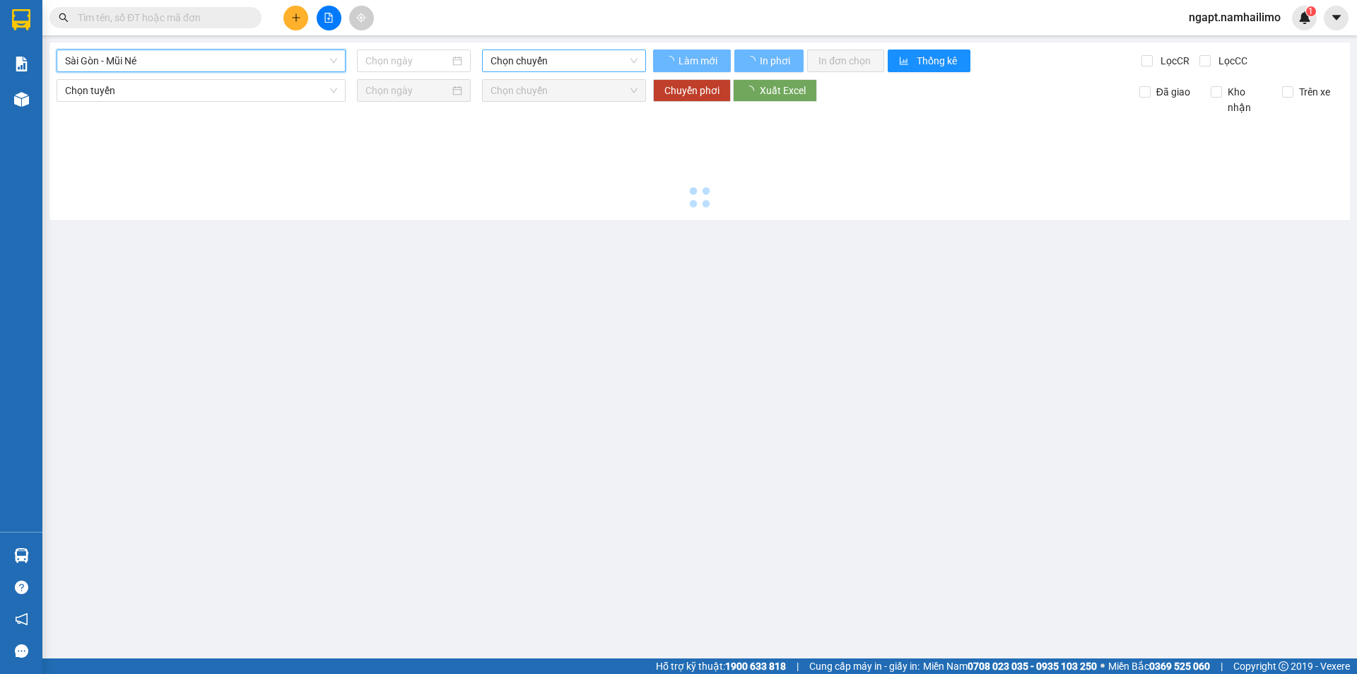
type input "12/09/2025"
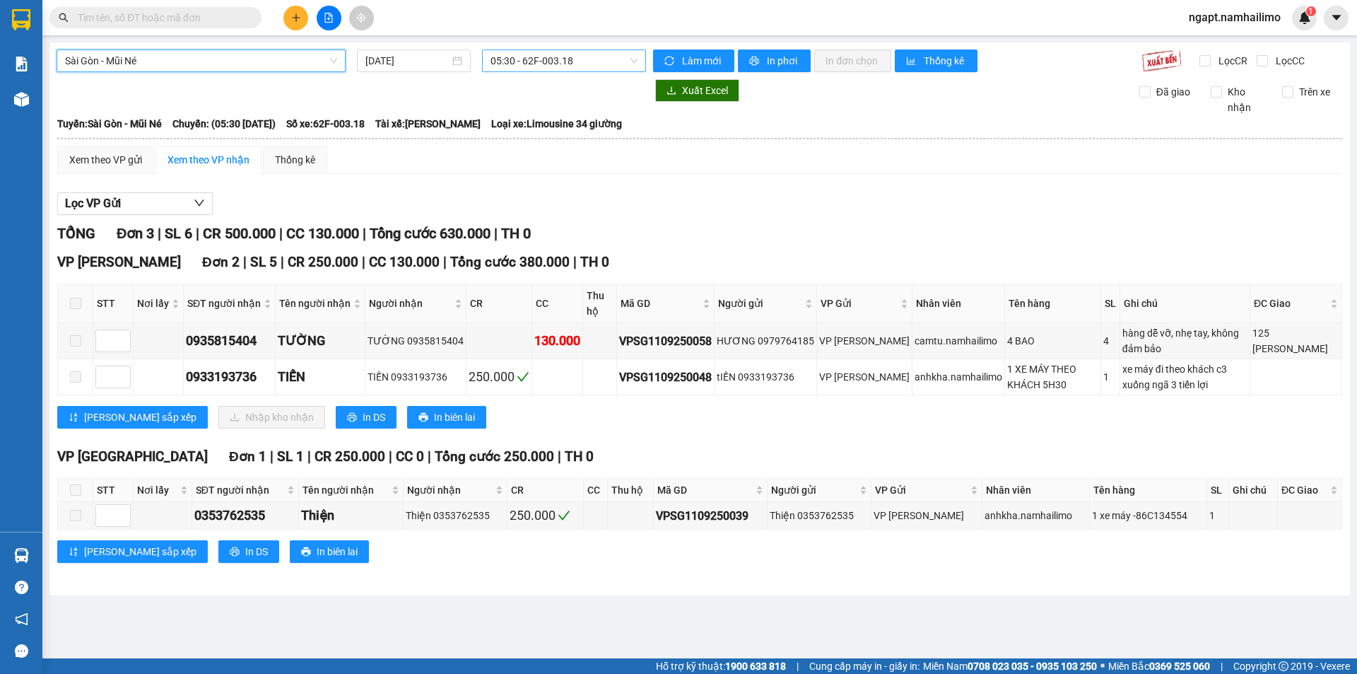
click at [603, 59] on span "05:30 - 62F-003.18" at bounding box center [564, 60] width 147 height 21
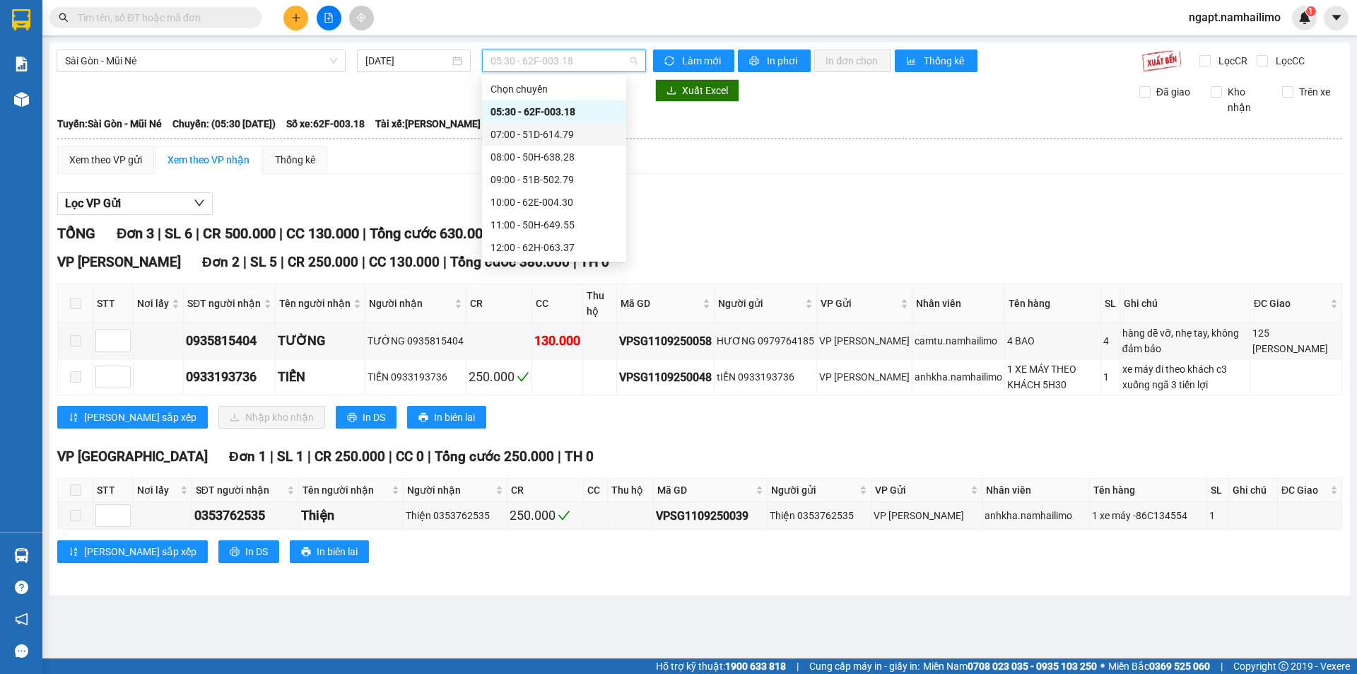
scroll to position [94, 0]
click at [570, 175] on div "14:00 - 51B-172.67" at bounding box center [554, 176] width 127 height 16
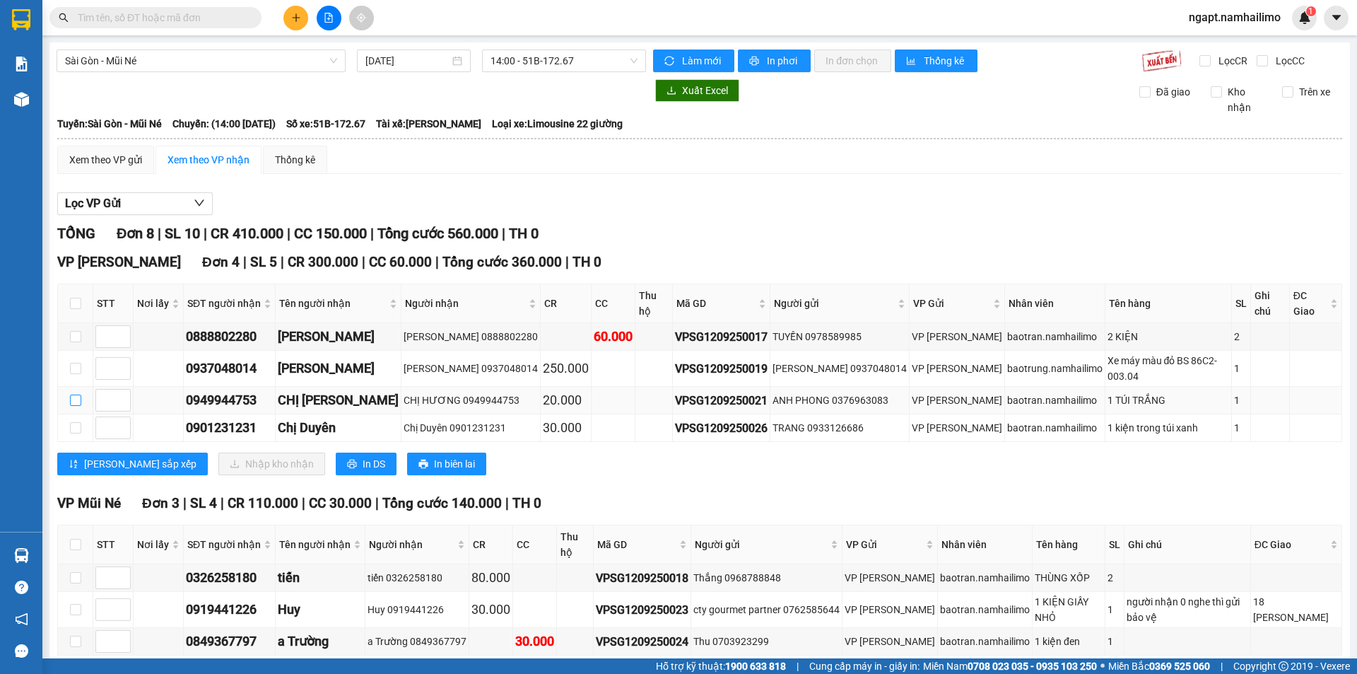
click at [77, 394] on input "checkbox" at bounding box center [75, 399] width 11 height 11
checkbox input "true"
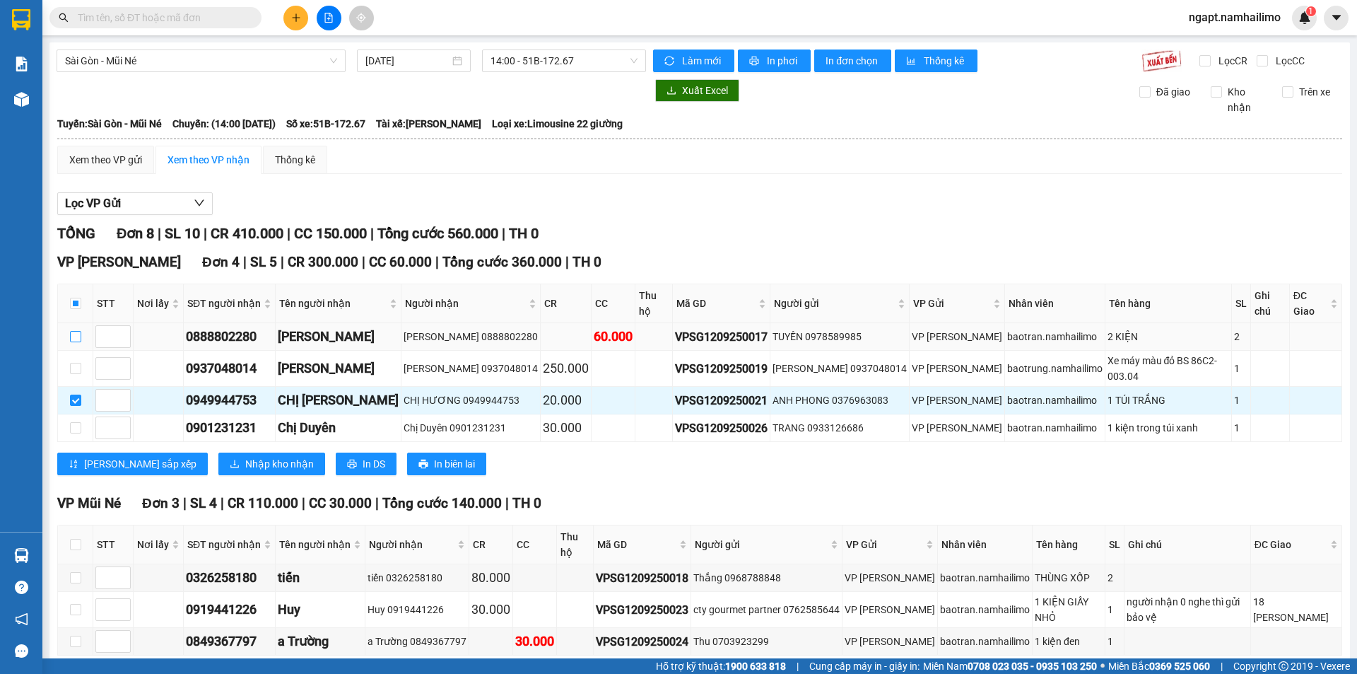
click at [71, 331] on input "checkbox" at bounding box center [75, 336] width 11 height 11
checkbox input "true"
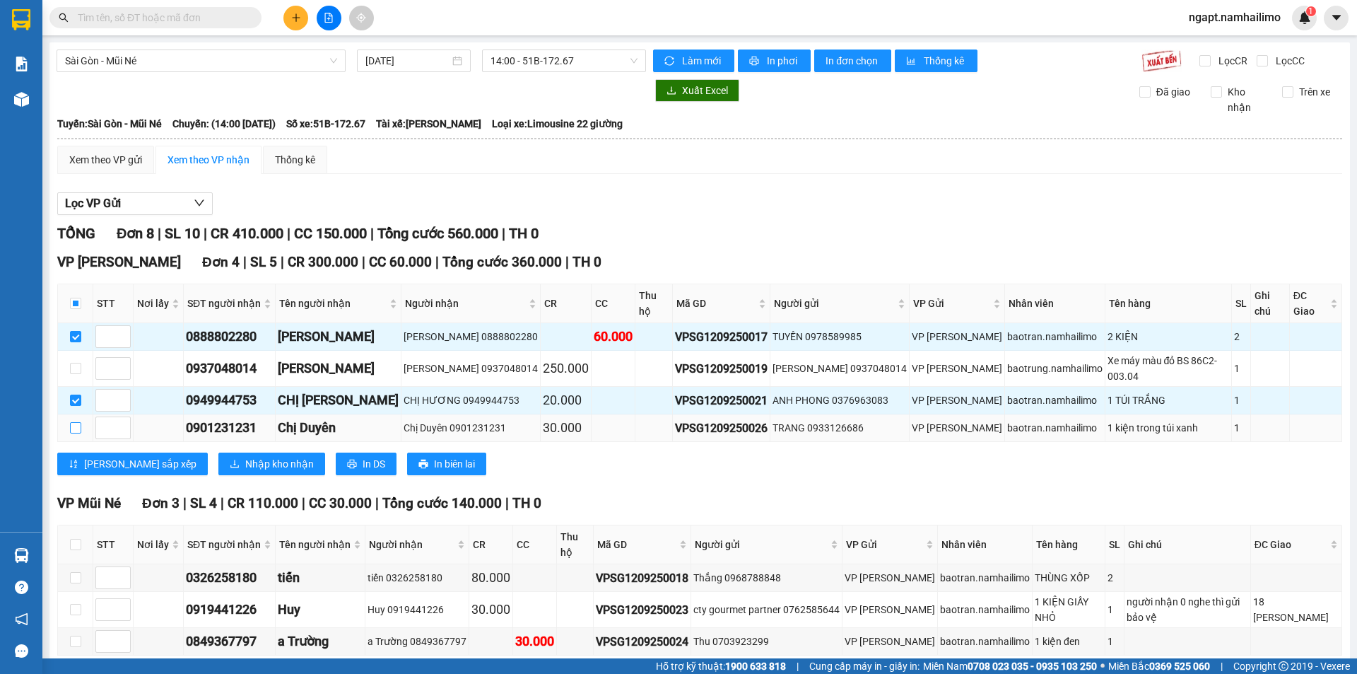
click at [74, 422] on input "checkbox" at bounding box center [75, 427] width 11 height 11
checkbox input "true"
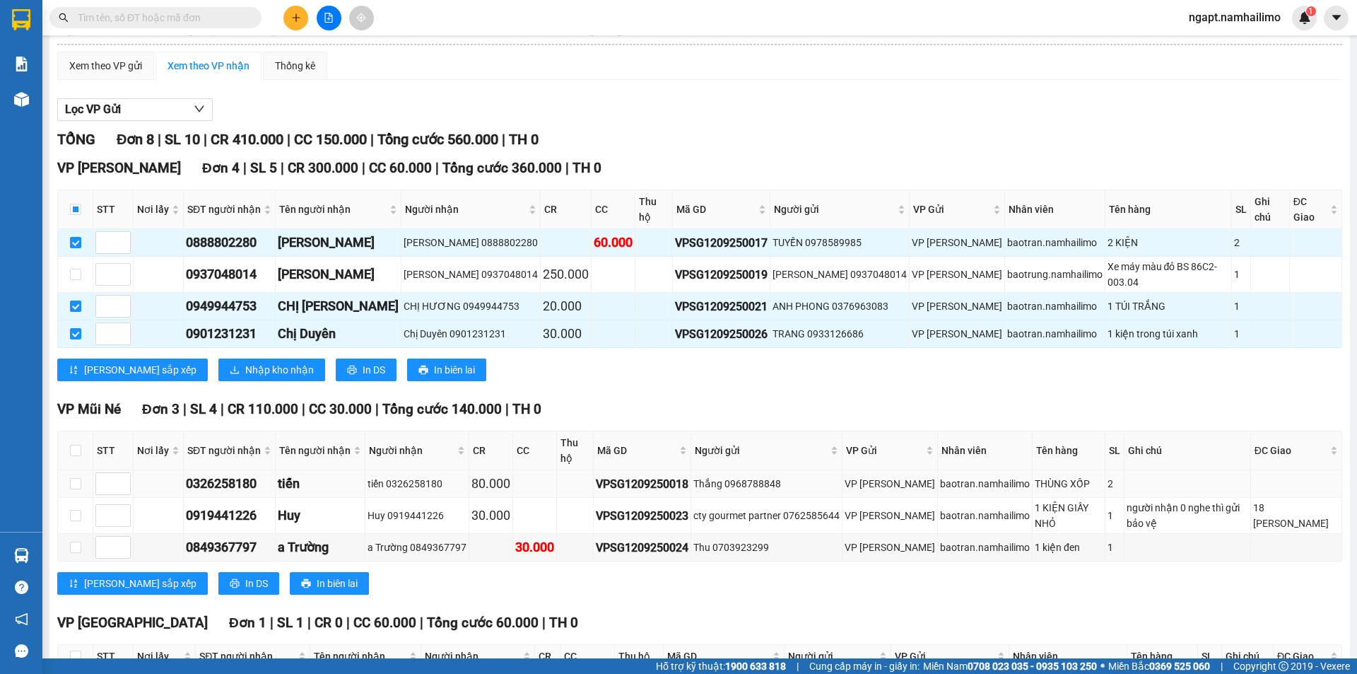
scroll to position [180, 0]
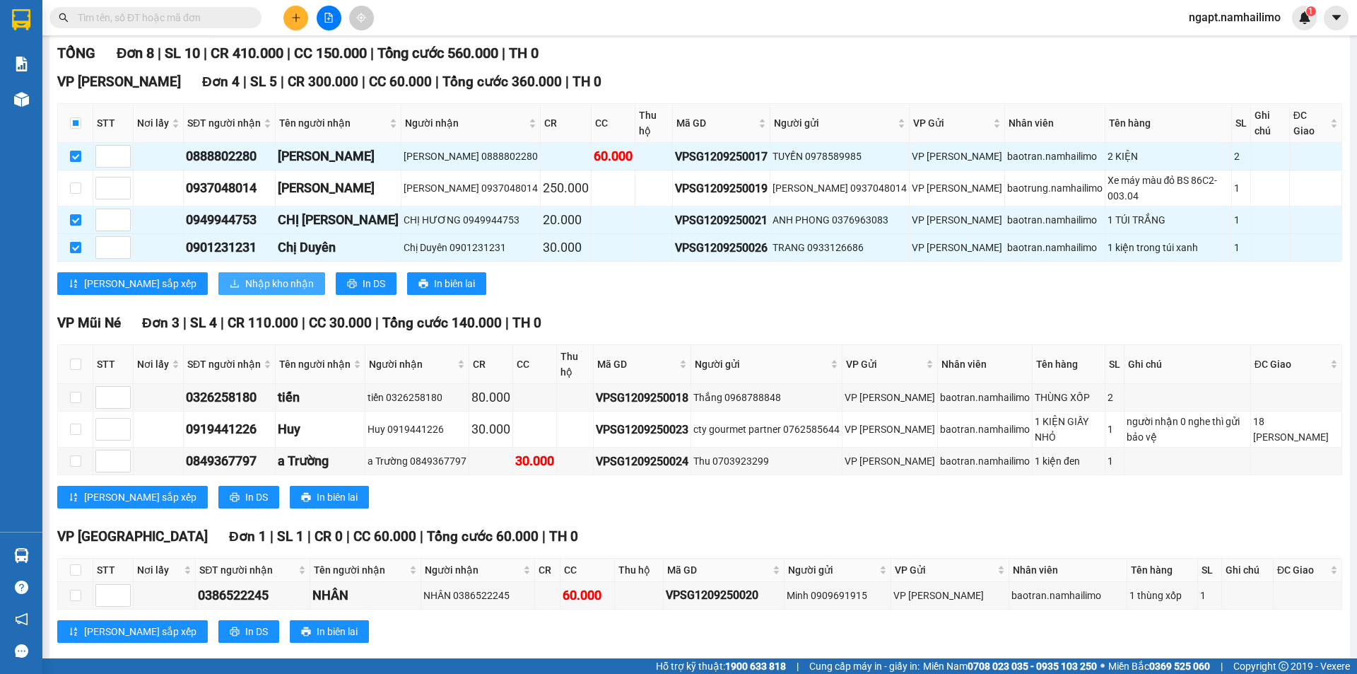
click at [245, 276] on span "Nhập kho nhận" at bounding box center [279, 284] width 69 height 16
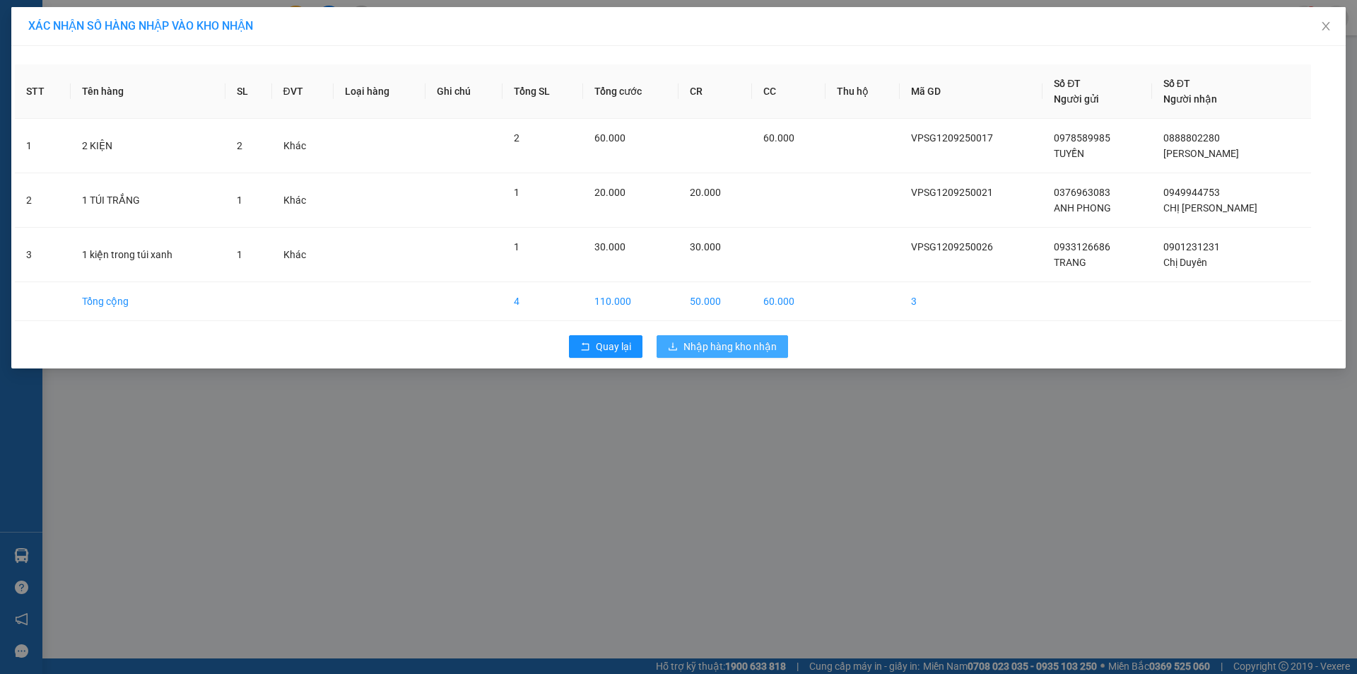
click at [761, 345] on span "Nhập hàng kho nhận" at bounding box center [730, 347] width 93 height 16
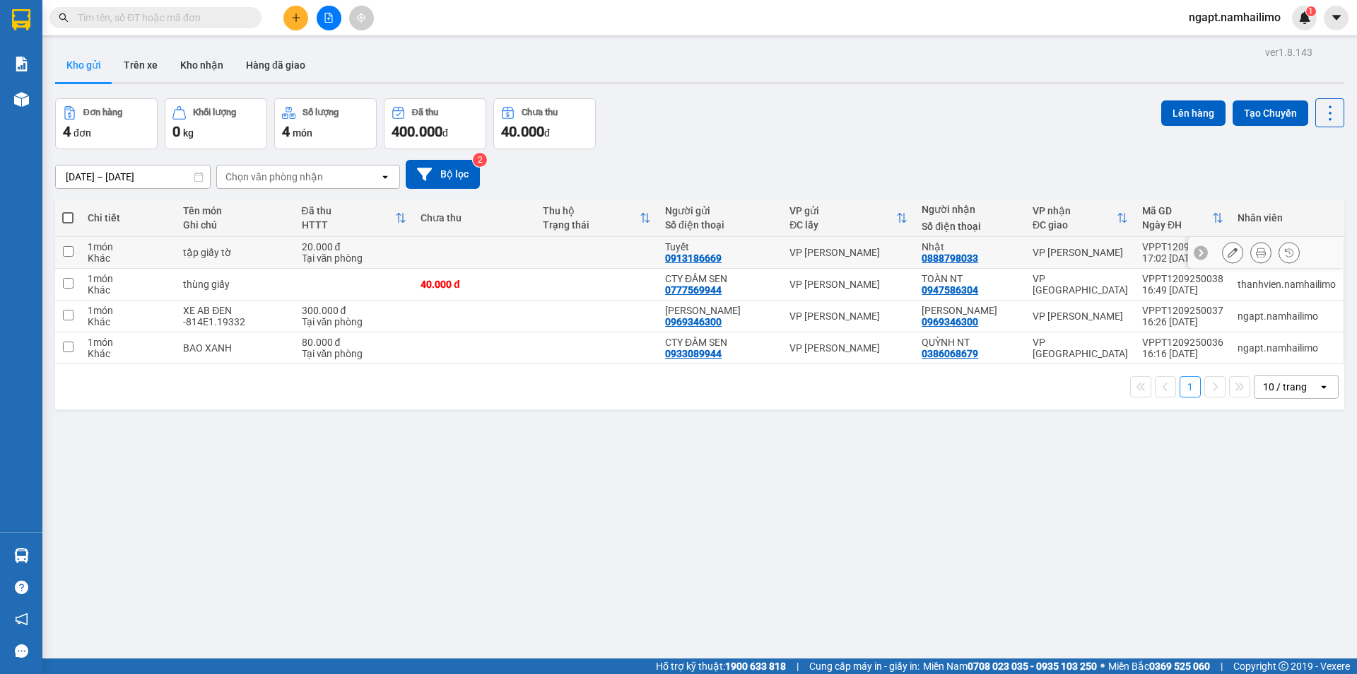
click at [402, 257] on div "Tại văn phòng" at bounding box center [354, 257] width 105 height 11
checkbox input "true"
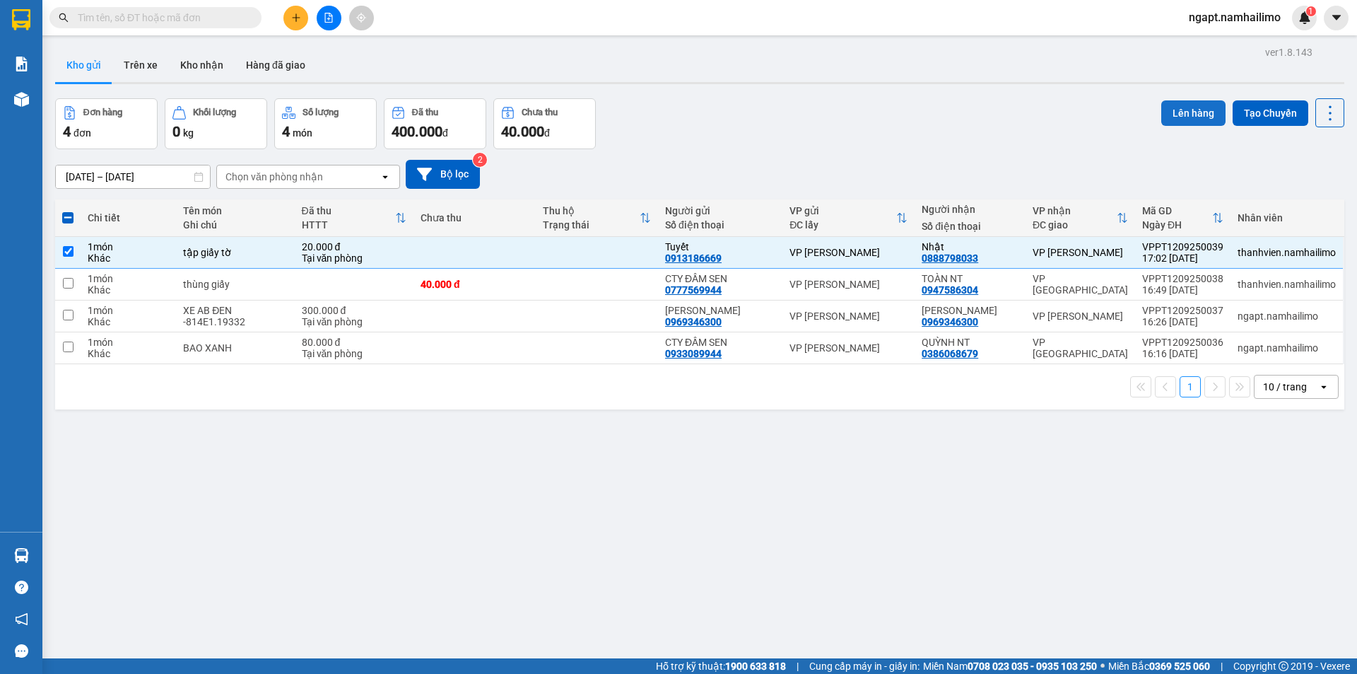
click at [1179, 117] on button "Lên hàng" at bounding box center [1193, 112] width 64 height 25
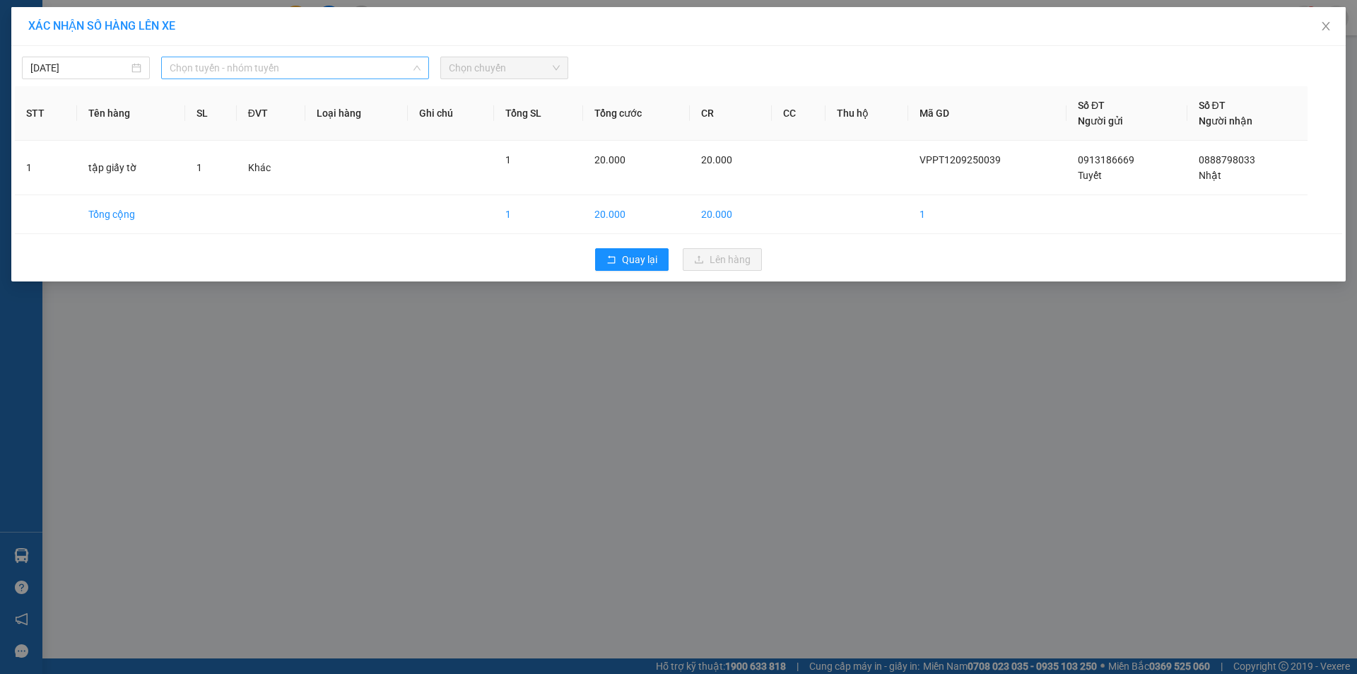
click at [305, 76] on span "Chọn tuyến - nhóm tuyến" at bounding box center [295, 67] width 251 height 21
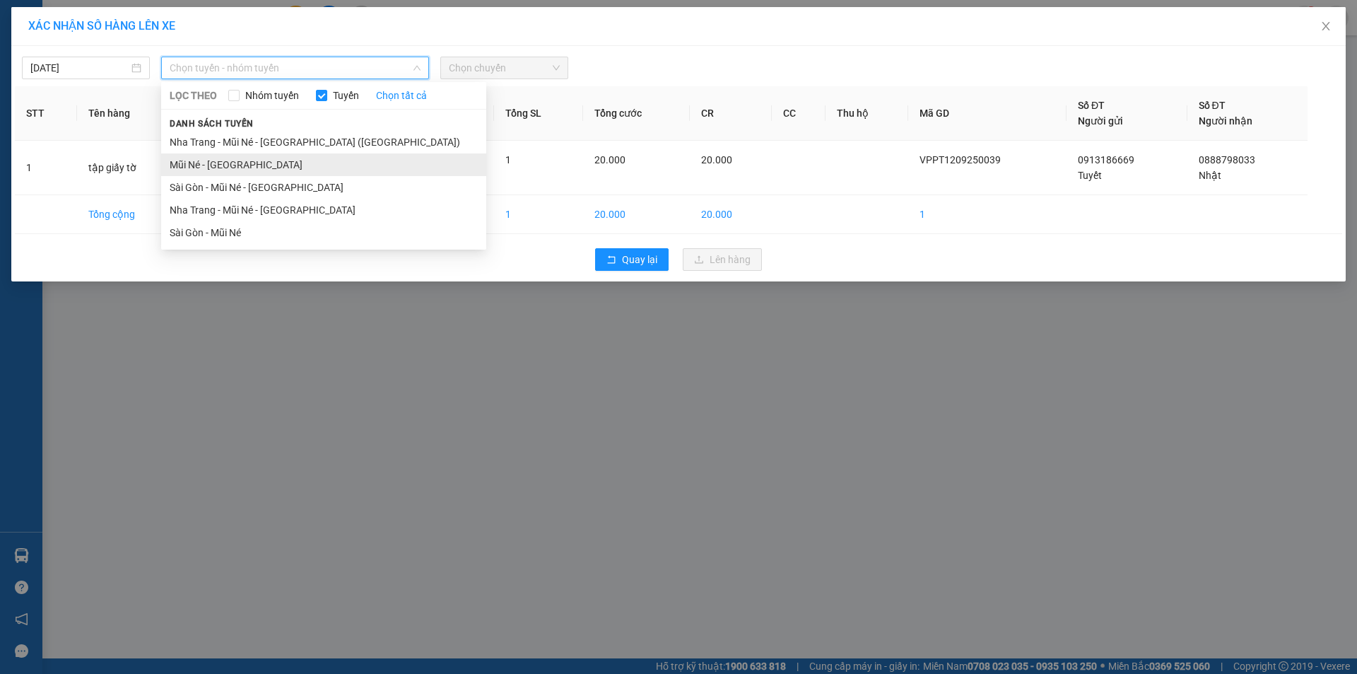
click at [229, 168] on li "Mũi Né - Sài Gòn" at bounding box center [323, 164] width 325 height 23
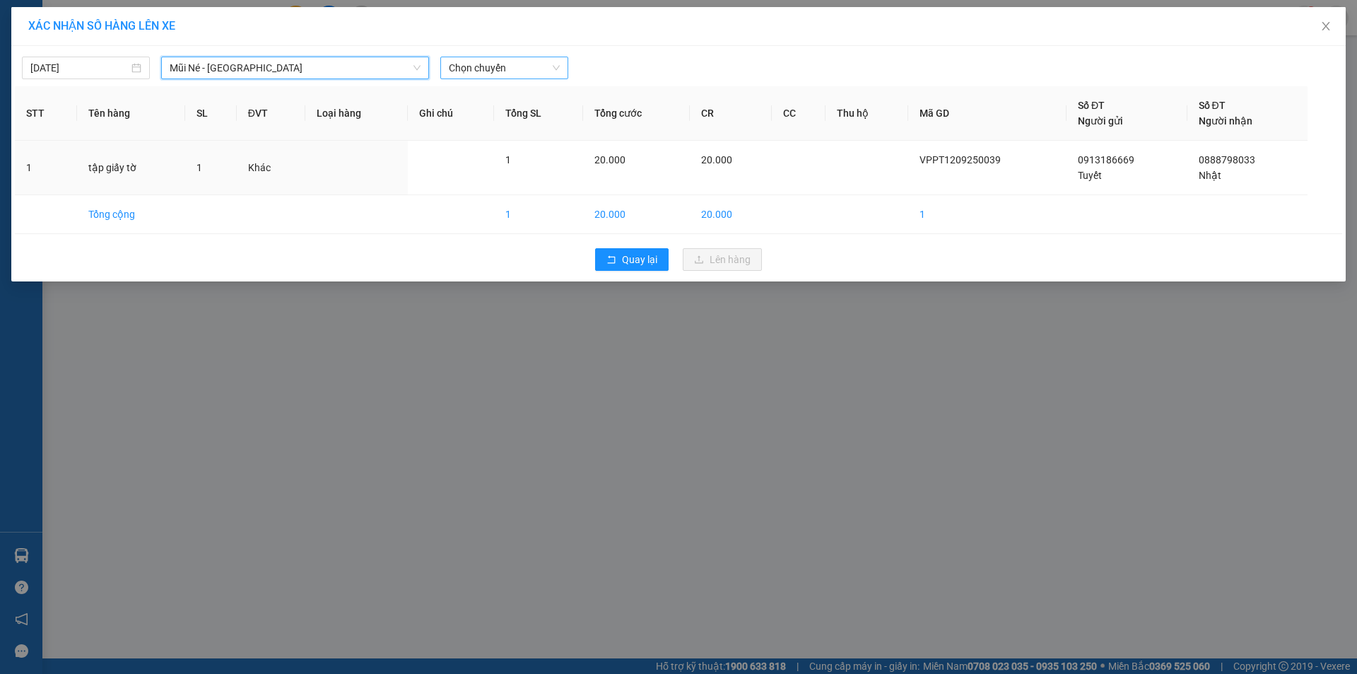
click at [534, 60] on span "Chọn chuyến" at bounding box center [504, 67] width 111 height 21
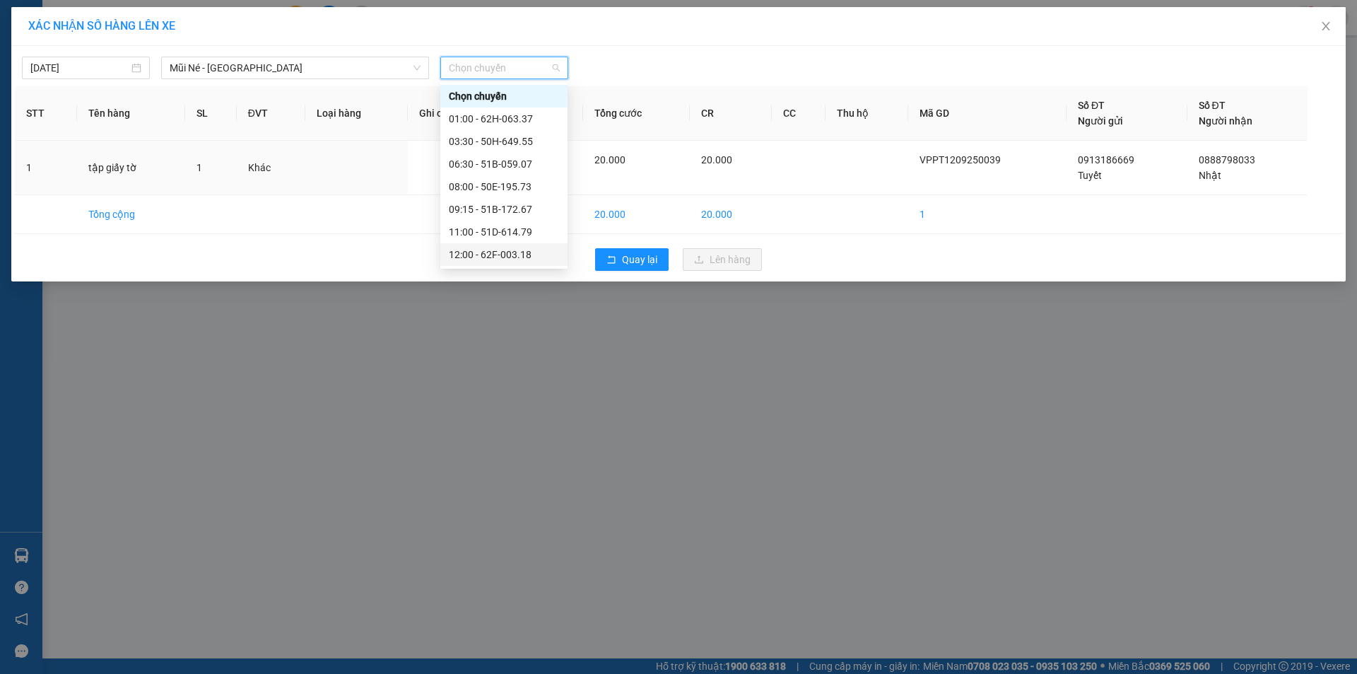
scroll to position [136, 0]
click at [510, 206] on div "16:30 - 50H-649.55" at bounding box center [504, 209] width 110 height 16
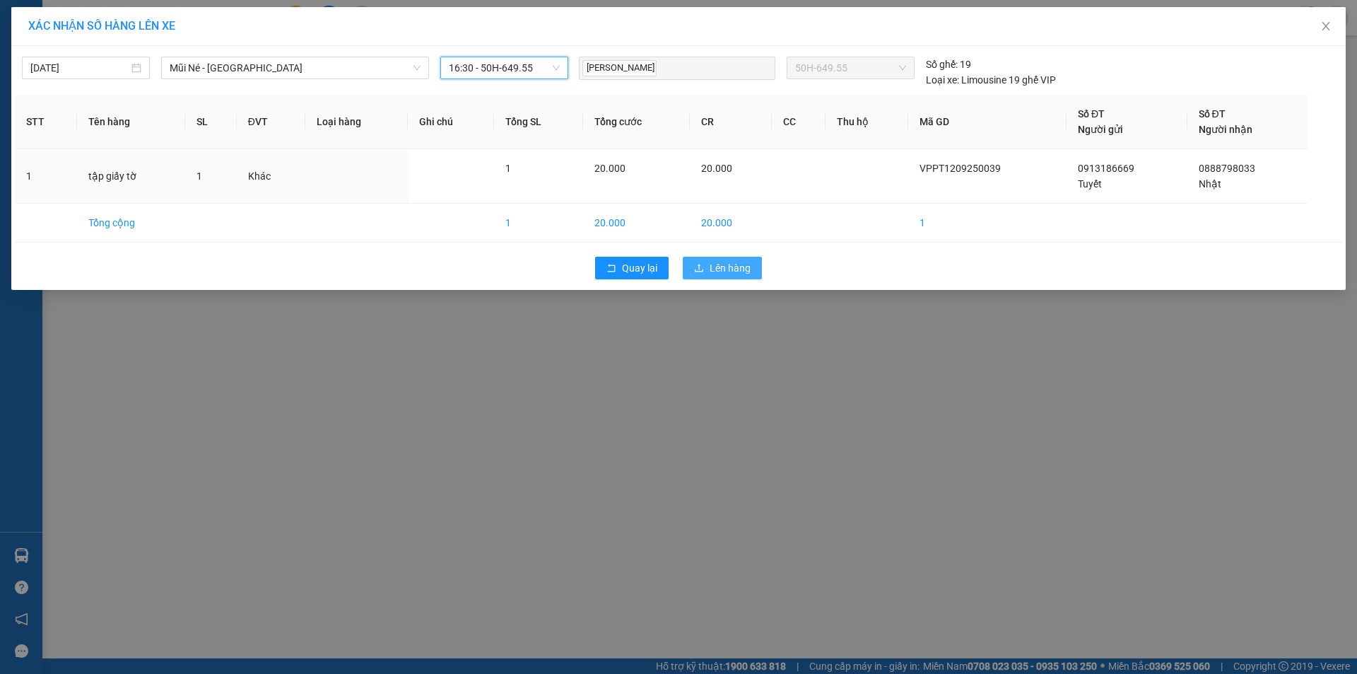
drag, startPoint x: 725, startPoint y: 264, endPoint x: 971, endPoint y: 247, distance: 247.3
click at [725, 263] on span "Lên hàng" at bounding box center [730, 268] width 41 height 16
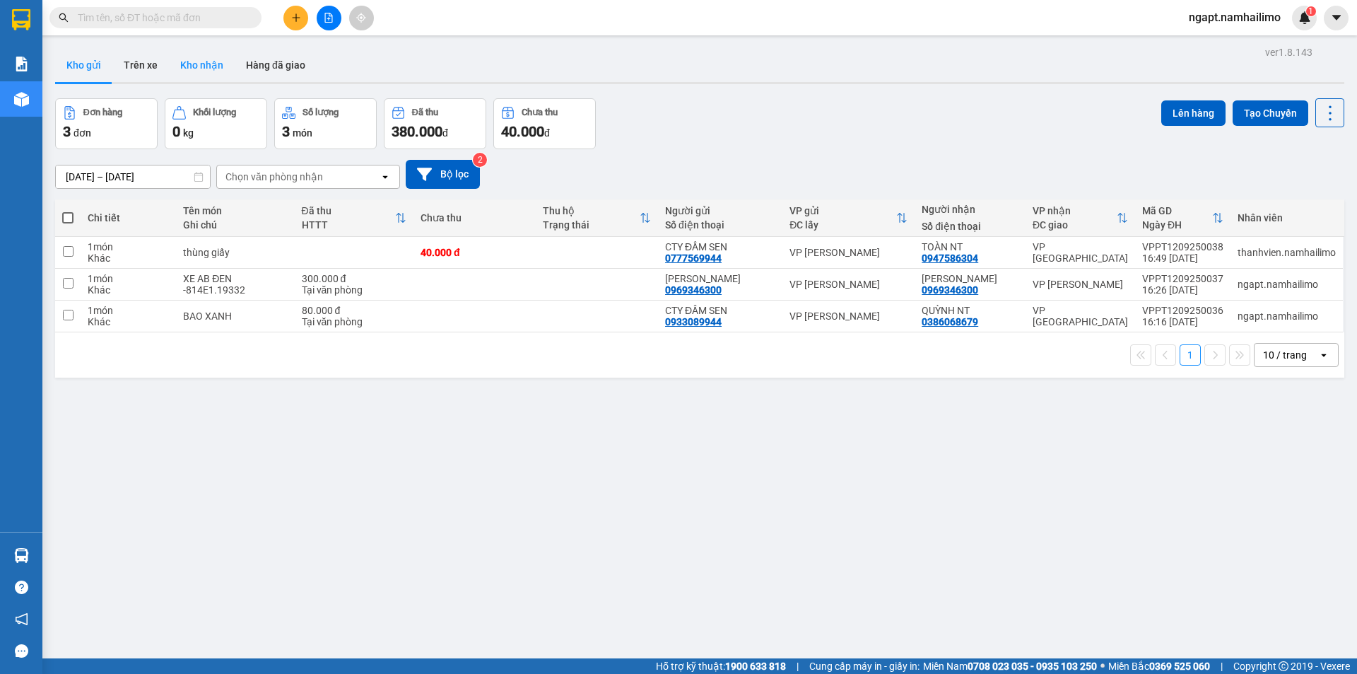
click at [184, 64] on button "Kho nhận" at bounding box center [202, 65] width 66 height 34
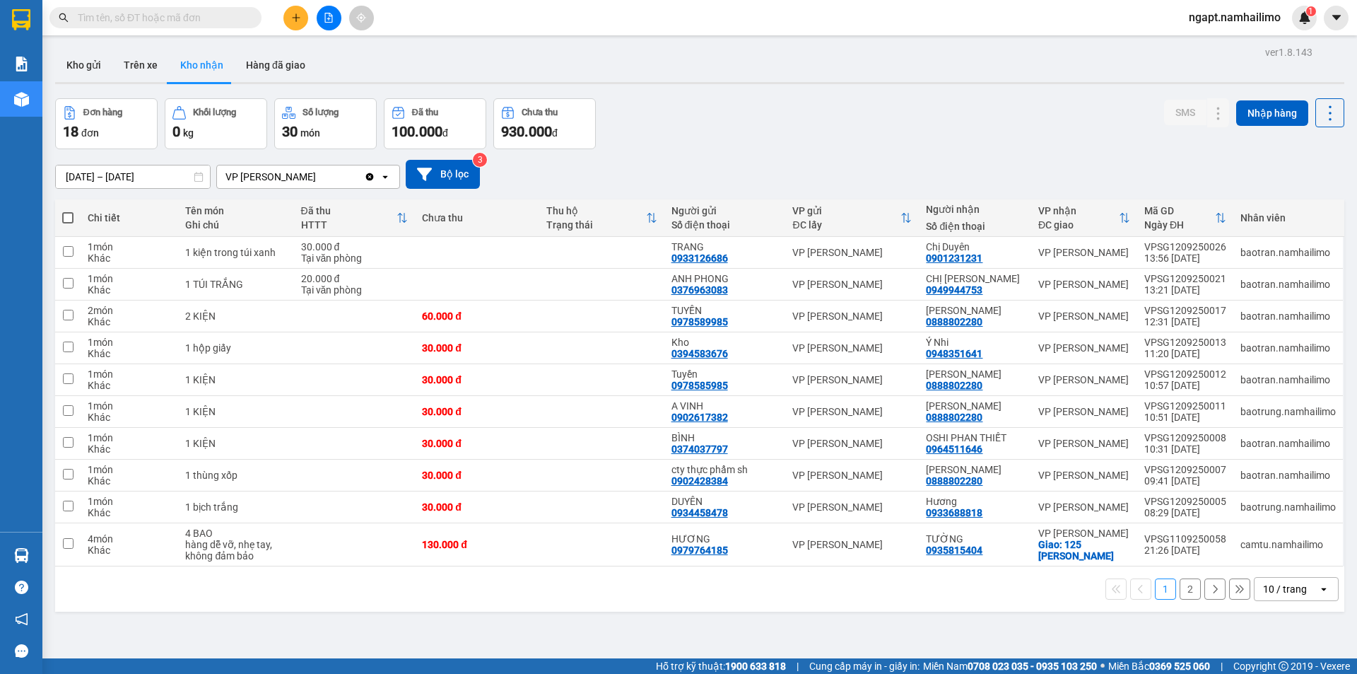
click at [1180, 590] on button "2" at bounding box center [1190, 588] width 21 height 21
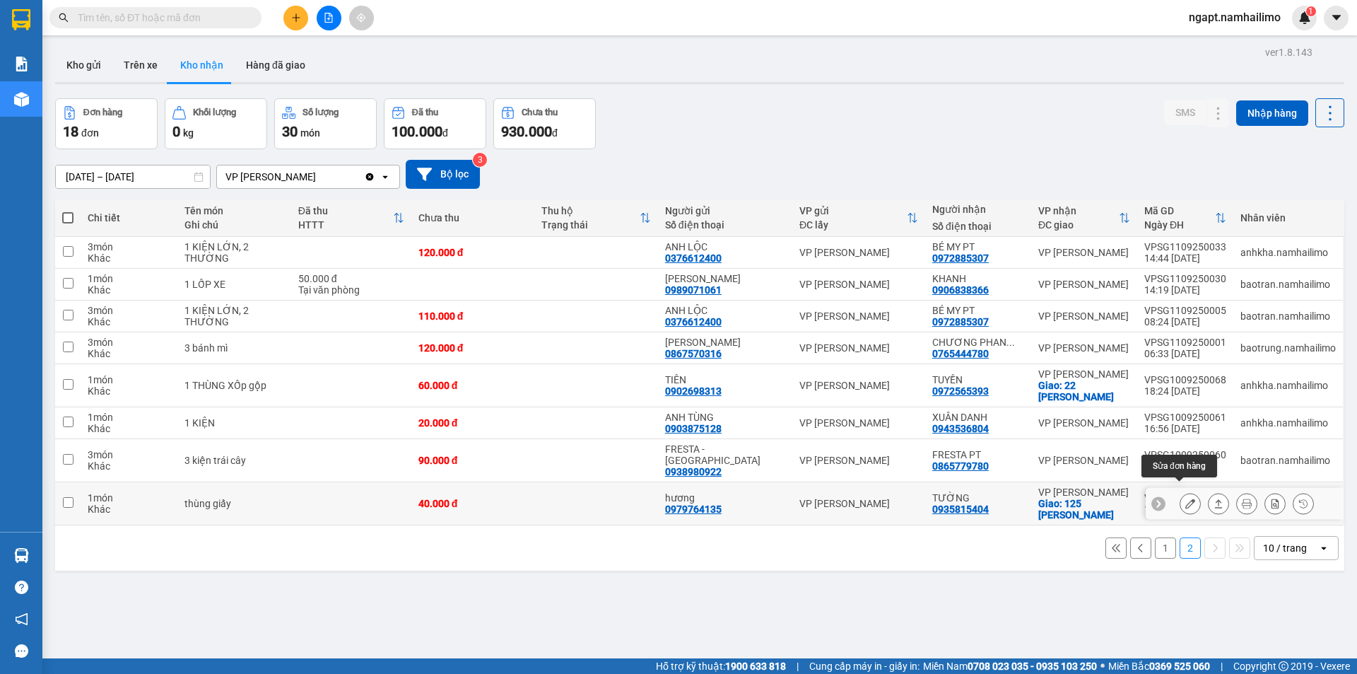
click at [1185, 498] on icon at bounding box center [1190, 503] width 10 height 10
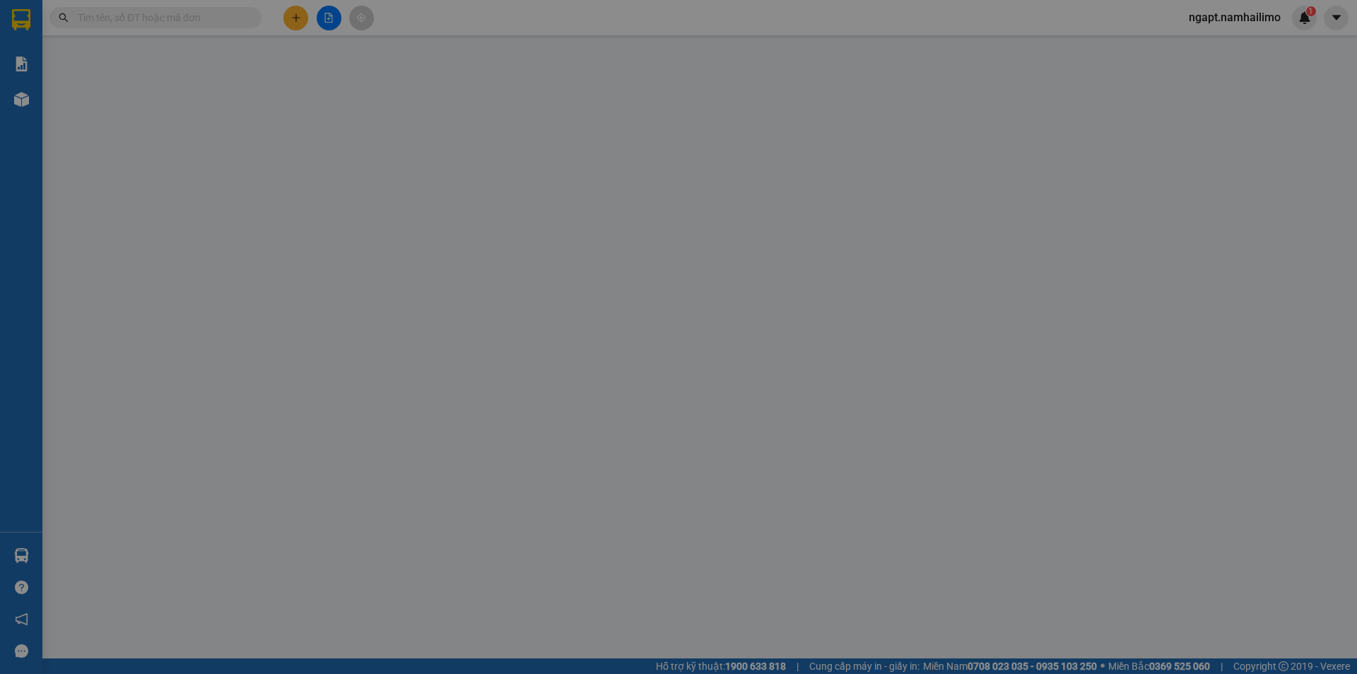
type input "0979764135"
type input "hương"
type input "0935815404"
type input "TƯỜNG"
checkbox input "true"
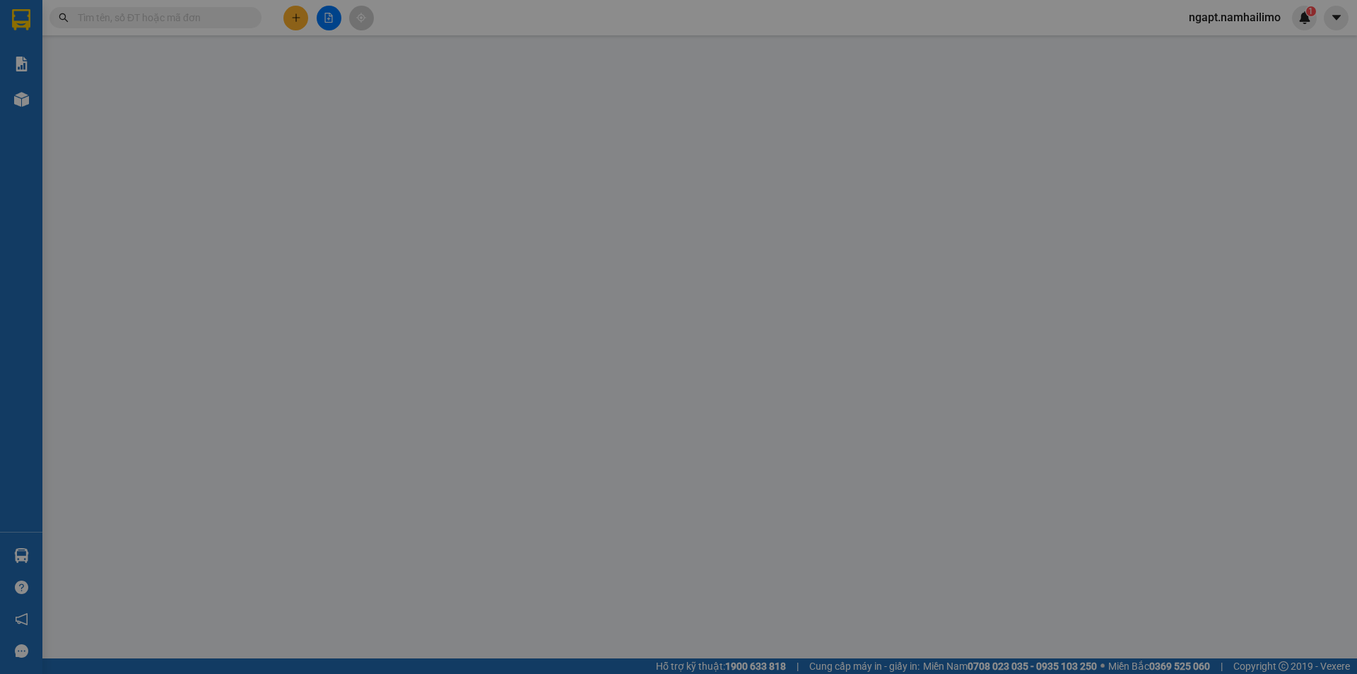
type input "125 Đặng Văn Lãnh"
type input "10.000"
type input "40.000"
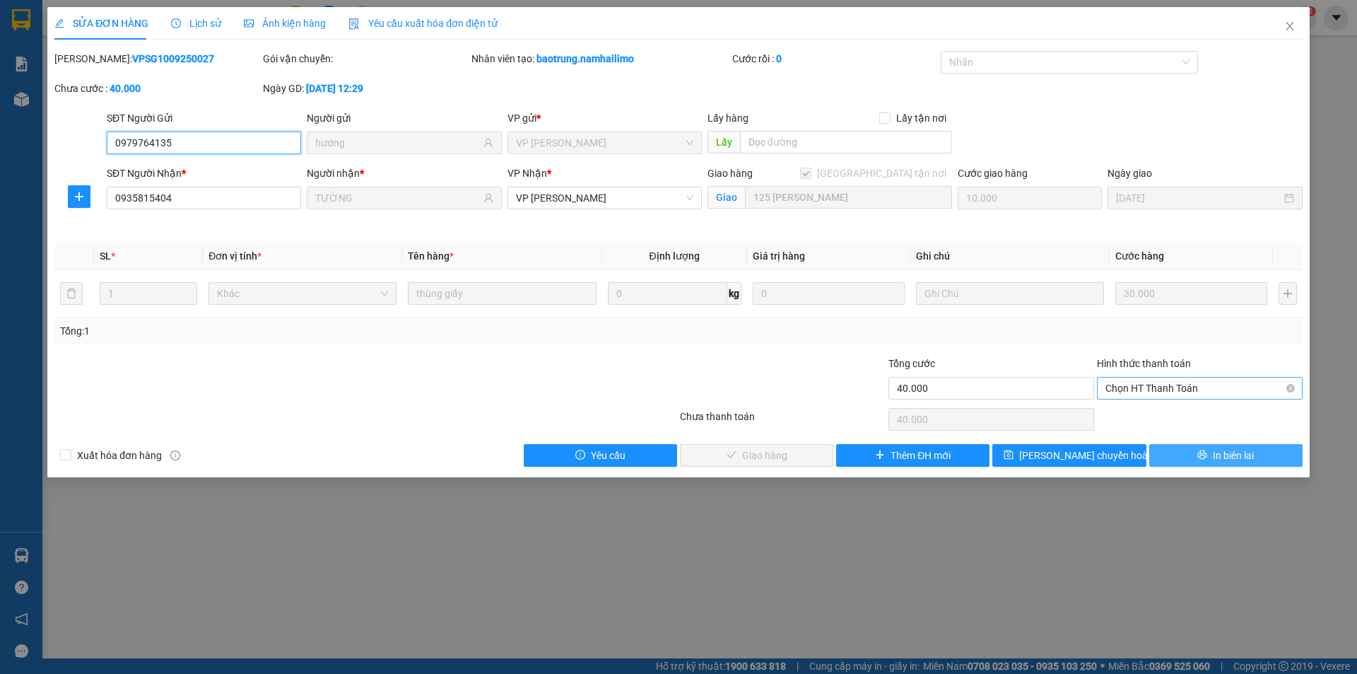
click at [1217, 384] on span "Chọn HT Thanh Toán" at bounding box center [1200, 387] width 189 height 21
click at [1173, 418] on div "Tại văn phòng" at bounding box center [1200, 417] width 189 height 16
type input "0"
click at [785, 450] on span "Giao hàng" at bounding box center [764, 455] width 45 height 16
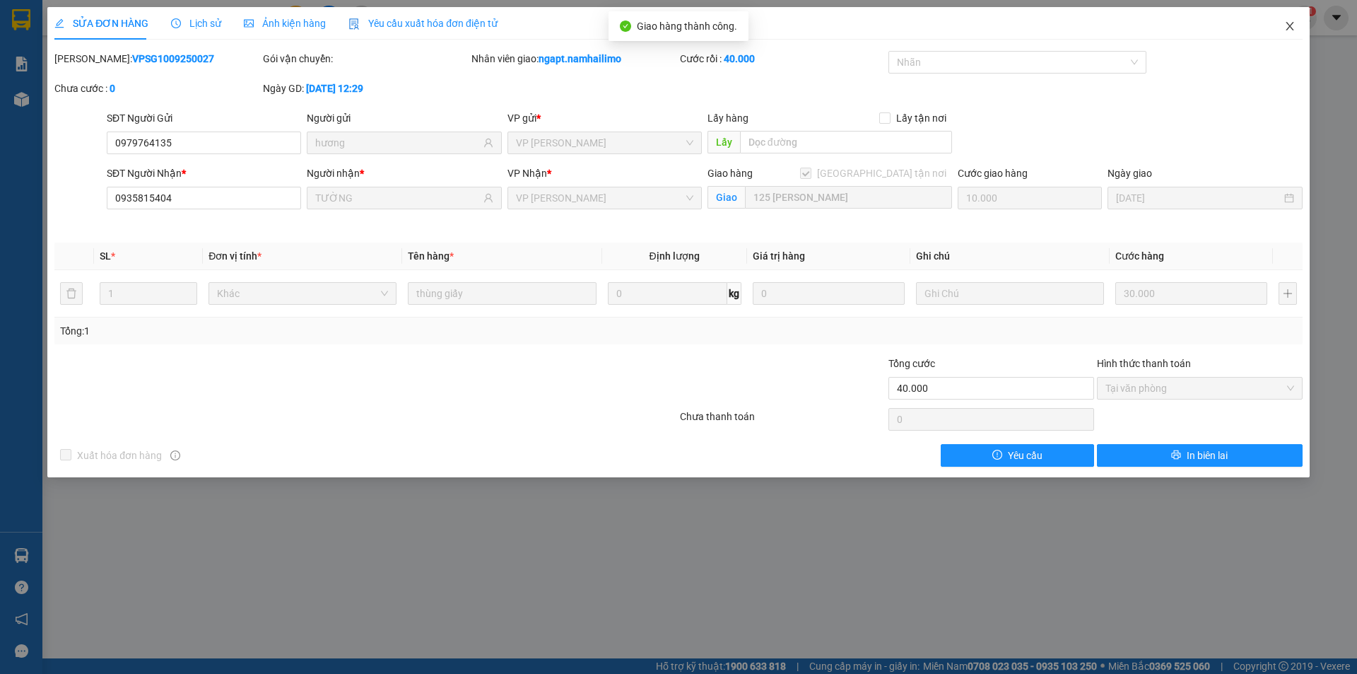
click at [1292, 22] on icon "close" at bounding box center [1289, 25] width 11 height 11
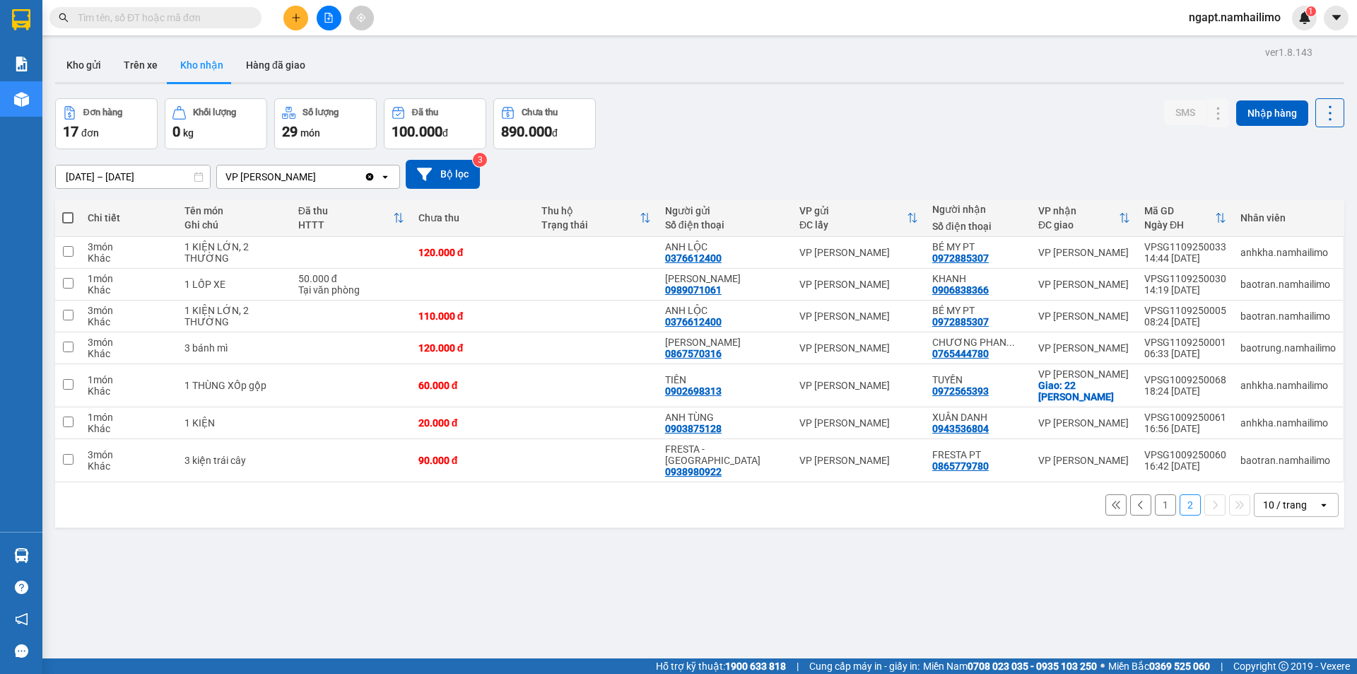
click at [1157, 500] on button "1" at bounding box center [1165, 504] width 21 height 21
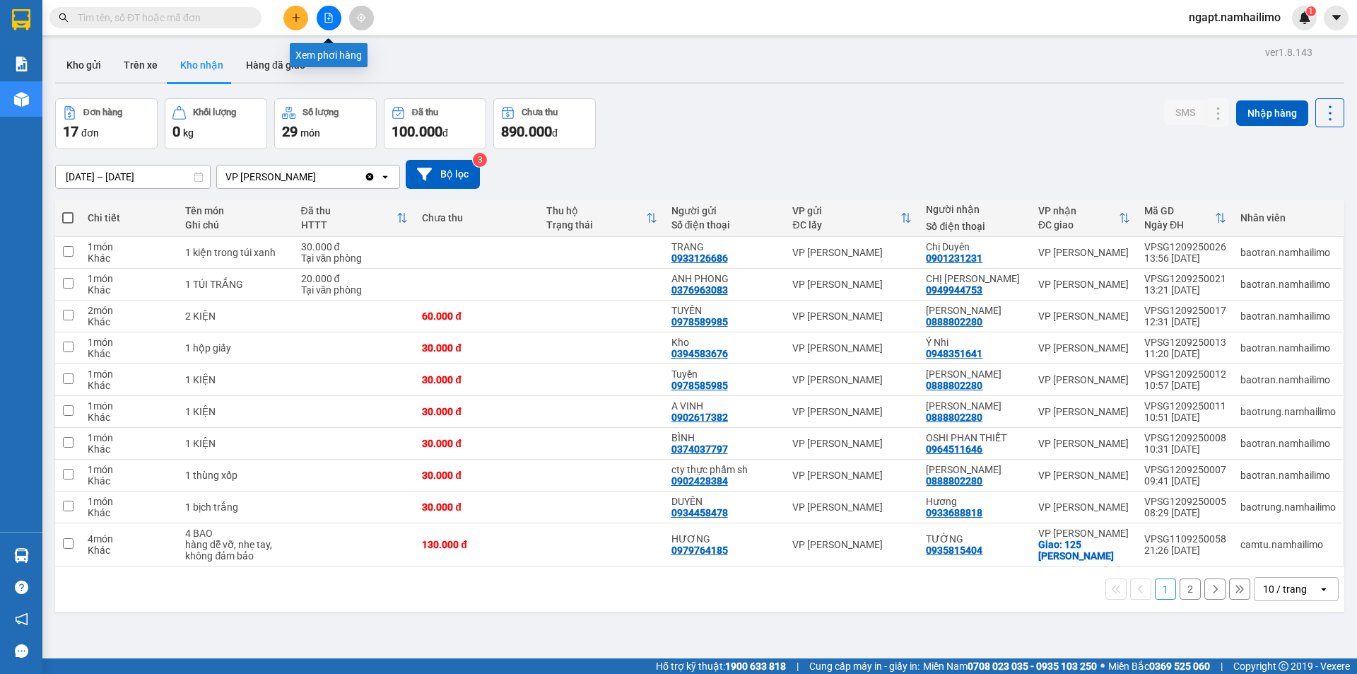
click at [322, 15] on button at bounding box center [329, 18] width 25 height 25
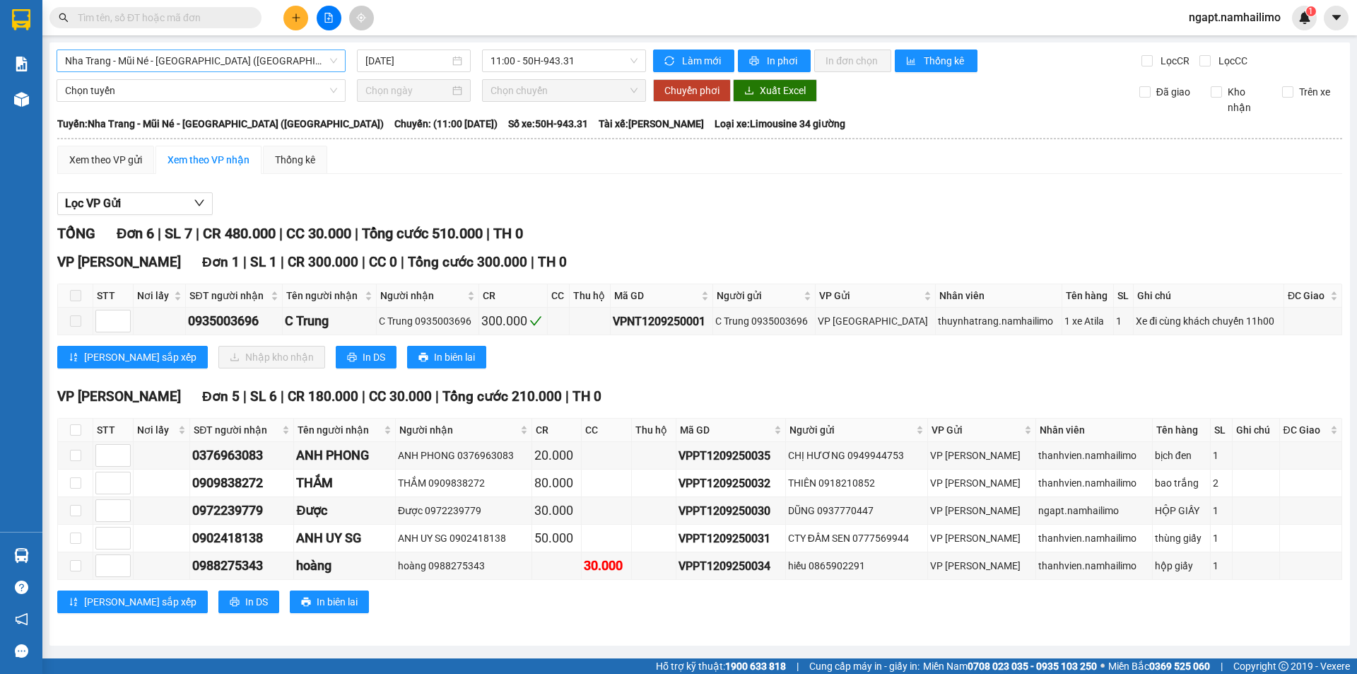
click at [278, 57] on span "Nha Trang - Mũi Né - Sài Gòn (Sáng)" at bounding box center [201, 60] width 272 height 21
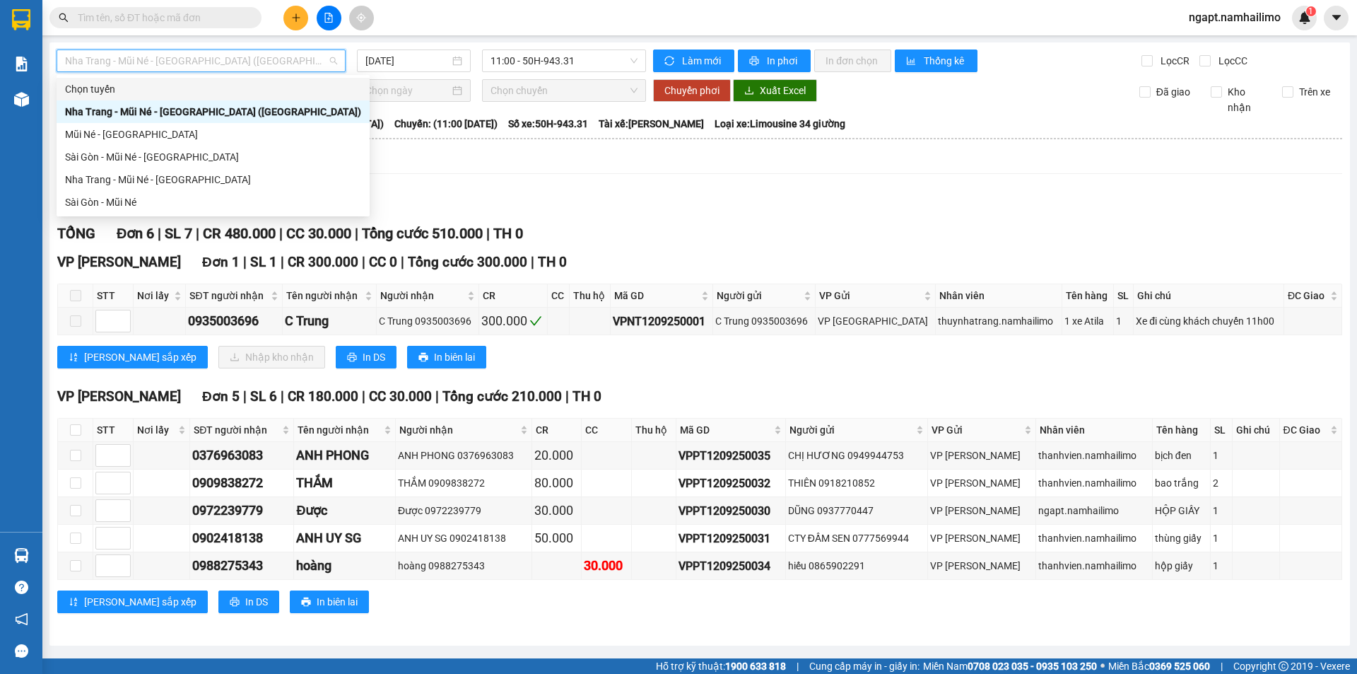
click at [535, 30] on div "Kết quả tìm kiếm ( 0 ) Bộ lọc No Data ngapt.namhailimo 1" at bounding box center [678, 17] width 1357 height 35
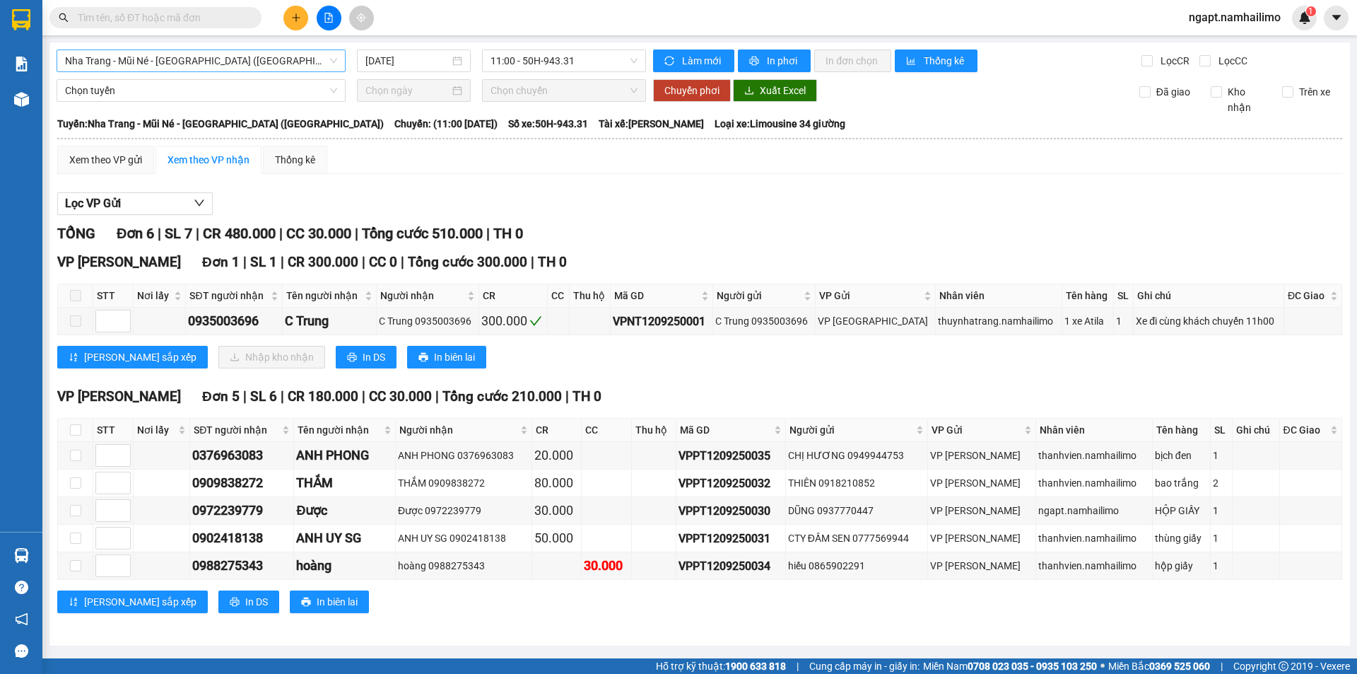
click at [231, 52] on span "Nha Trang - Mũi Né - Sài Gòn (Sáng)" at bounding box center [201, 60] width 272 height 21
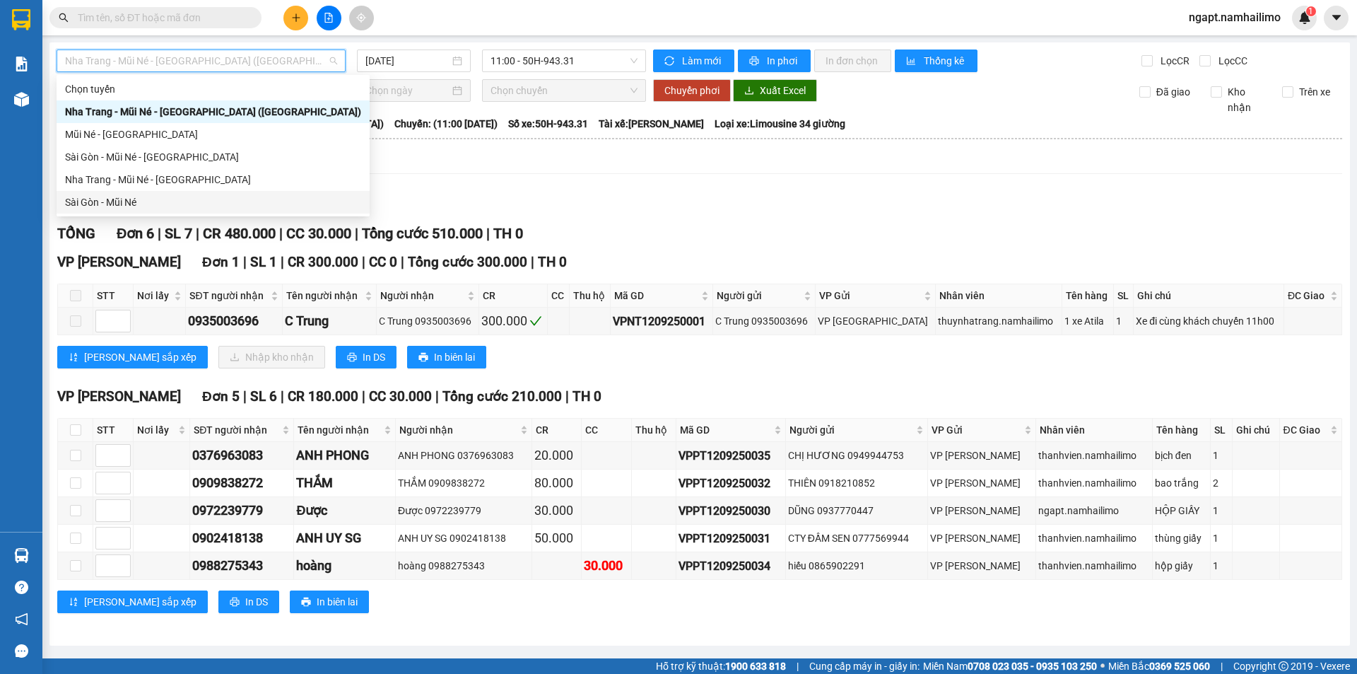
click at [127, 196] on div "Sài Gòn - Mũi Né" at bounding box center [213, 202] width 296 height 16
type input "12/09/2025"
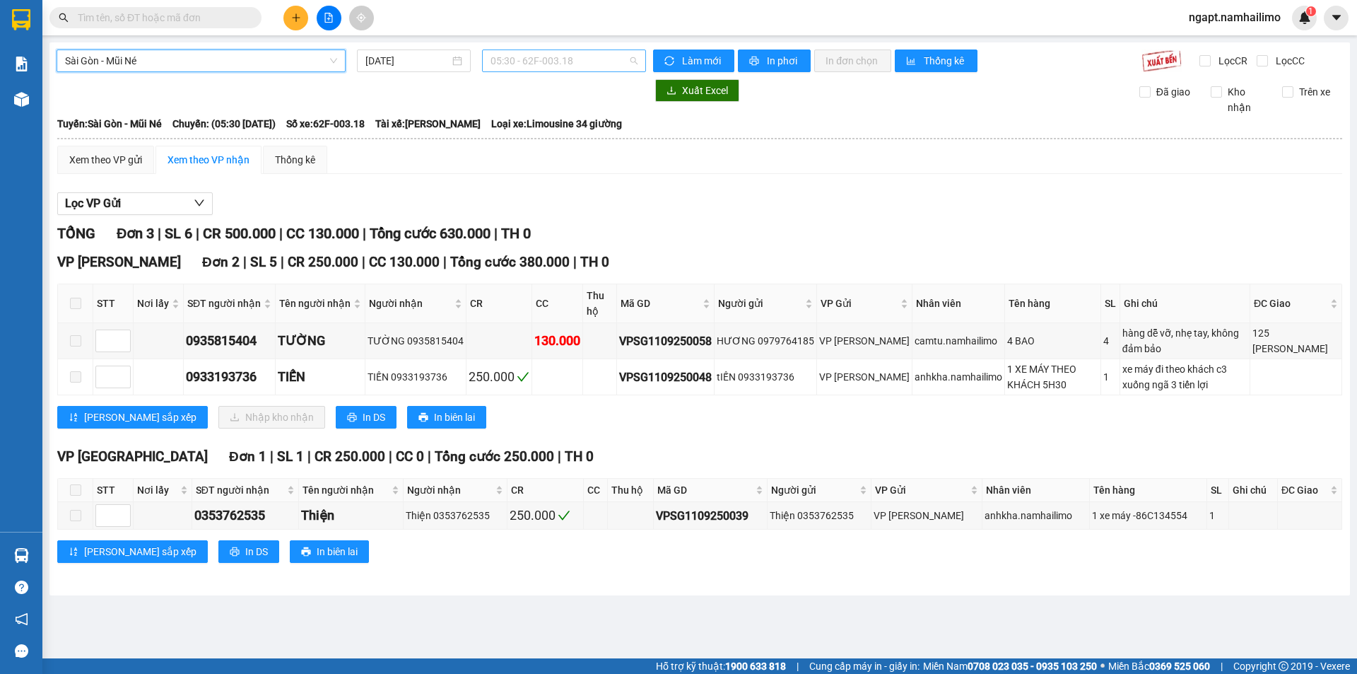
click at [571, 66] on span "05:30 - 62F-003.18" at bounding box center [564, 60] width 147 height 21
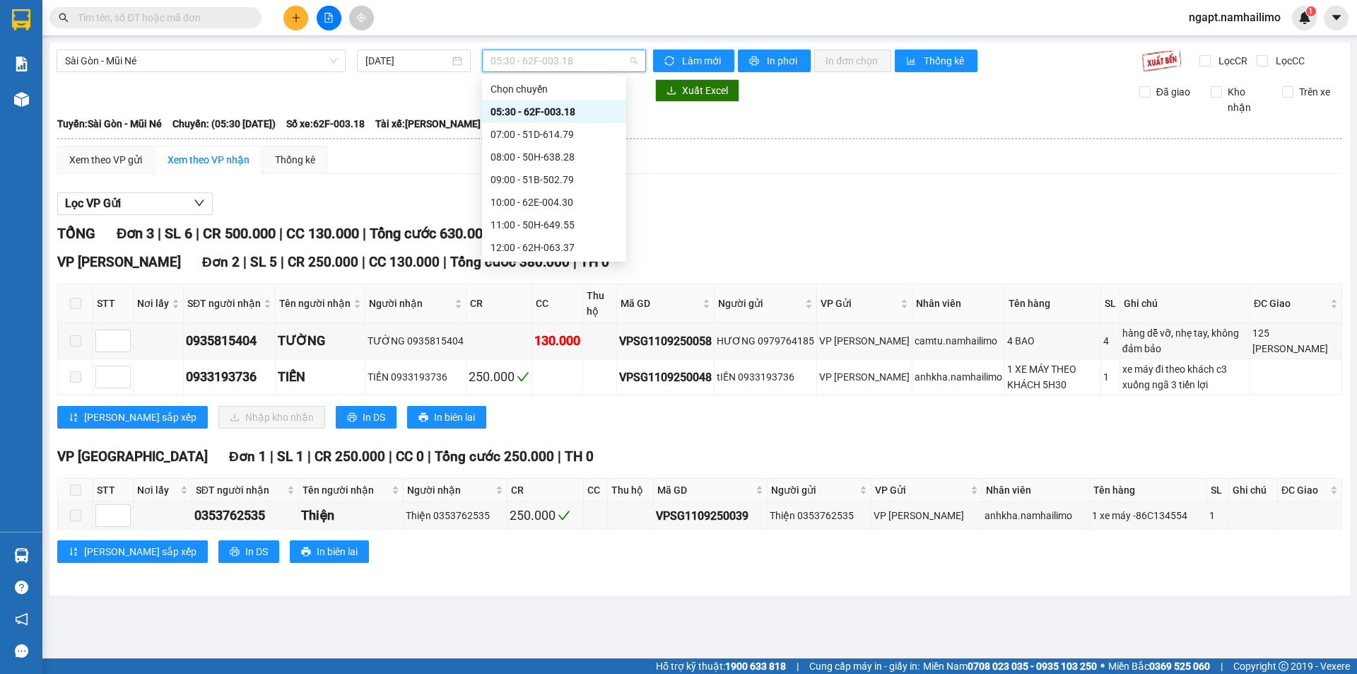
scroll to position [158, 0]
click at [579, 184] on div "18:00 - 51D-614.79" at bounding box center [554, 180] width 127 height 16
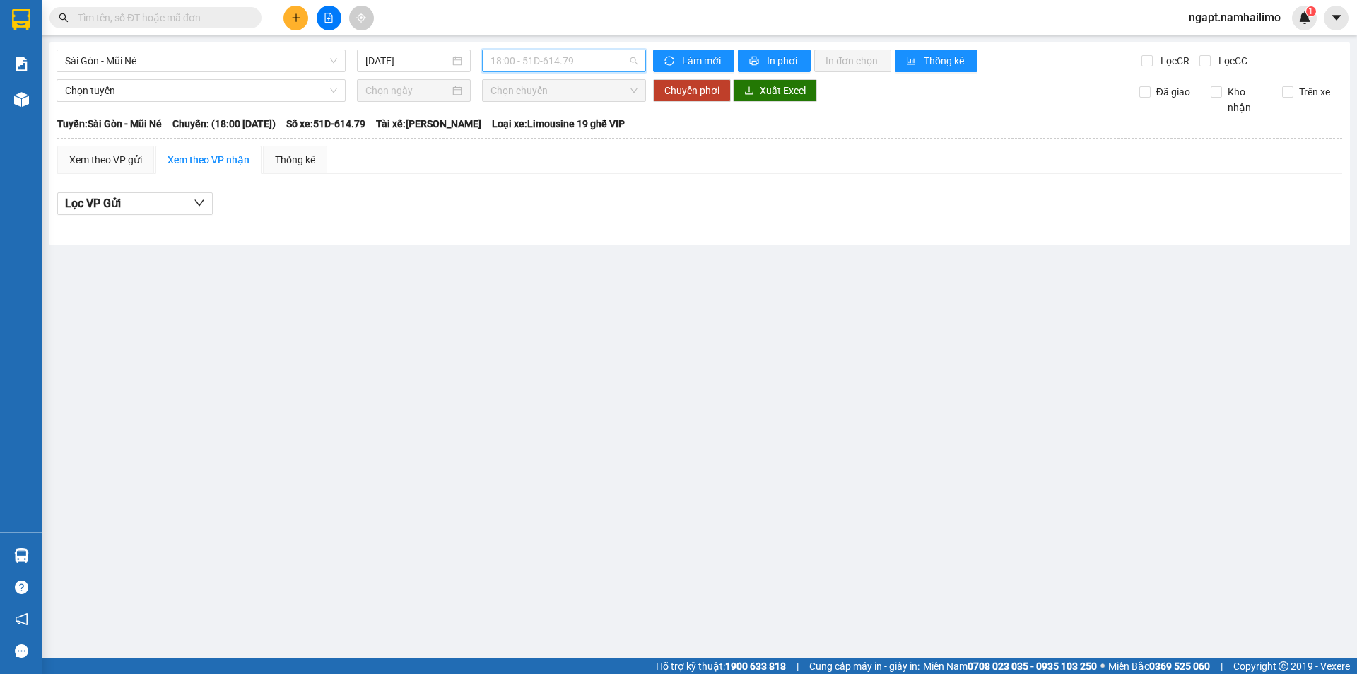
click at [614, 63] on span "18:00 - 51D-614.79" at bounding box center [564, 60] width 147 height 21
click at [124, 61] on span "Sài Gòn - Mũi Né" at bounding box center [201, 60] width 272 height 21
click at [579, 59] on span "18:00 - 51D-614.79" at bounding box center [564, 60] width 147 height 21
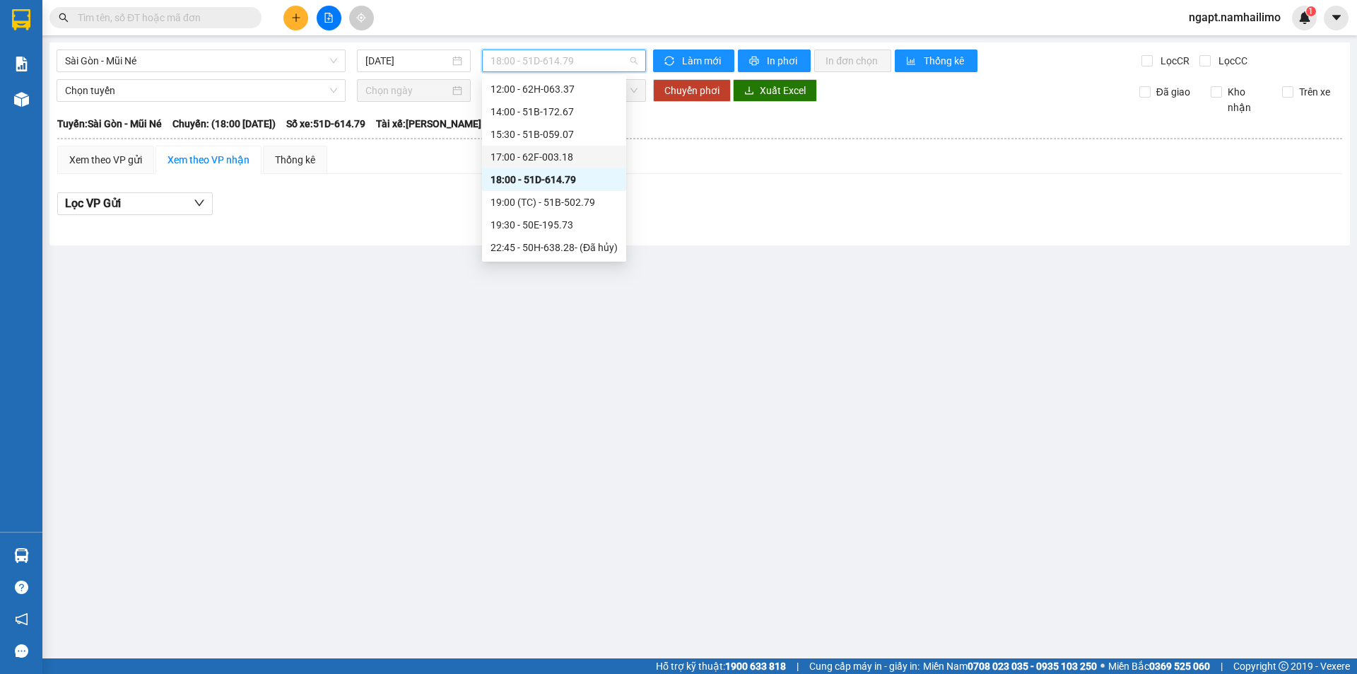
click at [568, 160] on div "17:00 - 62F-003.18" at bounding box center [554, 157] width 127 height 16
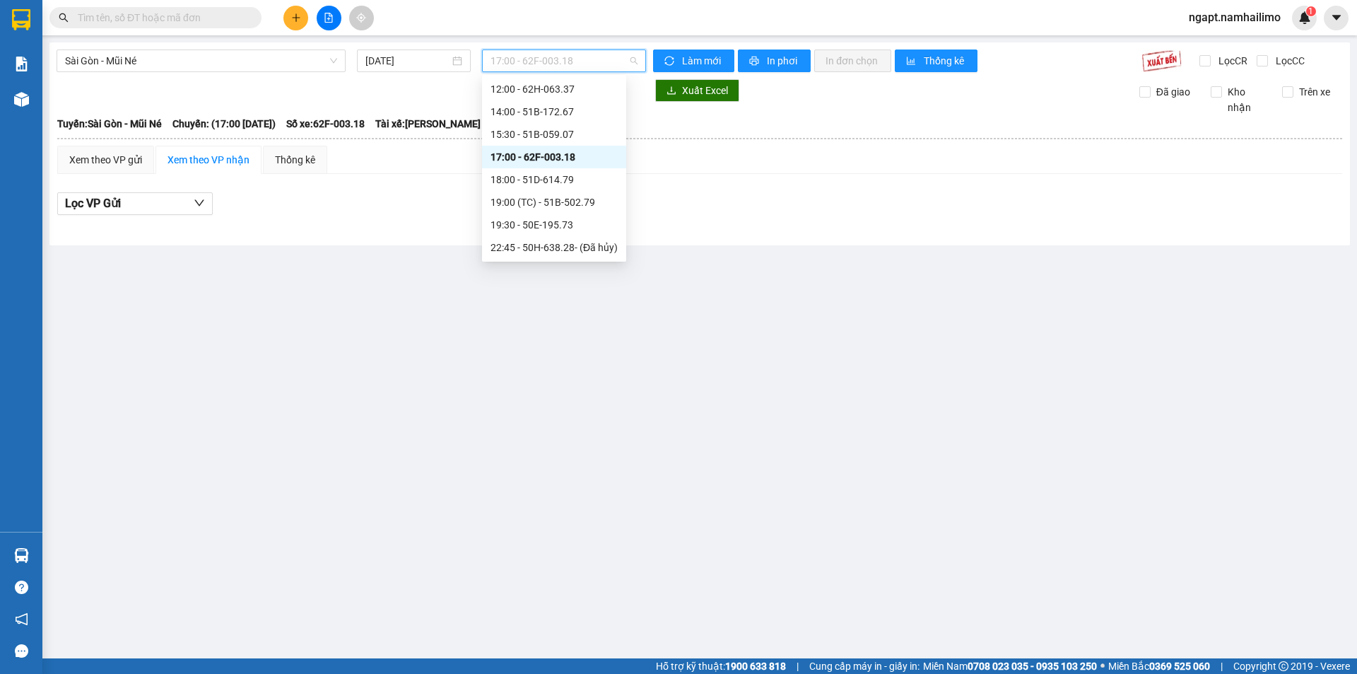
click at [608, 59] on span "17:00 - 62F-003.18" at bounding box center [564, 60] width 147 height 21
click at [565, 128] on div "15:30 - 51B-059.07" at bounding box center [554, 135] width 127 height 16
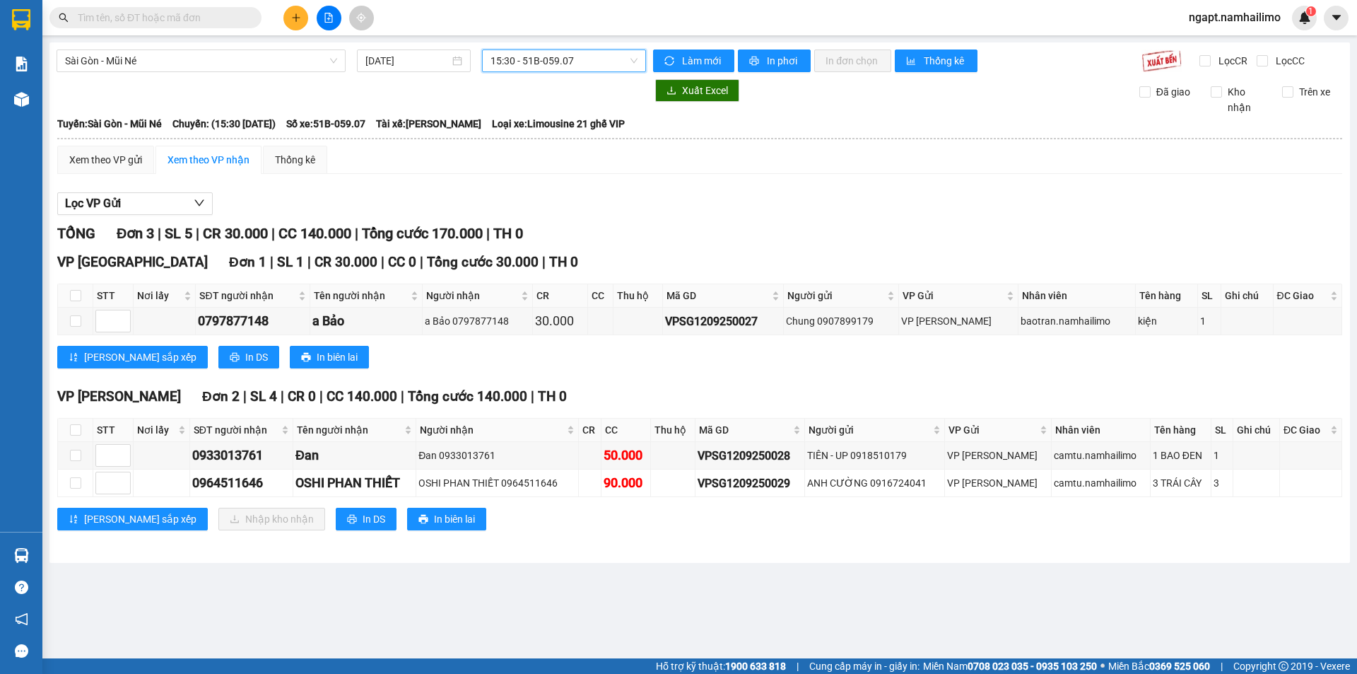
click at [590, 67] on span "15:30 - 51B-059.07" at bounding box center [564, 60] width 147 height 21
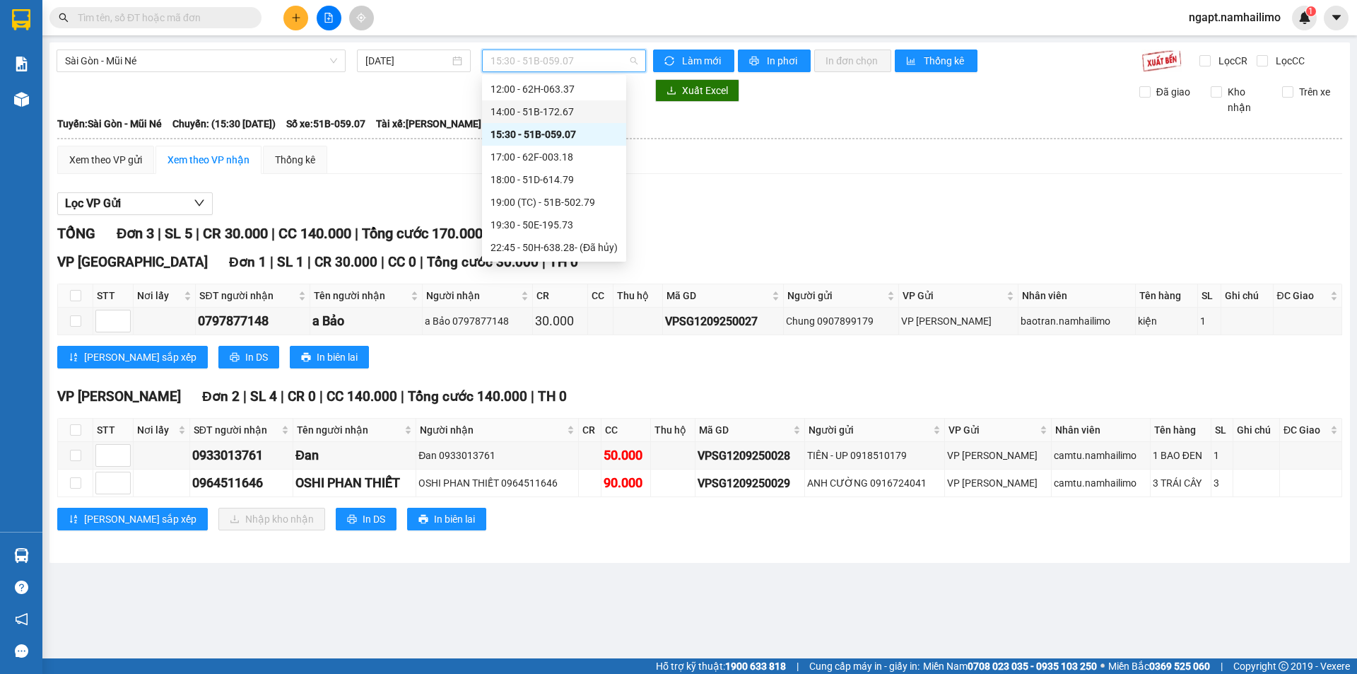
click at [584, 110] on div "14:00 - 51B-172.67" at bounding box center [554, 112] width 127 height 16
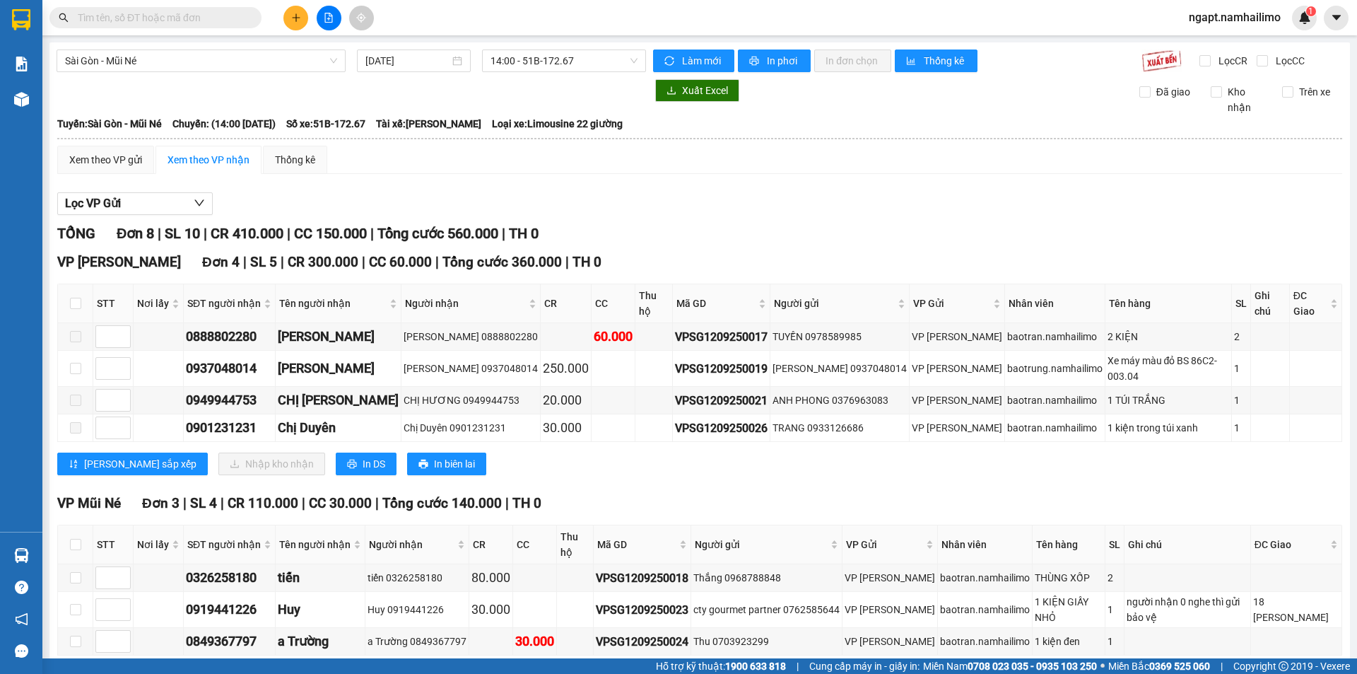
click at [209, 17] on input "text" at bounding box center [161, 18] width 167 height 16
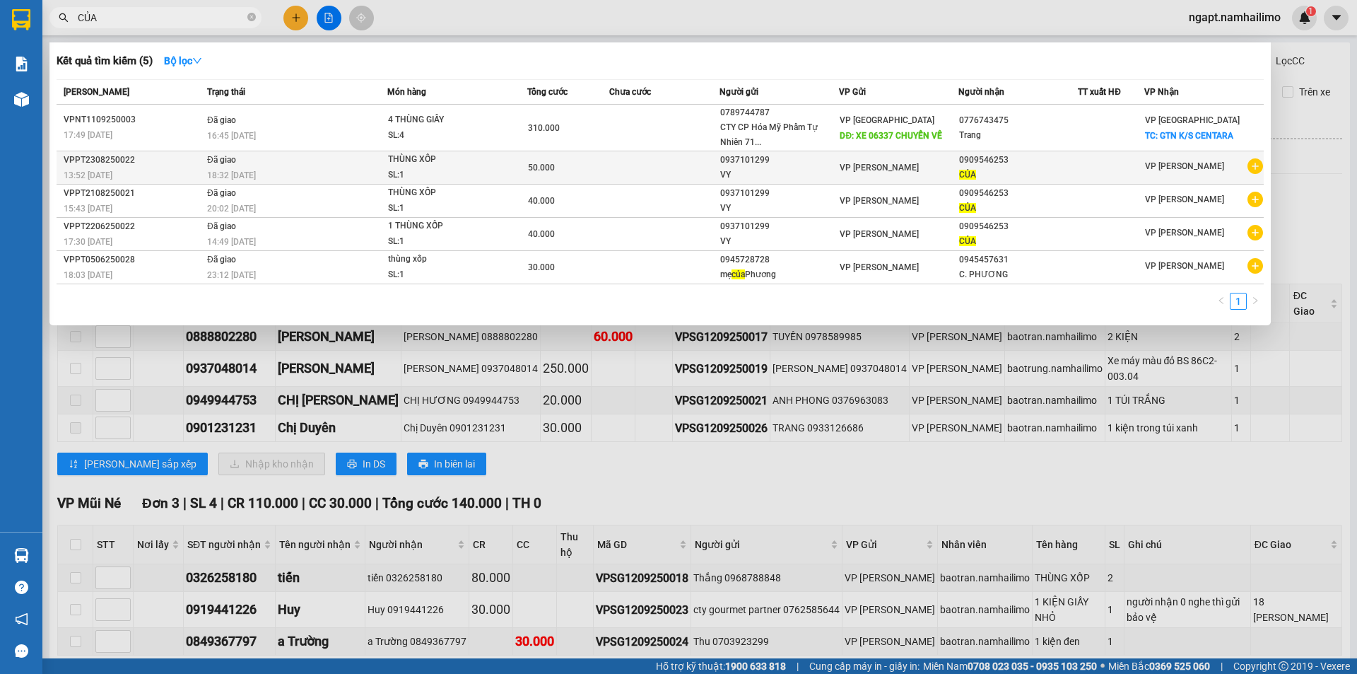
type input "CỦA"
click at [1255, 166] on icon "plus-circle" at bounding box center [1256, 166] width 16 height 16
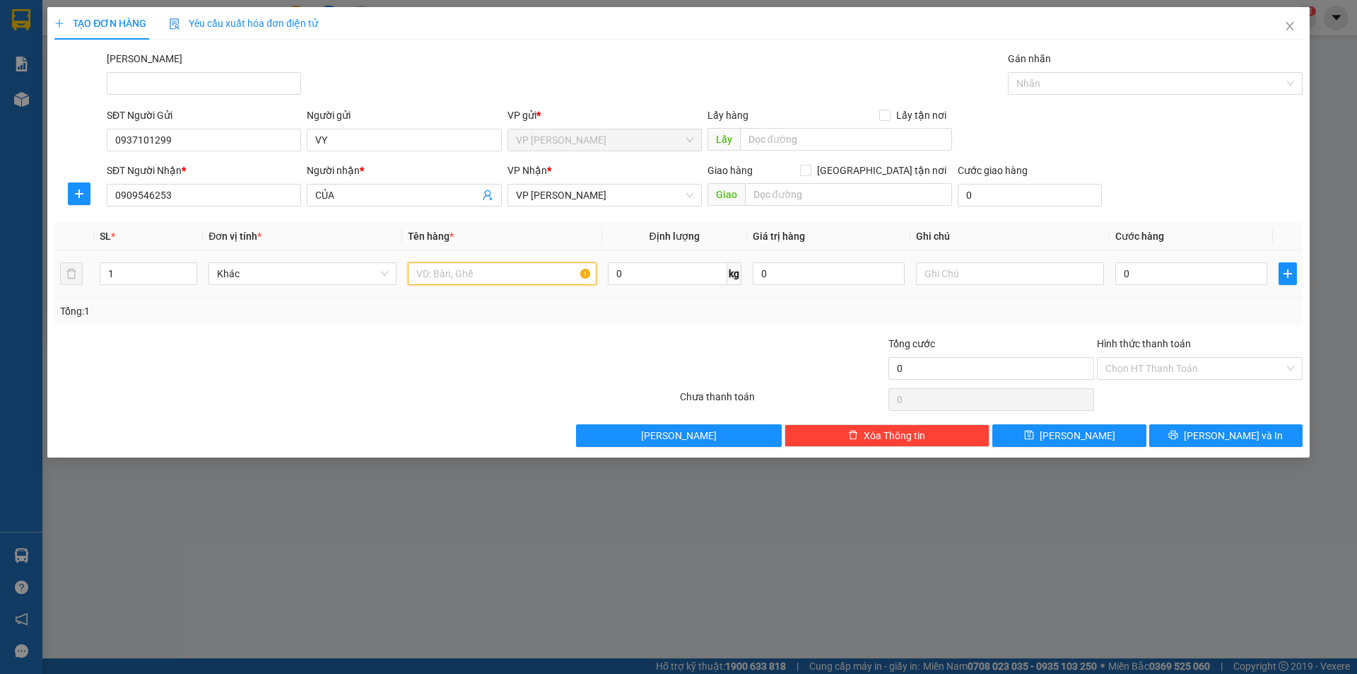
click at [517, 276] on input "text" at bounding box center [502, 273] width 188 height 23
type input "THÙNG XỐP"
click at [1175, 281] on input "0" at bounding box center [1191, 273] width 152 height 23
type input "5"
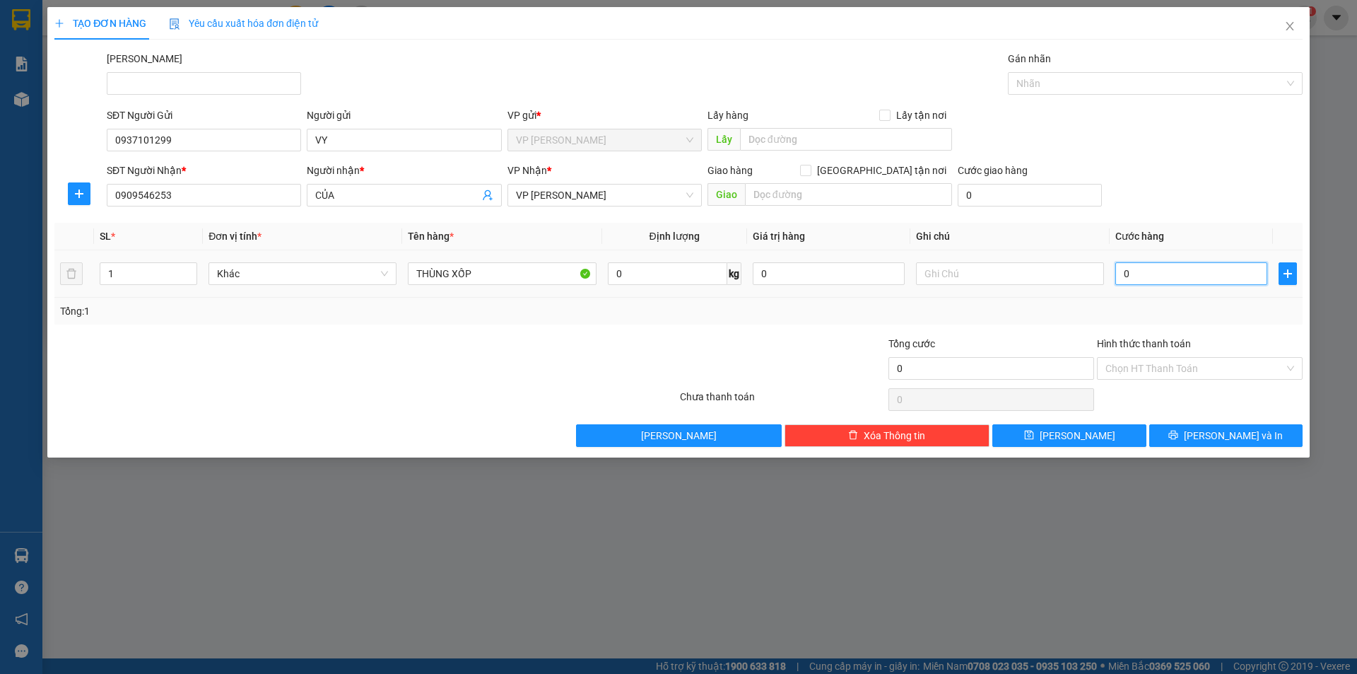
type input "5"
type input "0"
type input "04"
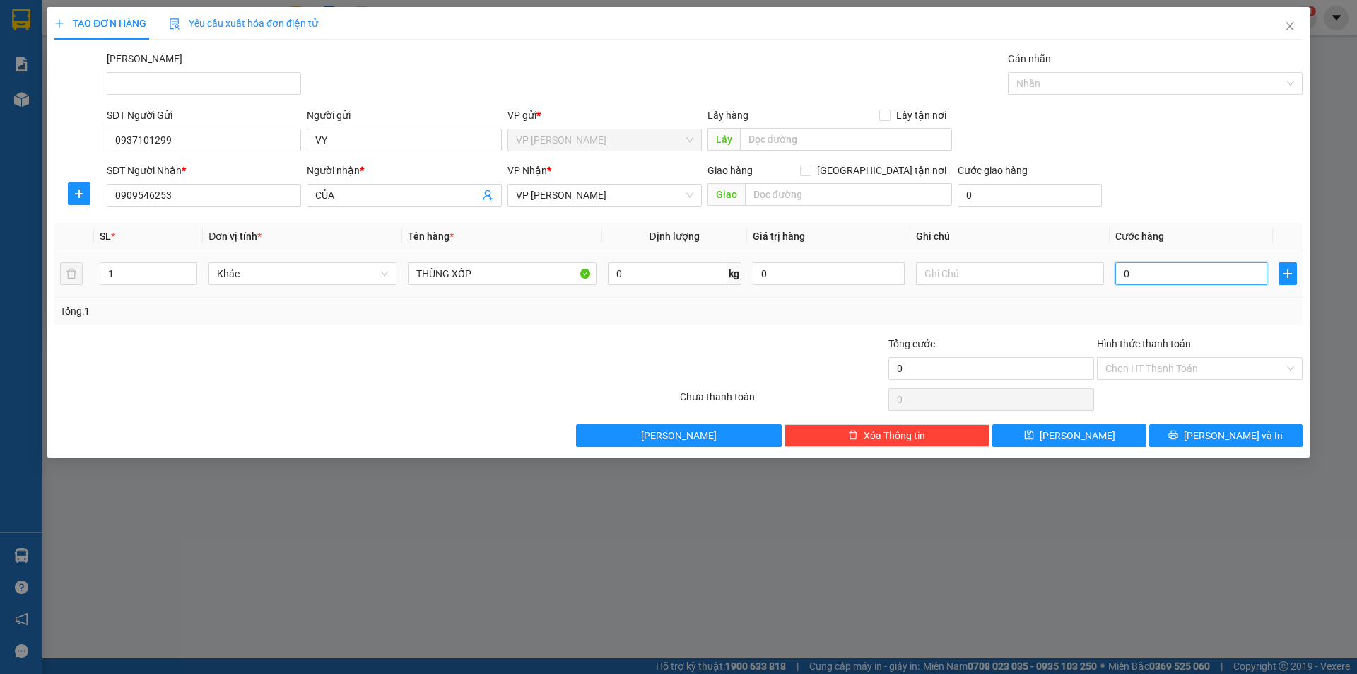
type input "4"
type input "040"
type input "40"
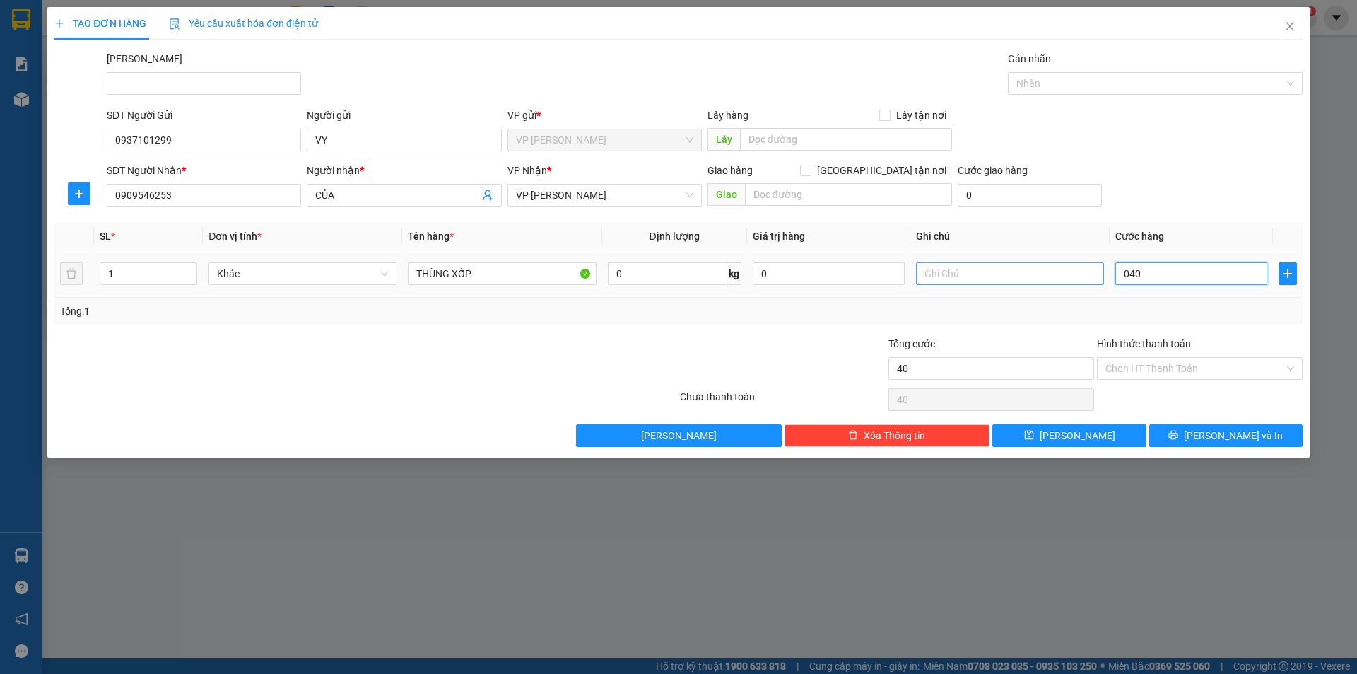
drag, startPoint x: 1175, startPoint y: 281, endPoint x: 1098, endPoint y: 281, distance: 76.3
click at [1098, 281] on tr "1 Khác THÙNG XỐP 0 kg 0 040" at bounding box center [678, 273] width 1248 height 47
type input "4"
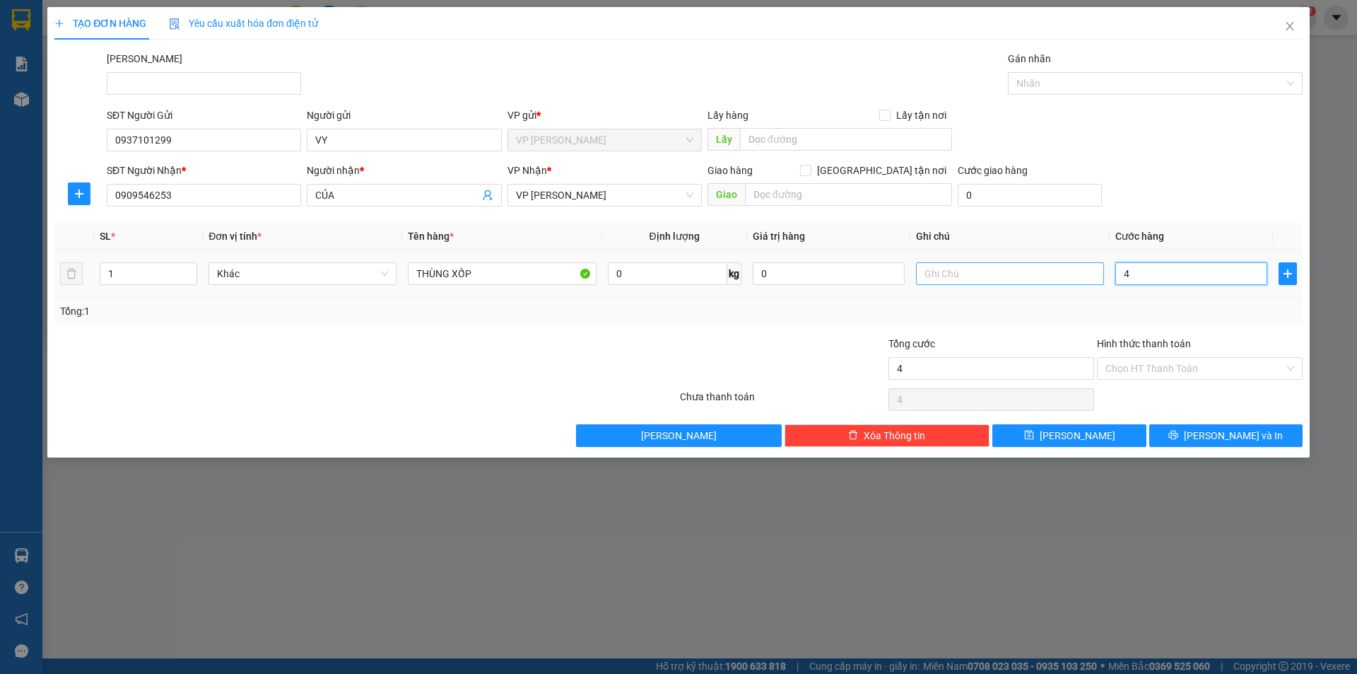
type input "40"
type input "40.000"
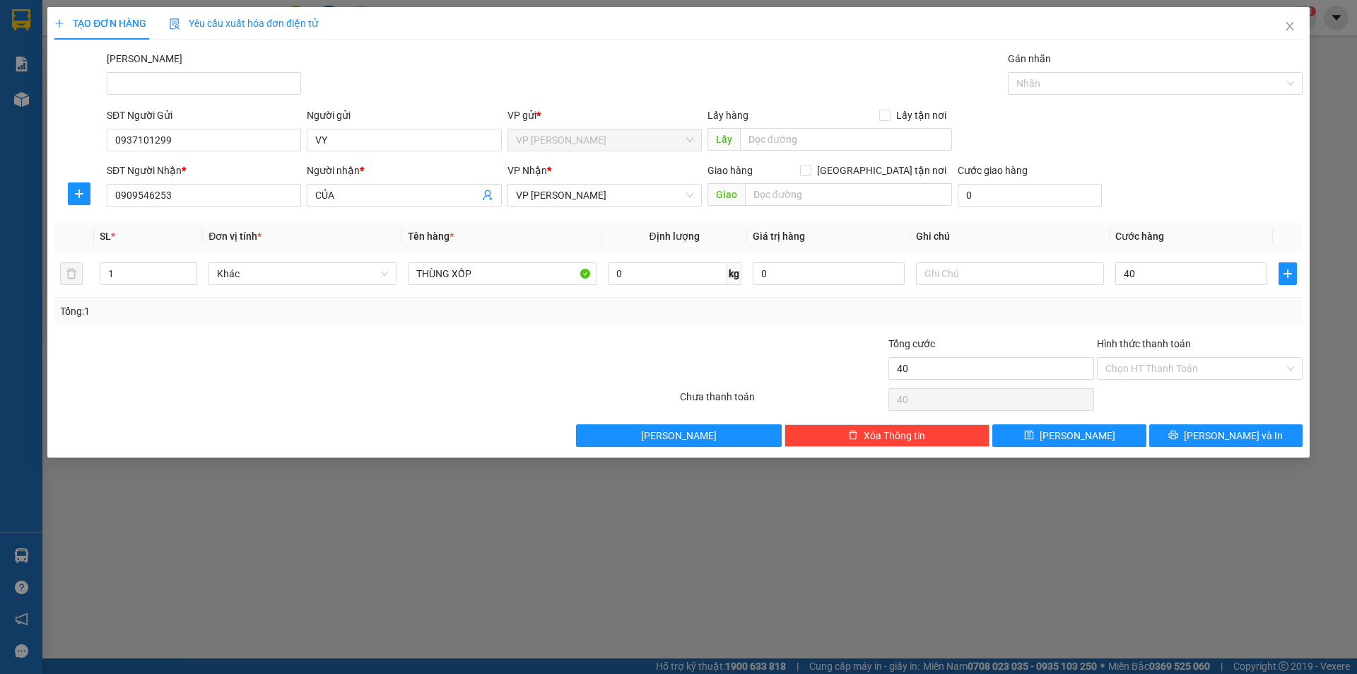
type input "40.000"
click at [1221, 320] on div "Tổng: 1" at bounding box center [678, 311] width 1248 height 27
click at [1215, 433] on span "[PERSON_NAME] và In" at bounding box center [1233, 436] width 99 height 16
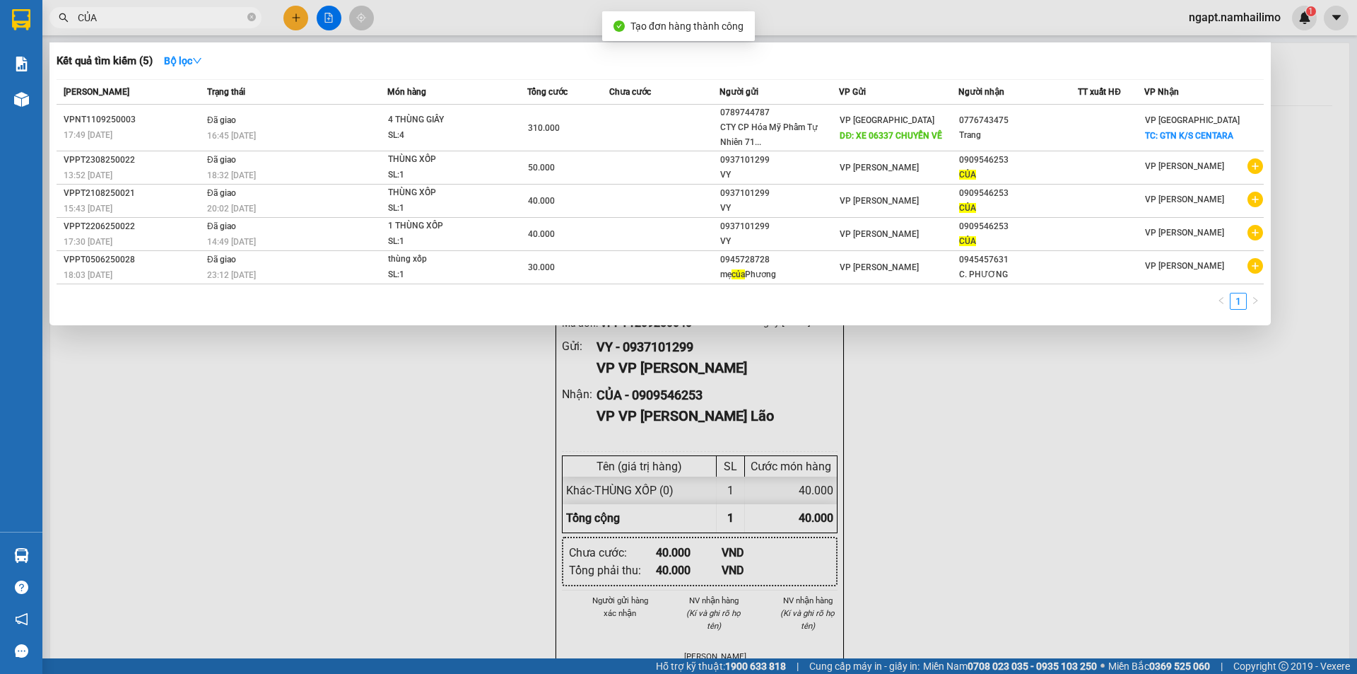
click at [1083, 427] on div at bounding box center [678, 337] width 1357 height 674
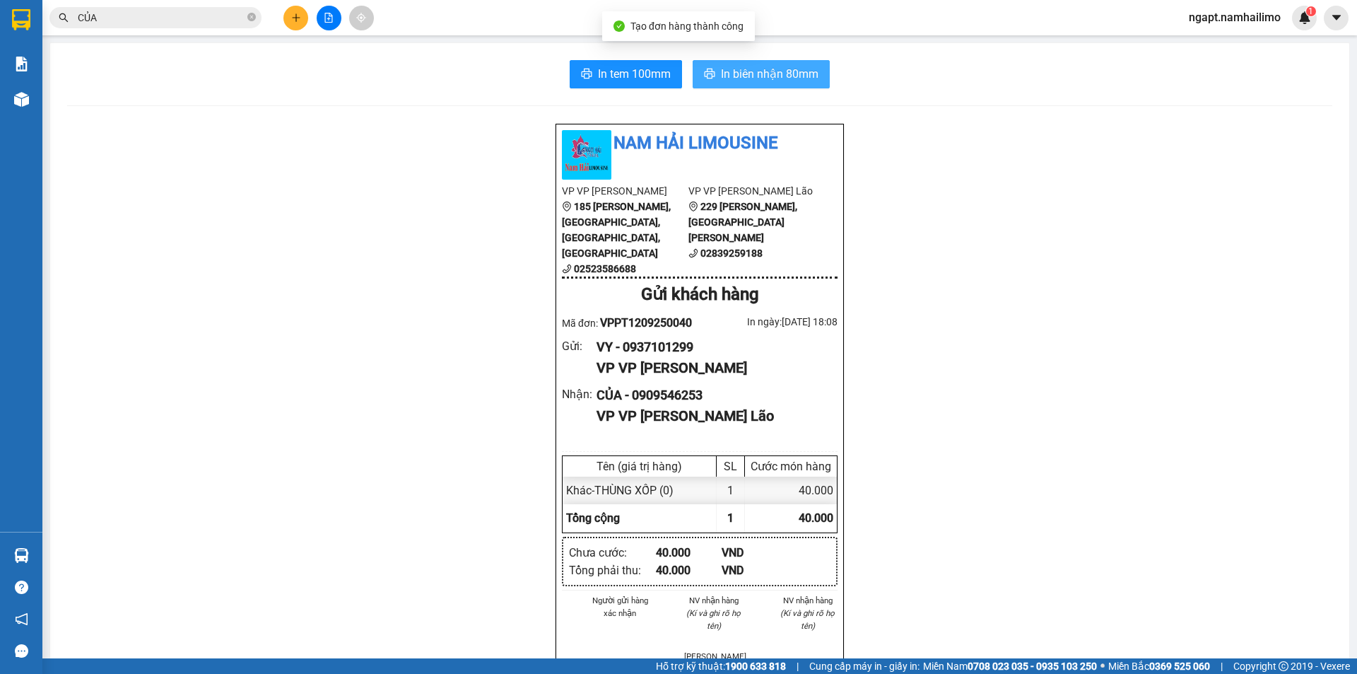
click at [796, 72] on span "In biên nhận 80mm" at bounding box center [770, 74] width 98 height 18
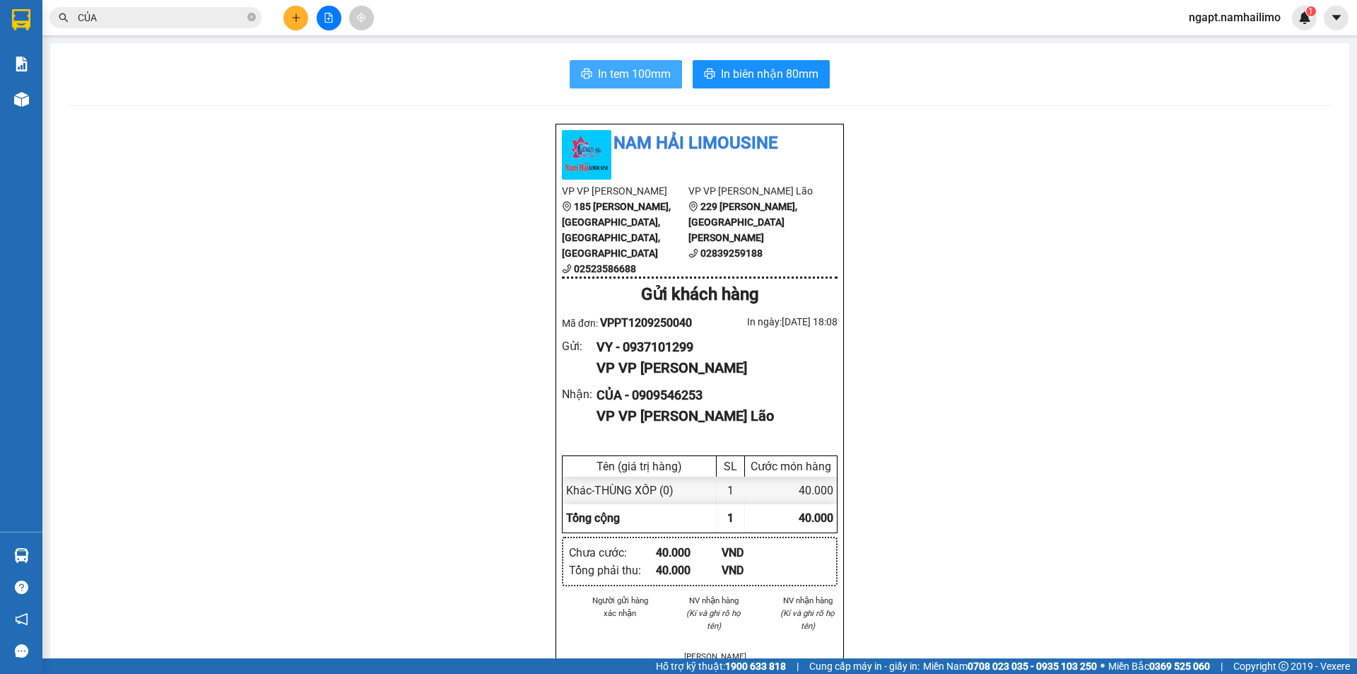
click at [653, 76] on span "In tem 100mm" at bounding box center [634, 74] width 73 height 18
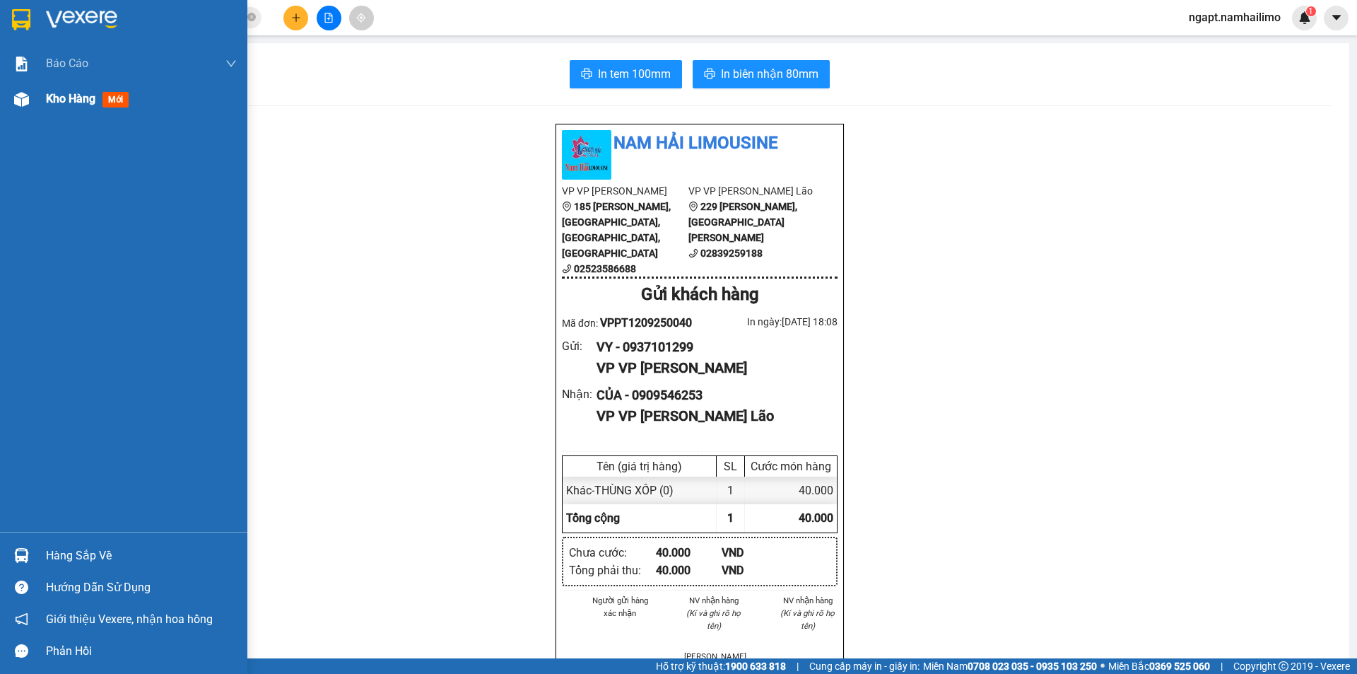
click at [51, 102] on span "Kho hàng" at bounding box center [70, 98] width 49 height 13
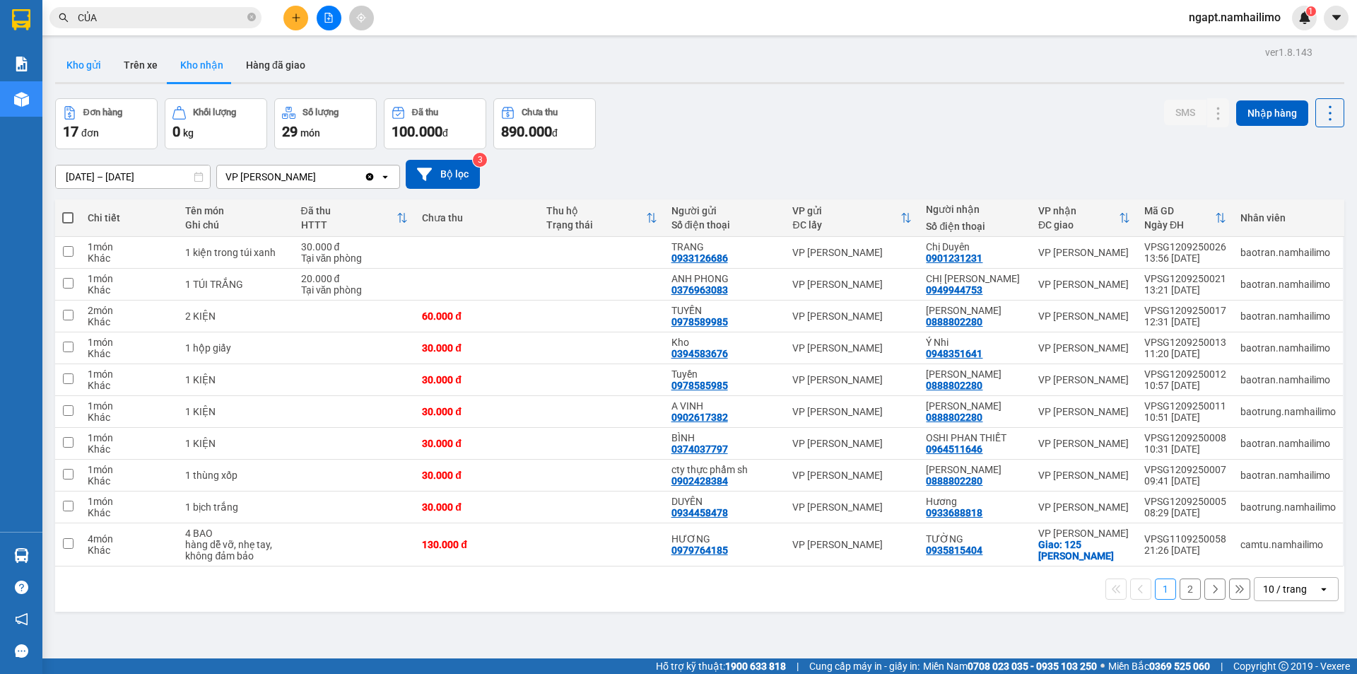
click at [82, 68] on button "Kho gửi" at bounding box center [83, 65] width 57 height 34
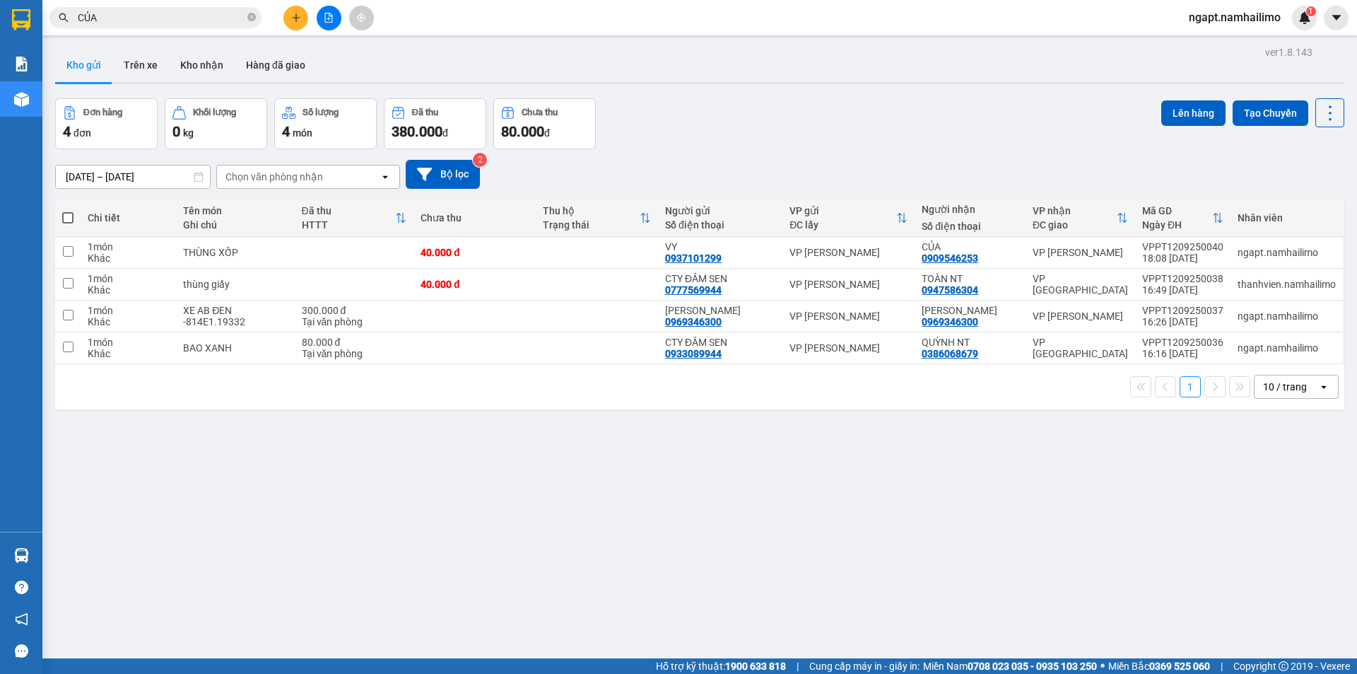
click at [169, 19] on input "CỦA" at bounding box center [161, 18] width 167 height 16
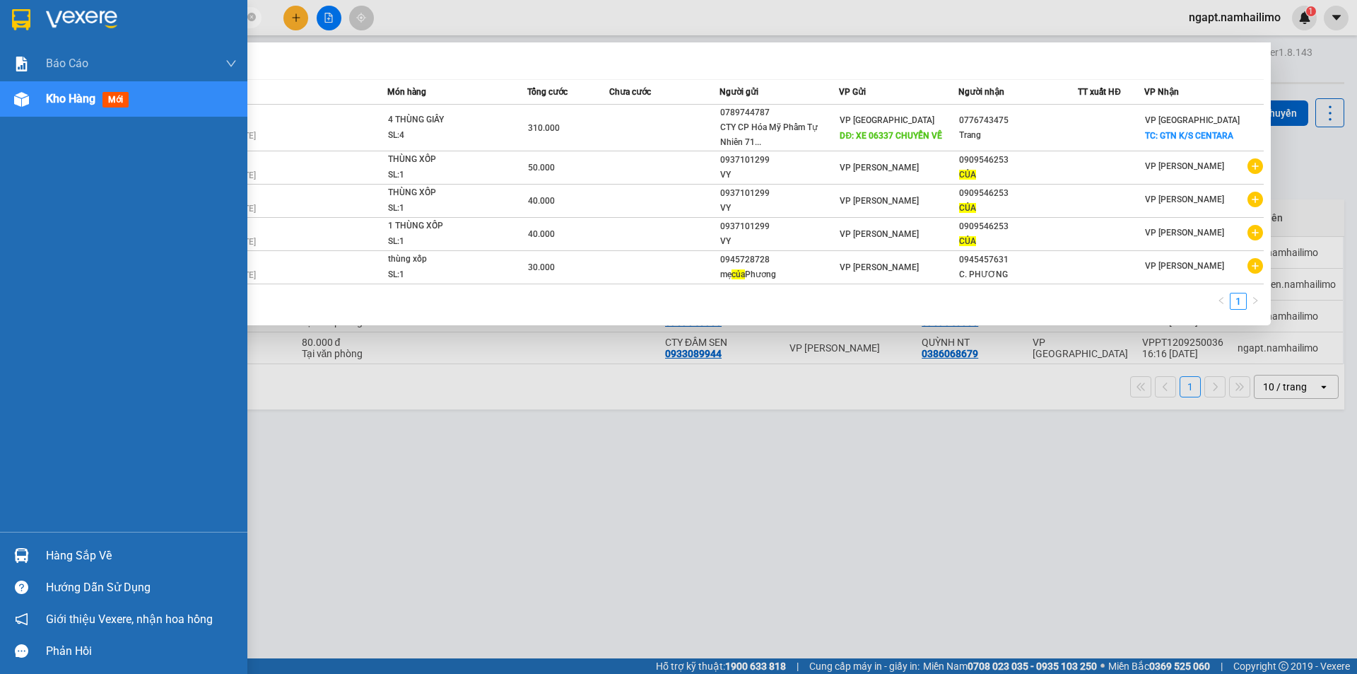
drag, startPoint x: 169, startPoint y: 19, endPoint x: 21, endPoint y: 9, distance: 148.1
click at [21, 9] on section "Kết quả tìm kiếm ( 5 ) Bộ lọc Mã ĐH Trạng thái Món hàng Tổng cước Chưa cước Ngư…" at bounding box center [678, 337] width 1357 height 674
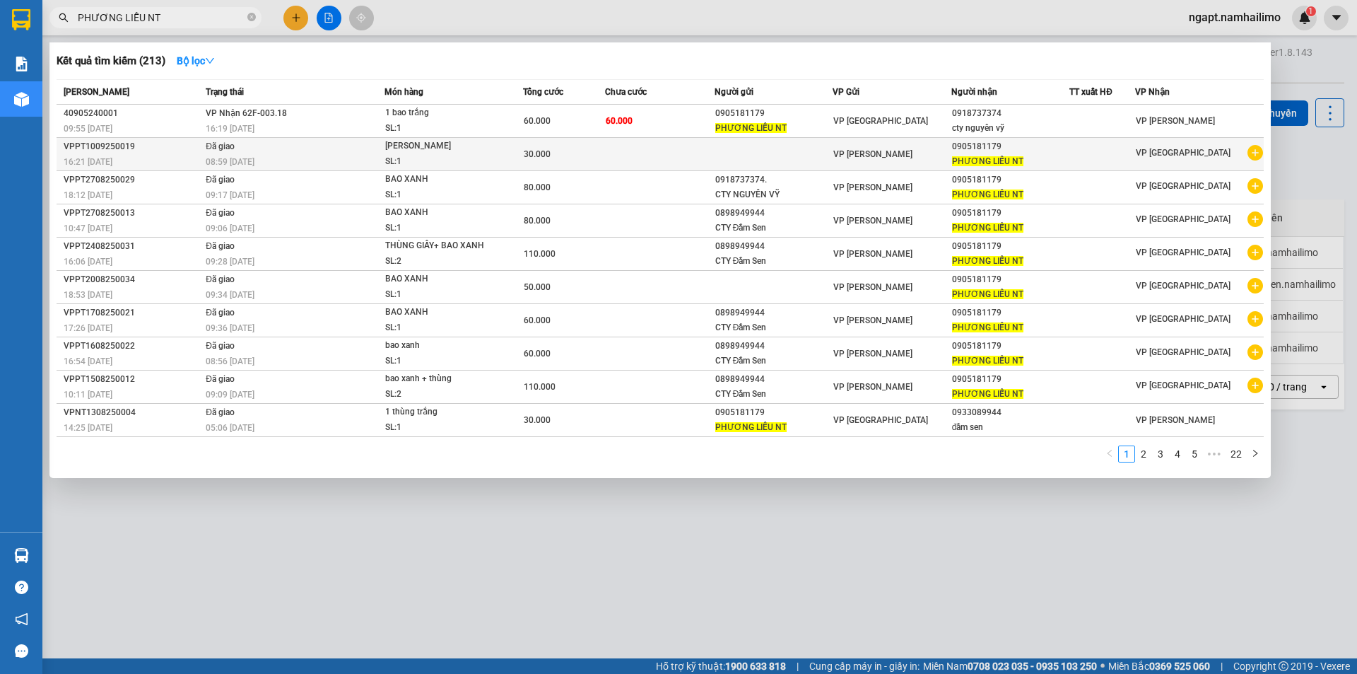
type input "PHƯƠNG LIỄU NT"
click at [1260, 151] on icon "plus-circle" at bounding box center [1256, 153] width 16 height 16
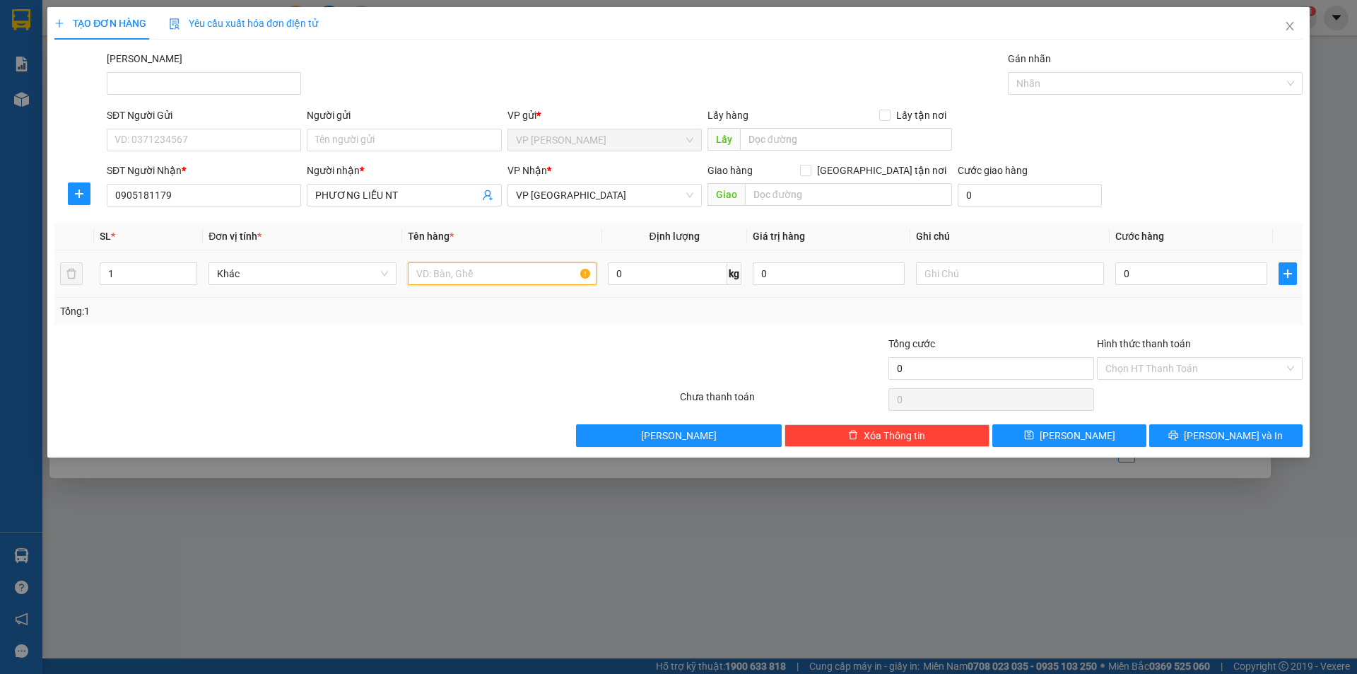
click at [478, 273] on input "text" at bounding box center [502, 273] width 188 height 23
type input "BAO TRẮNG"
click at [1213, 275] on input "0" at bounding box center [1191, 273] width 152 height 23
type input "5"
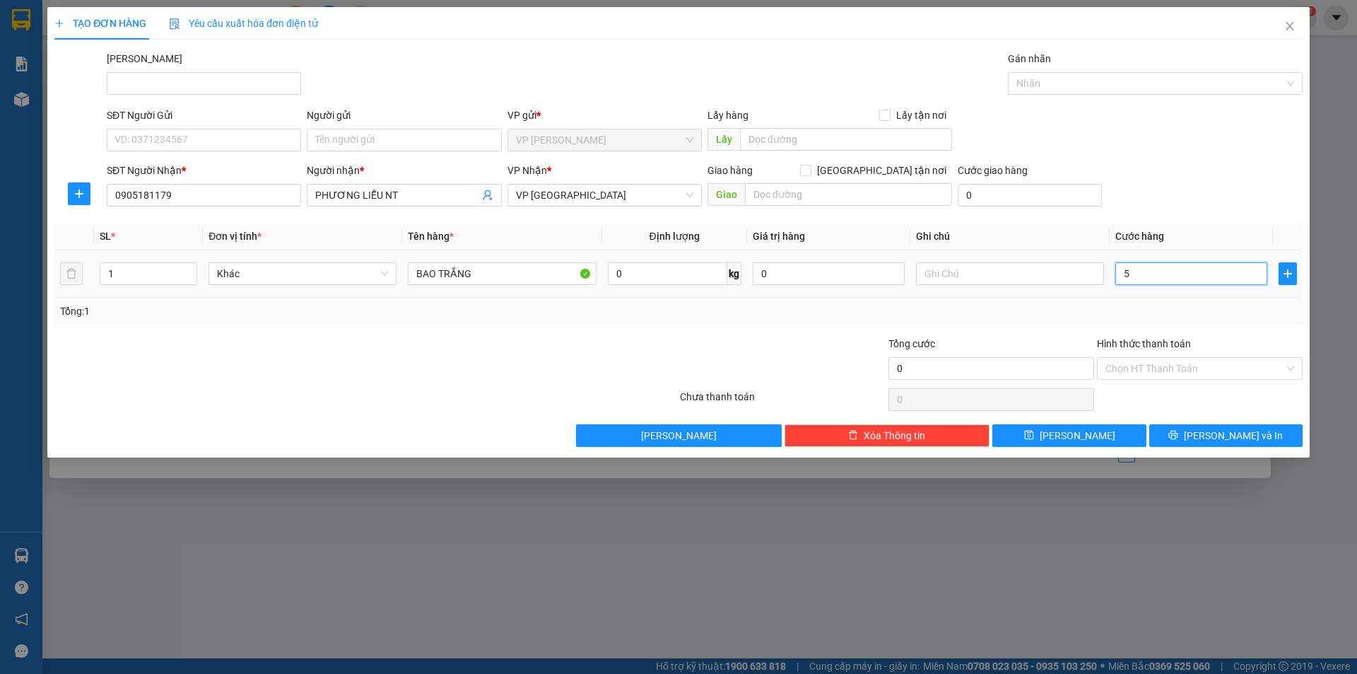
type input "5"
type input "50"
type input "50.000"
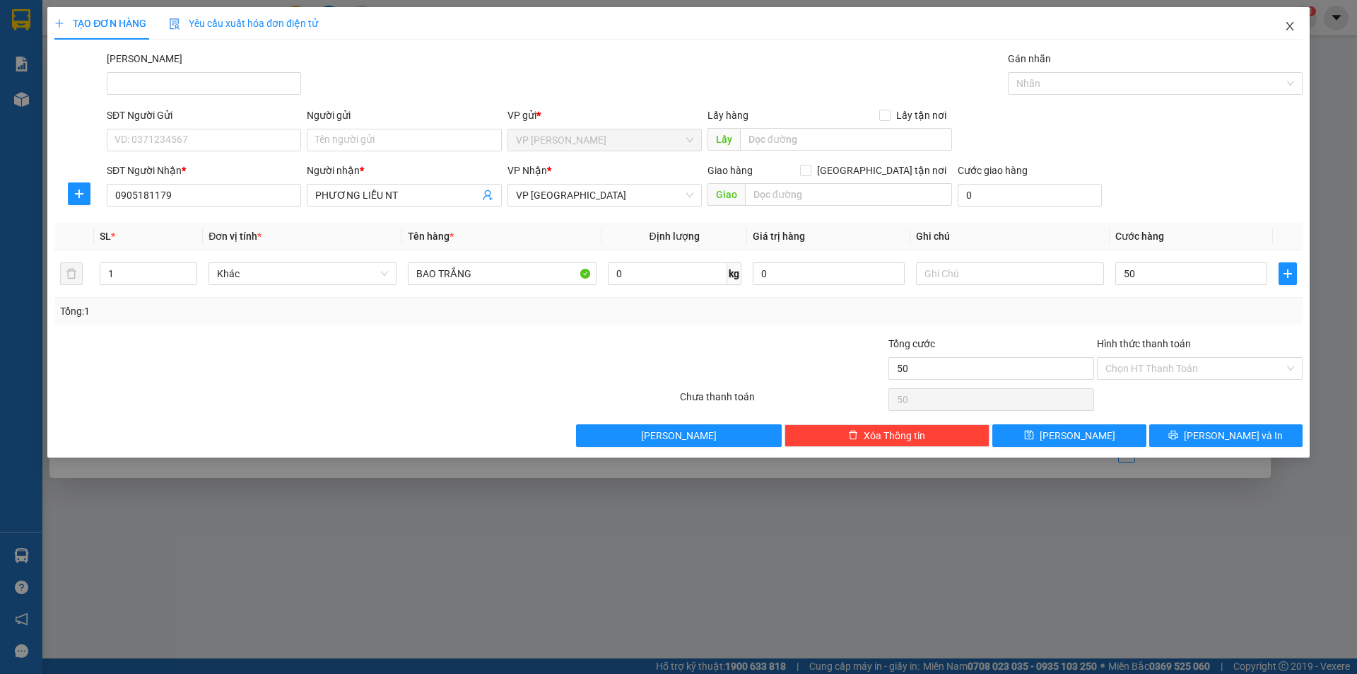
type input "50.000"
click at [1289, 28] on icon "close" at bounding box center [1289, 25] width 11 height 11
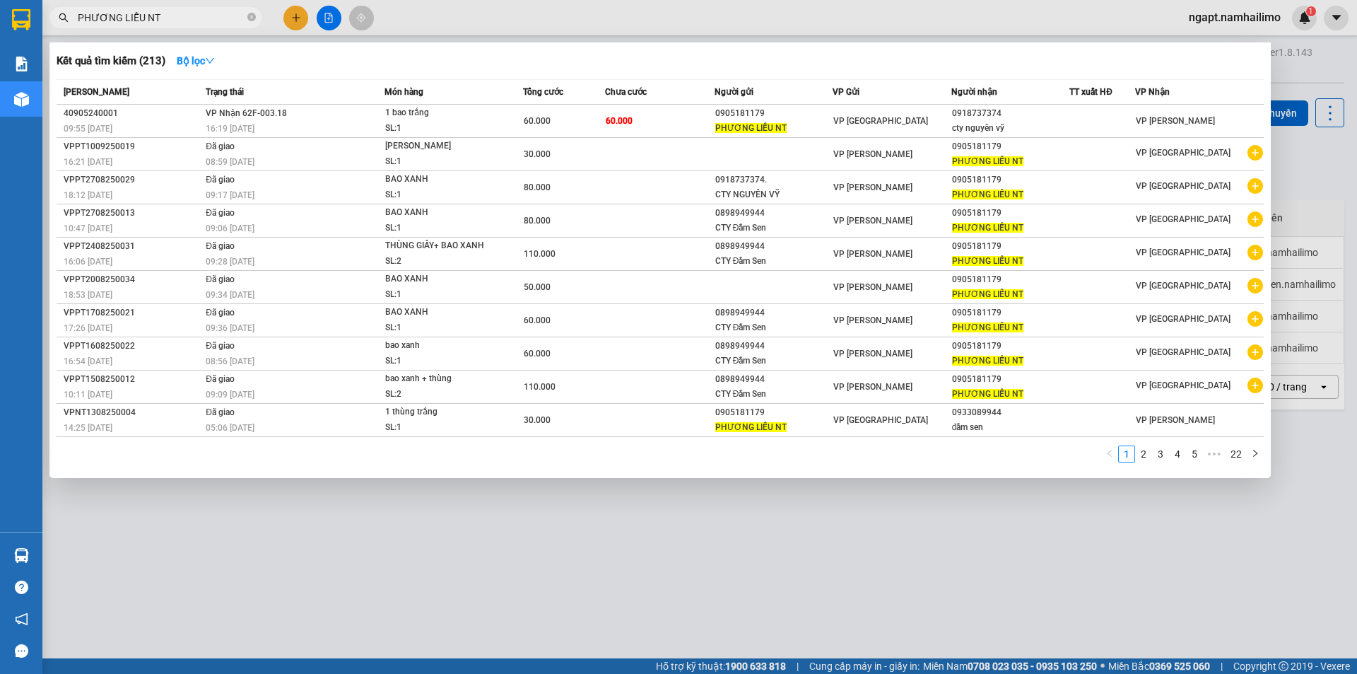
click at [909, 550] on div at bounding box center [678, 337] width 1357 height 674
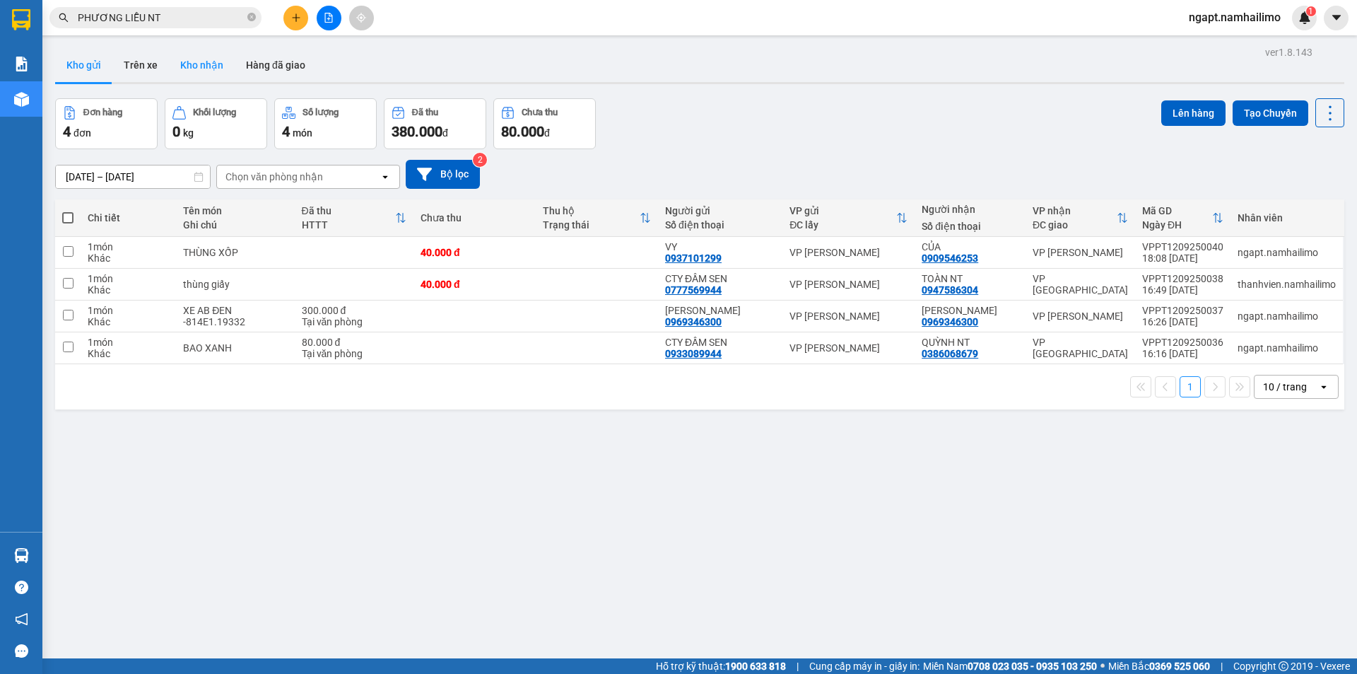
click at [201, 61] on button "Kho nhận" at bounding box center [202, 65] width 66 height 34
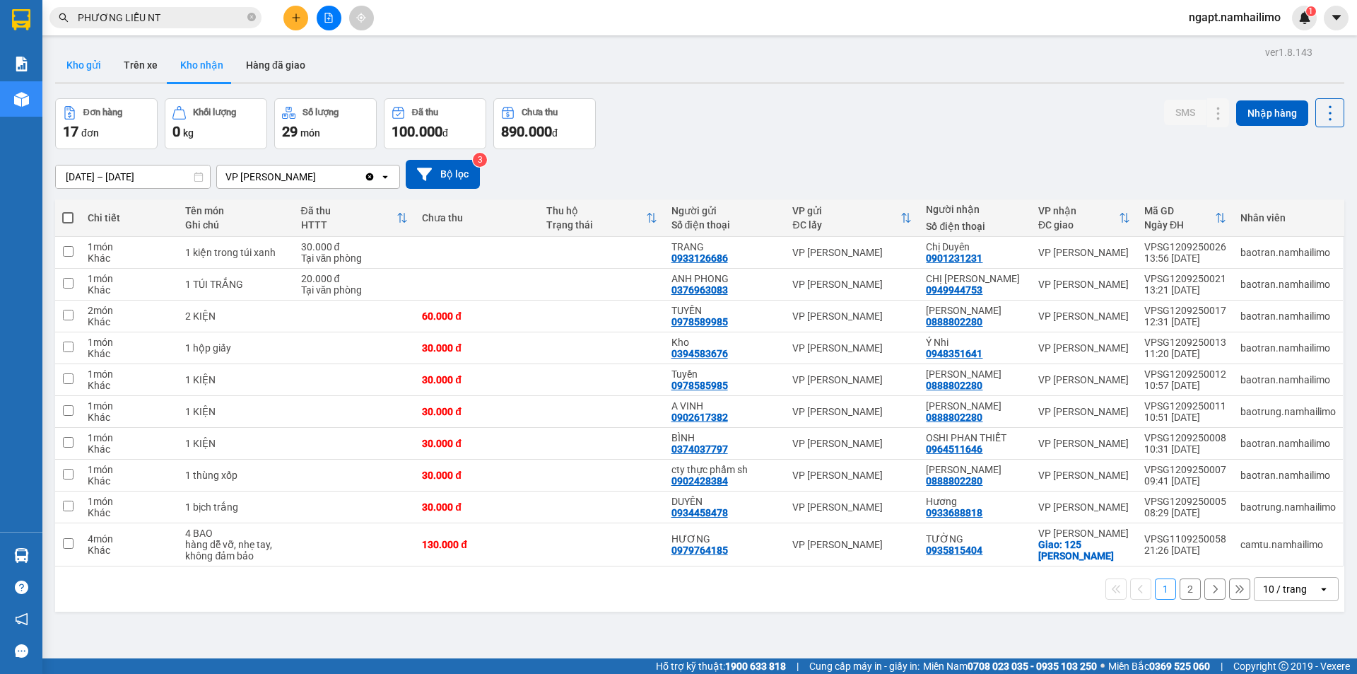
click at [89, 65] on button "Kho gửi" at bounding box center [83, 65] width 57 height 34
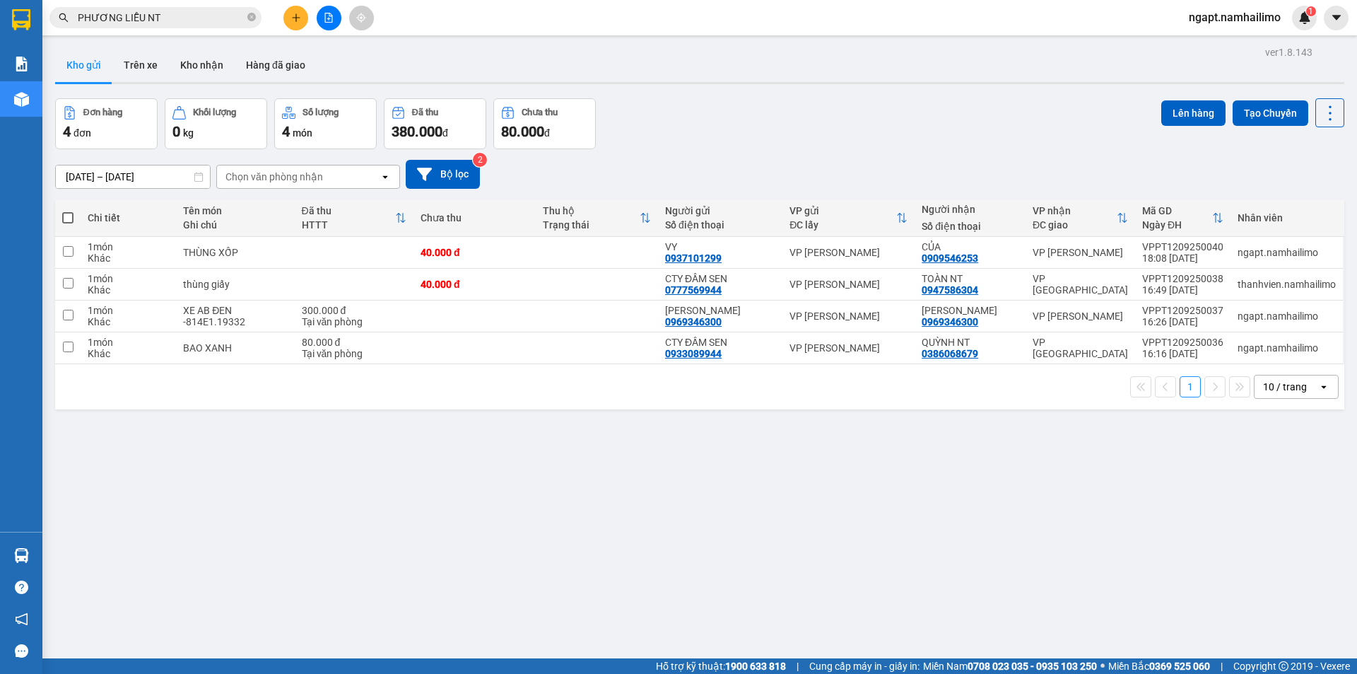
click at [182, 16] on input "PHƯƠNG LIỄU NT" at bounding box center [161, 18] width 167 height 16
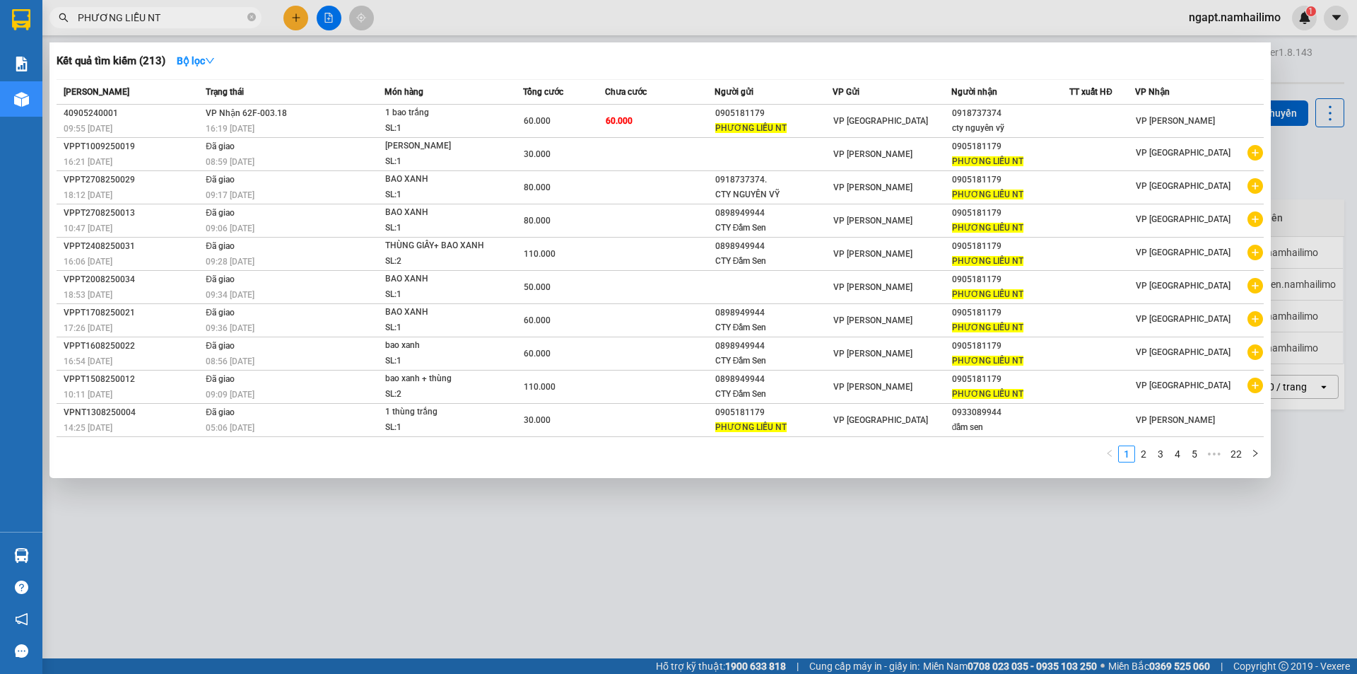
drag, startPoint x: 182, startPoint y: 16, endPoint x: 45, endPoint y: 9, distance: 136.6
click at [45, 9] on div "PHƯƠNG LIỄU NT" at bounding box center [138, 17] width 276 height 21
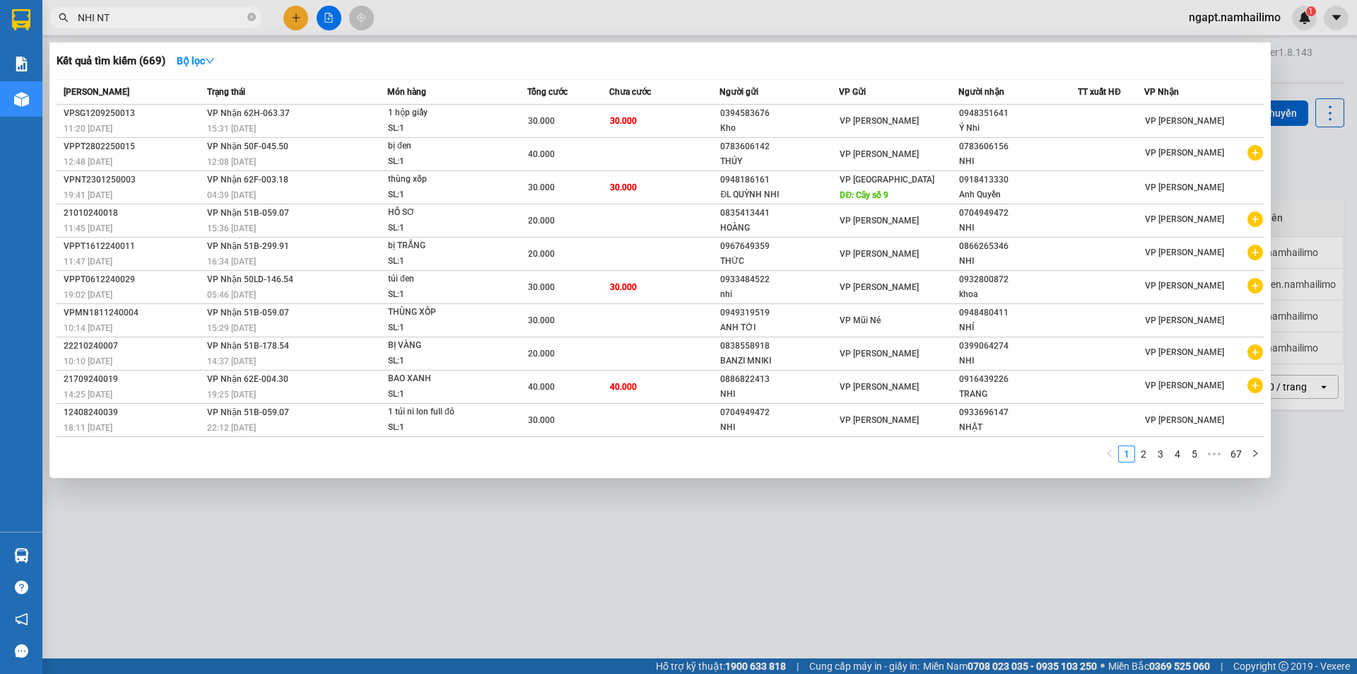
drag, startPoint x: 151, startPoint y: 13, endPoint x: 52, endPoint y: 13, distance: 99.0
click at [52, 13] on span "NHI NT" at bounding box center [155, 17] width 212 height 21
click at [76, 15] on span "NHI NT" at bounding box center [155, 17] width 212 height 21
click at [79, 18] on input "NHI NT" at bounding box center [161, 18] width 167 height 16
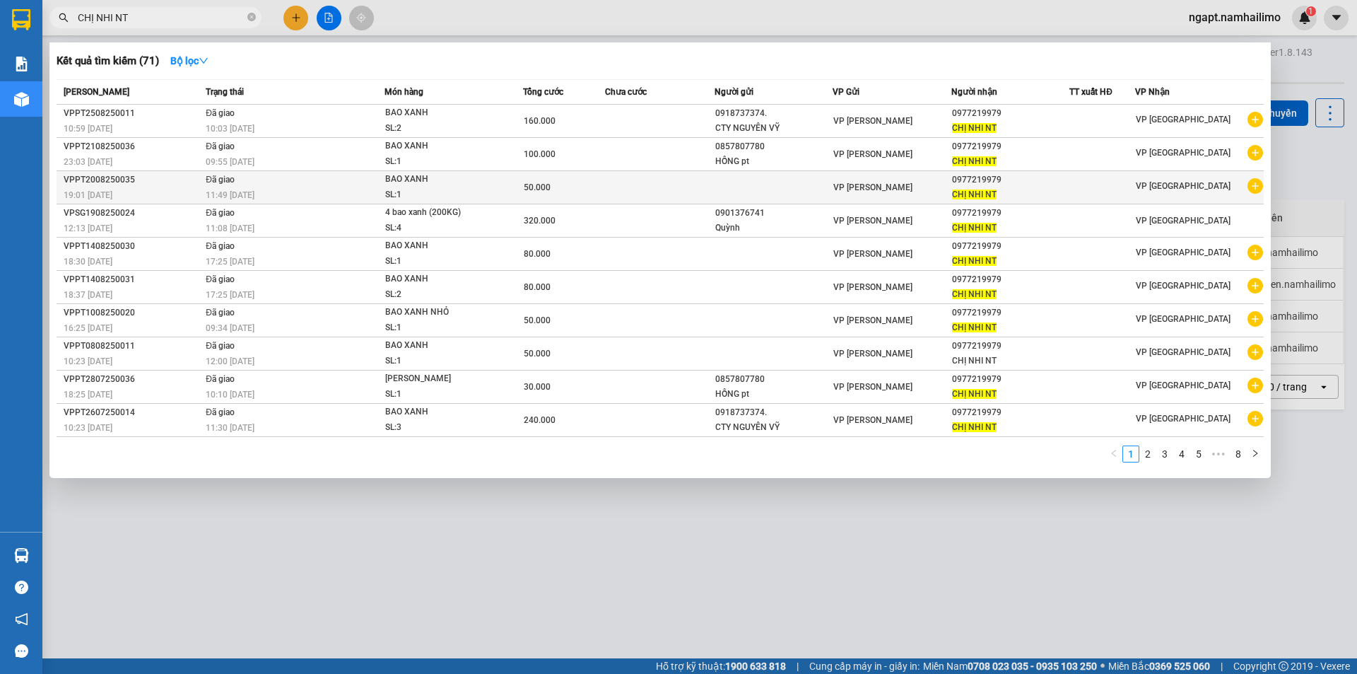
type input "CHỊ NHI NT"
click at [1256, 191] on icon "plus-circle" at bounding box center [1256, 186] width 16 height 16
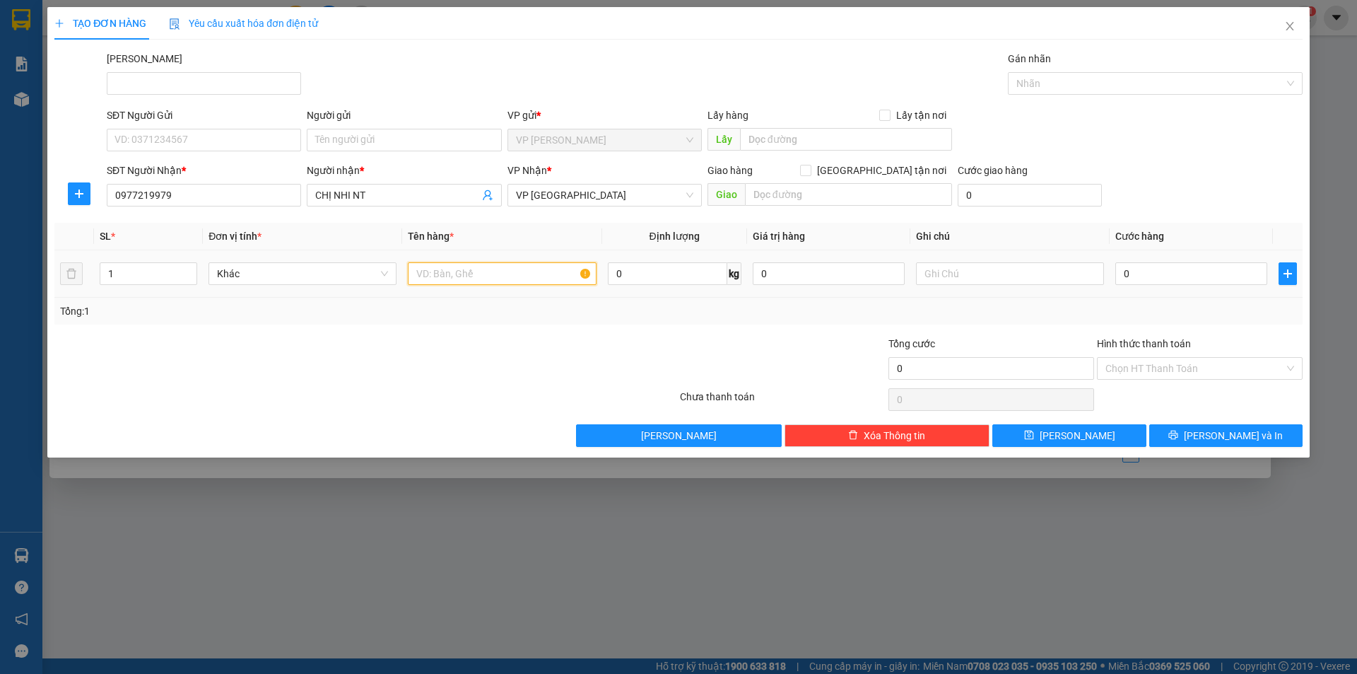
click at [479, 277] on input "text" at bounding box center [502, 273] width 188 height 23
click at [67, 271] on tr "1 Khác 0 kg 0 0" at bounding box center [678, 273] width 1248 height 47
type input "2"
click at [498, 274] on input "text" at bounding box center [502, 273] width 188 height 23
type input "BAO XANH"
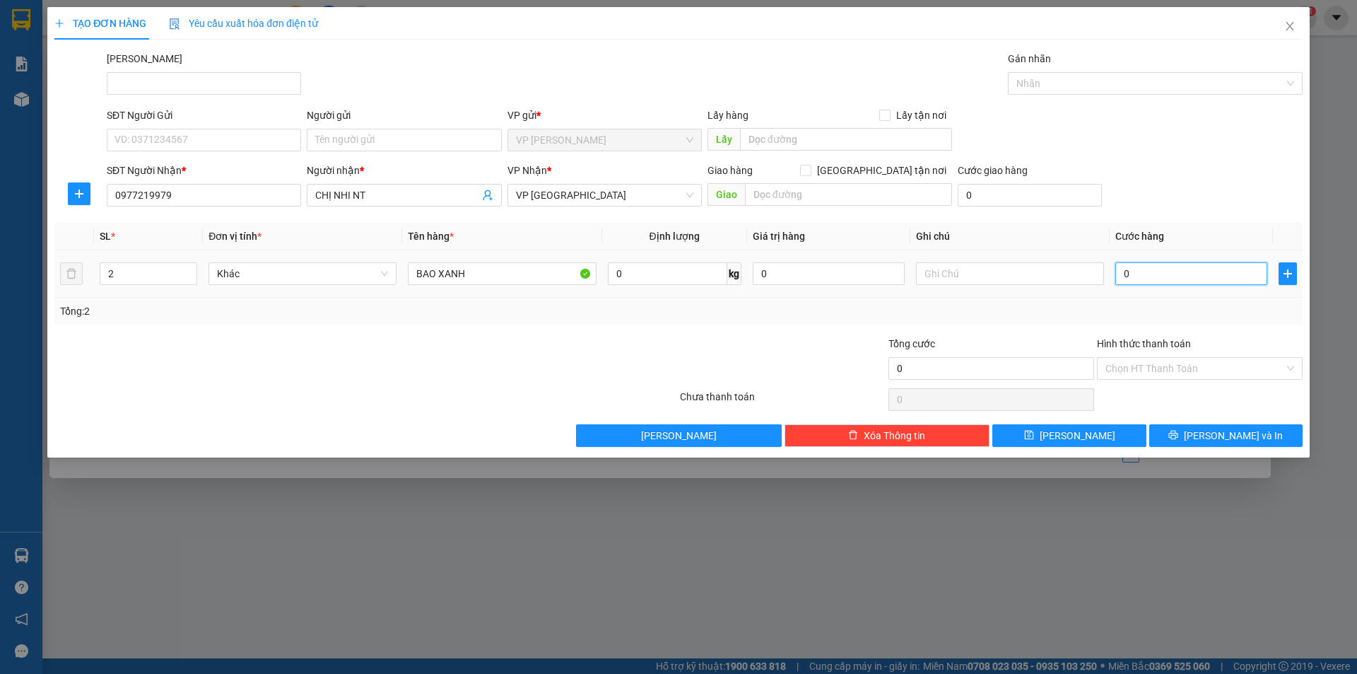
click at [1200, 273] on input "0" at bounding box center [1191, 273] width 152 height 23
type input "9"
type input "90"
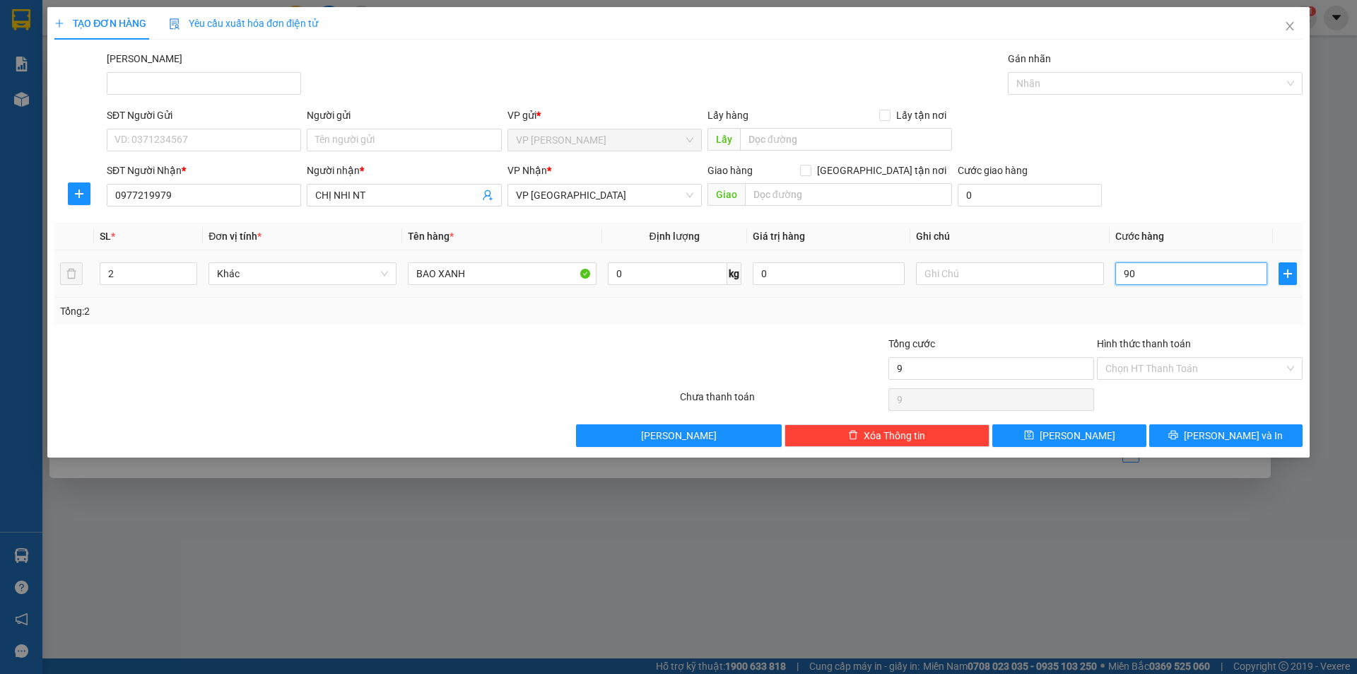
type input "90"
click at [794, 357] on div at bounding box center [783, 360] width 209 height 49
type input "90.000"
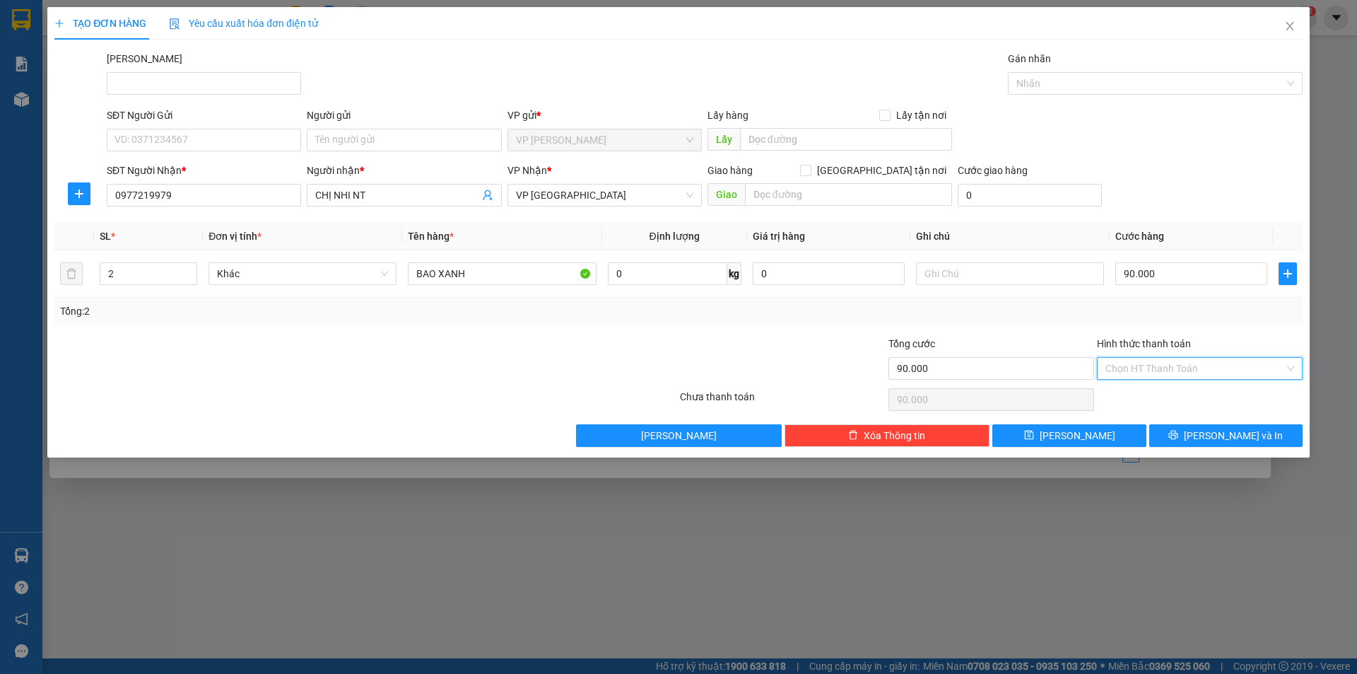
click at [1222, 371] on input "Hình thức thanh toán" at bounding box center [1195, 368] width 179 height 21
click at [1219, 401] on div "Tại văn phòng" at bounding box center [1200, 397] width 189 height 16
type input "0"
click at [1247, 442] on span "[PERSON_NAME] và In" at bounding box center [1233, 436] width 99 height 16
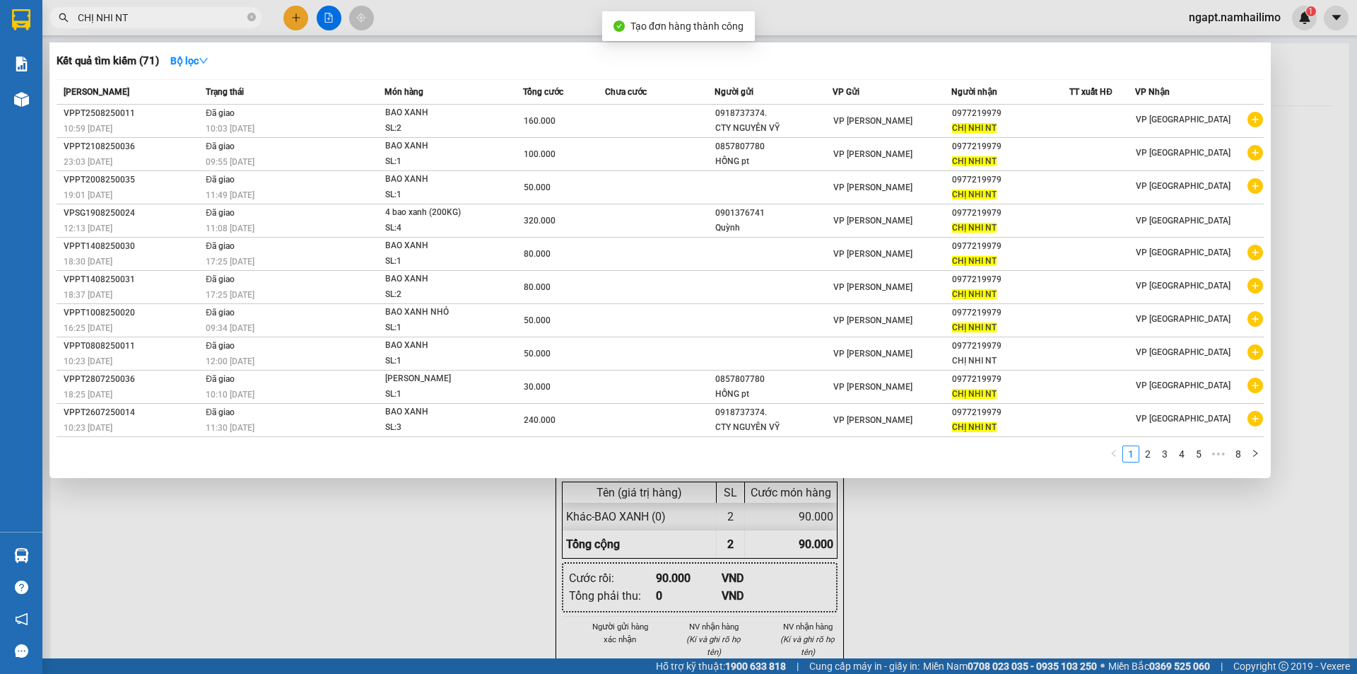
drag, startPoint x: 1012, startPoint y: 591, endPoint x: 838, endPoint y: 272, distance: 363.5
click at [1012, 588] on div at bounding box center [678, 337] width 1357 height 674
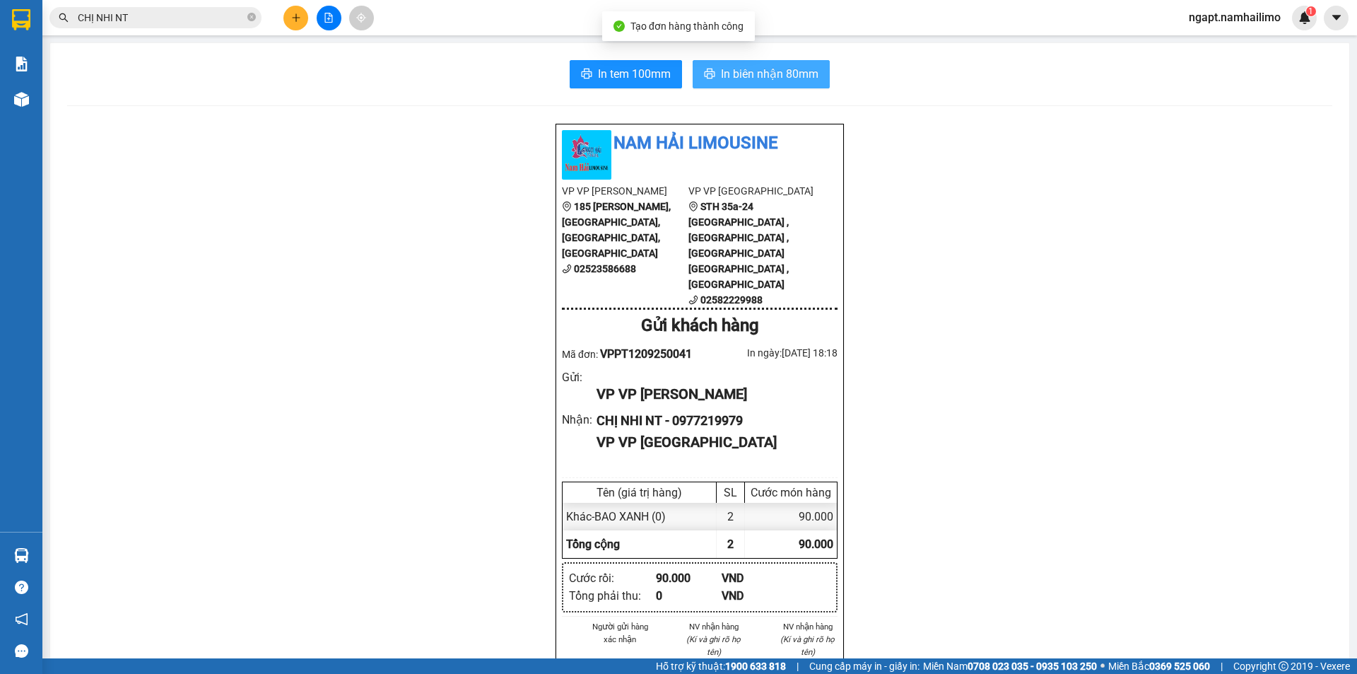
click at [753, 78] on span "In biên nhận 80mm" at bounding box center [770, 74] width 98 height 18
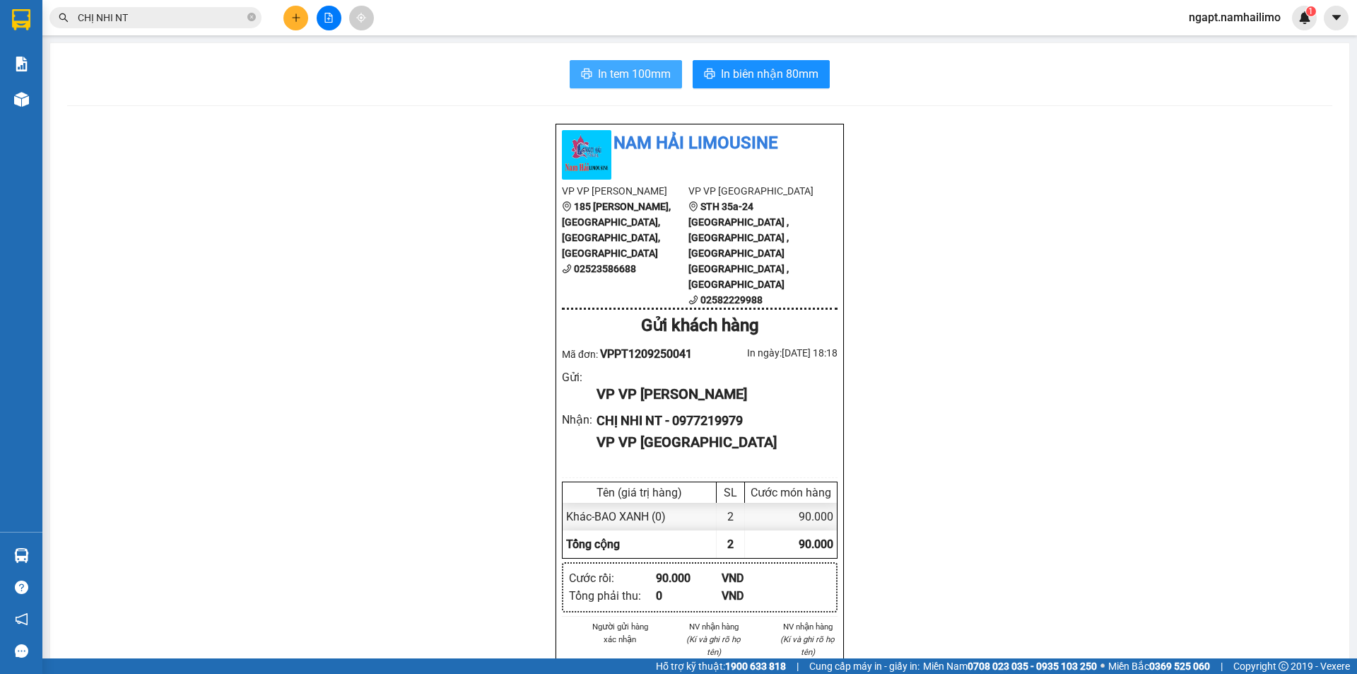
click at [628, 77] on span "In tem 100mm" at bounding box center [634, 74] width 73 height 18
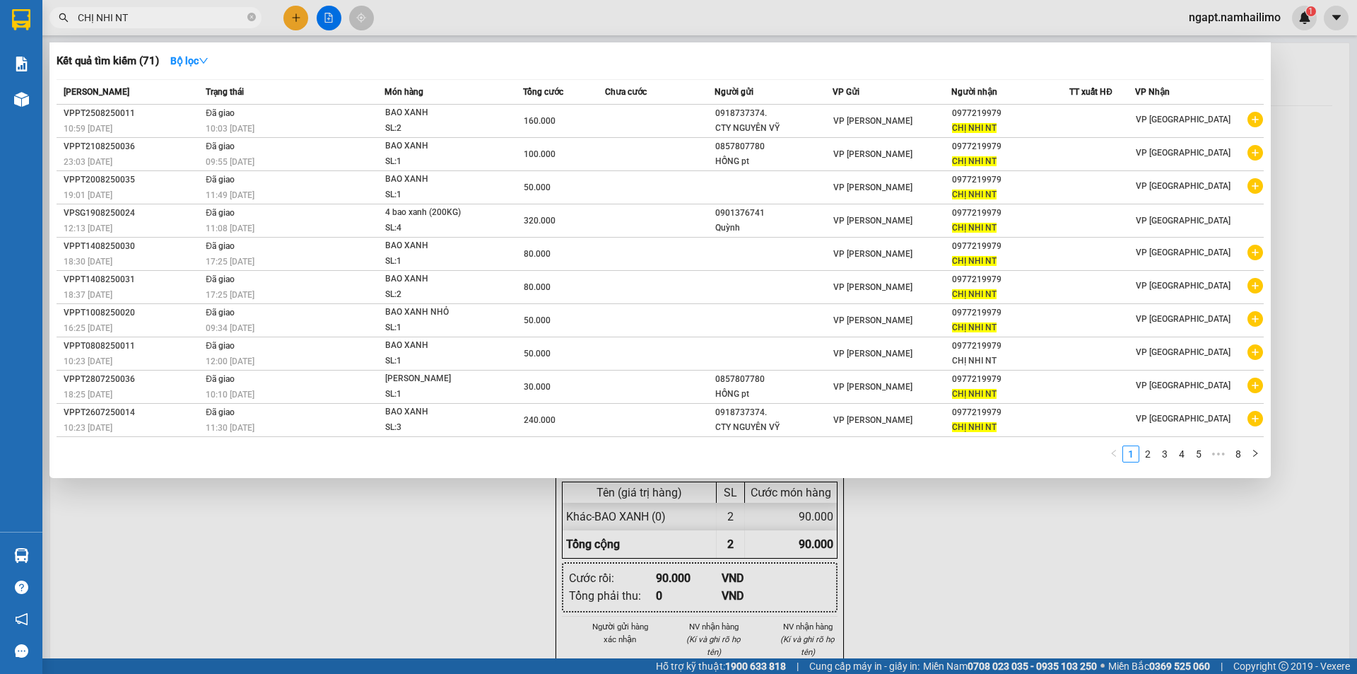
drag, startPoint x: 170, startPoint y: 20, endPoint x: 0, endPoint y: 23, distance: 170.4
click at [0, 23] on section "Kết quả tìm kiếm ( 71 ) Bộ lọc Mã ĐH Trạng thái Món hàng Tổng cước Chưa cước Ng…" at bounding box center [678, 337] width 1357 height 674
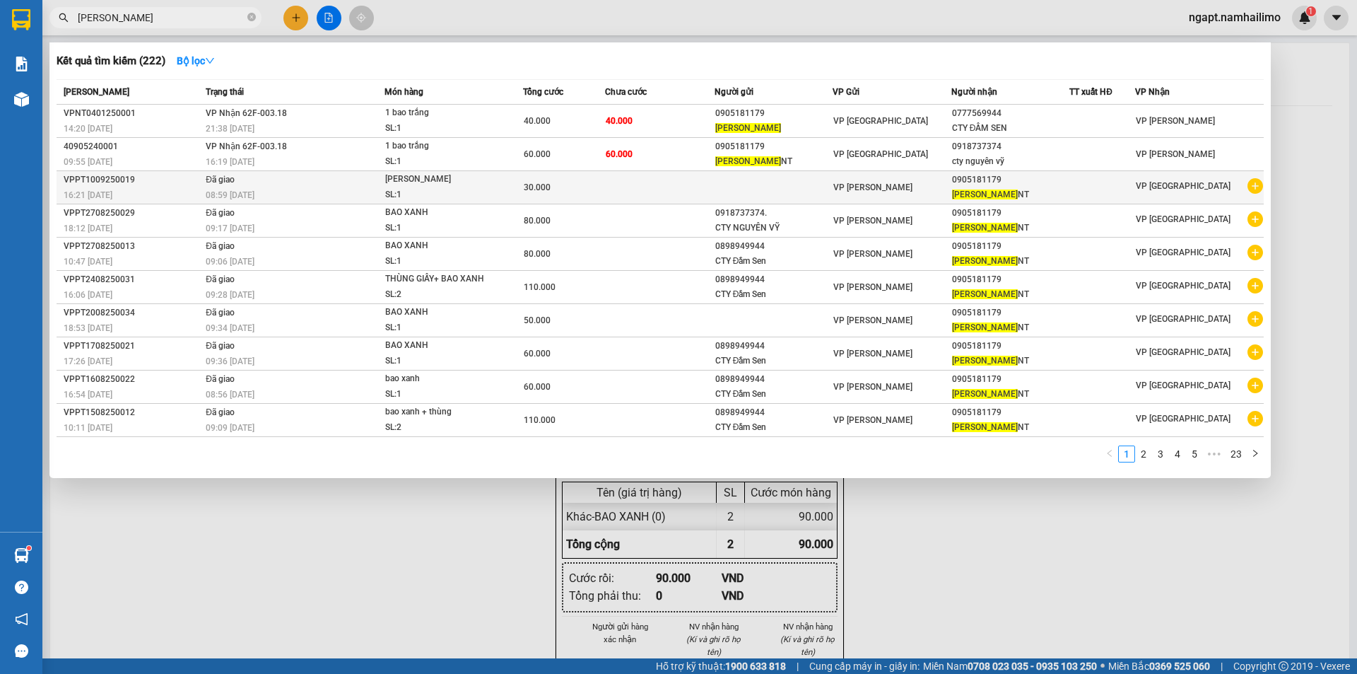
type input "PHƯƠNG LIỄU"
click at [1260, 189] on icon "plus-circle" at bounding box center [1256, 186] width 16 height 16
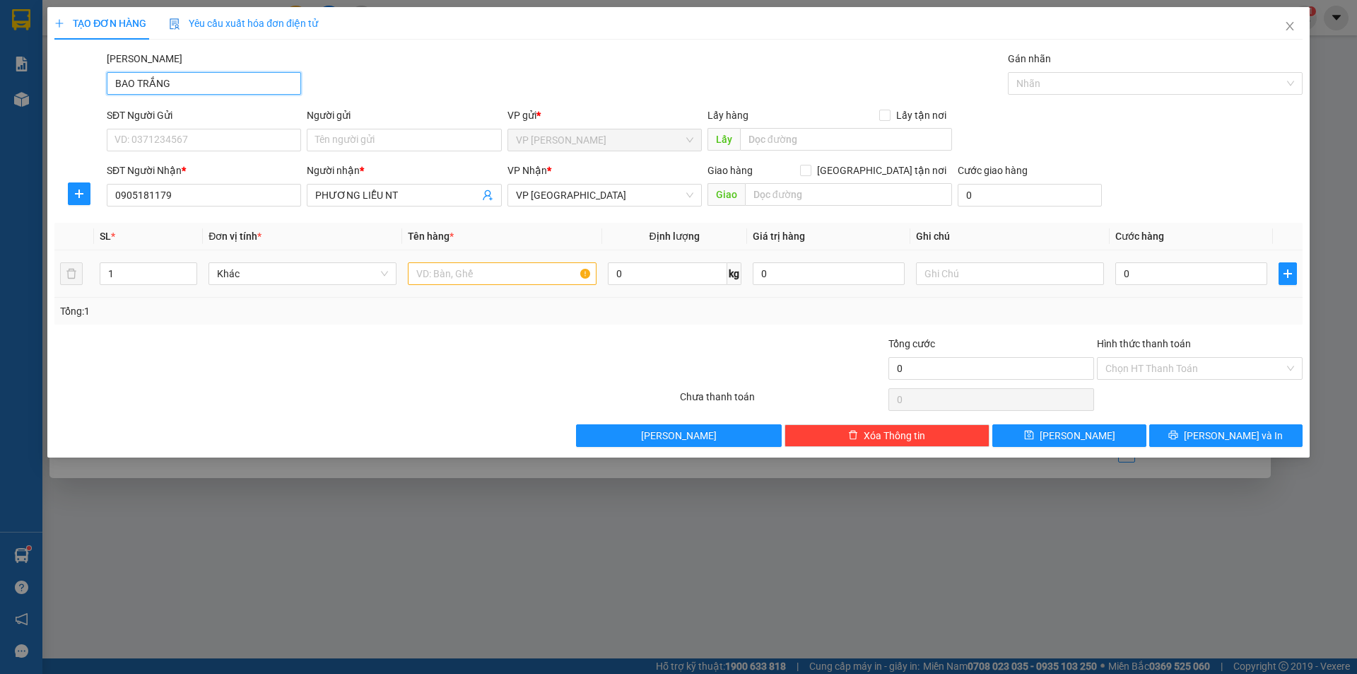
type input "BAO TRẮNG"
click at [459, 270] on input "text" at bounding box center [502, 273] width 188 height 23
click at [1144, 274] on input "0" at bounding box center [1191, 273] width 152 height 23
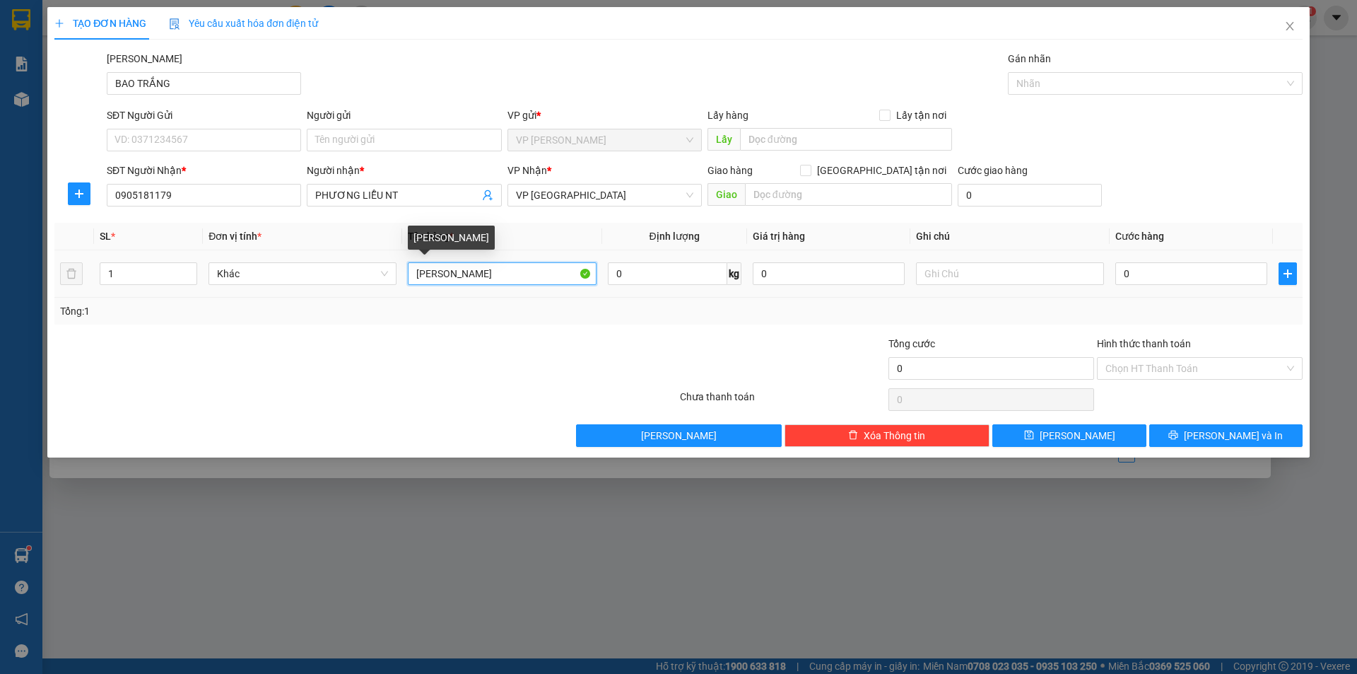
click at [479, 271] on input "BAO TRẰNG" at bounding box center [502, 273] width 188 height 23
type input "BAO TRẮNG"
click at [1144, 274] on input "0" at bounding box center [1191, 273] width 152 height 23
type input "5"
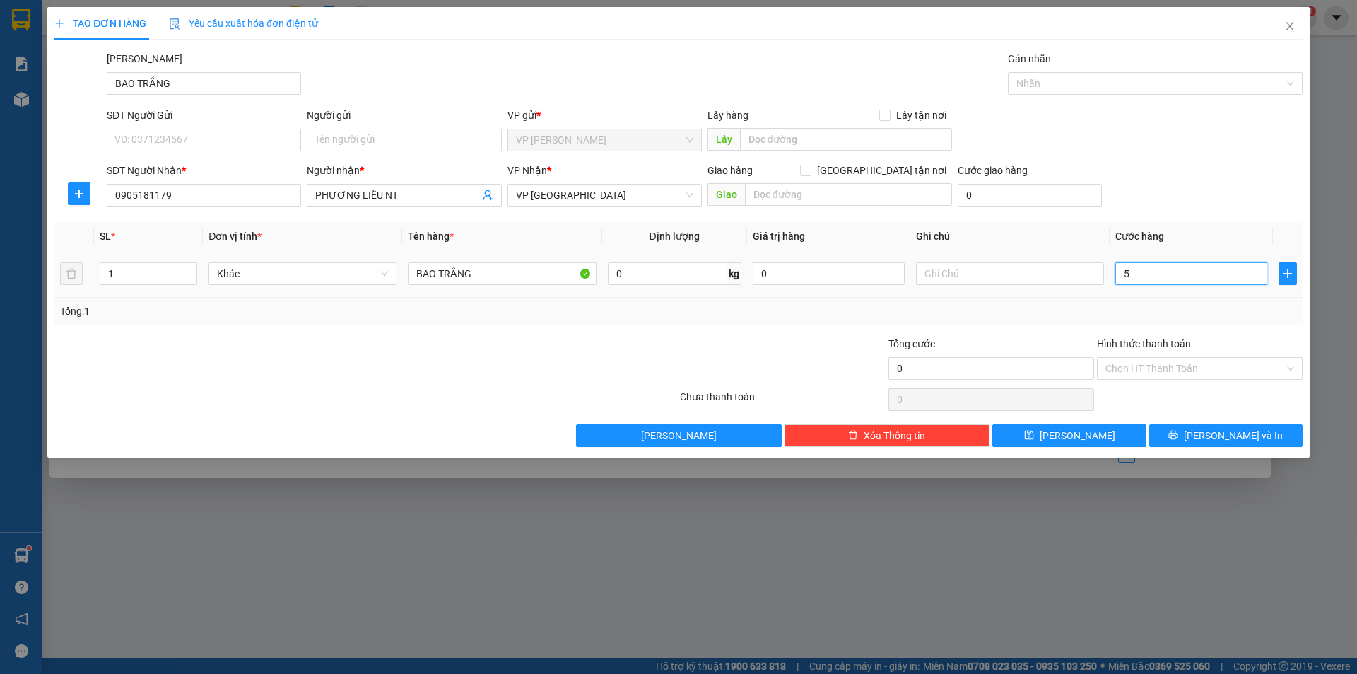
type input "5"
type input "50"
click at [1038, 315] on div "Tổng: 1" at bounding box center [678, 311] width 1237 height 16
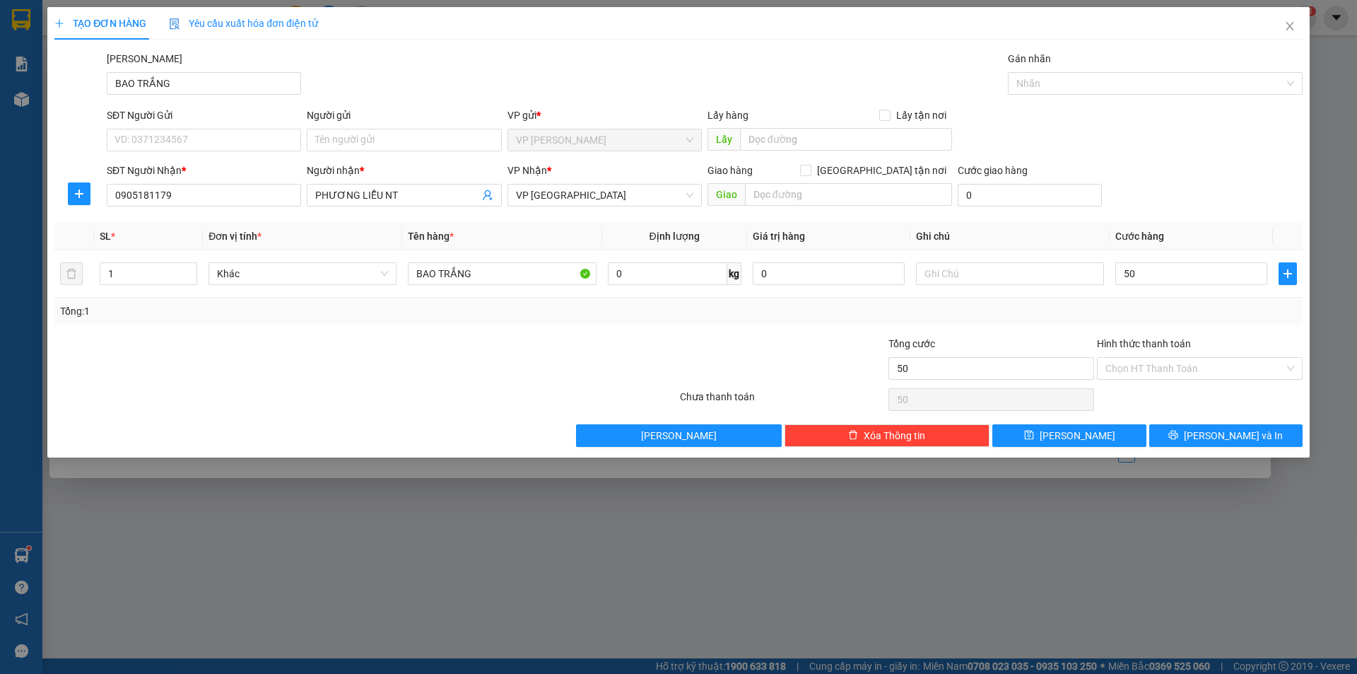
type input "50.000"
click at [1248, 439] on span "[PERSON_NAME] và In" at bounding box center [1233, 436] width 99 height 16
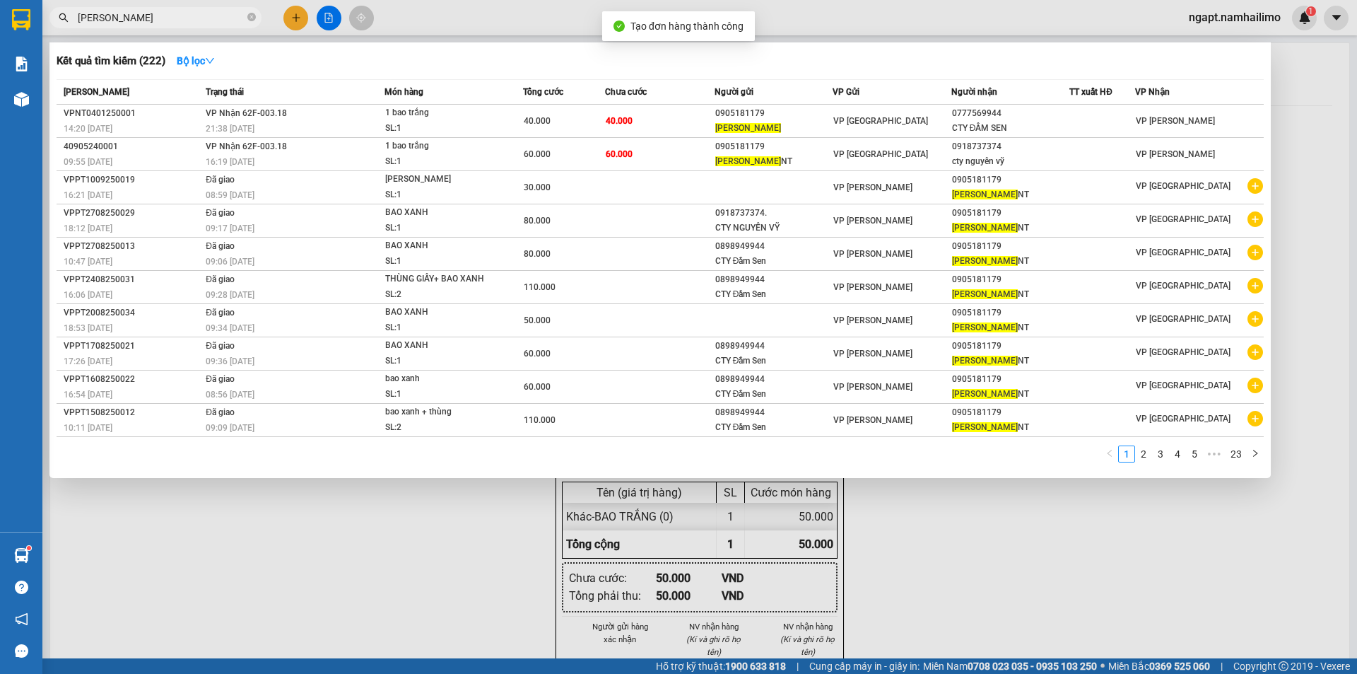
click at [982, 526] on div at bounding box center [678, 337] width 1357 height 674
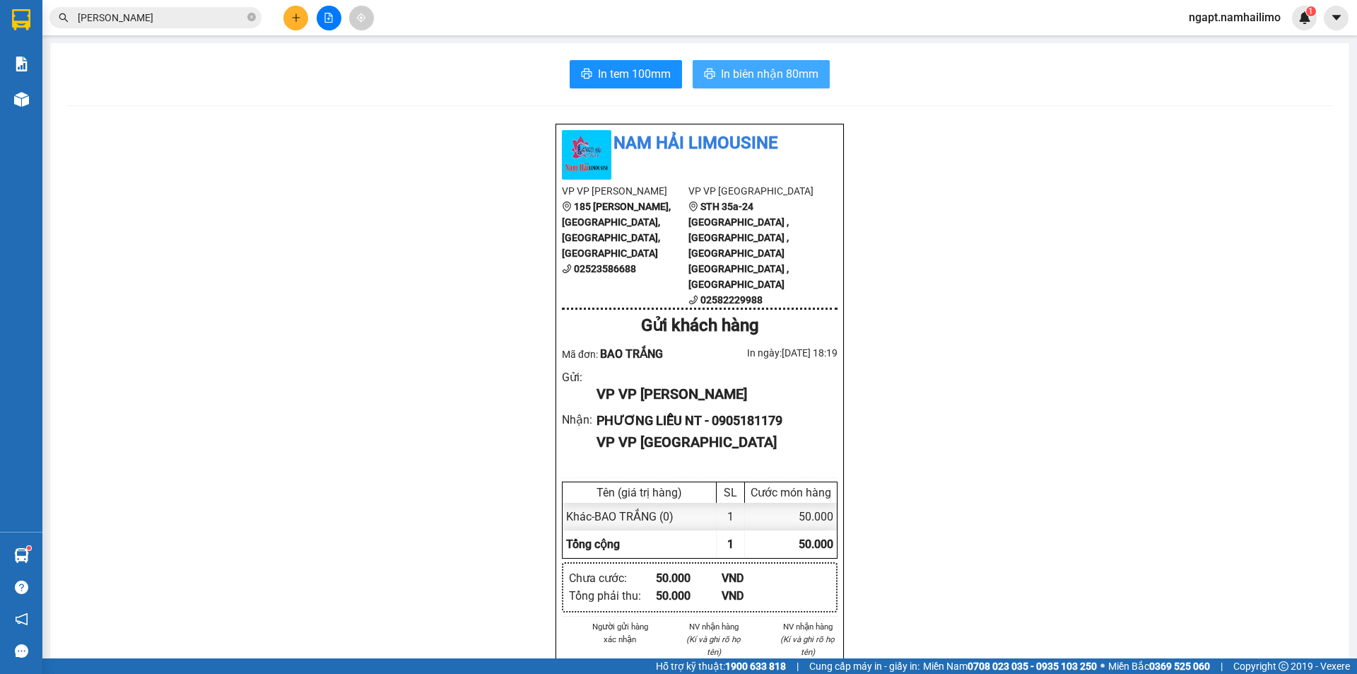
click at [792, 74] on span "In biên nhận 80mm" at bounding box center [770, 74] width 98 height 18
click at [633, 68] on span "In tem 100mm" at bounding box center [634, 74] width 73 height 18
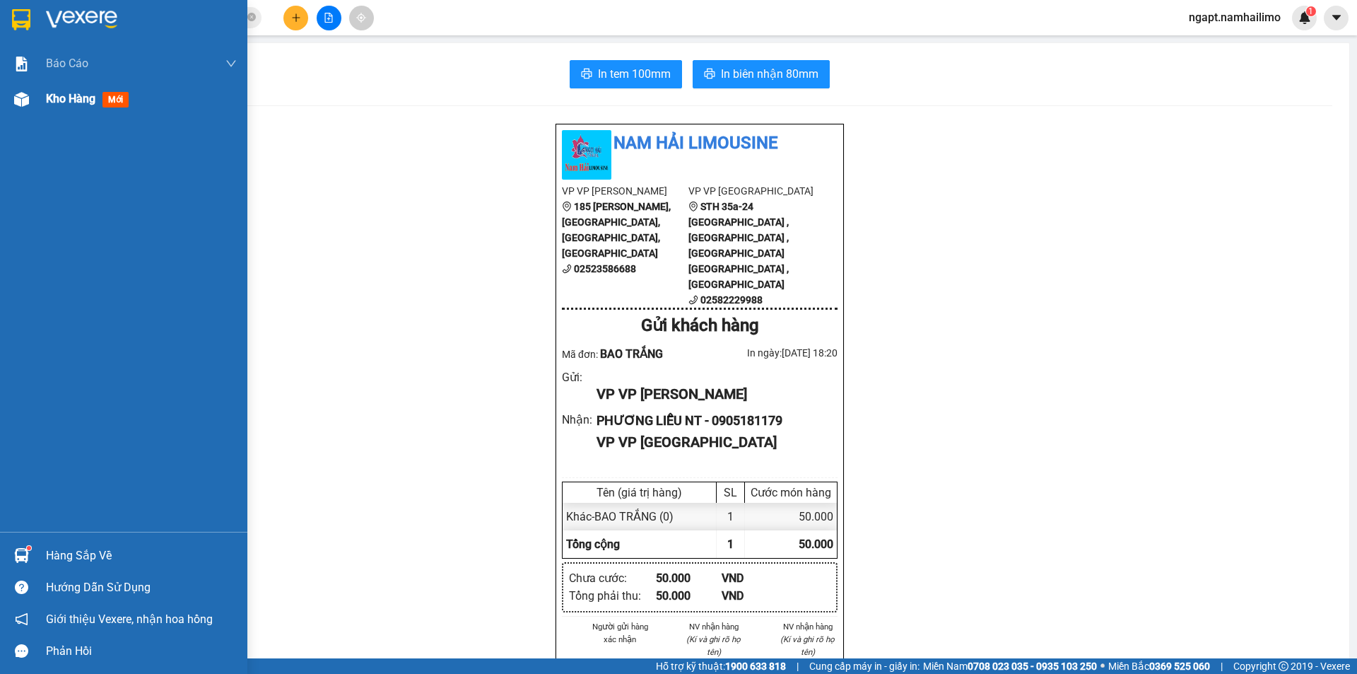
click at [74, 112] on div "Kho hàng mới" at bounding box center [141, 98] width 191 height 35
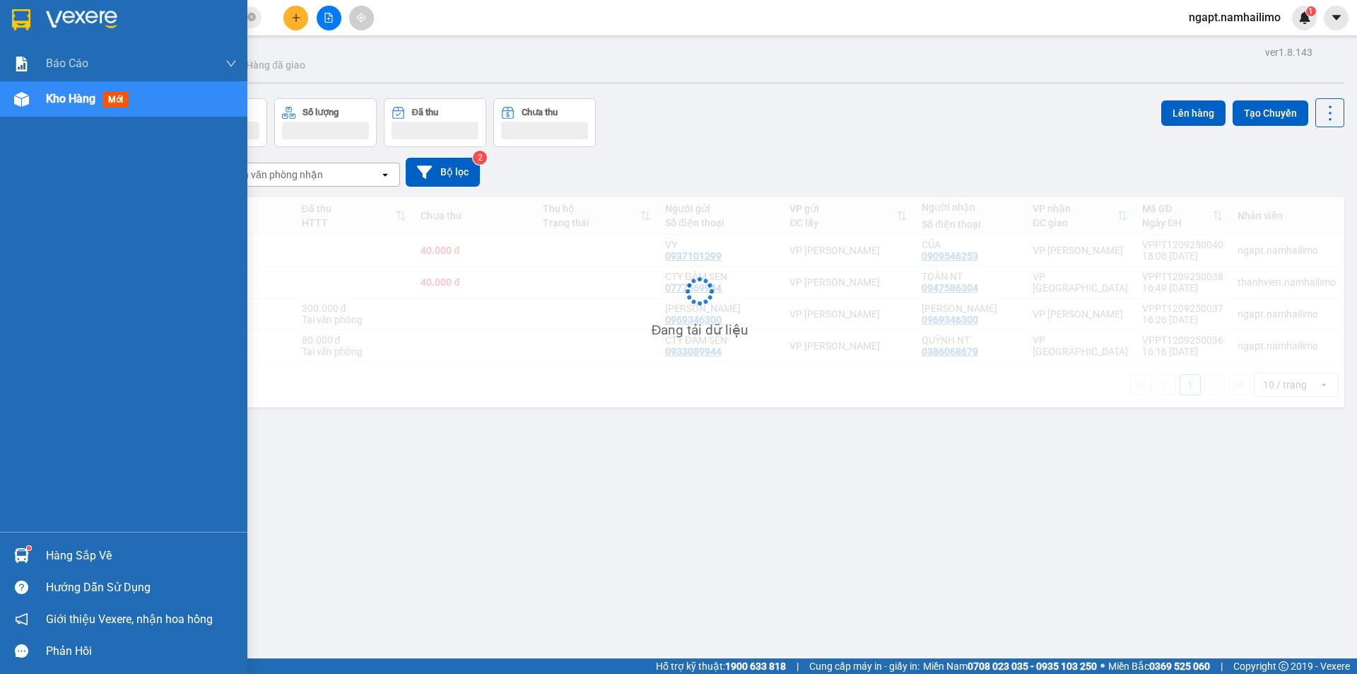
click at [67, 107] on div "Kho hàng mới" at bounding box center [141, 98] width 191 height 35
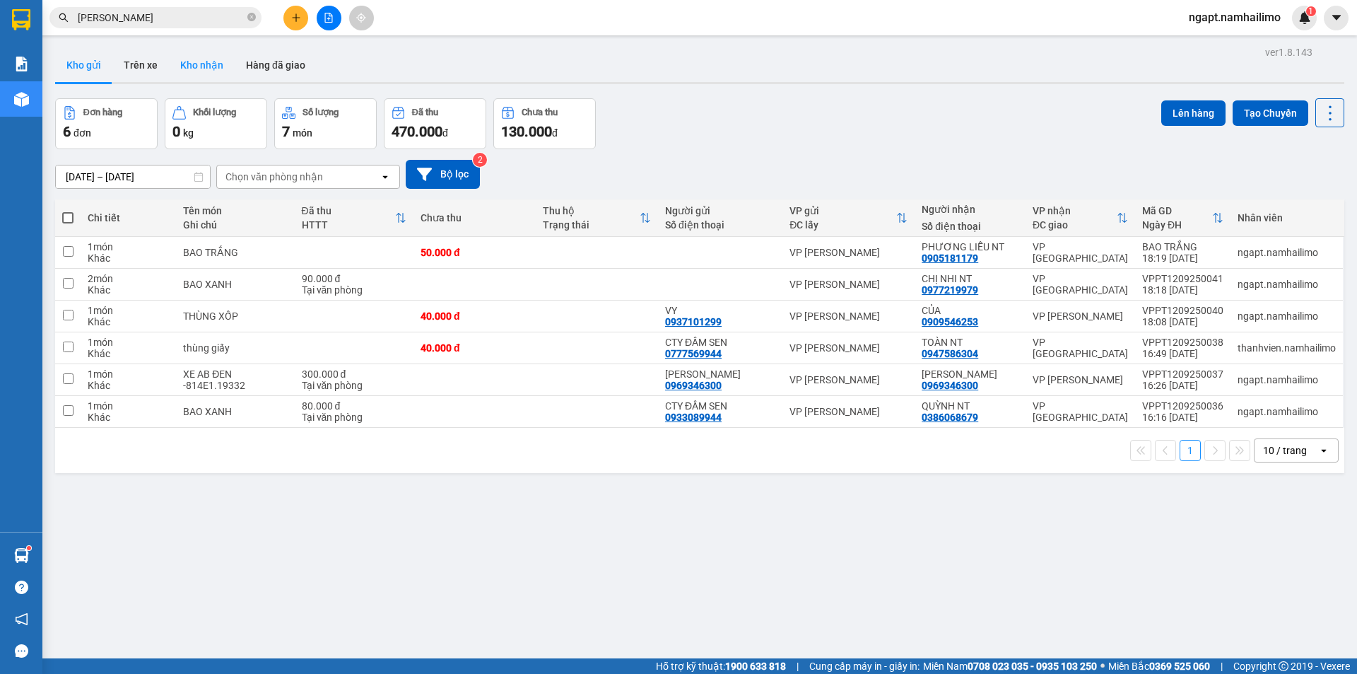
click at [217, 62] on button "Kho nhận" at bounding box center [202, 65] width 66 height 34
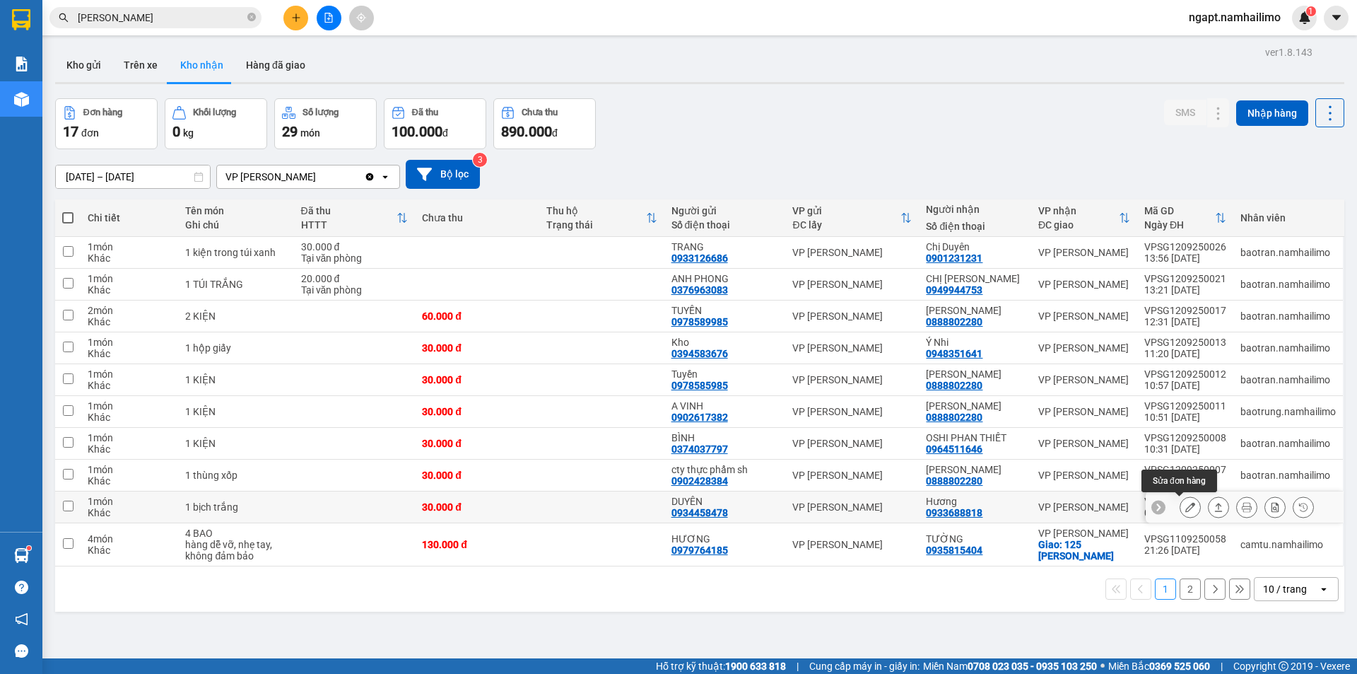
click at [1185, 512] on icon at bounding box center [1190, 507] width 10 height 10
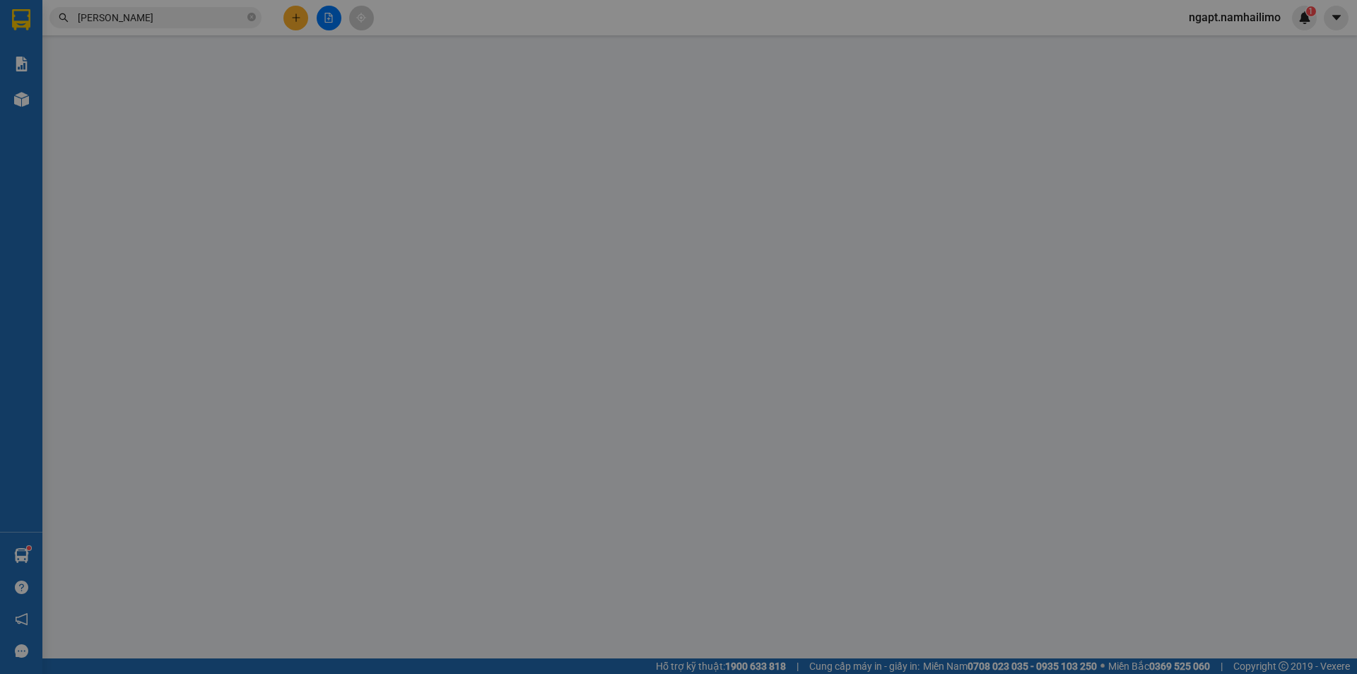
type input "0934458478"
type input "DUYÊN"
type input "0933688818"
type input "Hương"
type input "30.000"
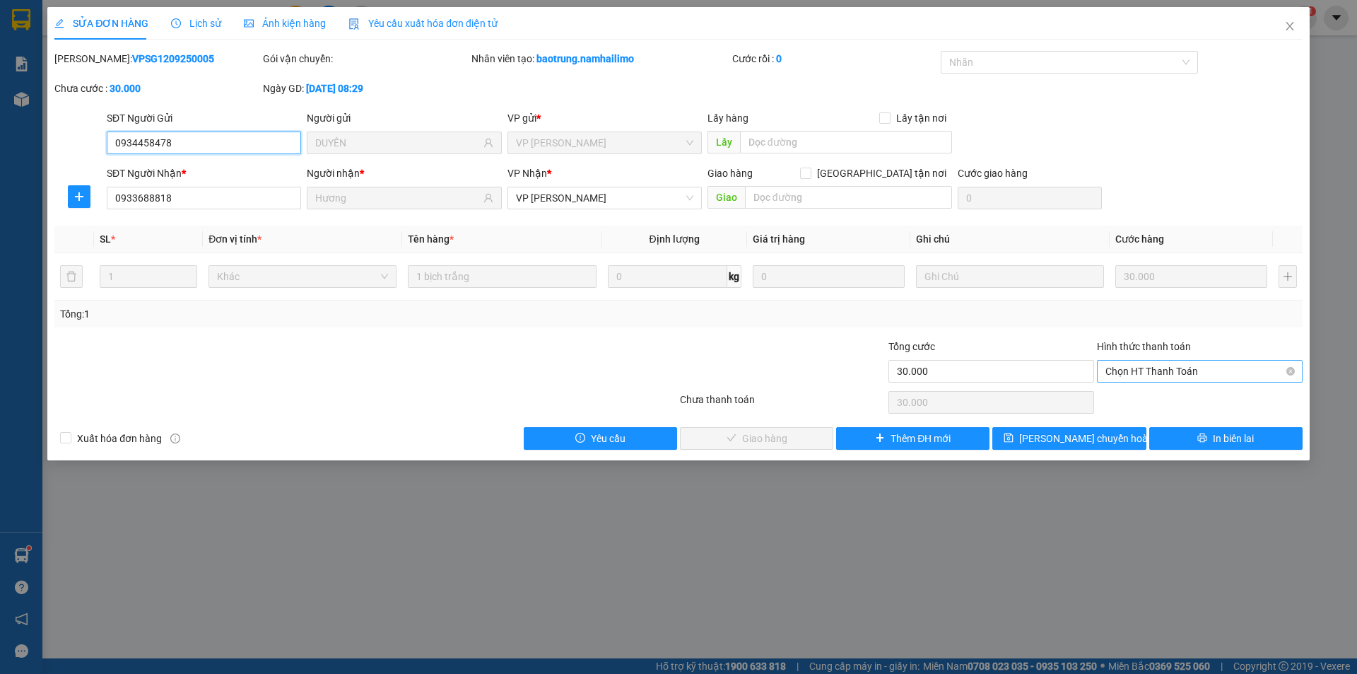
click at [1190, 368] on span "Chọn HT Thanh Toán" at bounding box center [1200, 371] width 189 height 21
click at [1188, 400] on div "Tại văn phòng" at bounding box center [1200, 400] width 189 height 16
type input "0"
click at [786, 445] on span "Giao hàng" at bounding box center [764, 438] width 45 height 16
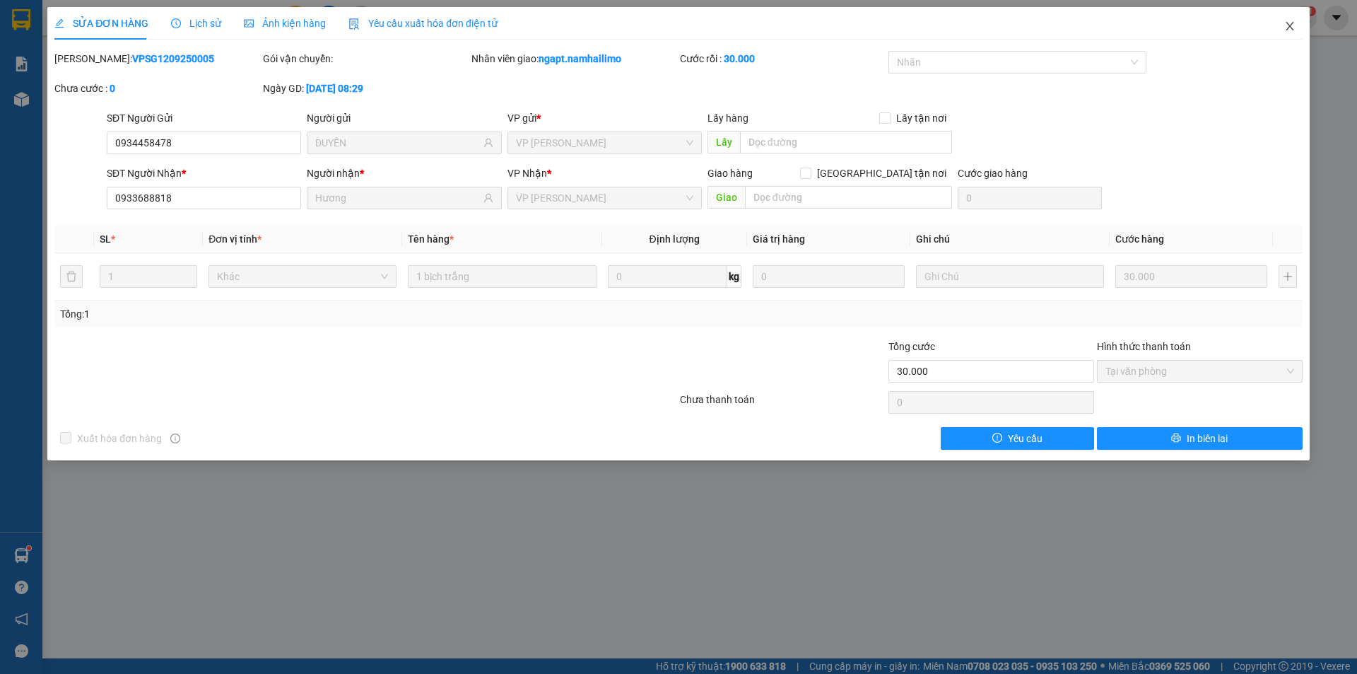
click at [1290, 28] on icon "close" at bounding box center [1290, 26] width 8 height 8
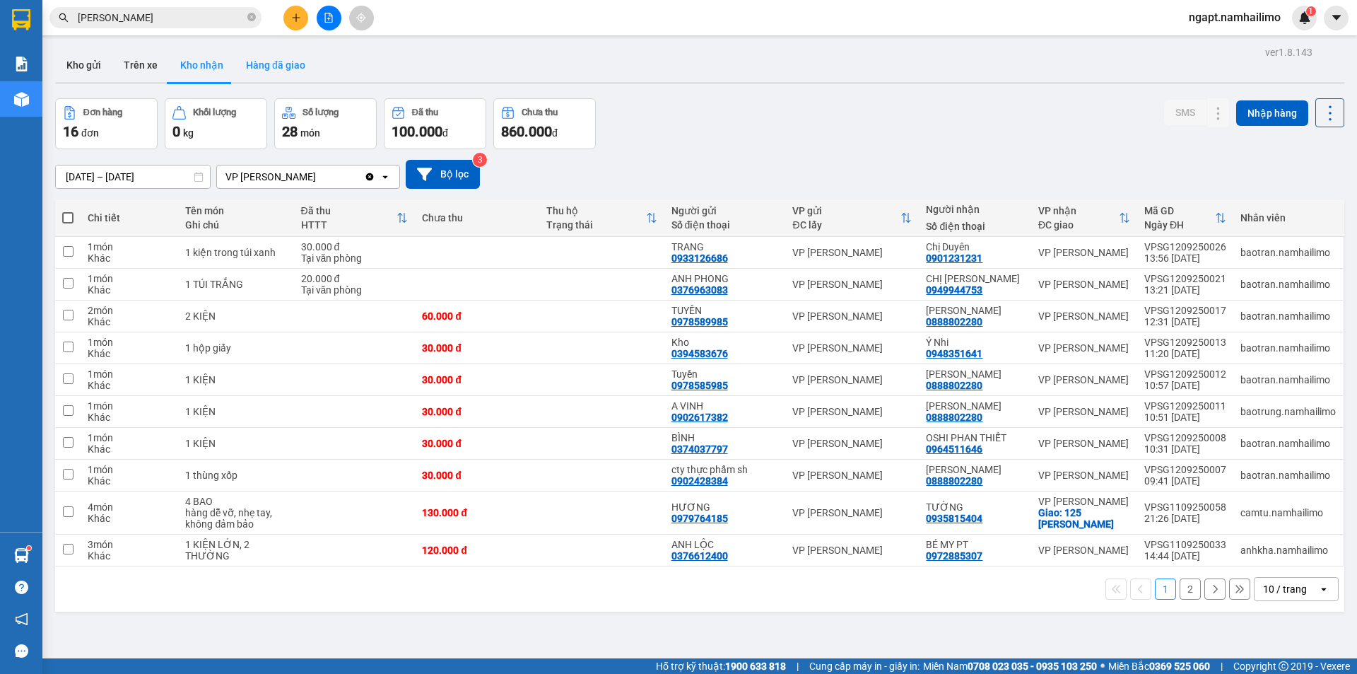
click at [256, 69] on button "Hàng đã giao" at bounding box center [276, 65] width 82 height 34
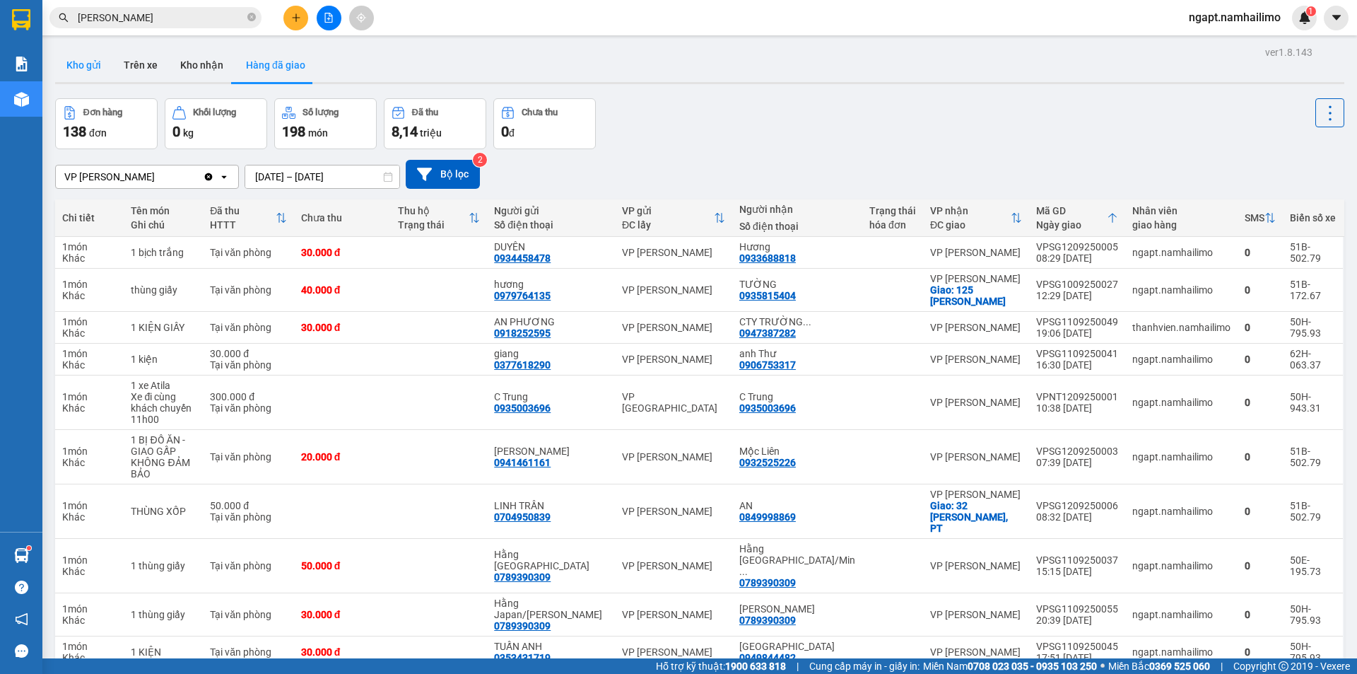
click at [90, 68] on button "Kho gửi" at bounding box center [83, 65] width 57 height 34
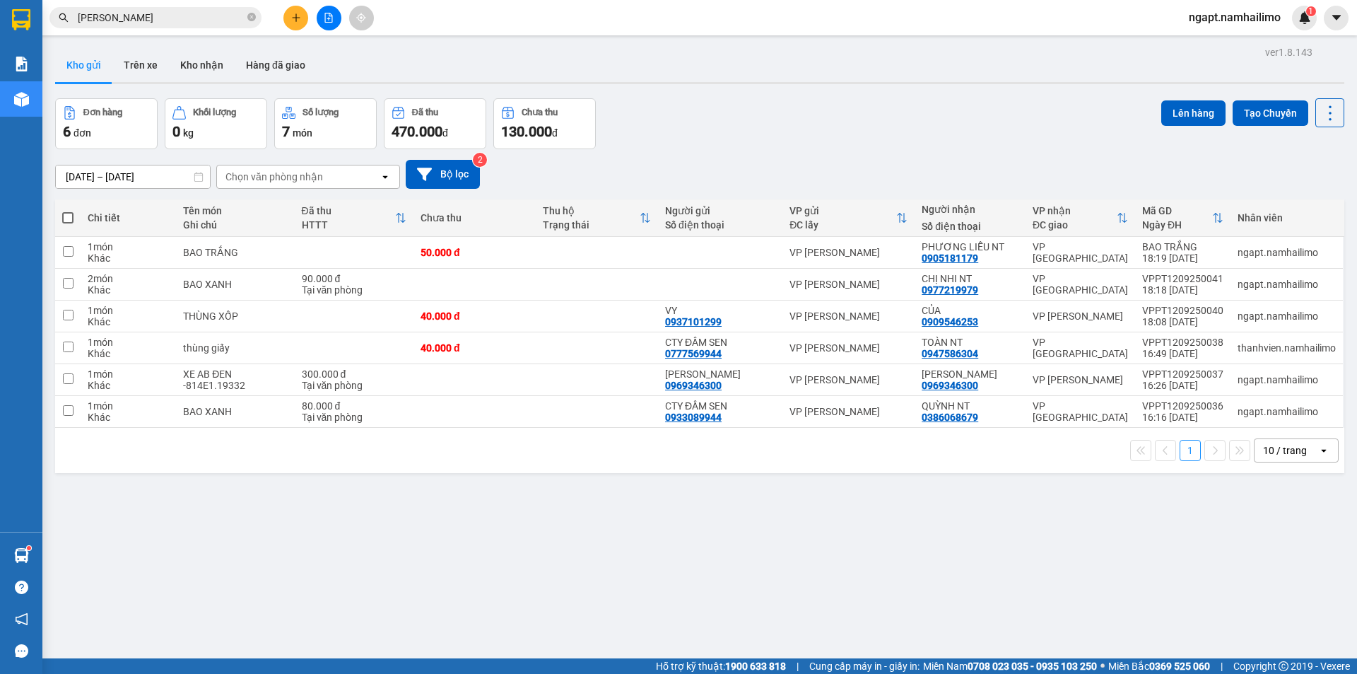
click at [294, 15] on icon "plus" at bounding box center [296, 18] width 10 height 10
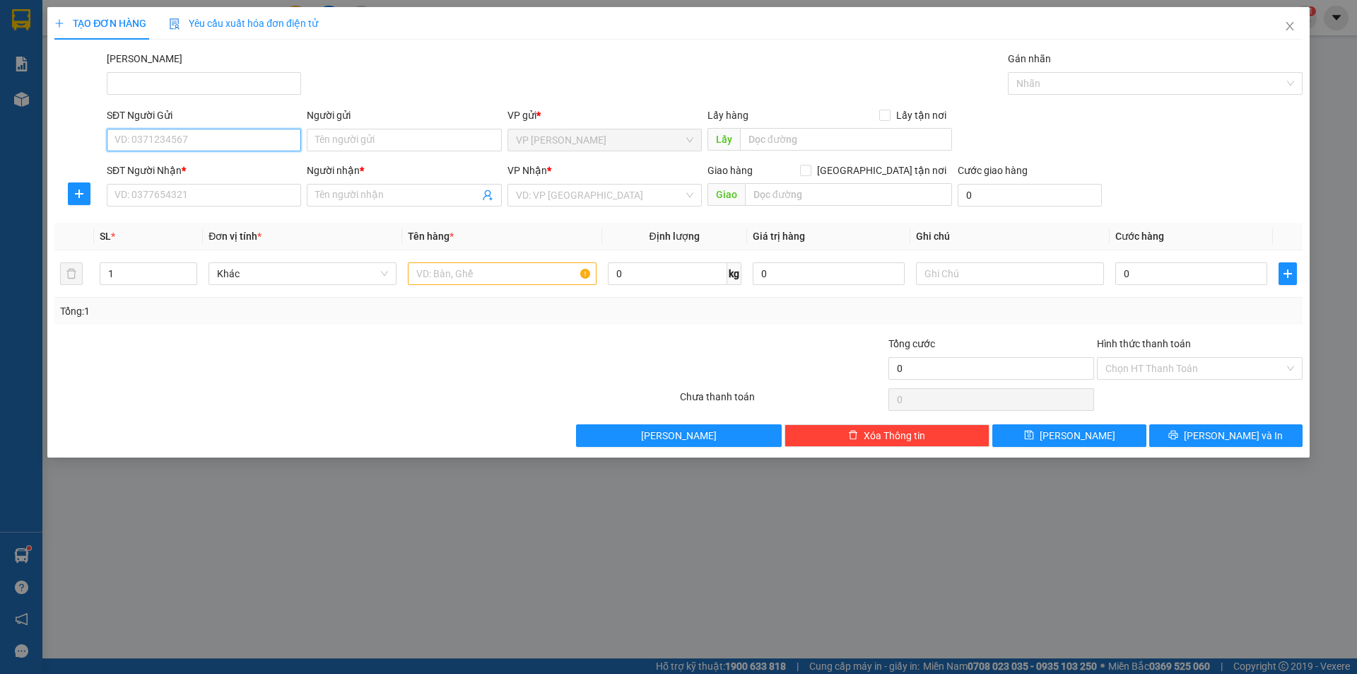
click at [198, 140] on input "SĐT Người Gửi" at bounding box center [204, 140] width 194 height 23
drag, startPoint x: 198, startPoint y: 140, endPoint x: 47, endPoint y: 134, distance: 151.4
click at [47, 135] on div "TẠO ĐƠN HÀNG Yêu cầu xuất hóa đơn điện tử Transit Pickup Surcharge Ids Transit …" at bounding box center [678, 337] width 1357 height 674
type input "0946191212"
click at [375, 132] on input "Người gửi" at bounding box center [404, 140] width 194 height 23
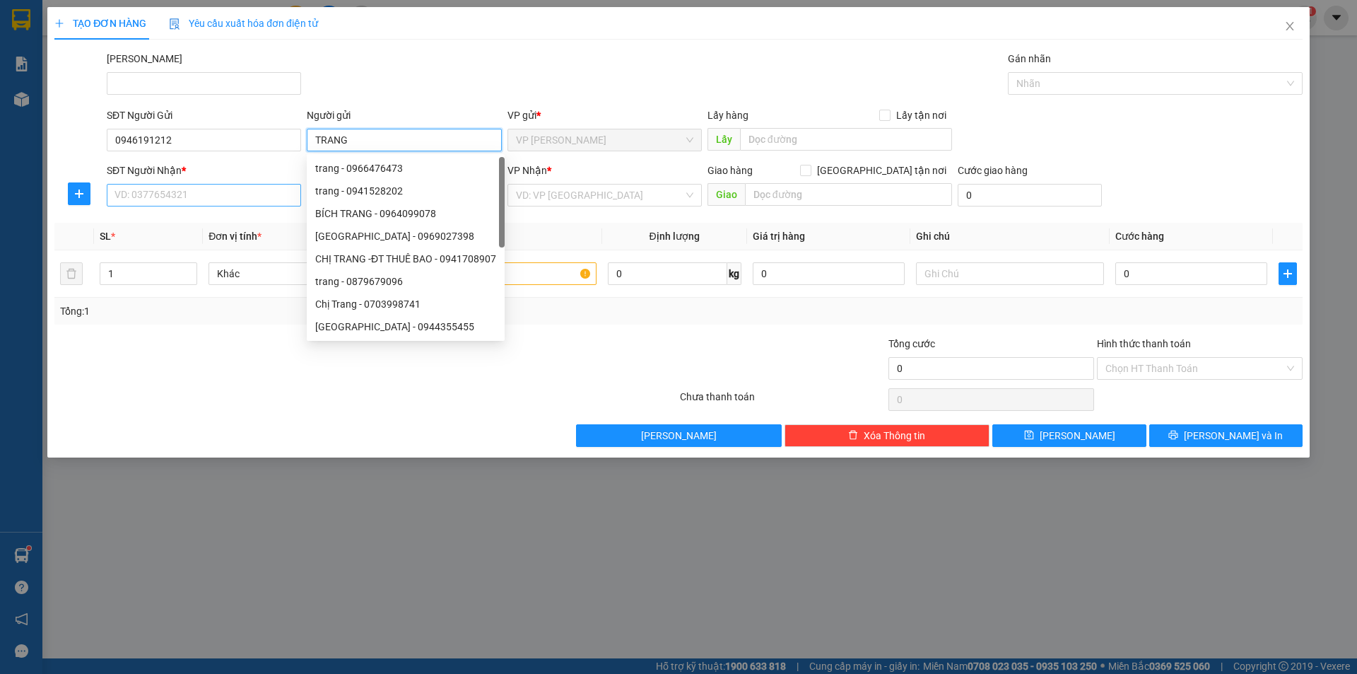
type input "TRANG"
click at [223, 200] on input "SĐT Người Nhận *" at bounding box center [204, 195] width 194 height 23
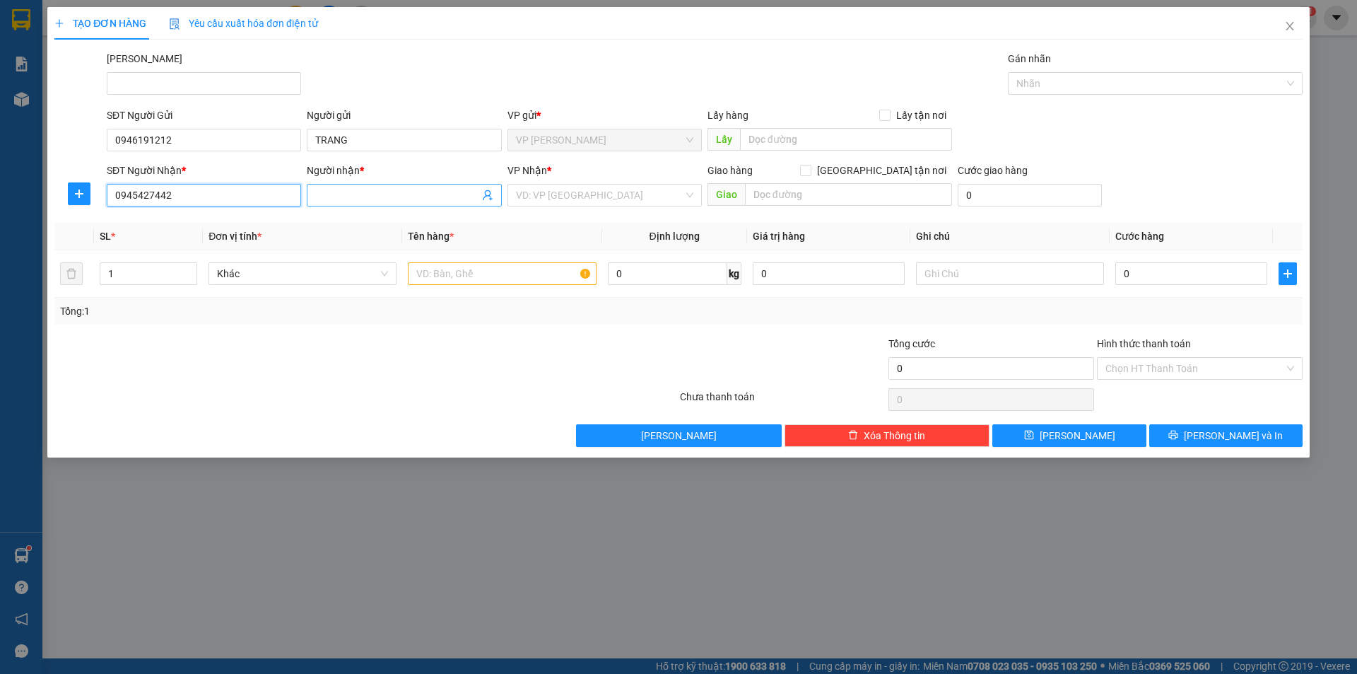
type input "0945427442"
click at [423, 192] on input "Người nhận *" at bounding box center [396, 195] width 163 height 16
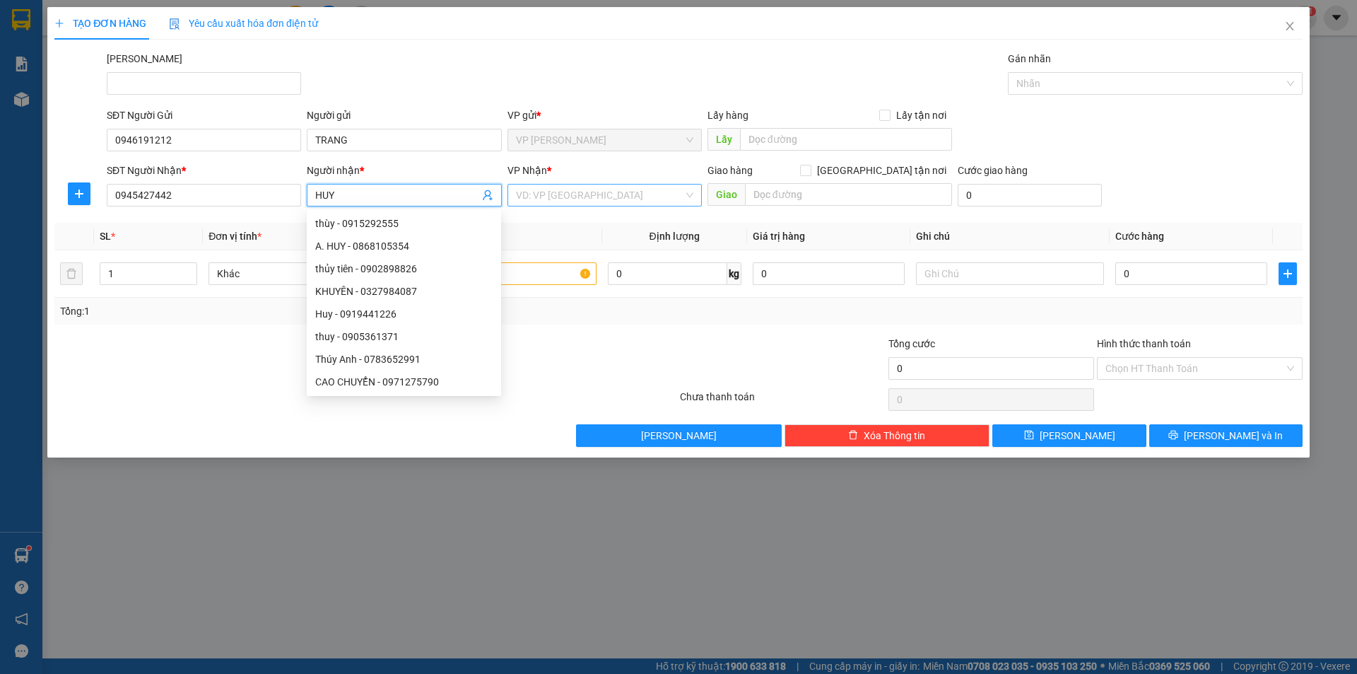
type input "HUY"
click at [631, 197] on input "search" at bounding box center [600, 194] width 168 height 21
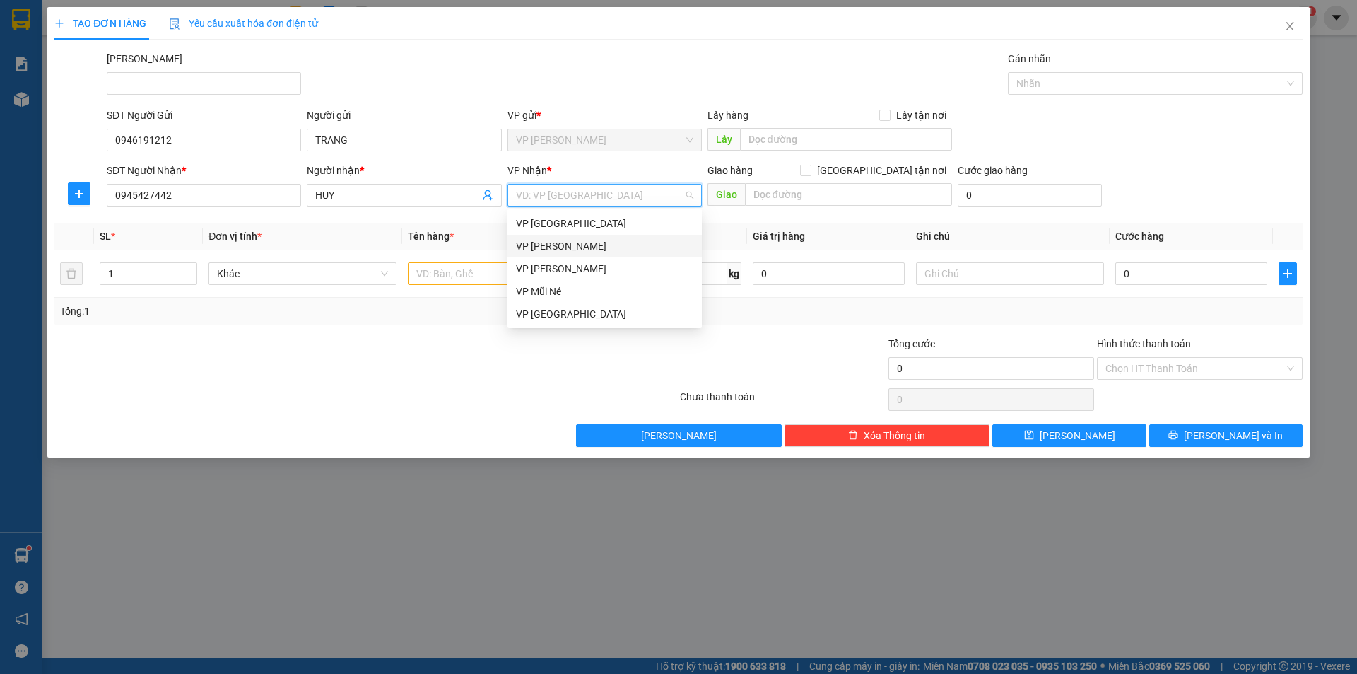
click at [594, 242] on div "VP [PERSON_NAME]" at bounding box center [604, 246] width 177 height 16
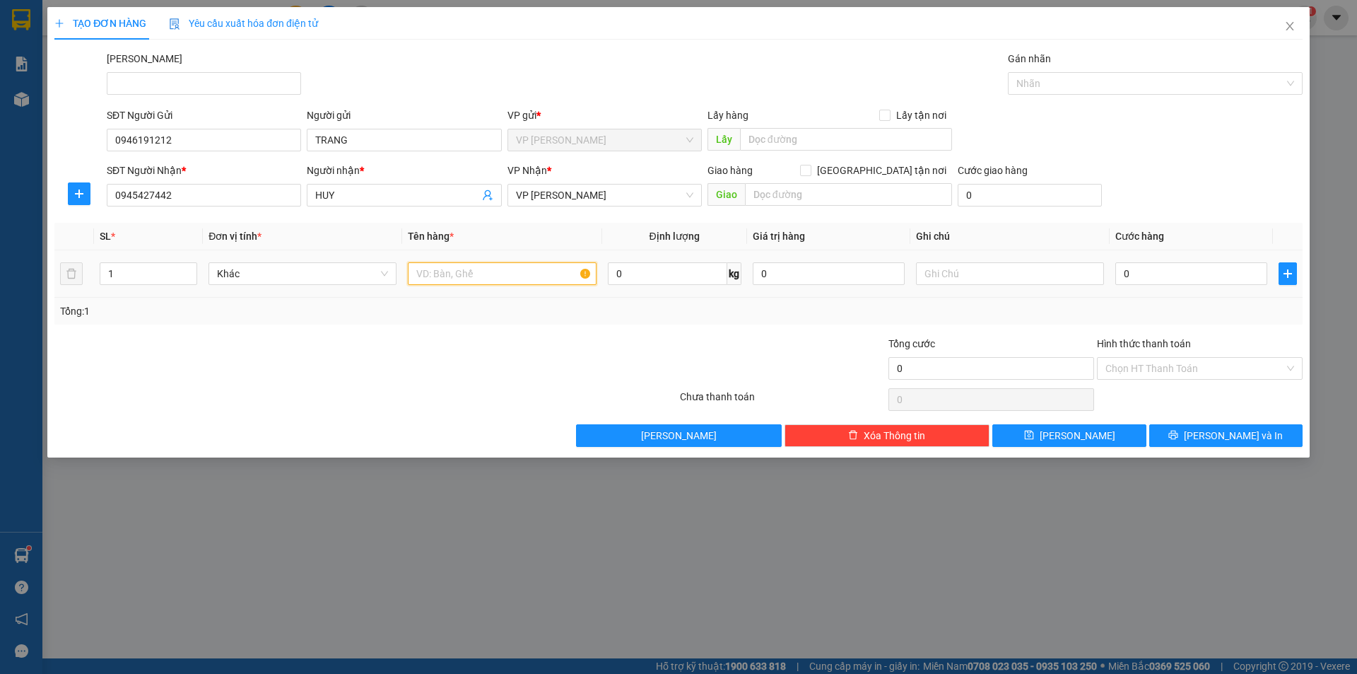
click at [539, 271] on input "text" at bounding box center [502, 273] width 188 height 23
click at [433, 274] on input "KIỆ TRẮNG" at bounding box center [502, 273] width 188 height 23
type input "KIỆN TRẮNG"
click at [1134, 275] on input "0" at bounding box center [1191, 273] width 152 height 23
type input "3"
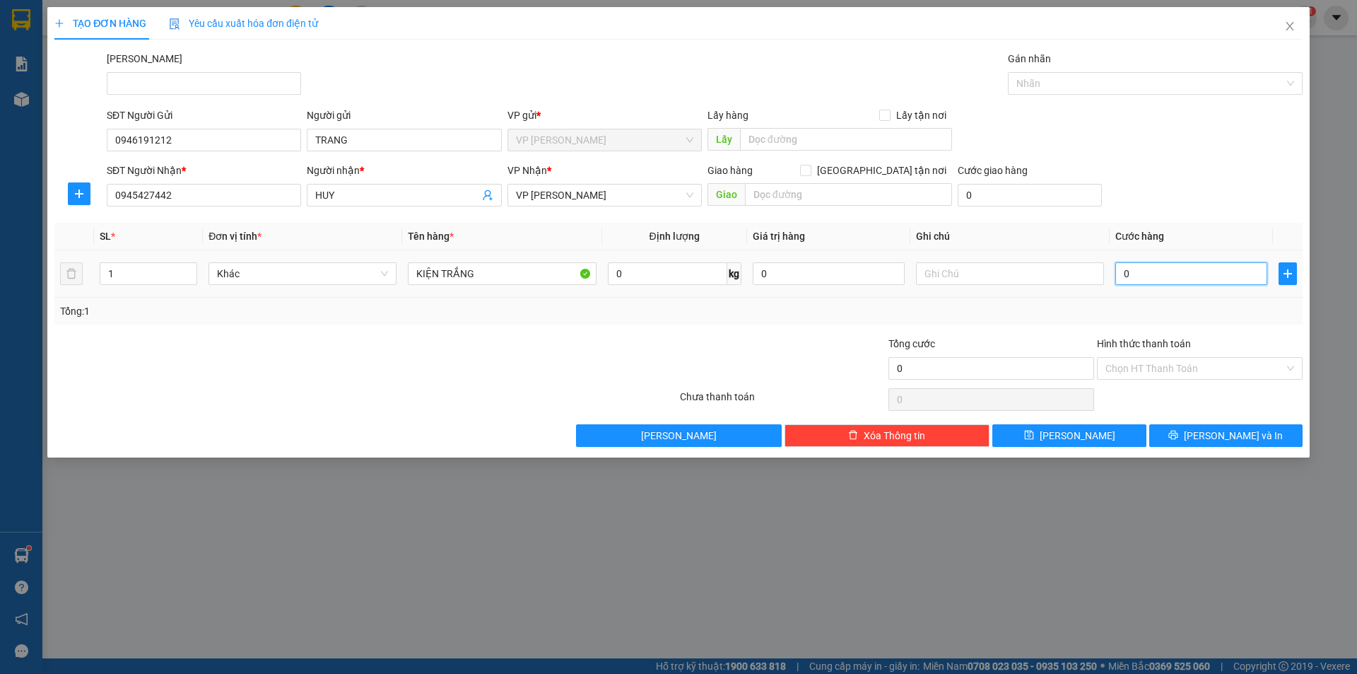
type input "3"
type input "30"
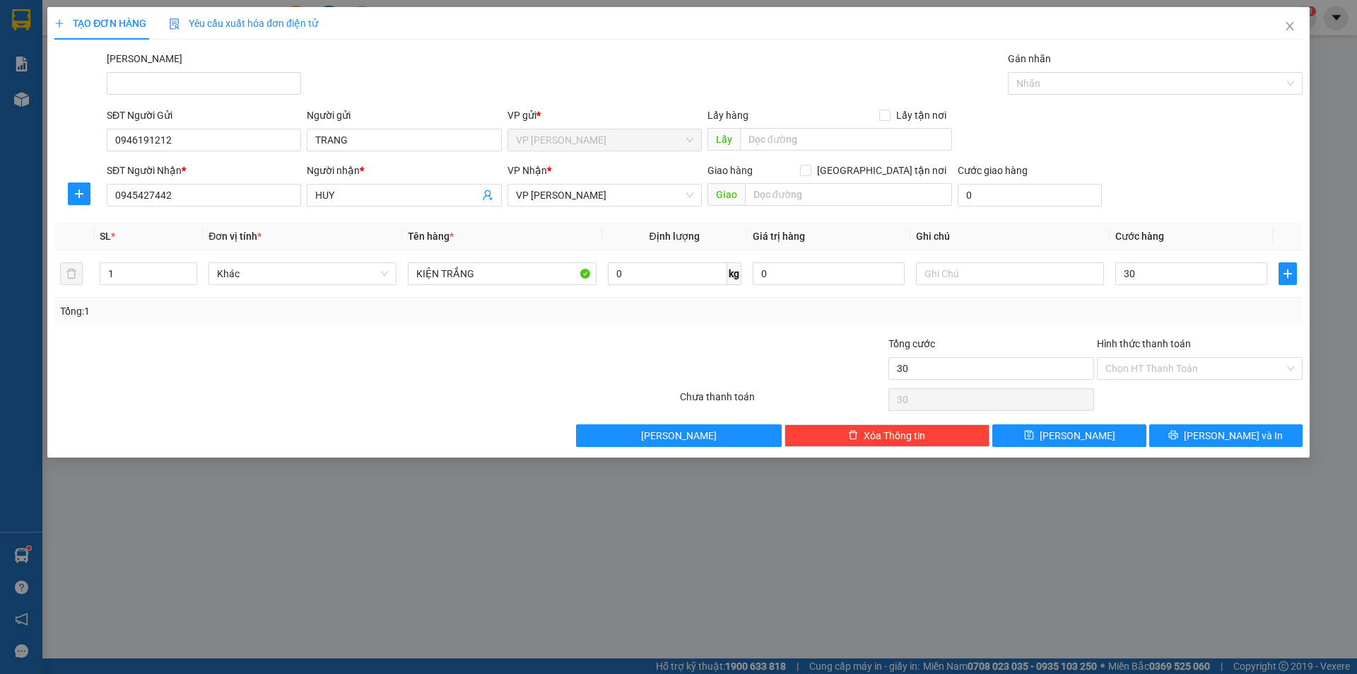
type input "30.000"
drag, startPoint x: 679, startPoint y: 313, endPoint x: 710, endPoint y: 317, distance: 31.3
click at [686, 317] on div "Tổng: 1" at bounding box center [678, 311] width 1237 height 16
click at [1212, 372] on input "Hình thức thanh toán" at bounding box center [1195, 368] width 179 height 21
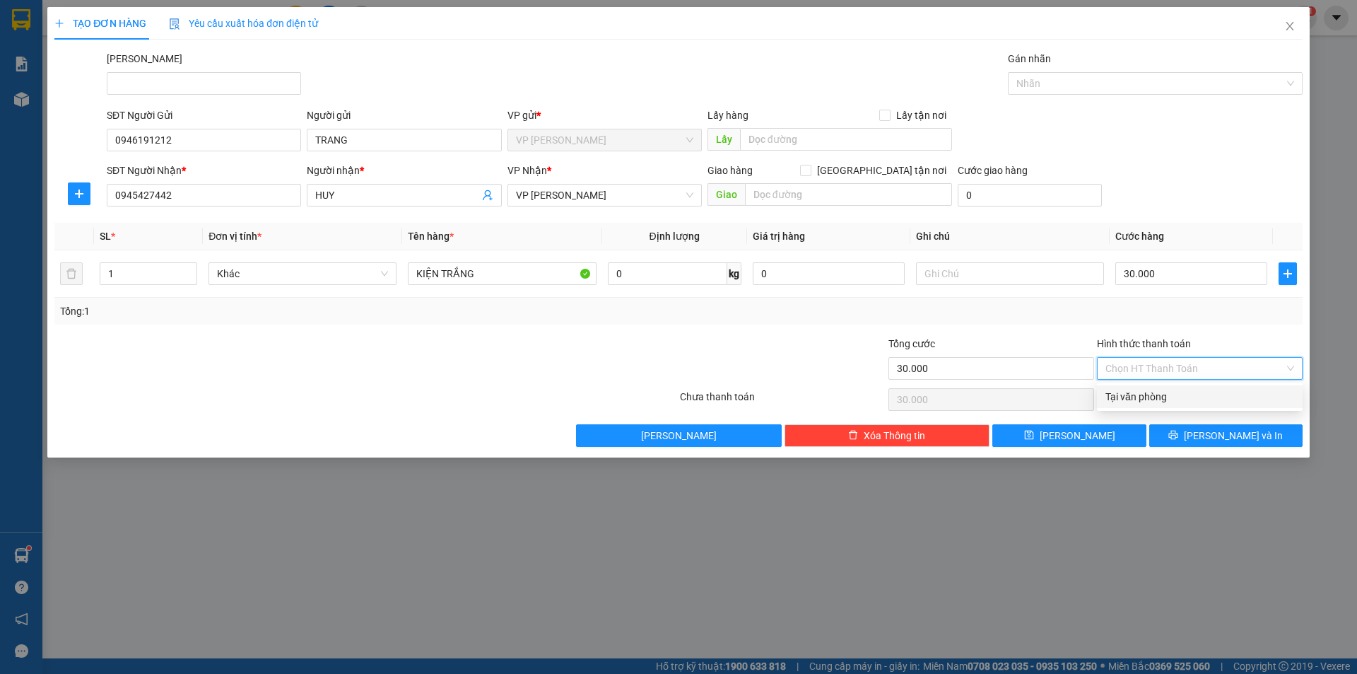
click at [1192, 404] on div "Tại văn phòng" at bounding box center [1200, 397] width 189 height 16
type input "0"
click at [1230, 434] on span "[PERSON_NAME] và In" at bounding box center [1233, 436] width 99 height 16
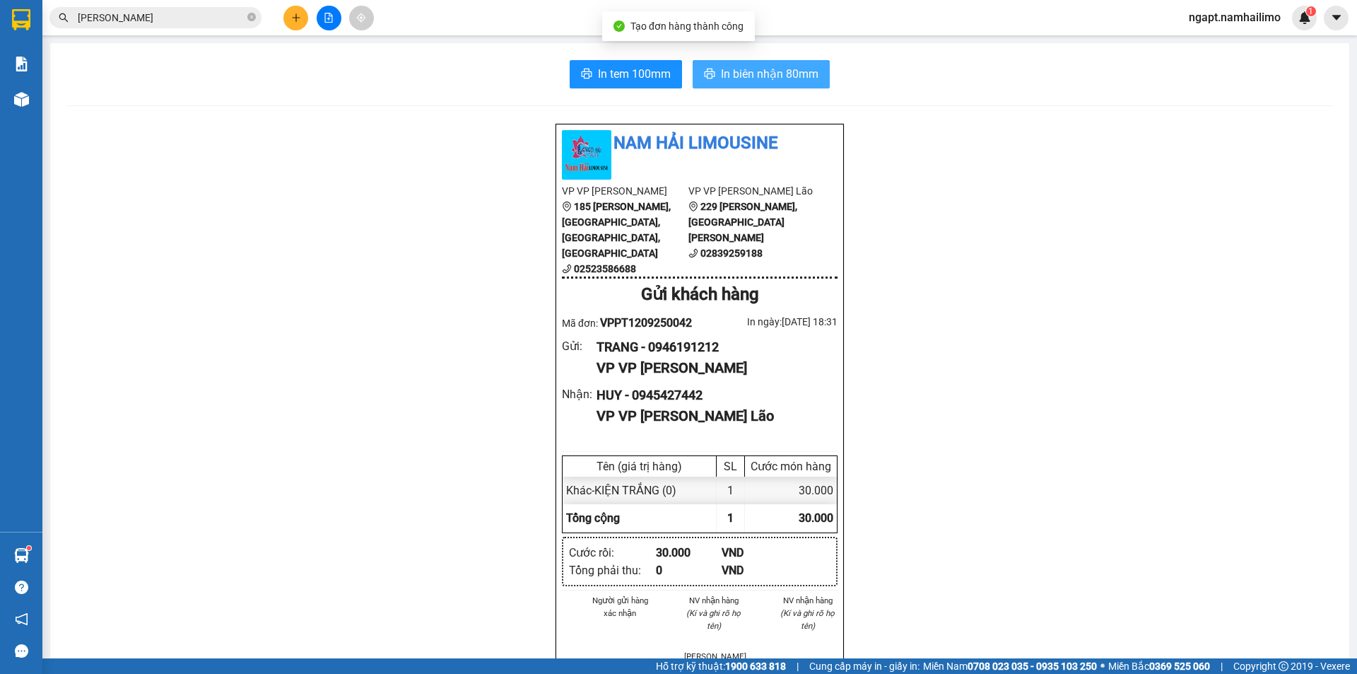
click at [795, 76] on span "In biên nhận 80mm" at bounding box center [770, 74] width 98 height 18
click at [633, 59] on div "In tem 100mm In biên nhận 80mm Nam Hải Limousine VP VP Phan Thiết 185 Tôn Đức T…" at bounding box center [699, 656] width 1299 height 1226
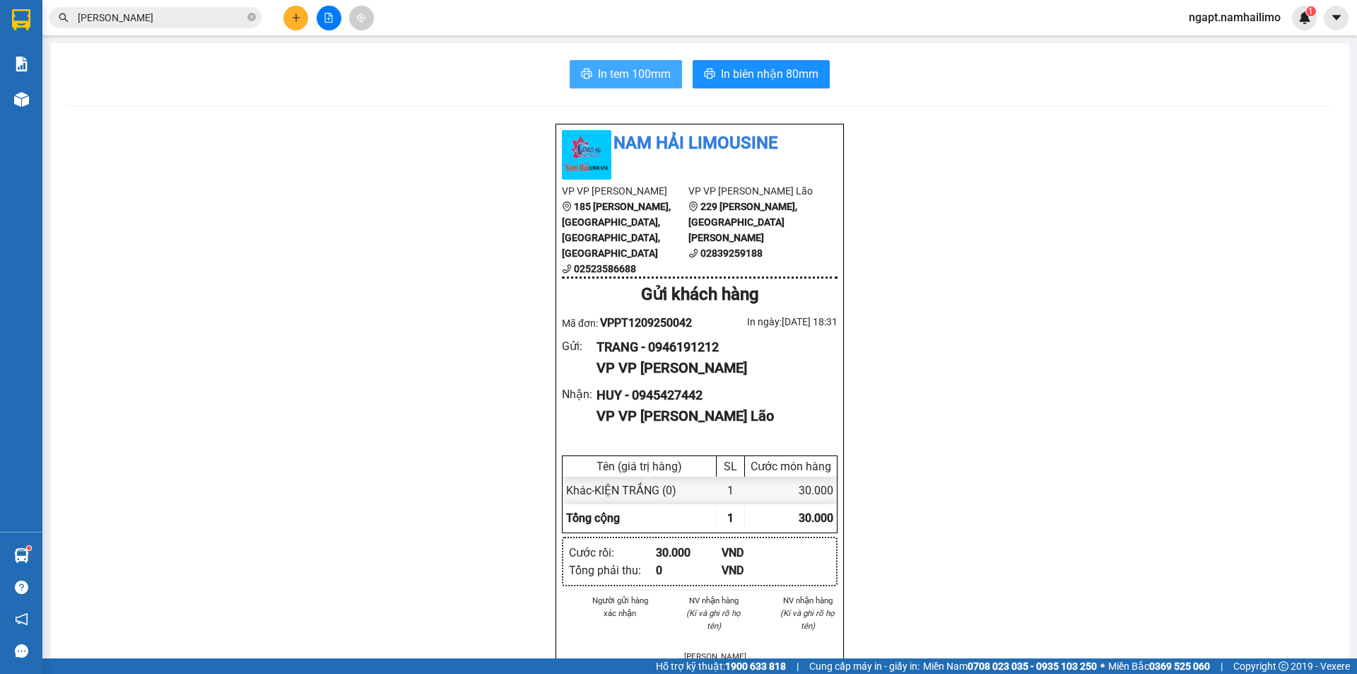
click at [633, 76] on span "In tem 100mm" at bounding box center [634, 74] width 73 height 18
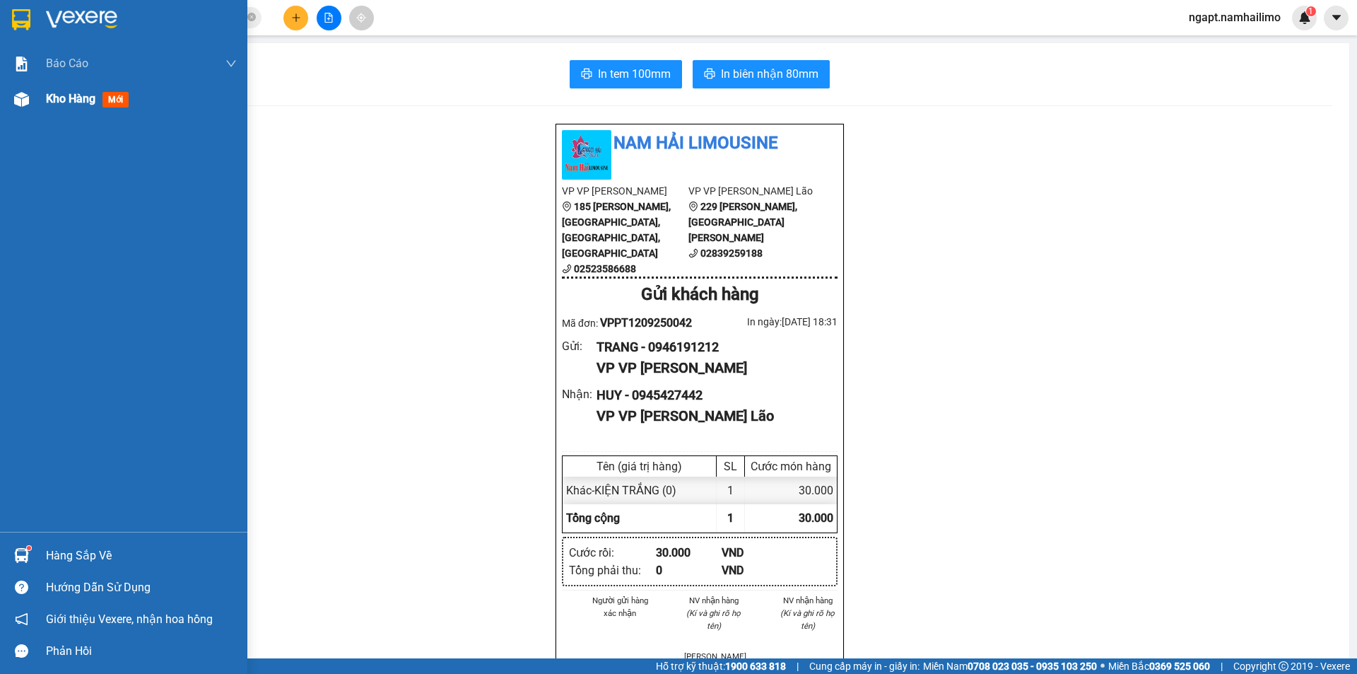
click at [61, 107] on div "Kho hàng mới" at bounding box center [90, 99] width 88 height 18
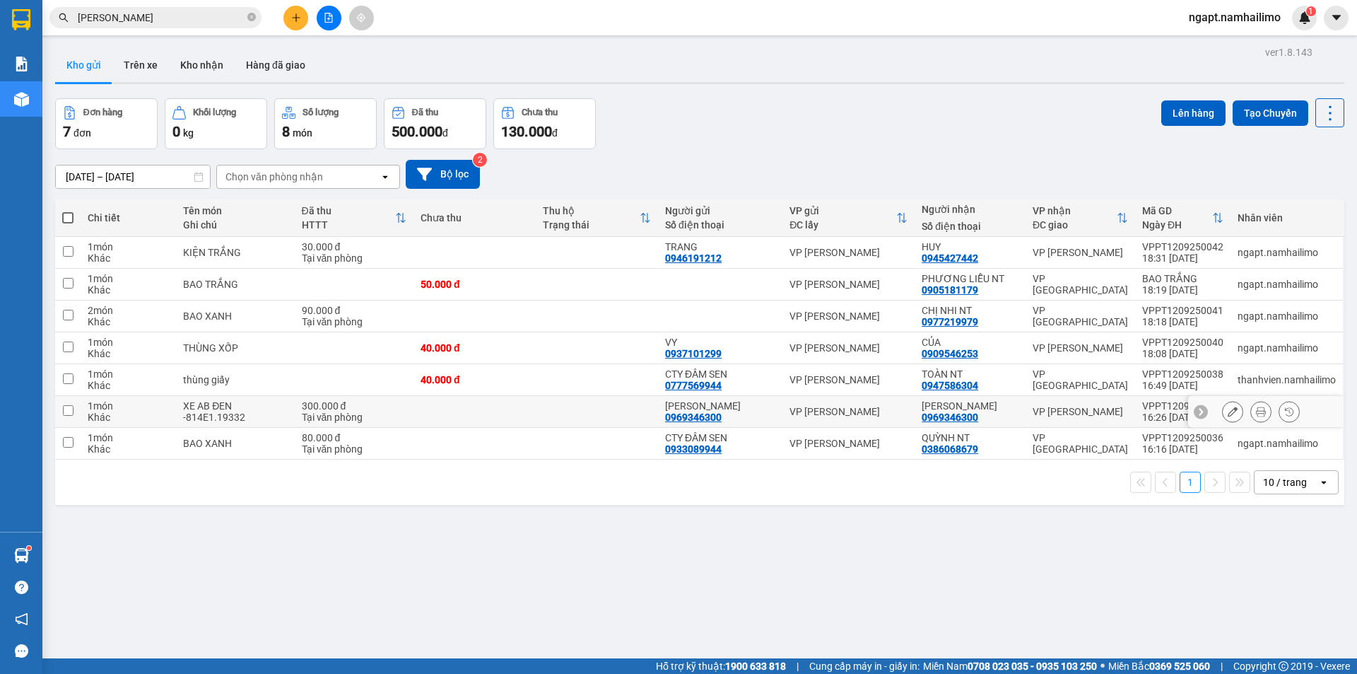
click at [1256, 415] on icon at bounding box center [1261, 411] width 10 height 10
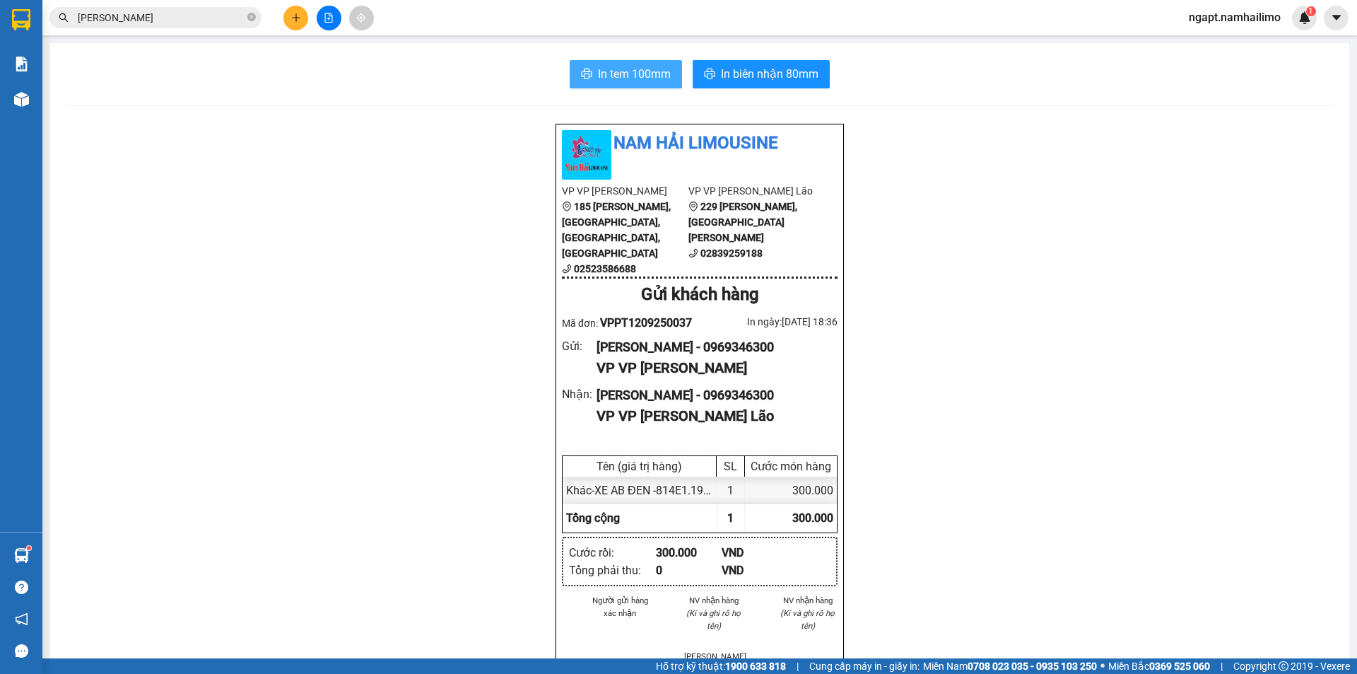
click at [609, 74] on span "In tem 100mm" at bounding box center [634, 74] width 73 height 18
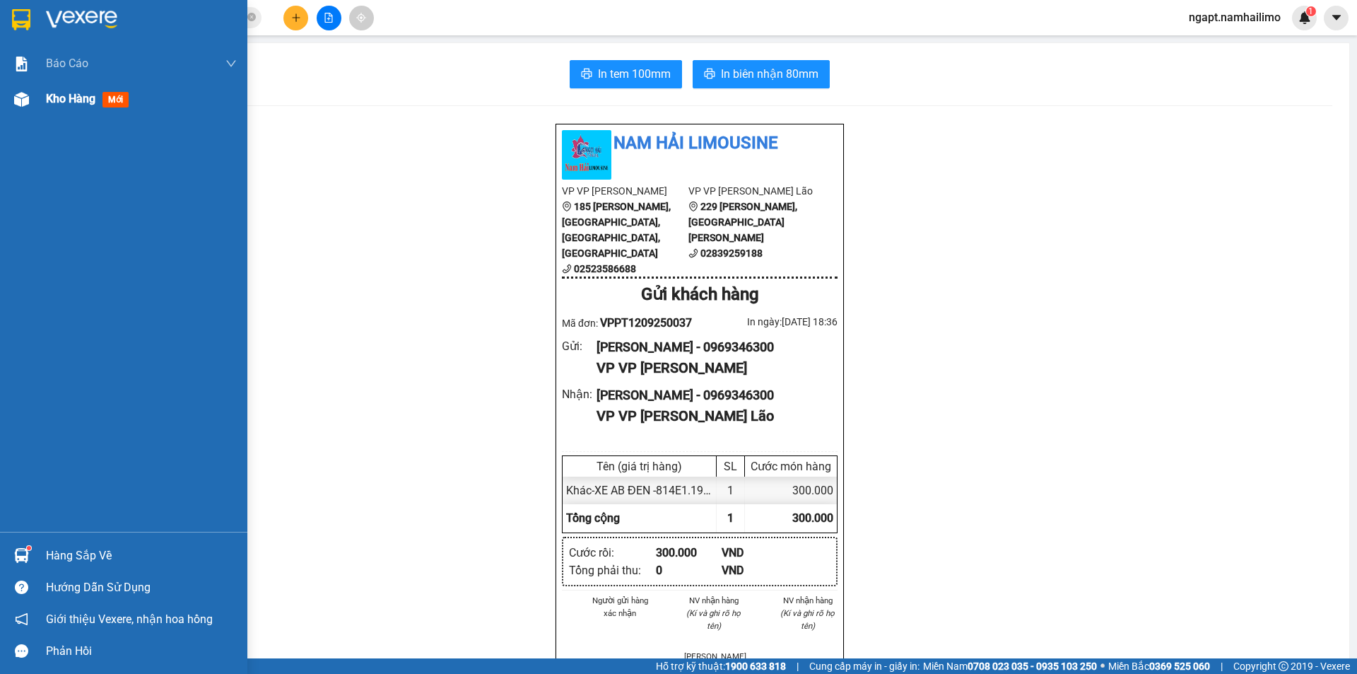
click at [47, 96] on span "Kho hàng" at bounding box center [70, 98] width 49 height 13
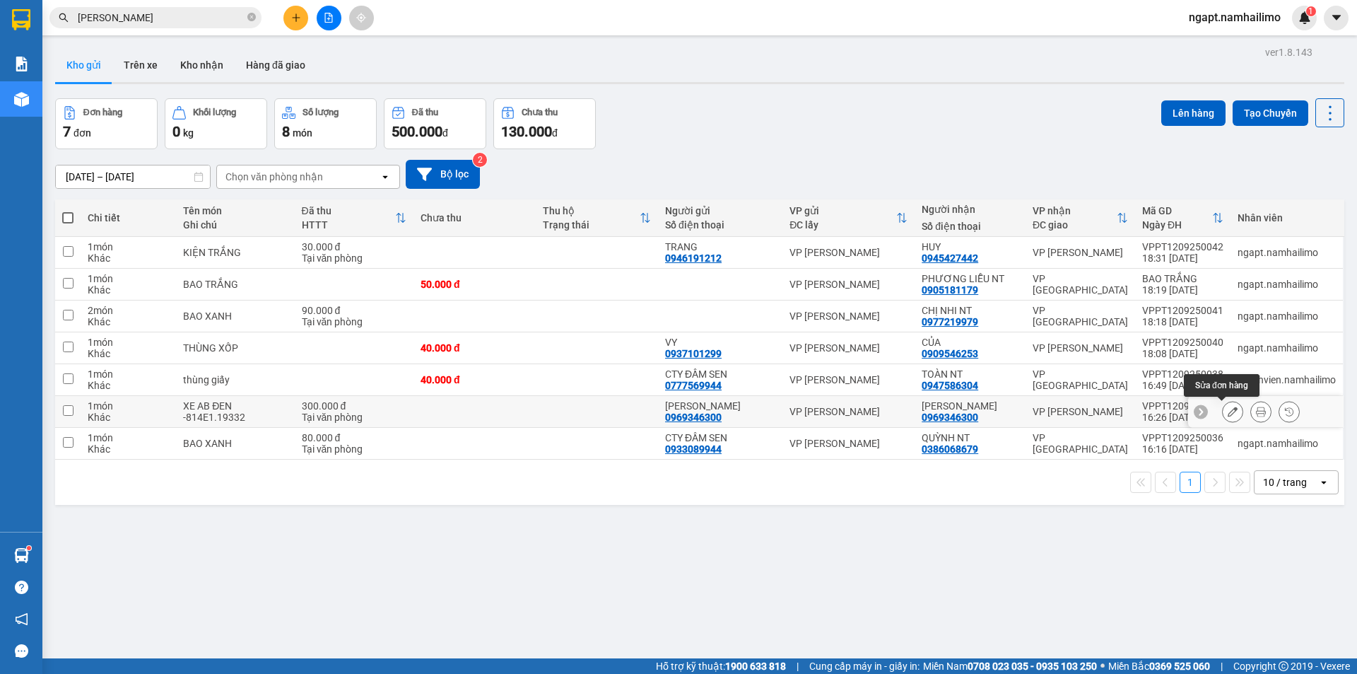
click at [1228, 408] on icon at bounding box center [1233, 411] width 10 height 10
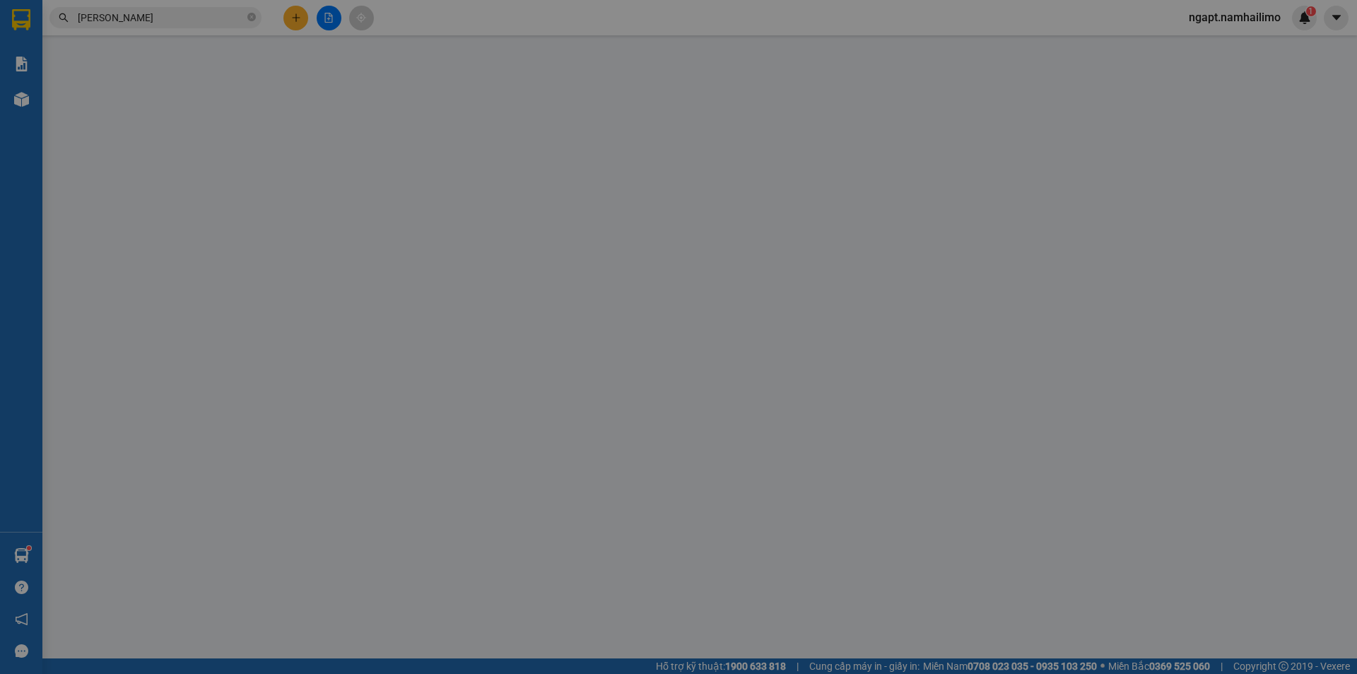
type input "0969346300"
type input "300.000"
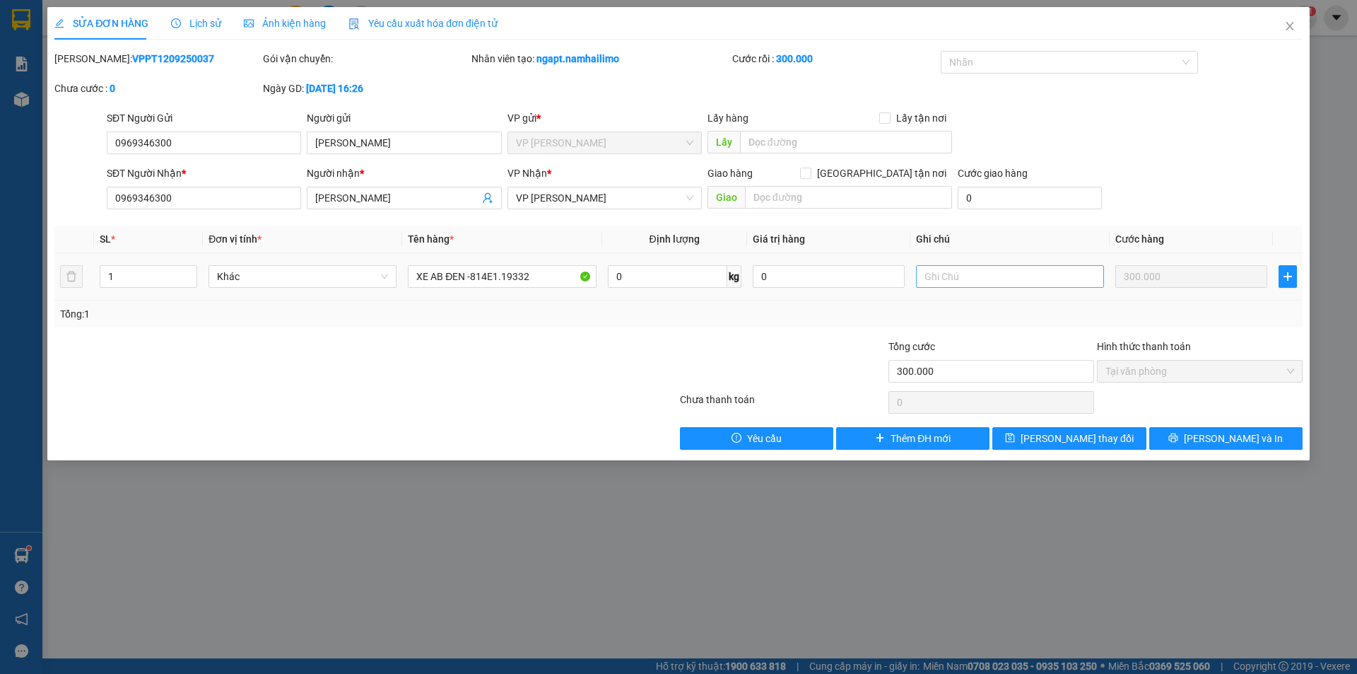
click at [1009, 269] on div at bounding box center [1010, 276] width 188 height 28
click at [1012, 270] on input "text" at bounding box center [1010, 276] width 188 height 23
type input "XE MÁY THEO KHÁCH"
click at [1195, 437] on button "[PERSON_NAME] và In" at bounding box center [1225, 438] width 153 height 23
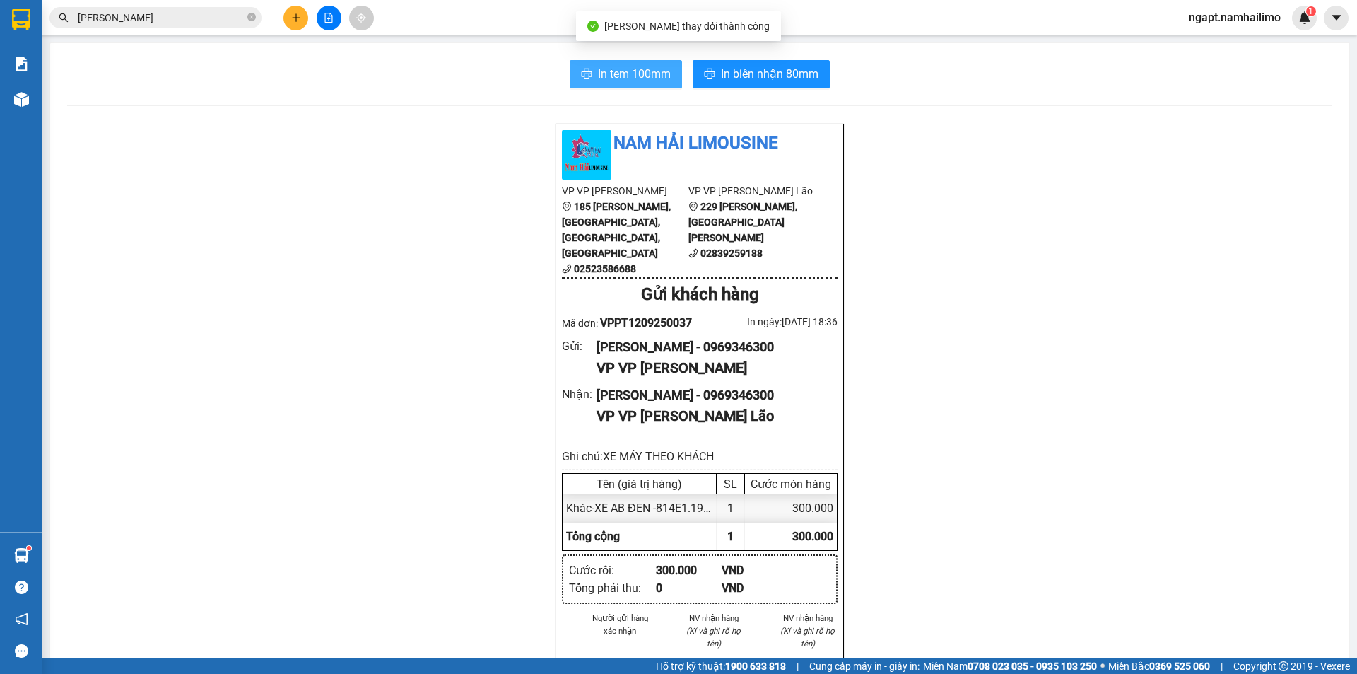
click at [637, 69] on span "In tem 100mm" at bounding box center [634, 74] width 73 height 18
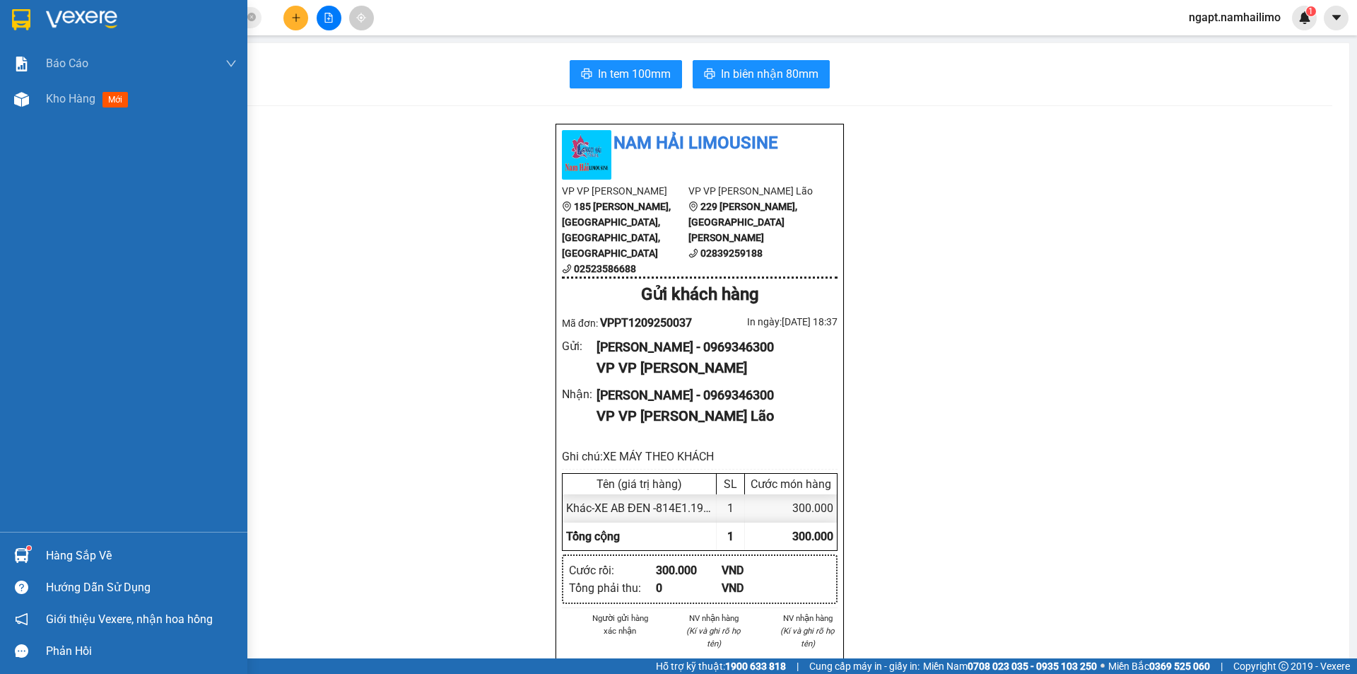
click at [64, 101] on span "Kho hàng" at bounding box center [70, 98] width 49 height 13
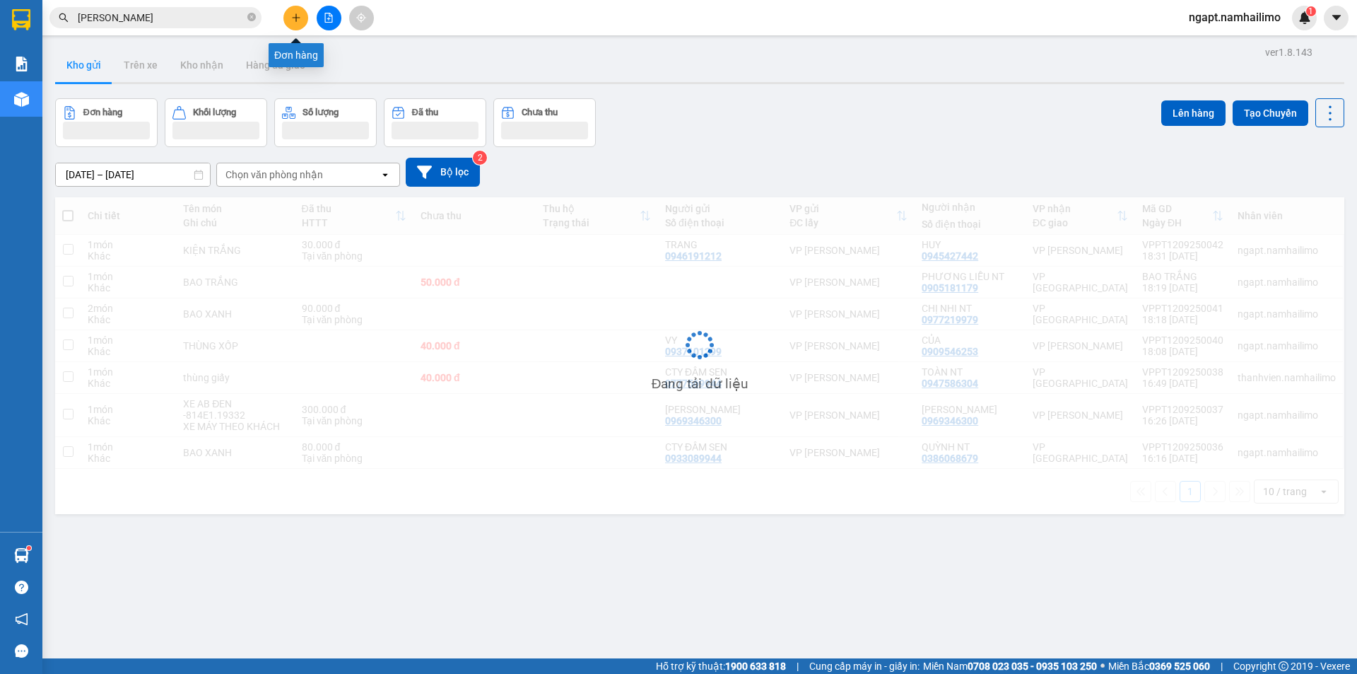
click at [303, 24] on button at bounding box center [295, 18] width 25 height 25
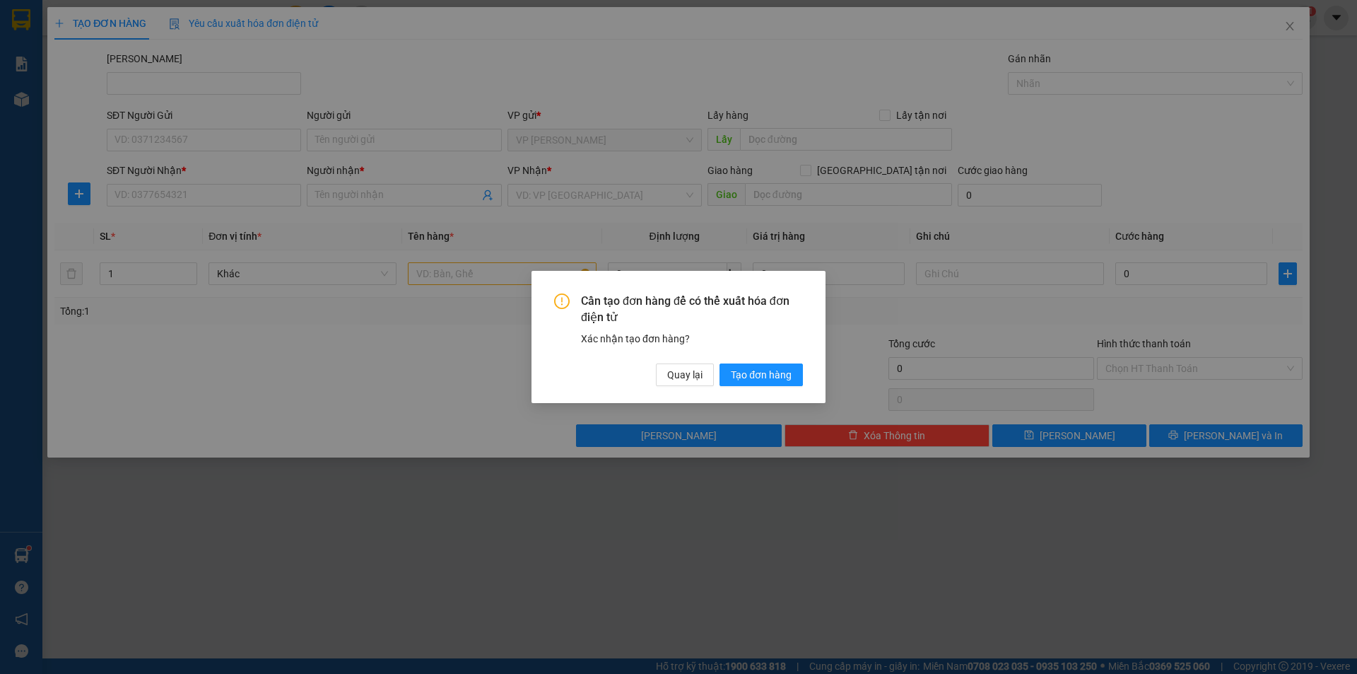
click at [1290, 28] on div "Cần tạo đơn hàng để có thể xuất hóa đơn điện tử Xác nhận tạo đơn hàng? Quay lại…" at bounding box center [678, 337] width 1357 height 674
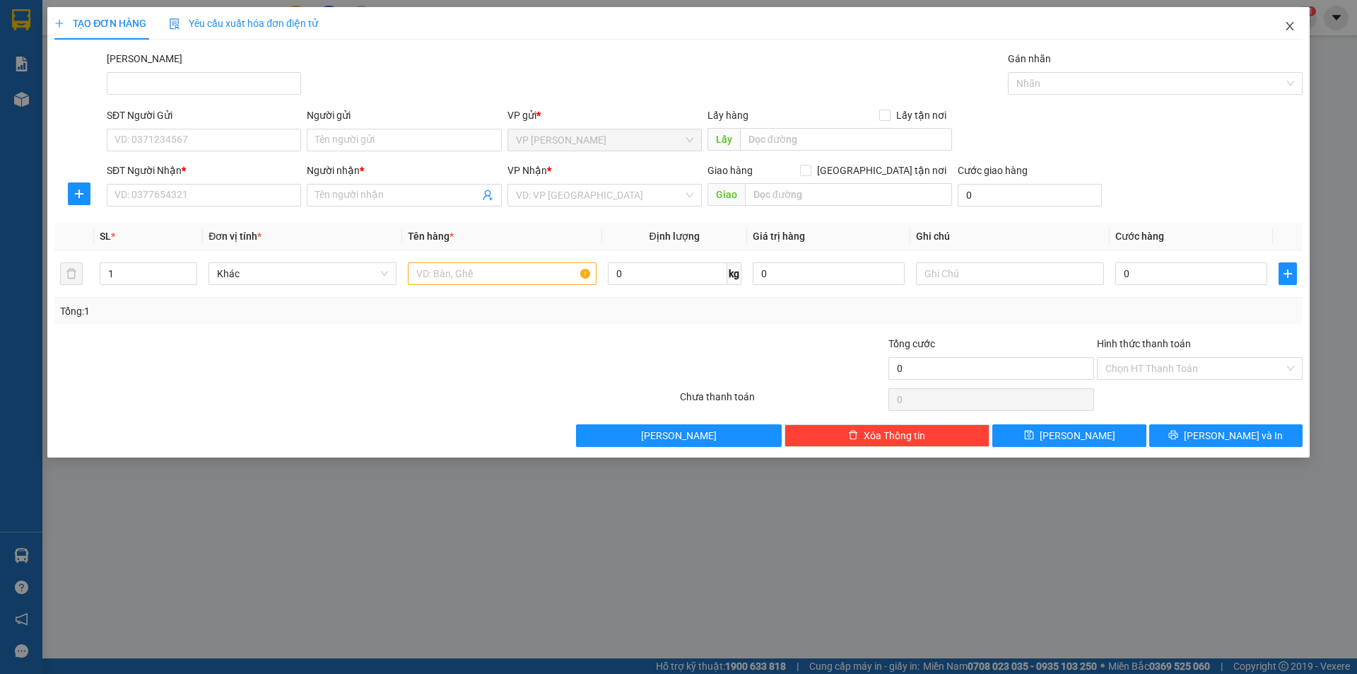
click at [1288, 31] on icon "close" at bounding box center [1289, 25] width 11 height 11
